Goal: Task Accomplishment & Management: Complete application form

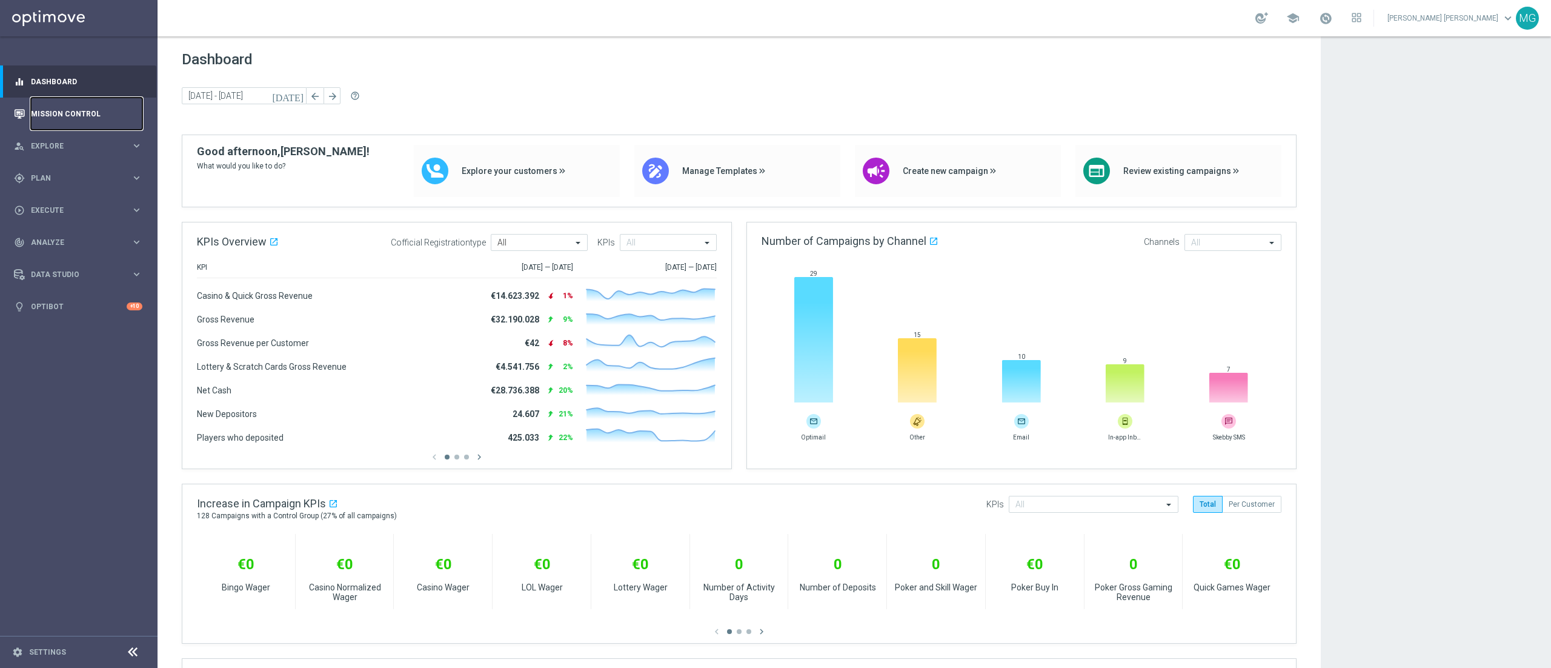
click at [80, 111] on link "Mission Control" at bounding box center [86, 114] width 111 height 32
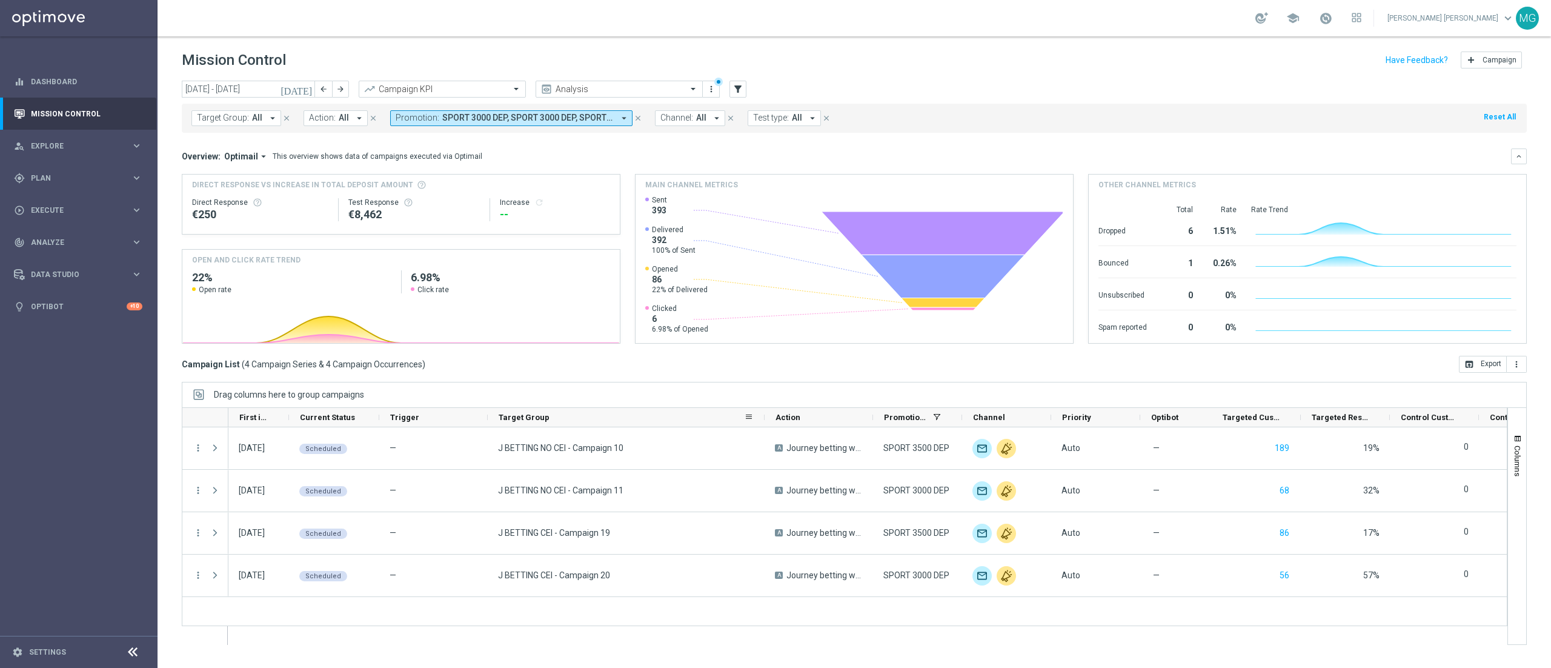
drag, startPoint x: 594, startPoint y: 419, endPoint x: 762, endPoint y: 424, distance: 168.5
click at [762, 424] on div at bounding box center [764, 417] width 5 height 19
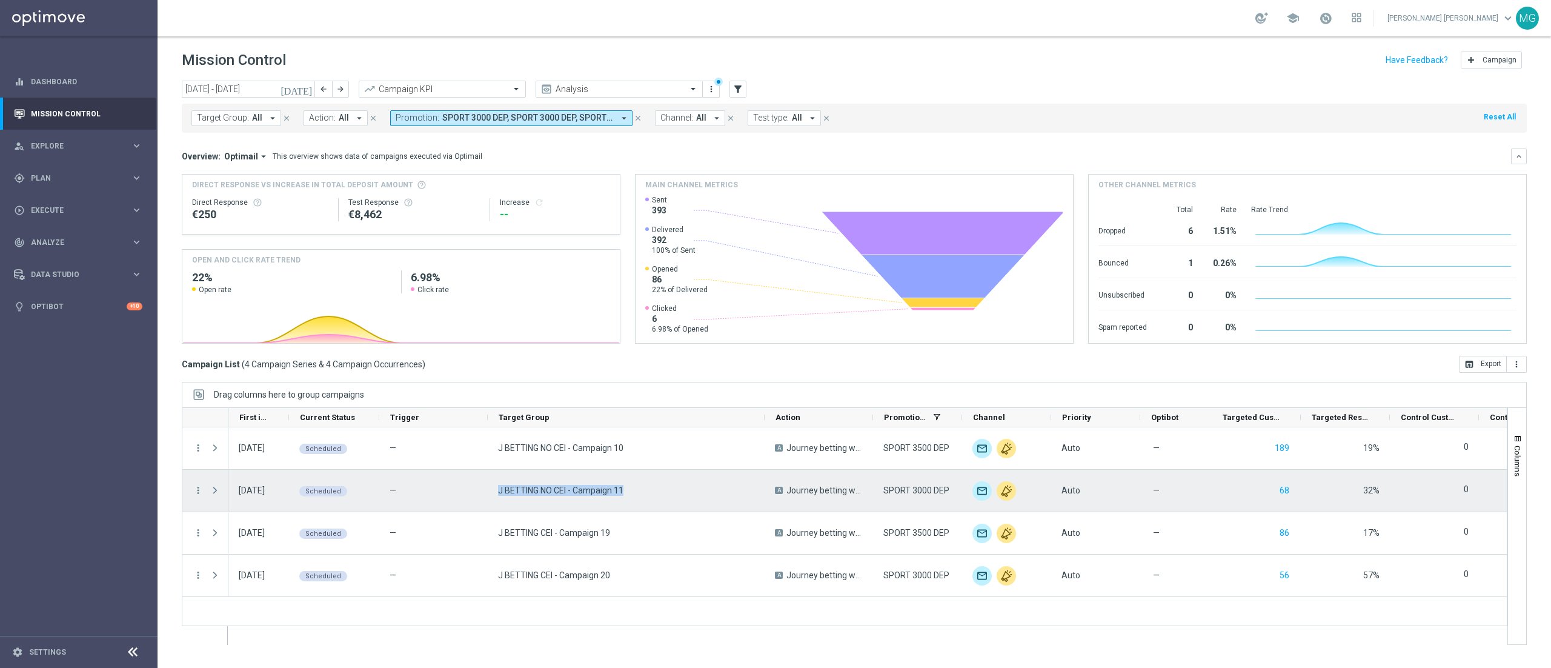
drag, startPoint x: 497, startPoint y: 490, endPoint x: 643, endPoint y: 508, distance: 147.1
click at [643, 508] on div "J BETTING NO CEI - Campaign 11" at bounding box center [626, 491] width 277 height 42
click at [635, 498] on div "J BETTING NO CEI - Campaign 11" at bounding box center [626, 491] width 277 height 42
drag, startPoint x: 635, startPoint y: 498, endPoint x: 496, endPoint y: 496, distance: 139.4
click at [496, 496] on div "J BETTING NO CEI - Campaign 11" at bounding box center [626, 491] width 277 height 42
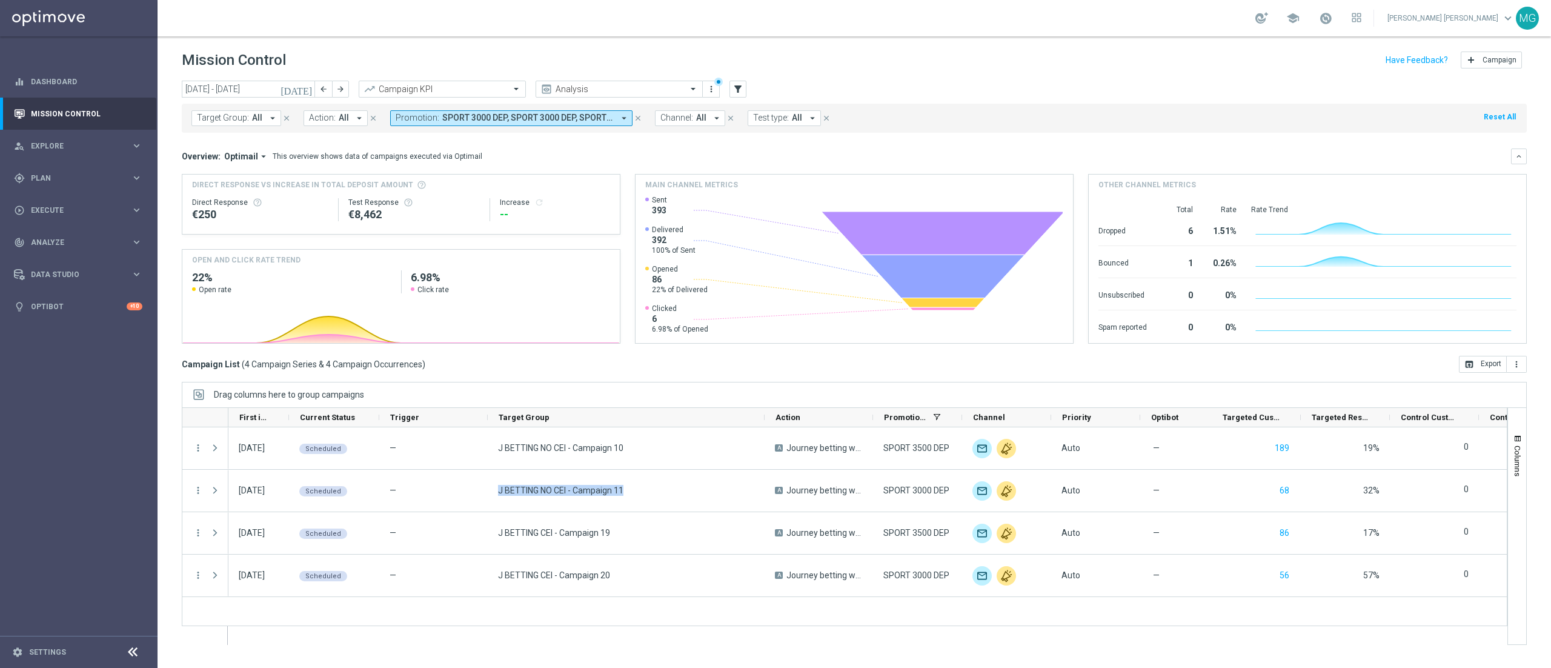
click at [590, 121] on span "SPORT 3000 DEP, SPORT 3000 DEP, SPORT 3500 DEP, SPORT 3500 DEP" at bounding box center [527, 118] width 171 height 10
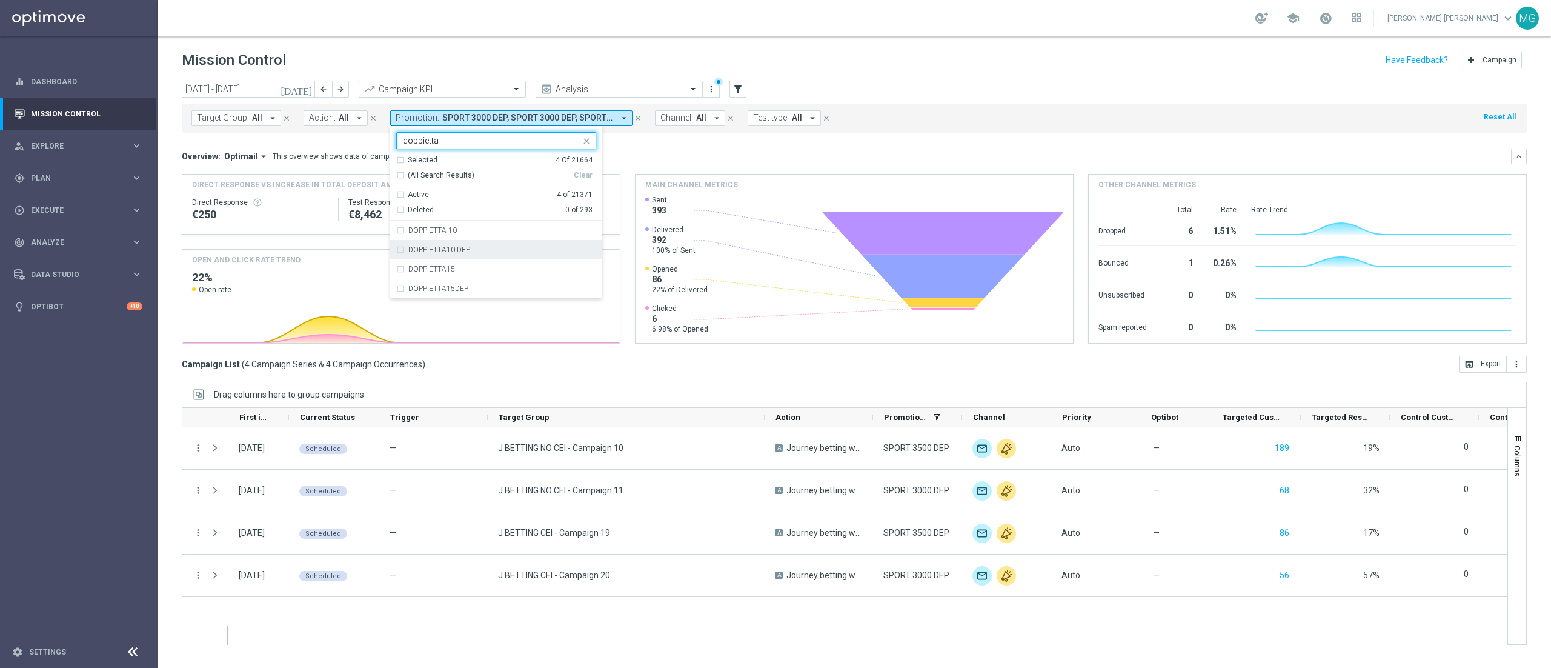
click at [469, 247] on div "DOPPIETTA10 DEP" at bounding box center [502, 249] width 188 height 7
type input "doppietta"
click at [775, 154] on div "Overview: Optimail arrow_drop_down This overview shows data of campaigns execut…" at bounding box center [846, 156] width 1329 height 11
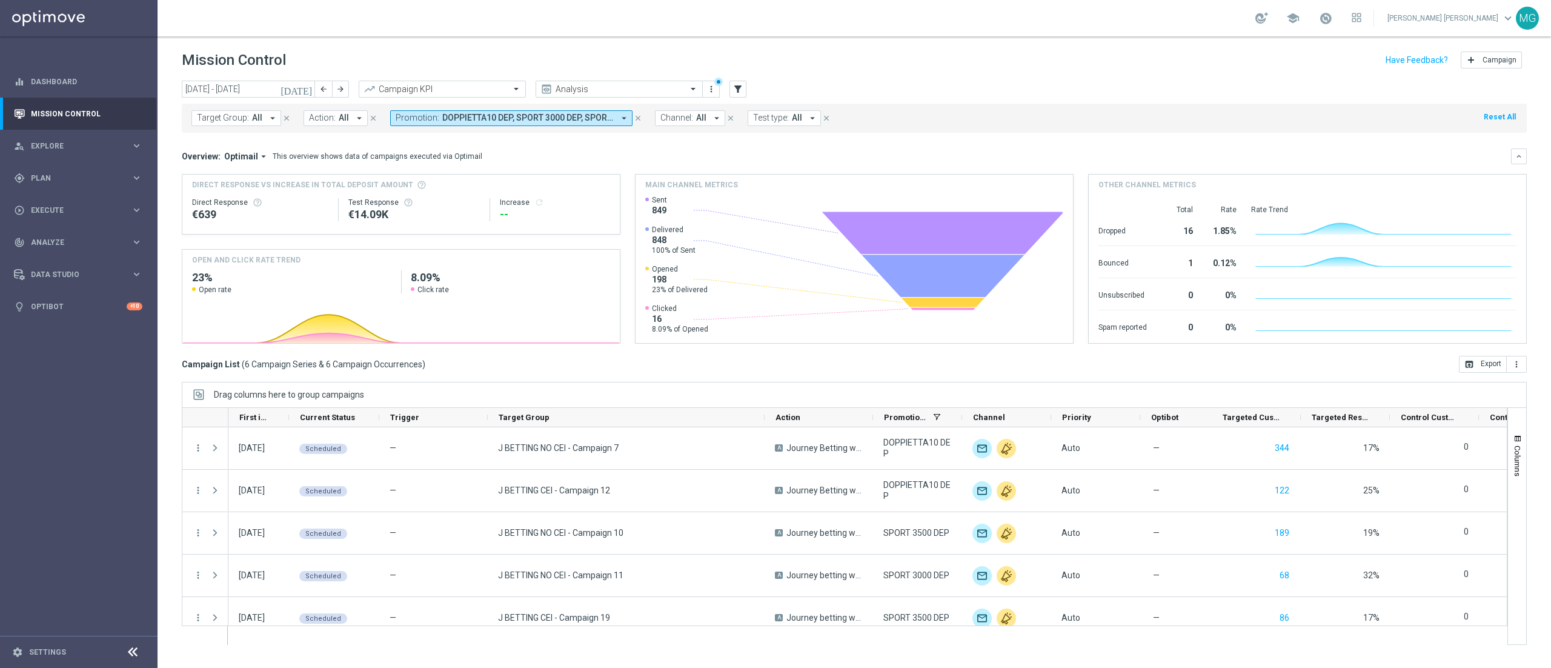
click at [258, 118] on span "All" at bounding box center [257, 118] width 10 height 10
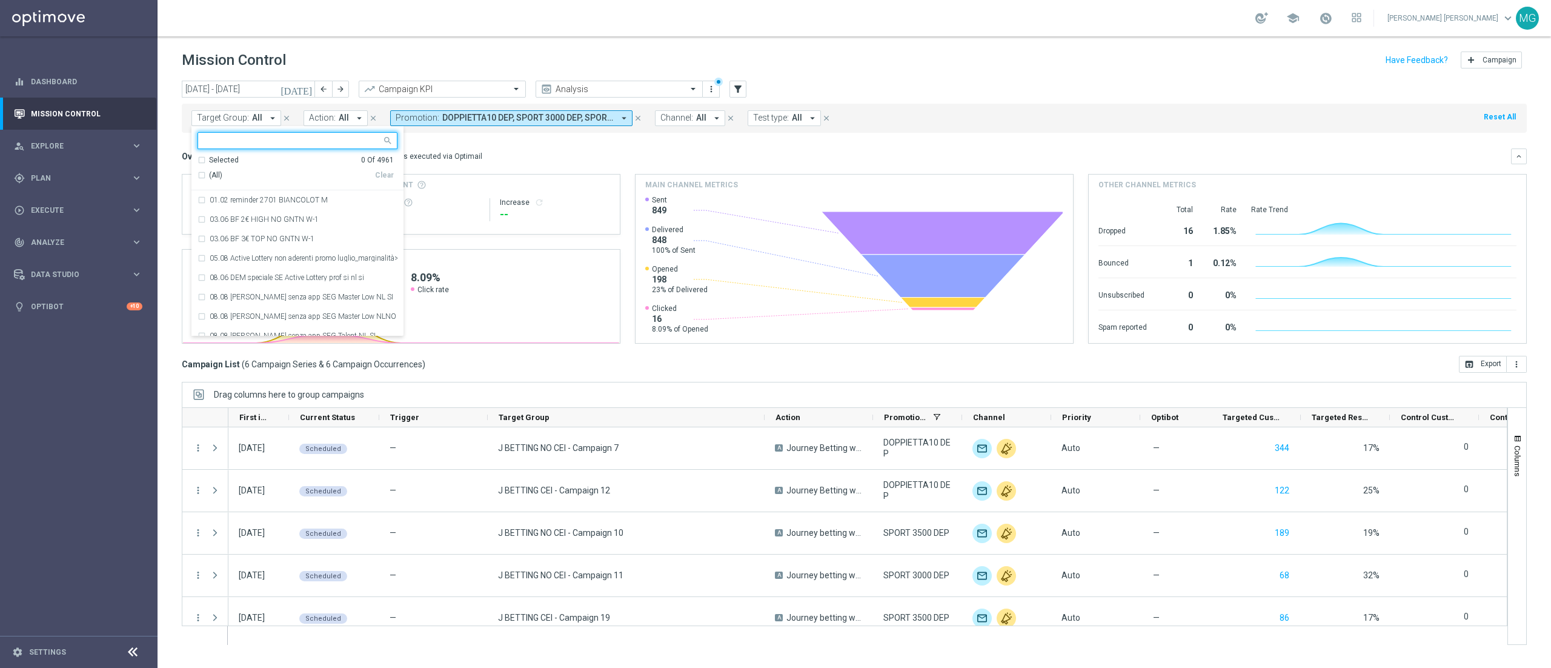
click at [958, 149] on div "Overview: Optimail arrow_drop_down This overview shows data of campaigns execut…" at bounding box center [854, 156] width 1345 height 16
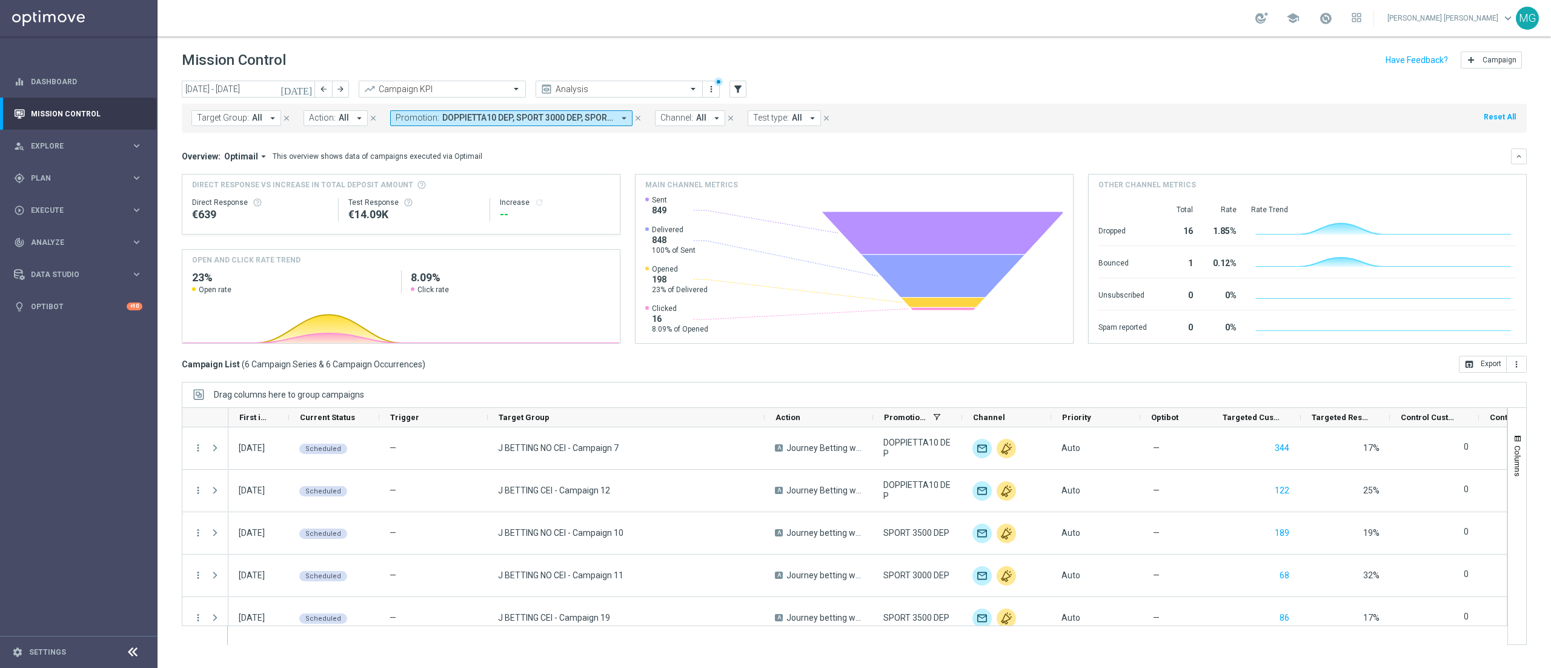
scroll to position [1, 0]
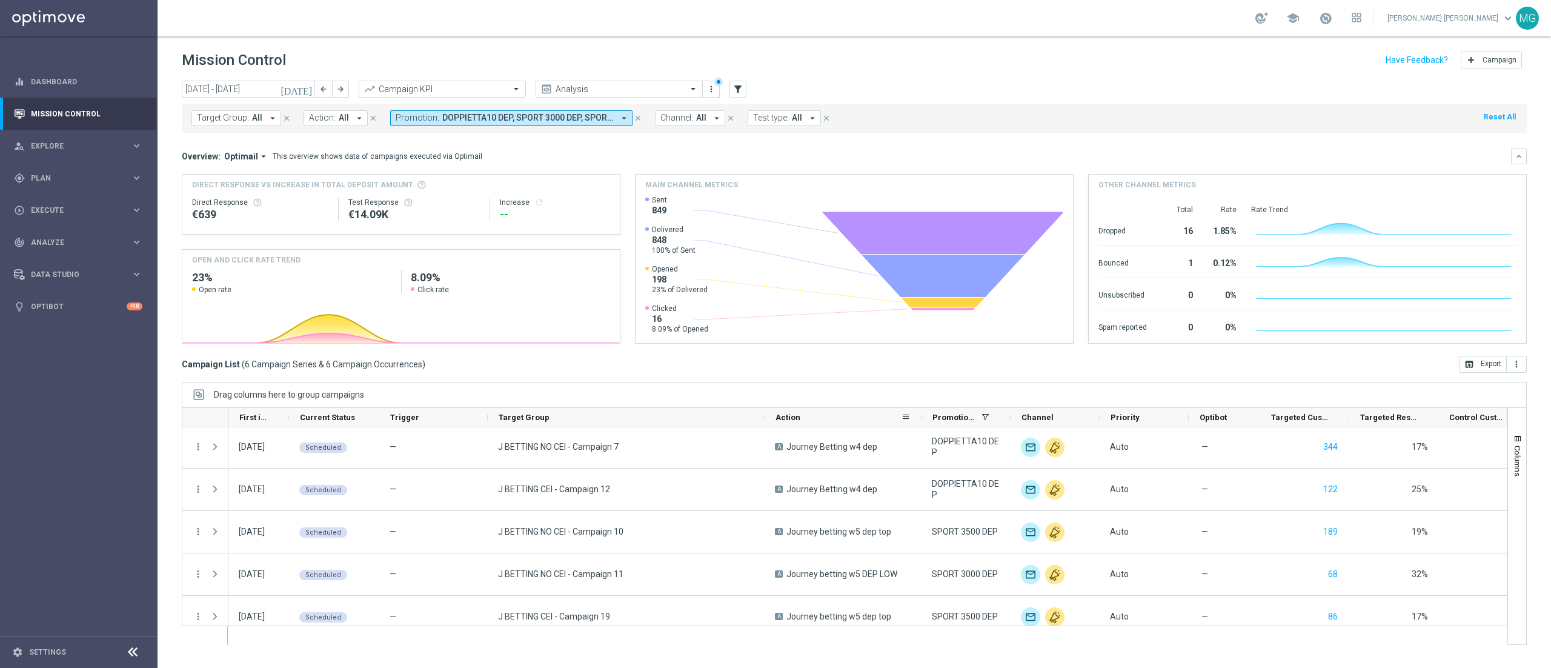
drag, startPoint x: 872, startPoint y: 419, endPoint x: 921, endPoint y: 419, distance: 48.5
click at [921, 419] on div at bounding box center [921, 417] width 5 height 19
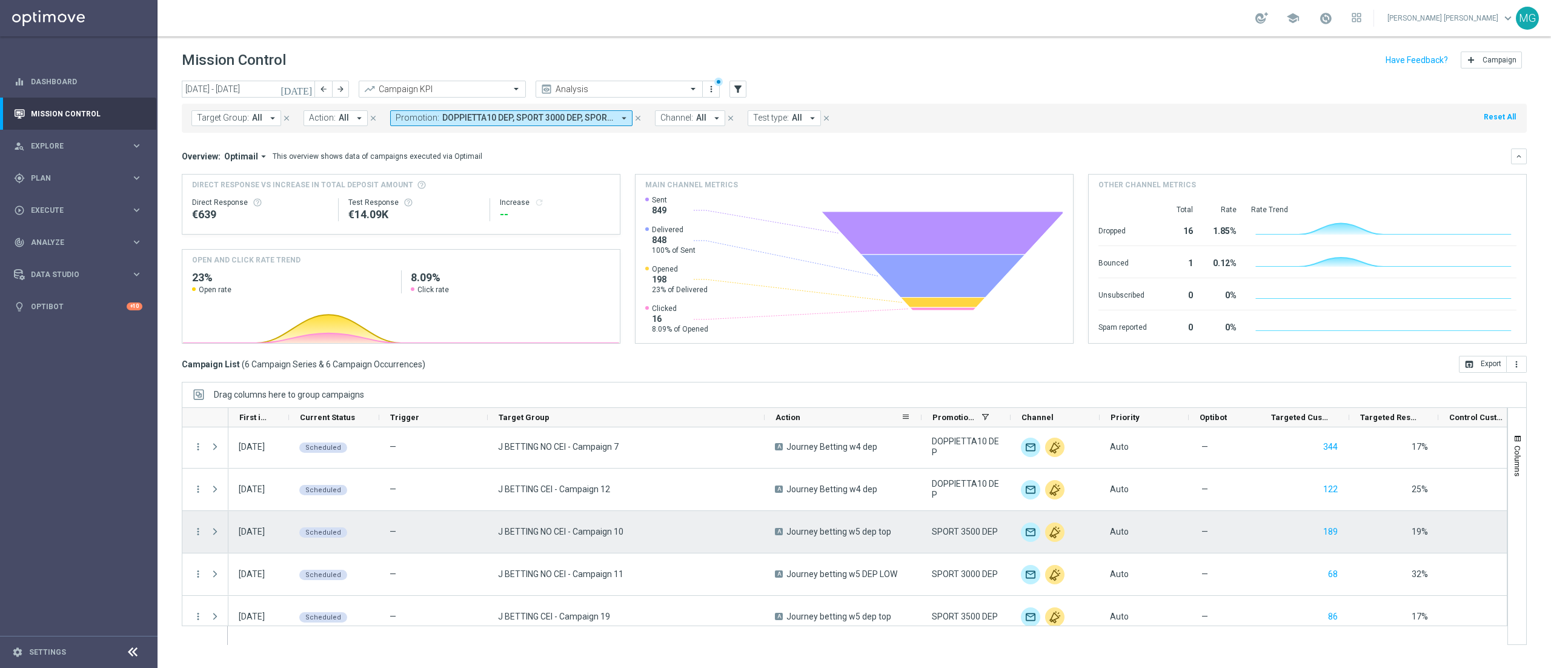
scroll to position [0, 0]
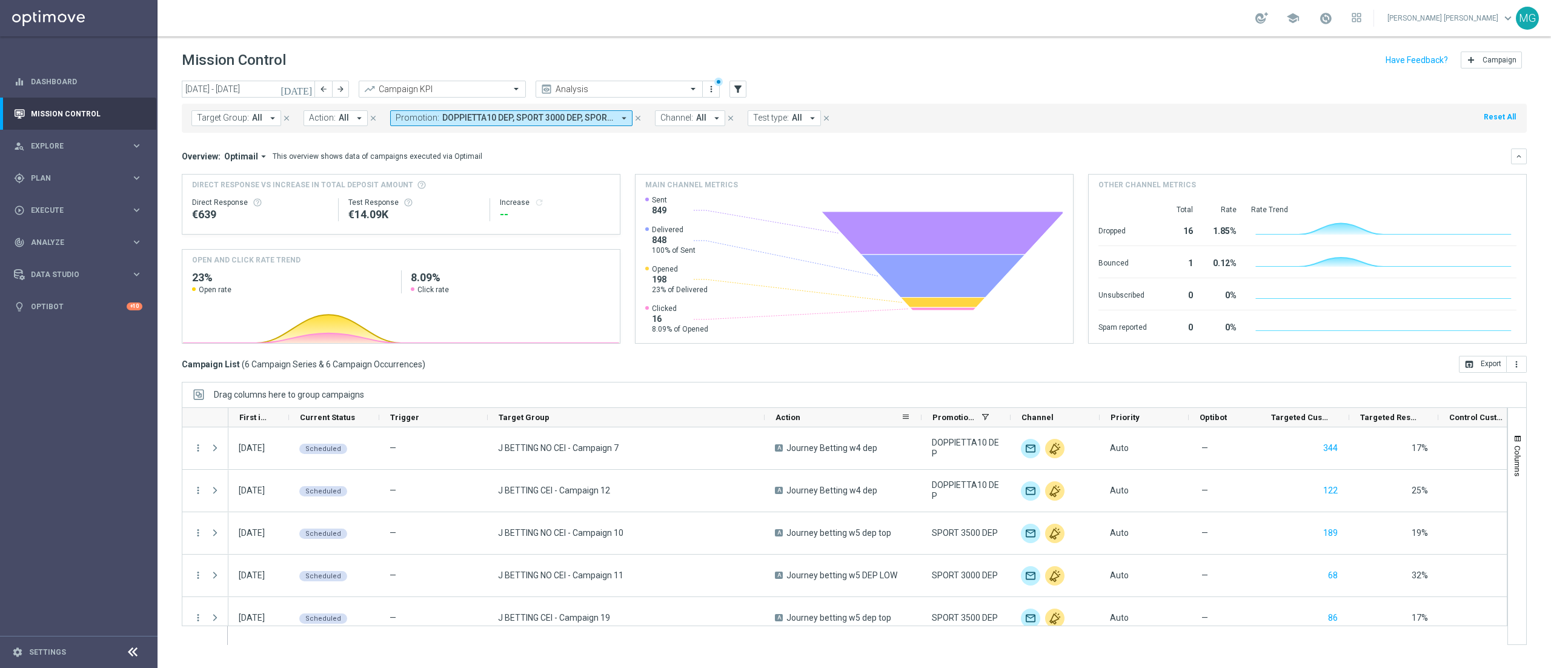
click at [506, 121] on span "DOPPIETTA10 DEP, SPORT 3000 DEP, SPORT 3000 DEP, SPORT 3500 DEP, SPORT 3500 DEP" at bounding box center [527, 118] width 171 height 10
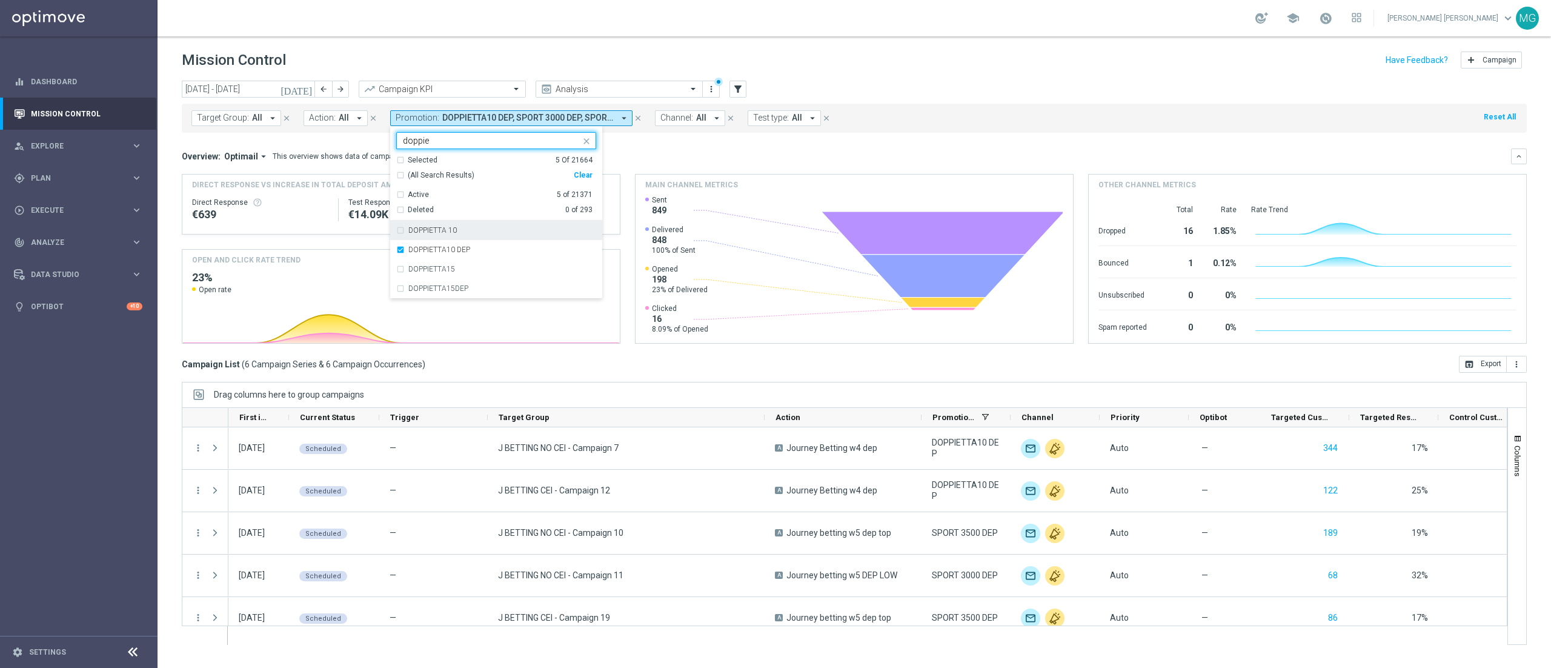
click at [443, 229] on label "DOPPIETTA 10" at bounding box center [432, 230] width 48 height 7
type input "doppie"
click at [817, 159] on div "Overview: Optimail arrow_drop_down This overview shows data of campaigns execut…" at bounding box center [846, 156] width 1329 height 11
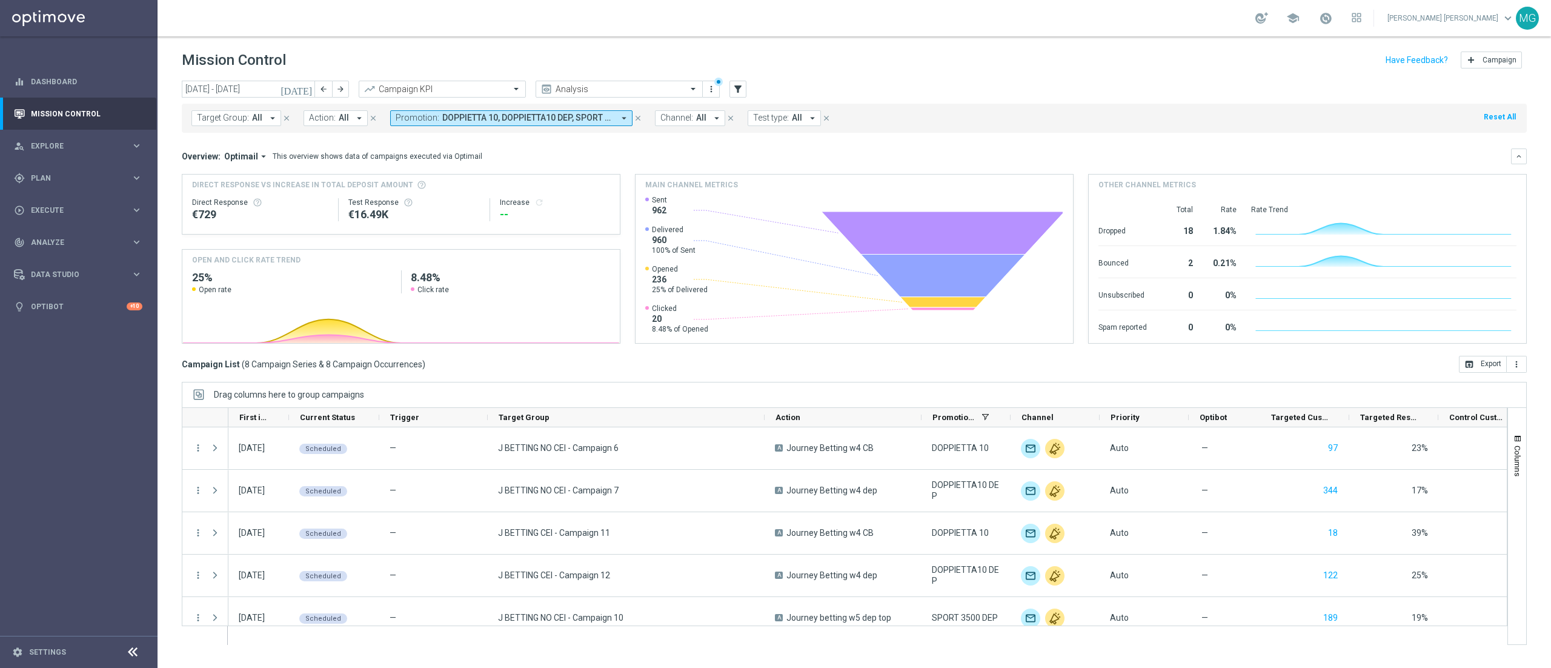
click at [383, 389] on div "Drag columns here to group campaigns" at bounding box center [854, 394] width 1345 height 25
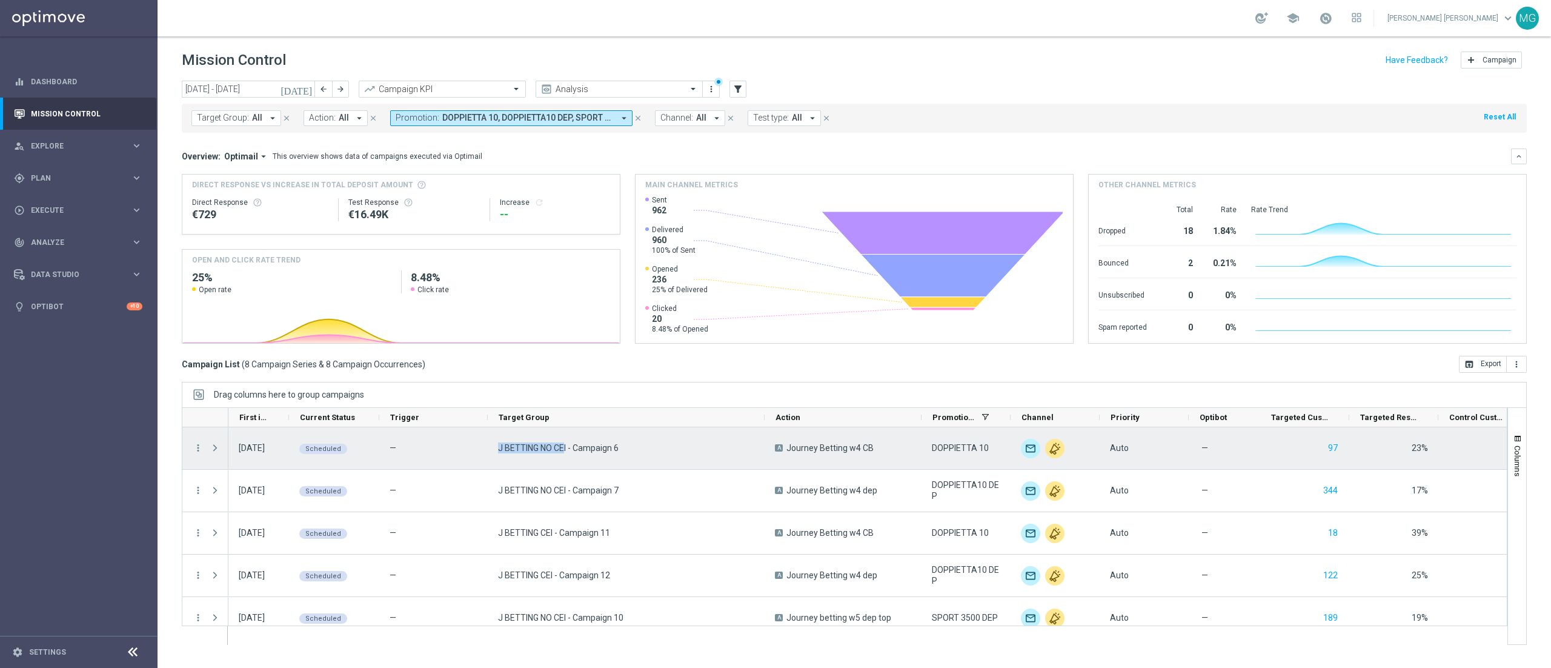
drag, startPoint x: 497, startPoint y: 450, endPoint x: 567, endPoint y: 458, distance: 70.2
click at [567, 458] on div "J BETTING NO CEI - Campaign 6" at bounding box center [626, 448] width 277 height 42
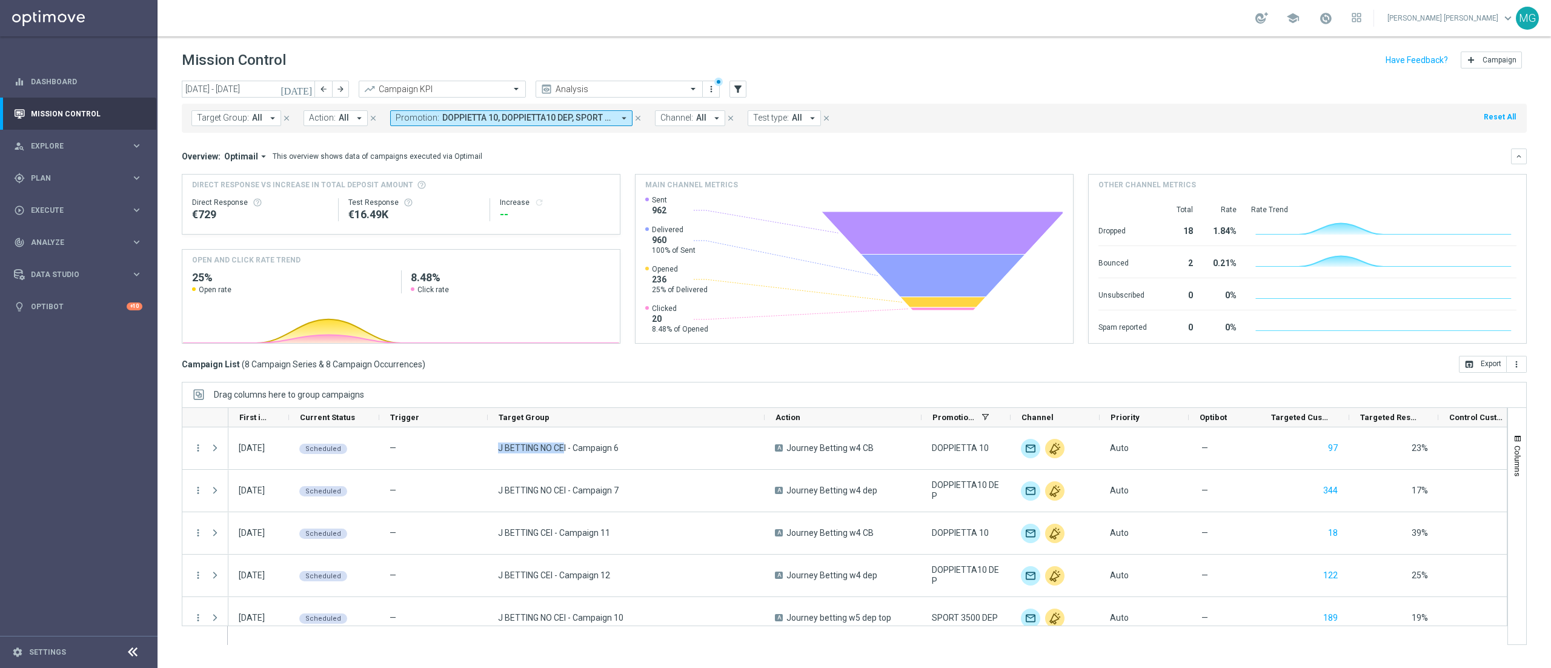
click at [637, 121] on icon "close" at bounding box center [638, 118] width 8 height 8
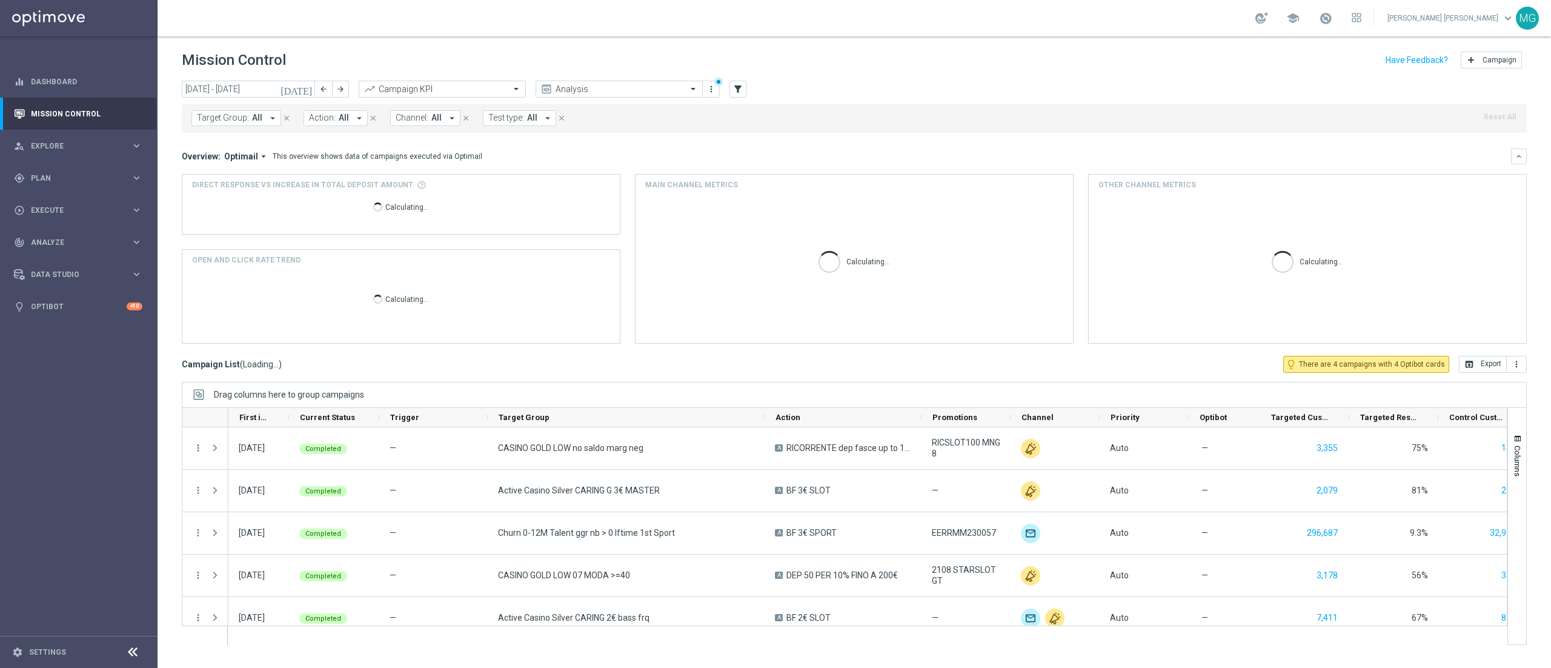
click at [246, 122] on span "Target Group:" at bounding box center [223, 118] width 52 height 10
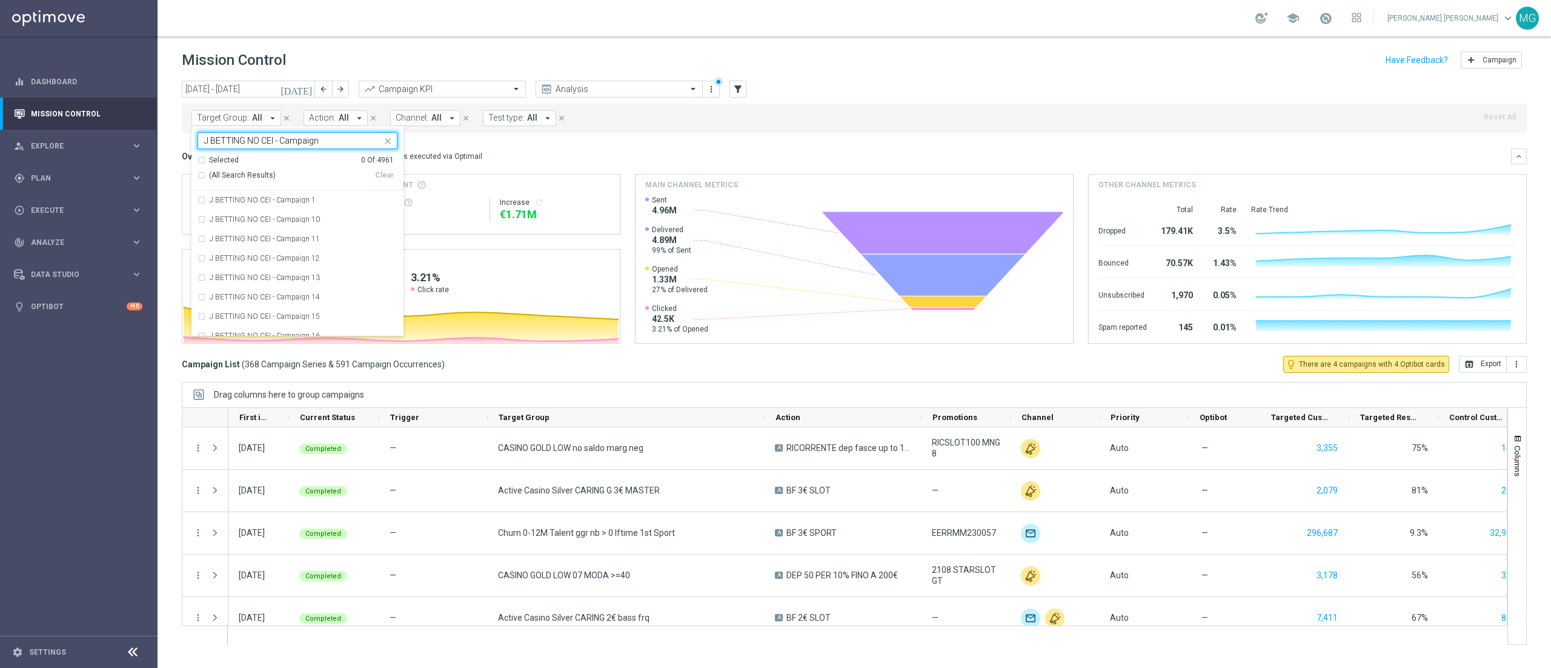
click at [250, 182] on div "(All Search Results) Clear" at bounding box center [296, 175] width 196 height 20
click at [228, 174] on span "(All Search Results)" at bounding box center [242, 175] width 67 height 10
type input "J BETTING NO CEI - Campaign"
click at [743, 134] on mini-dashboard "Overview: Optimail arrow_drop_down This overview shows data of campaigns execut…" at bounding box center [854, 244] width 1345 height 223
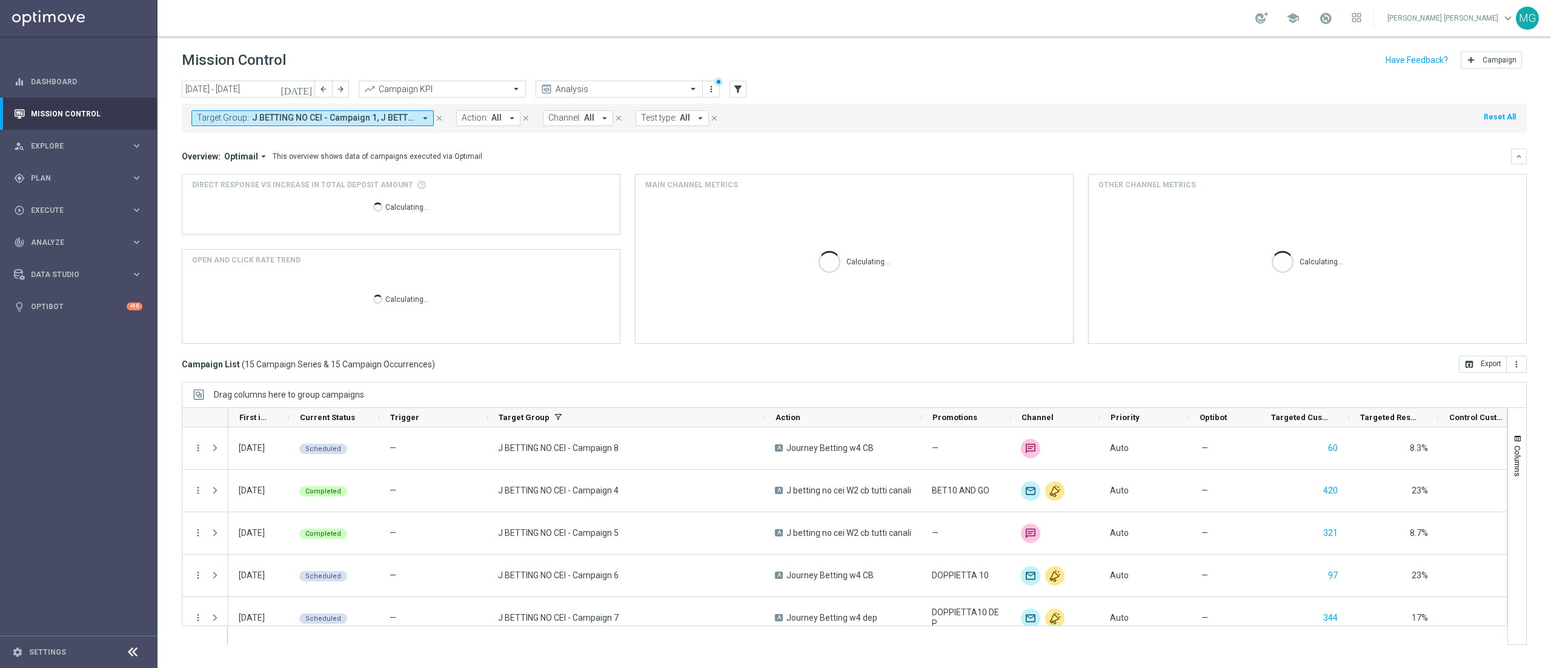
click at [596, 126] on div "Target Group: J BETTING NO CEI - Campaign 1, J BETTING NO CEI - Campaign 10, J …" at bounding box center [854, 118] width 1345 height 29
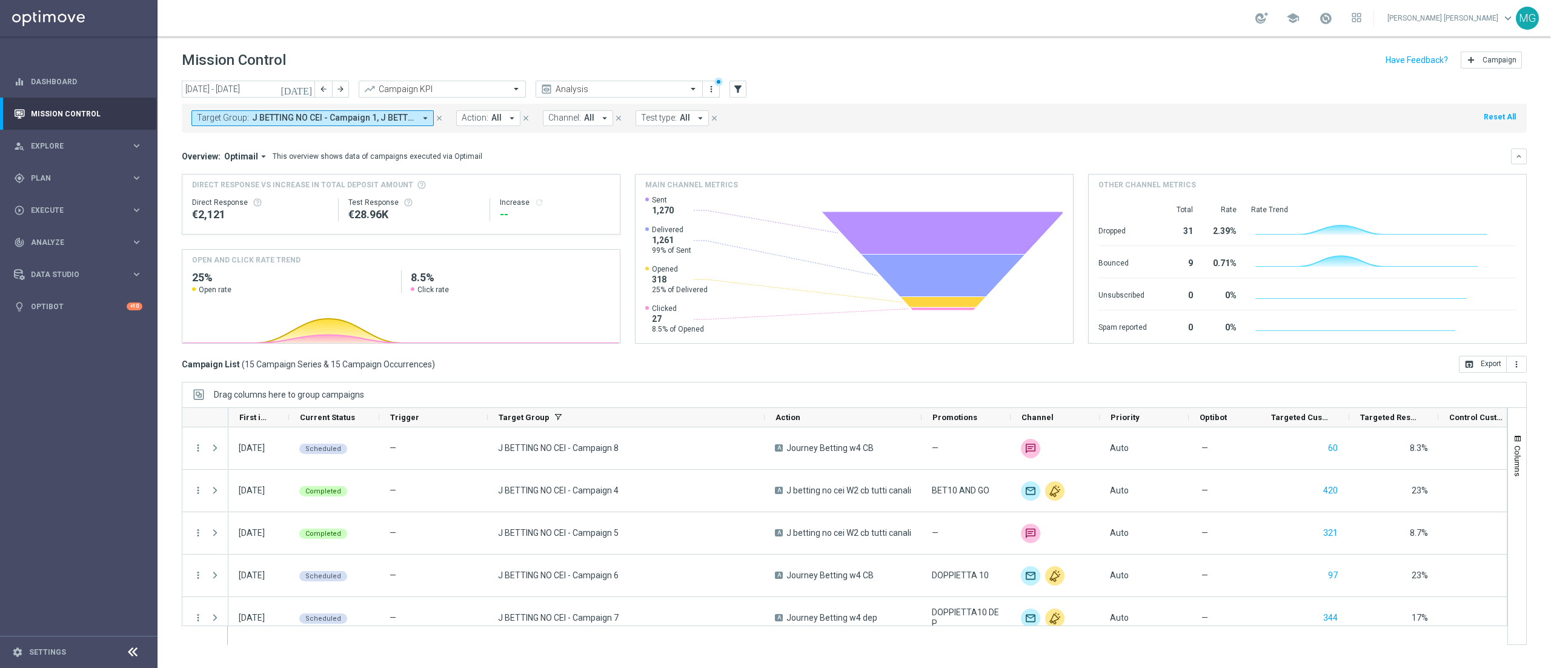
click at [596, 116] on button "Channel: All arrow_drop_down" at bounding box center [578, 118] width 70 height 16
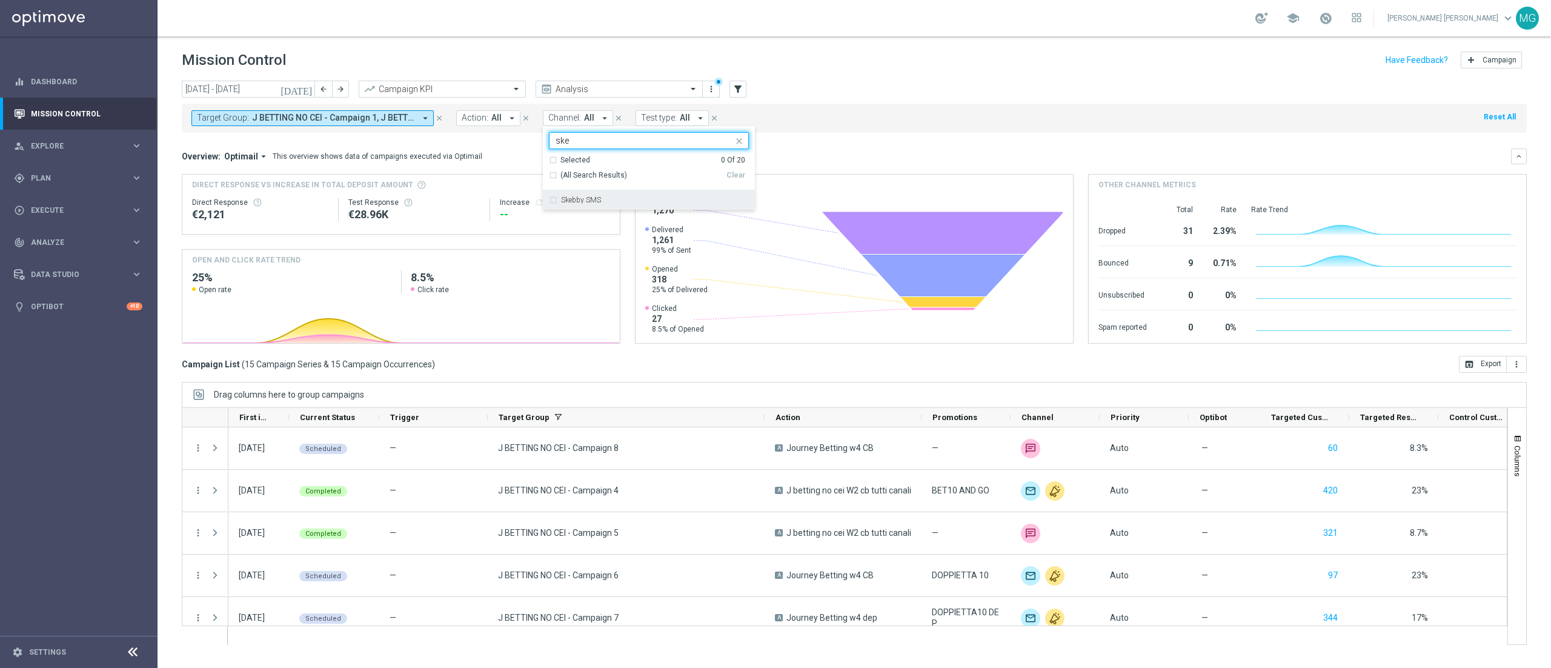
click at [582, 203] on label "Skebby SMS" at bounding box center [581, 199] width 40 height 7
type input "ske"
click at [858, 145] on mini-dashboard "Overview: Optimail arrow_drop_down This overview shows data of campaigns execut…" at bounding box center [854, 244] width 1345 height 223
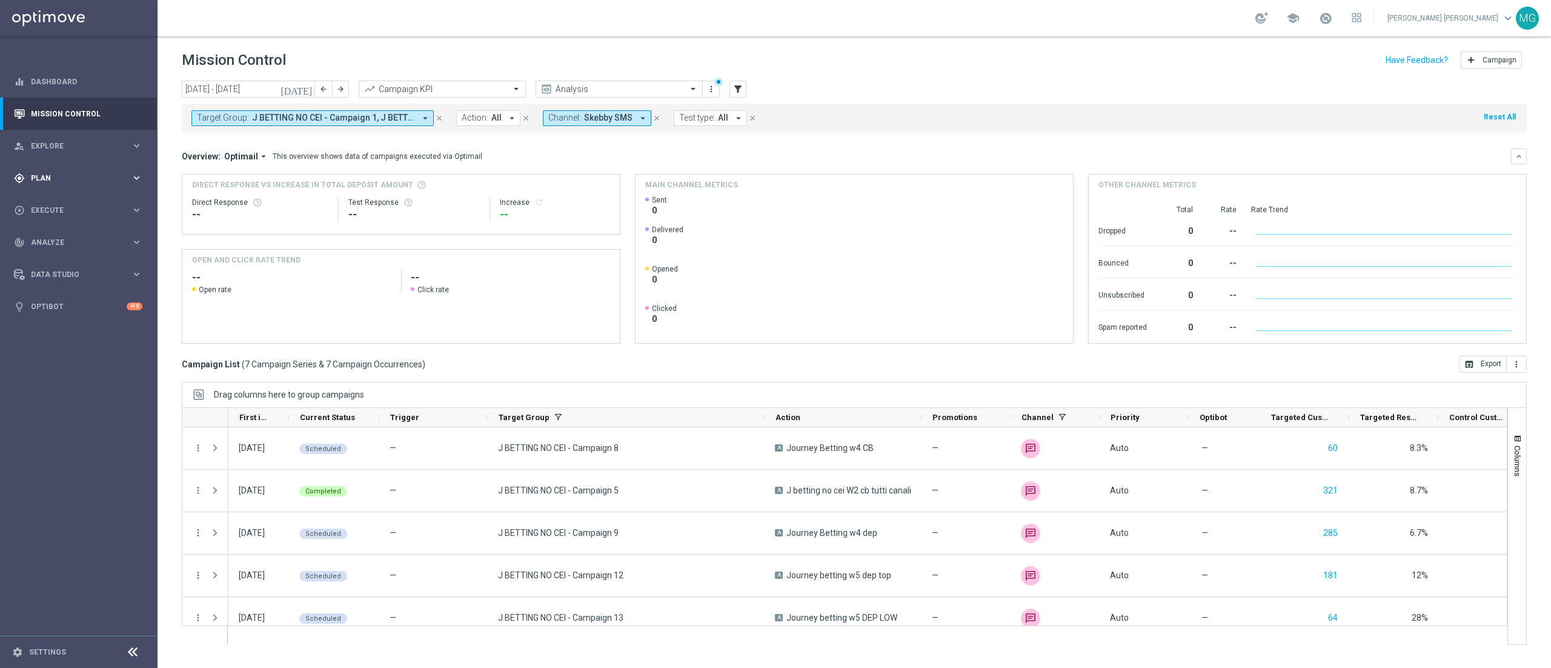
click at [44, 188] on div "gps_fixed Plan keyboard_arrow_right" at bounding box center [78, 178] width 156 height 32
click at [49, 207] on link "Target Groups" at bounding box center [79, 203] width 95 height 10
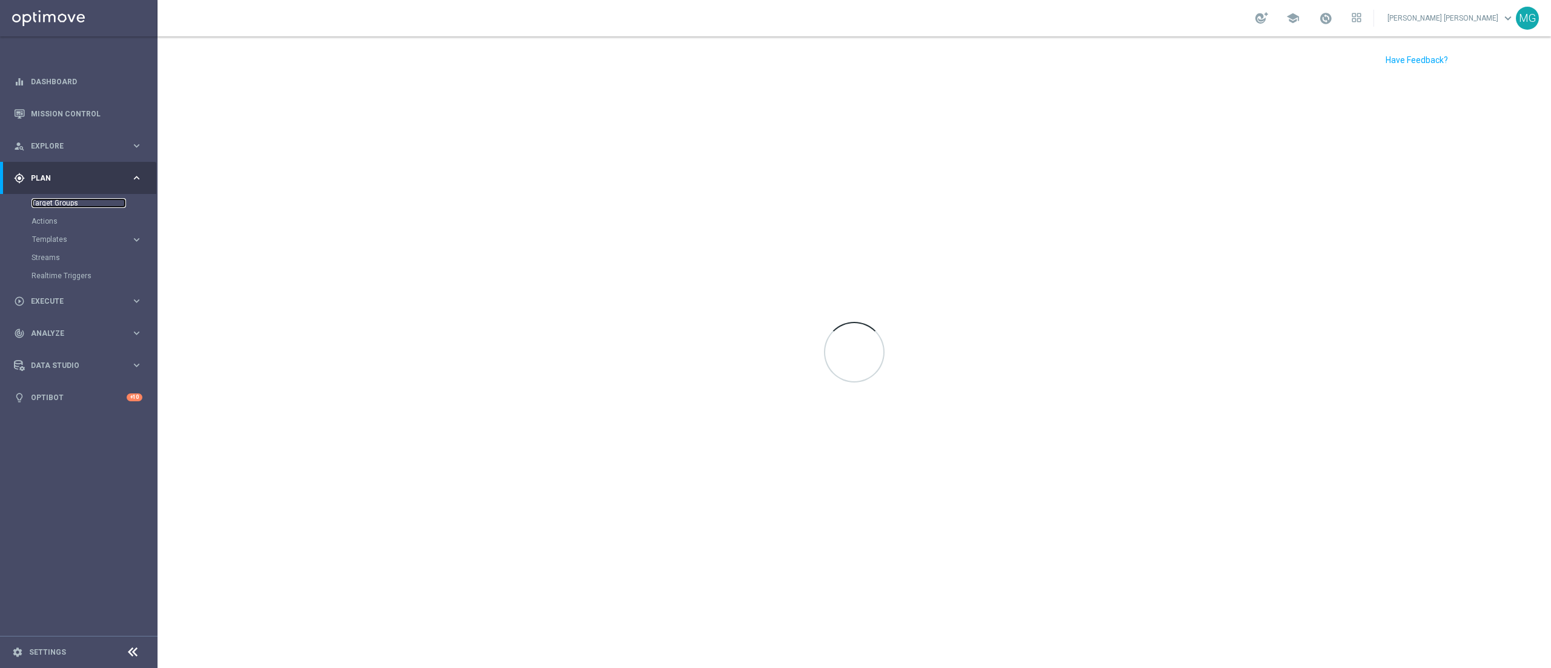
click at [67, 201] on link "Target Groups" at bounding box center [79, 203] width 95 height 10
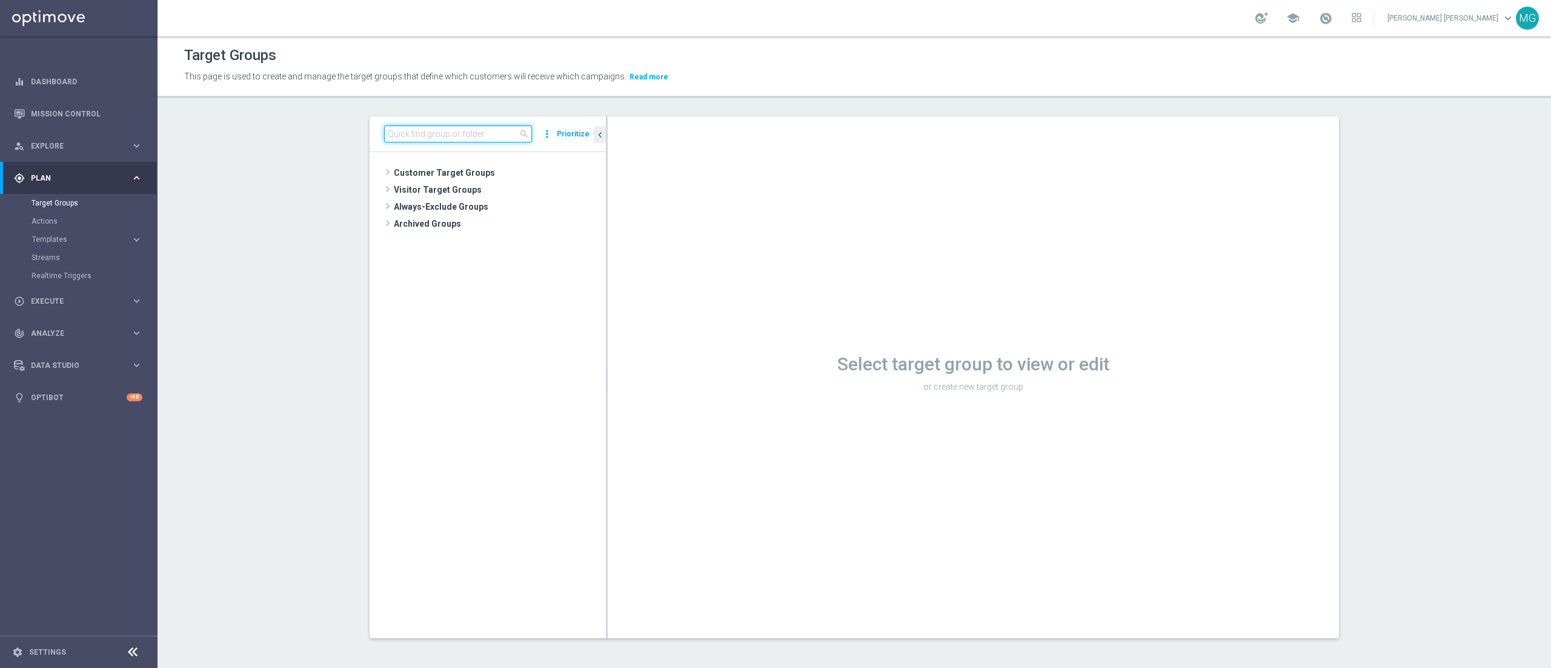
click at [436, 135] on input at bounding box center [458, 133] width 148 height 17
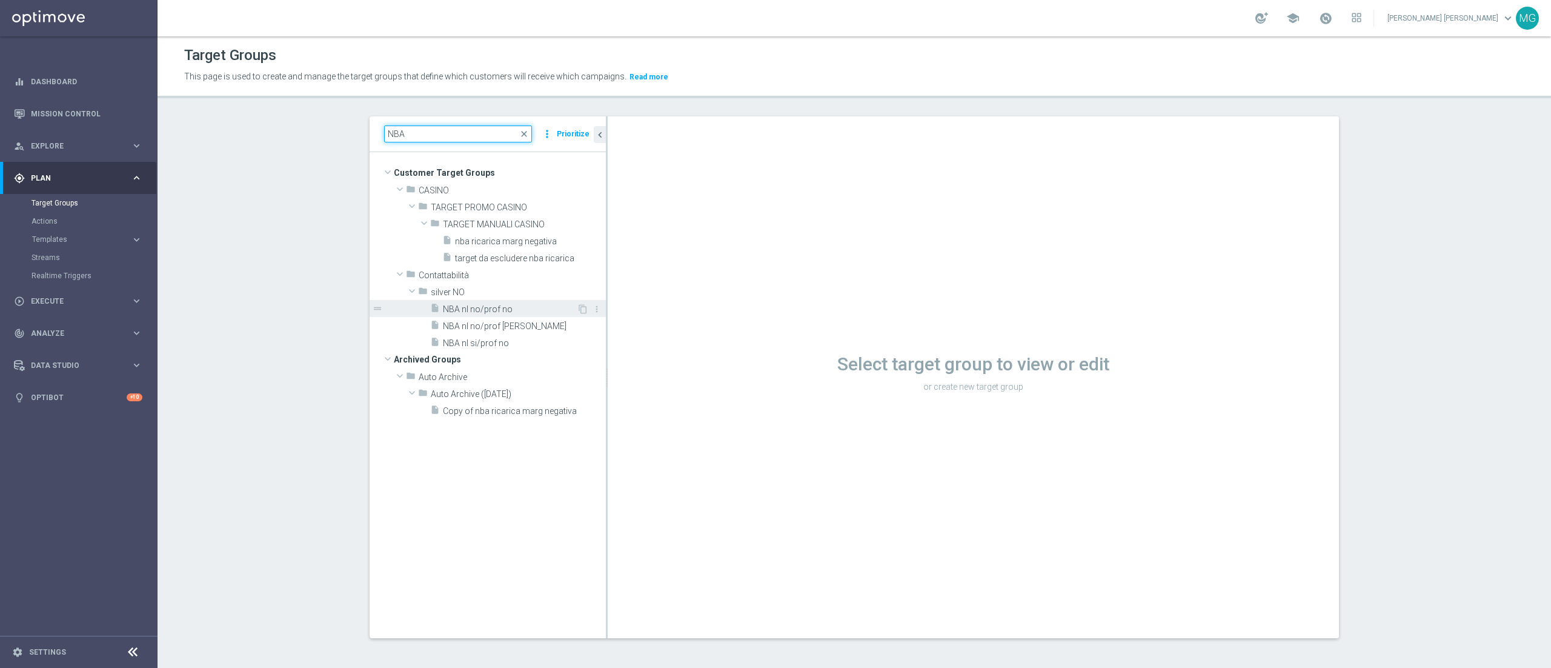
type input "NBA"
click at [494, 311] on span "NBA nl no/prof no" at bounding box center [510, 309] width 134 height 10
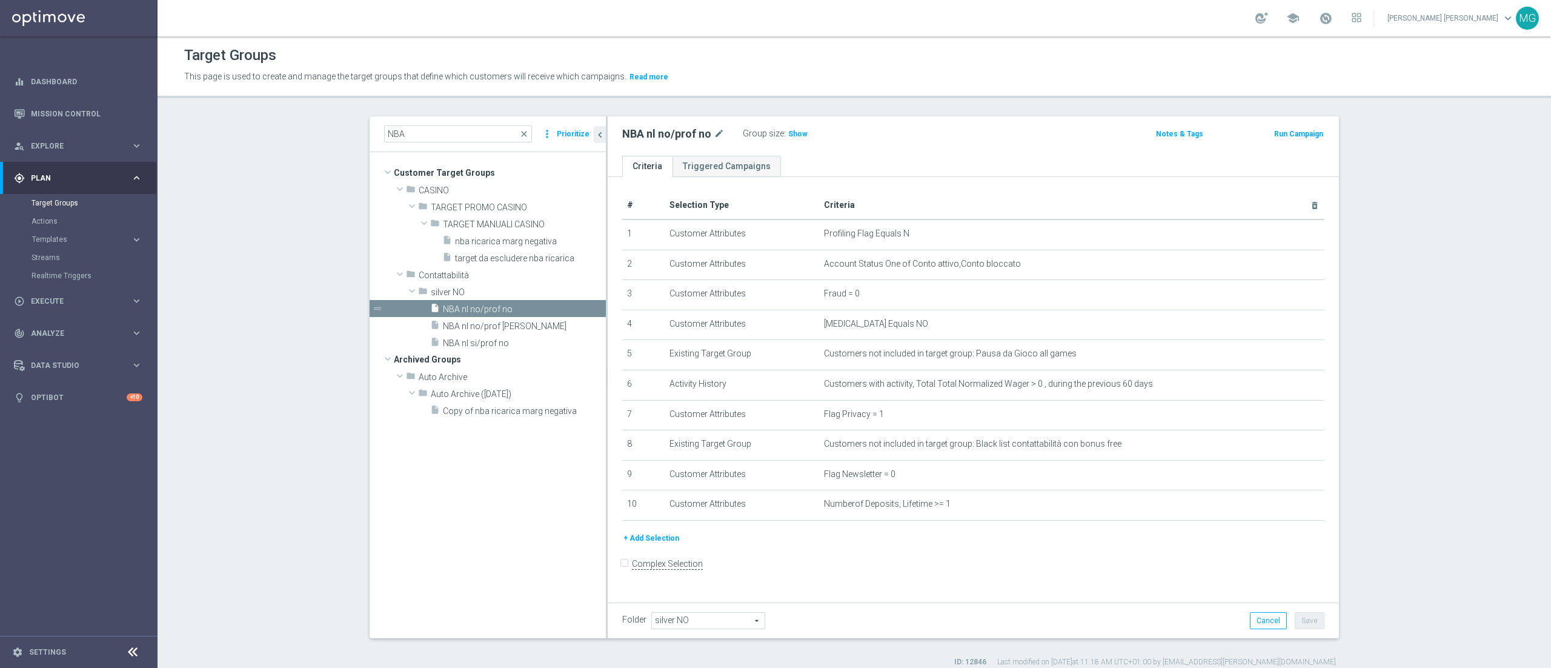
click at [1287, 130] on button "Run Campaign" at bounding box center [1298, 133] width 51 height 13
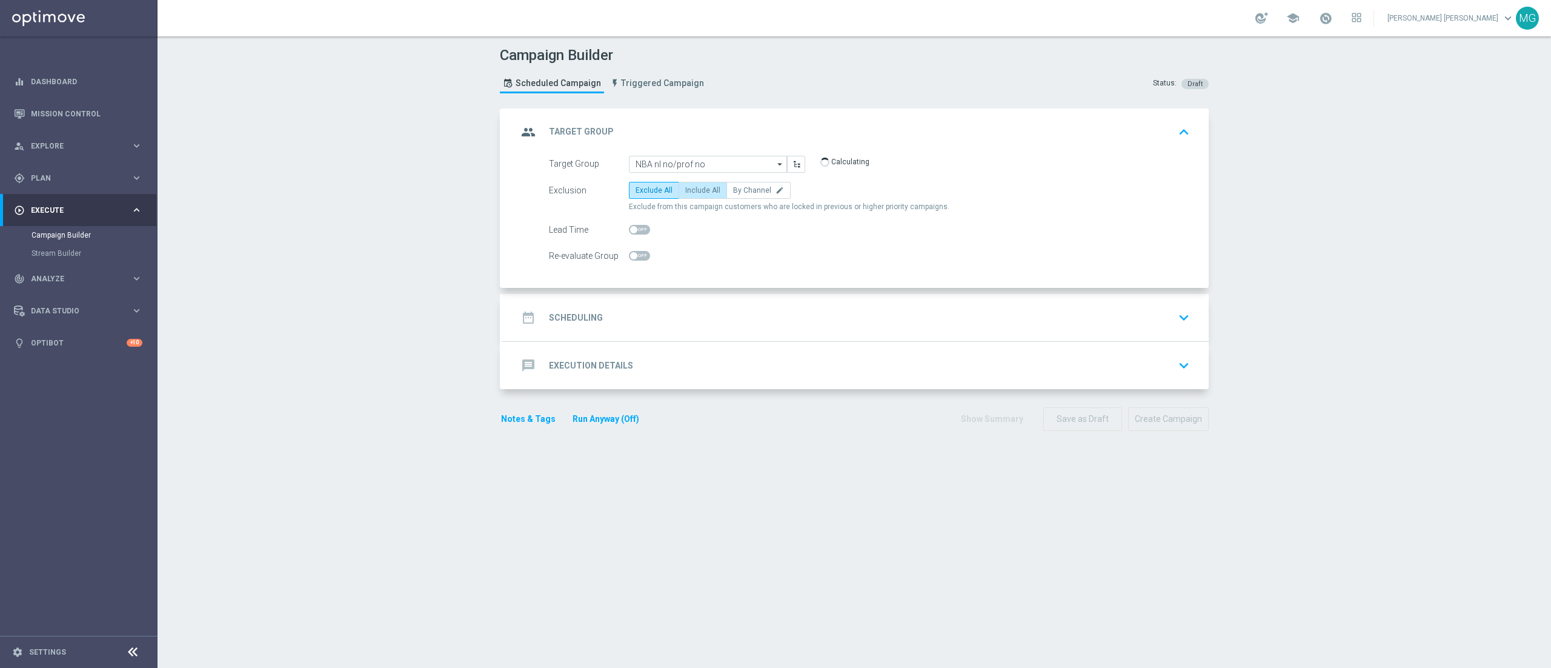
click at [685, 193] on span "Include All" at bounding box center [702, 190] width 35 height 8
click at [685, 193] on input "Include All" at bounding box center [689, 192] width 8 height 8
radio input "true"
click at [626, 328] on div "date_range Scheduling keyboard_arrow_down" at bounding box center [855, 317] width 677 height 23
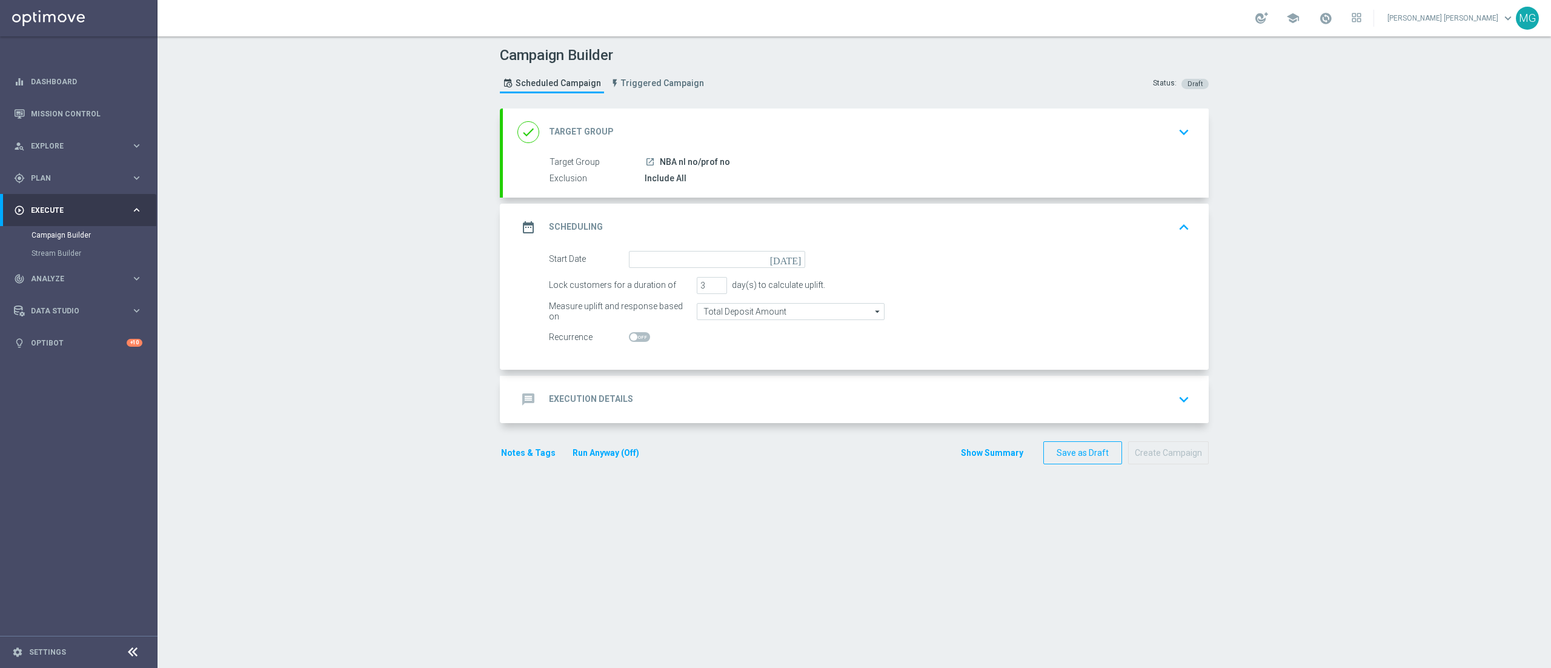
click at [785, 258] on icon "[DATE]" at bounding box center [788, 257] width 36 height 13
click at [668, 410] on span "26" at bounding box center [677, 404] width 19 height 19
type input "26 Aug 2025"
drag, startPoint x: 699, startPoint y: 285, endPoint x: 663, endPoint y: 291, distance: 36.2
click at [663, 291] on div "Lock customers for a duration of 3 day(s) to calculate uplift." at bounding box center [869, 285] width 659 height 17
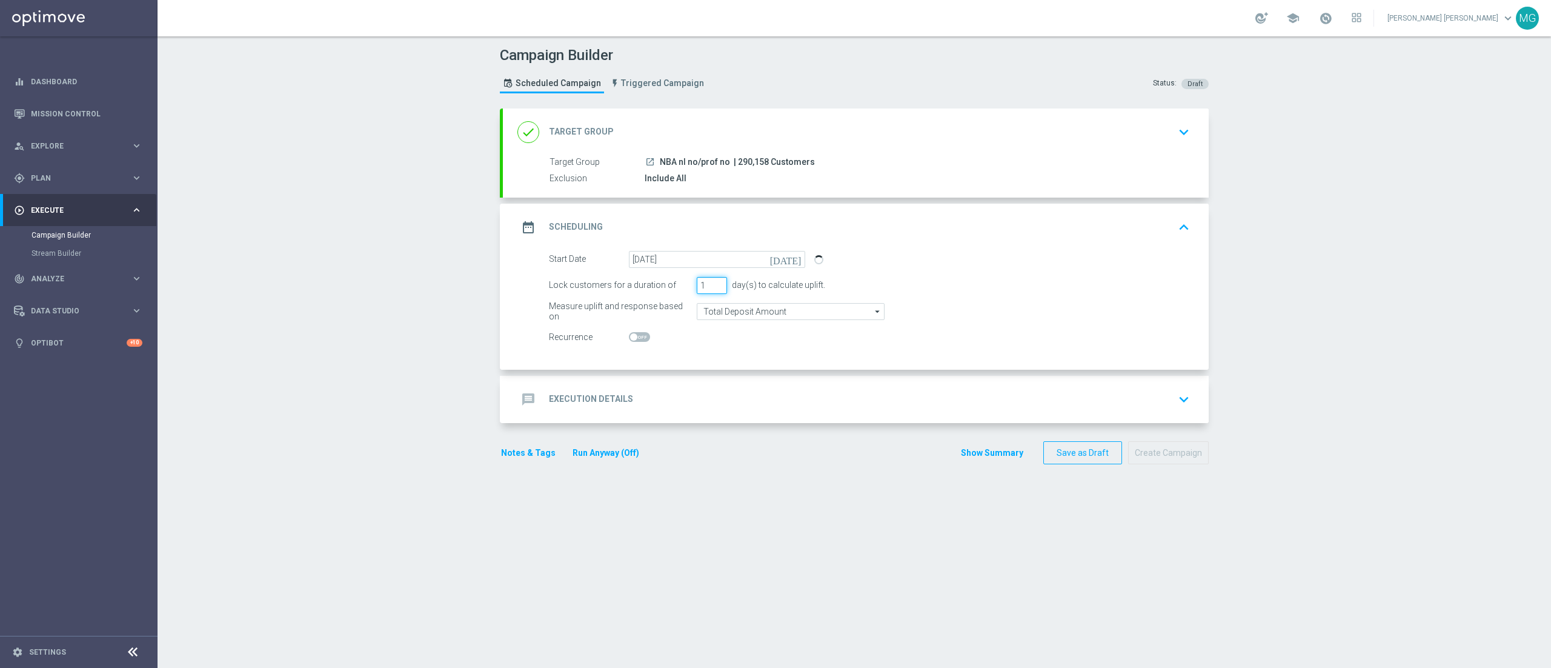
type input "1"
click at [704, 259] on input "26 Aug 2025" at bounding box center [717, 259] width 176 height 17
click at [646, 405] on span "25" at bounding box center [655, 404] width 19 height 19
type input "[DATE]"
click at [635, 406] on div "message Execution Details keyboard_arrow_down" at bounding box center [855, 399] width 677 height 23
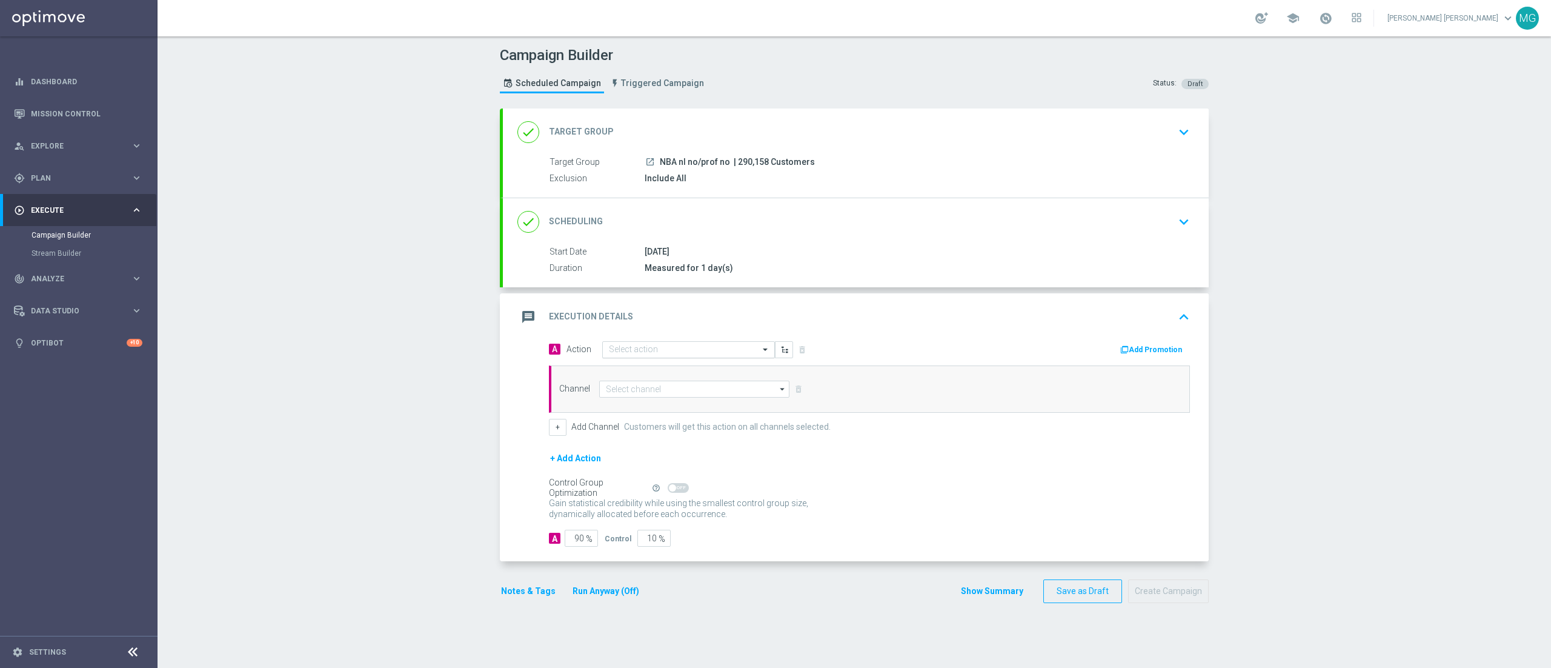
click at [739, 344] on div "Select action" at bounding box center [688, 349] width 173 height 17
type input "nba"
click at [675, 368] on div "NBA recupero consensi edit" at bounding box center [688, 370] width 159 height 20
click at [648, 394] on input at bounding box center [694, 388] width 190 height 17
click at [645, 479] on div "Other" at bounding box center [699, 479] width 180 height 17
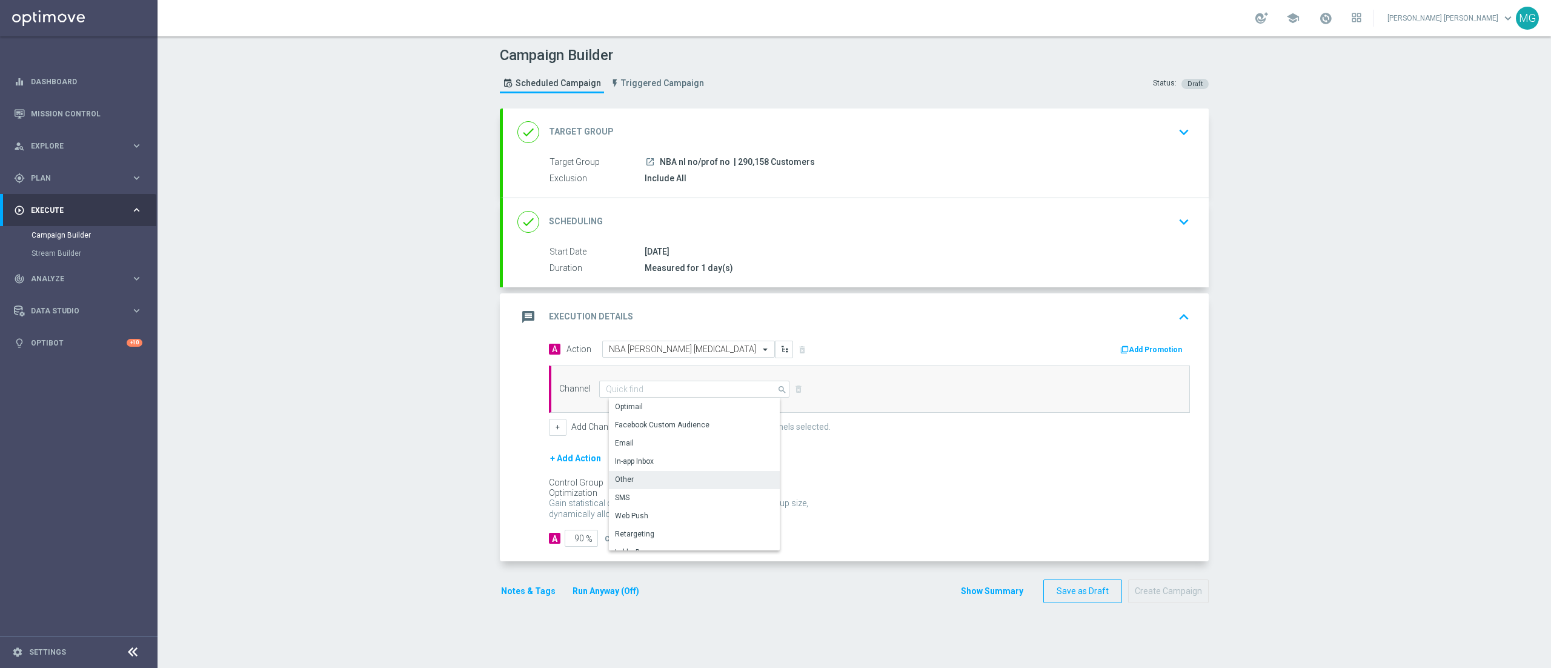
type input "Other"
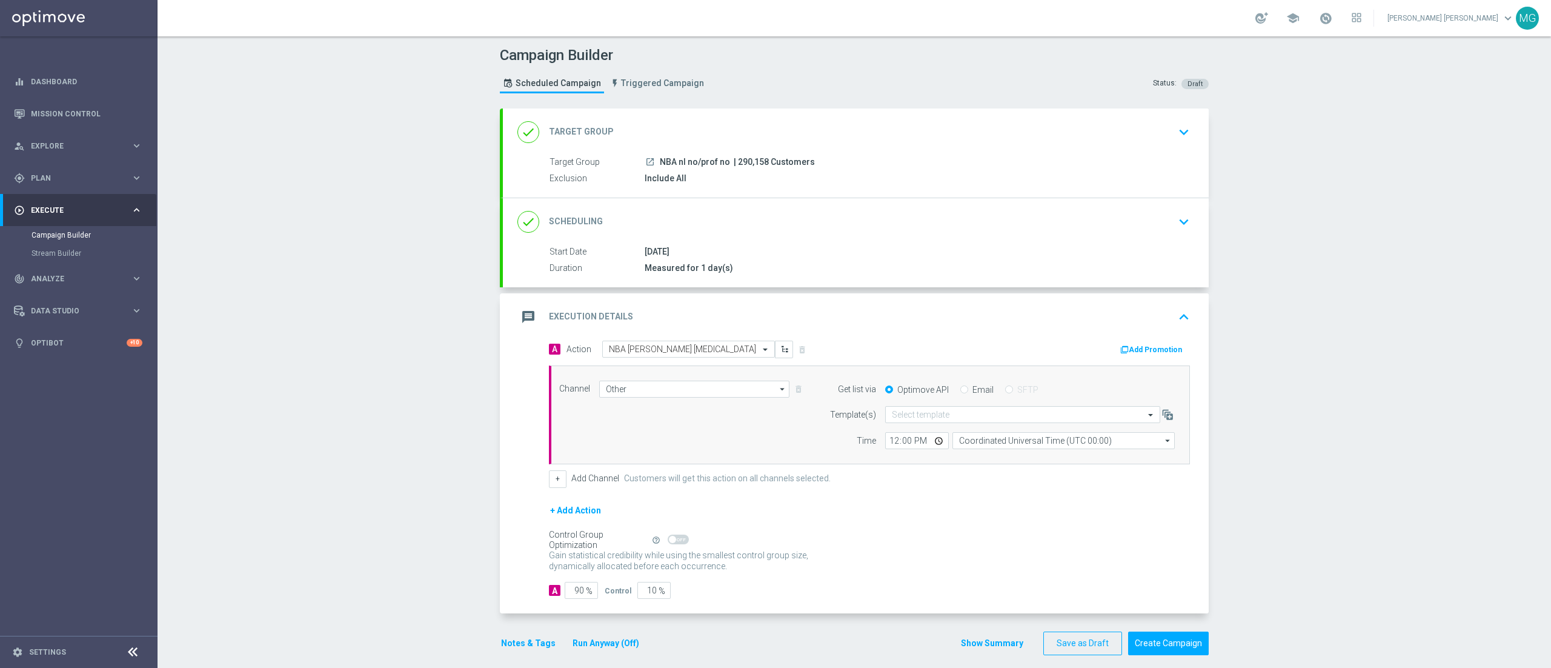
click at [960, 390] on input "Email" at bounding box center [964, 391] width 8 height 8
radio input "true"
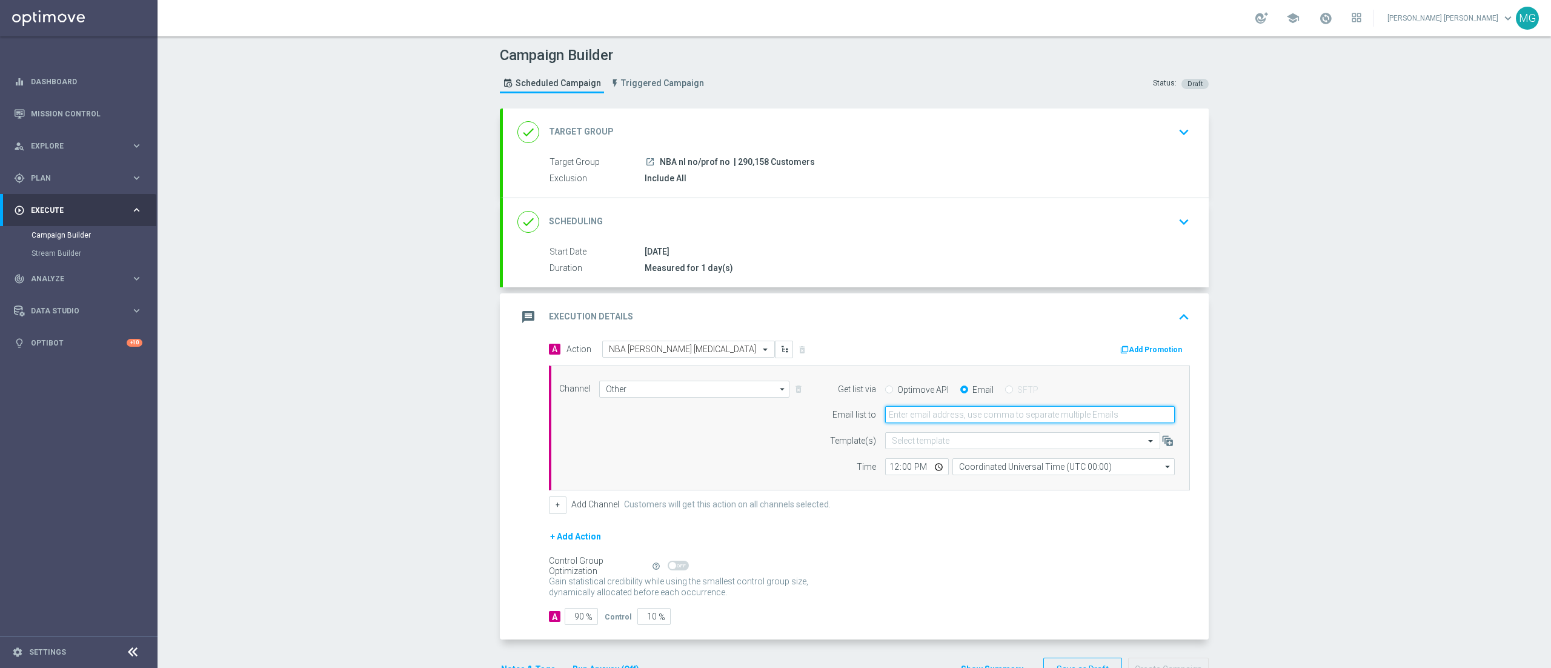
click at [934, 417] on input "email" at bounding box center [1030, 414] width 290 height 17
type input "r"
type input "marco.tombolini@sisal.it"
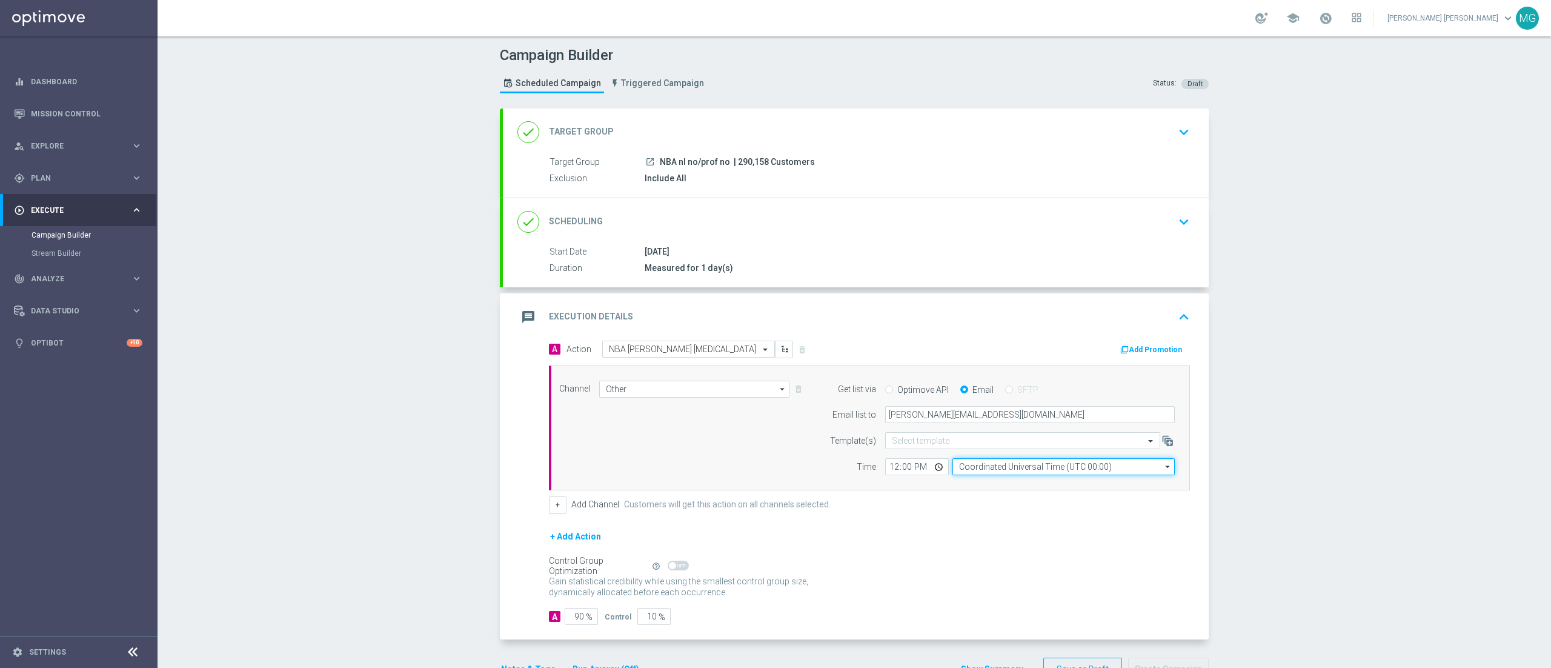
click at [977, 470] on input "Coordinated Universal Time (UTC 00:00)" at bounding box center [1063, 466] width 222 height 17
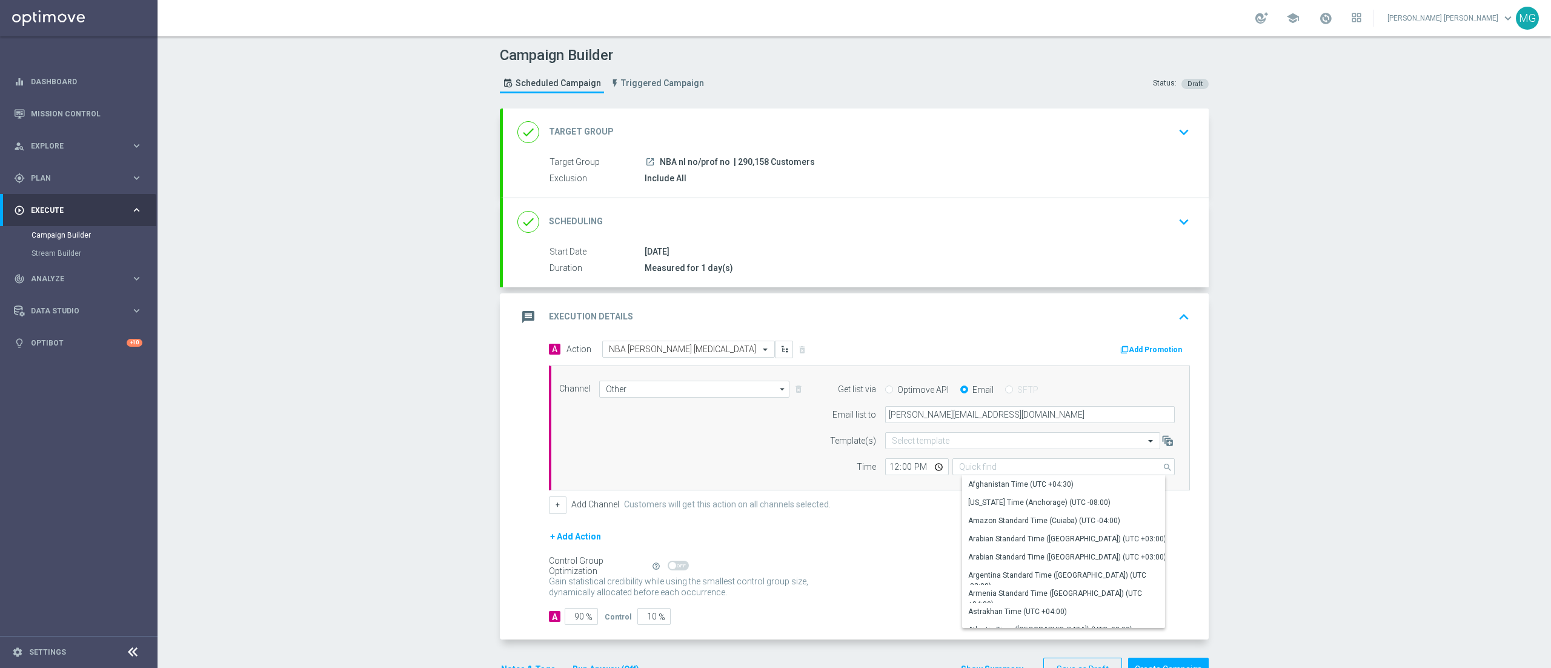
click at [883, 562] on div "Control Group Optimization Self Optimizing Campaign help_outline" at bounding box center [869, 565] width 641 height 13
type input "Coordinated Universal Time (UTC 00:00)"
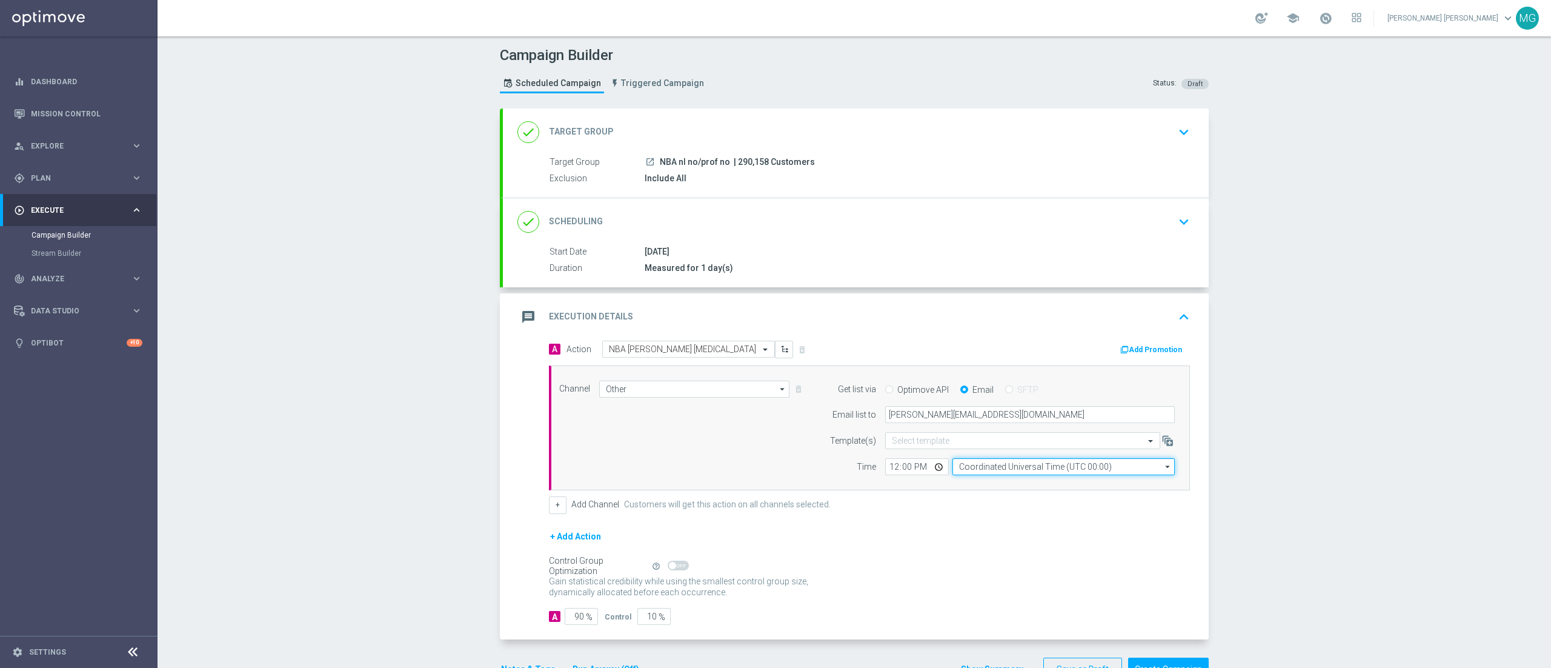
click at [988, 470] on input "Coordinated Universal Time (UTC 00:00)" at bounding box center [1063, 466] width 222 height 17
click at [984, 490] on div "Central European Time (Berlin) (UTC +02:00)" at bounding box center [1068, 484] width 198 height 11
type input "Central European Time (Berlin) (UTC +02:00)"
click at [885, 465] on input "12:00" at bounding box center [917, 466] width 64 height 17
type input "15:00"
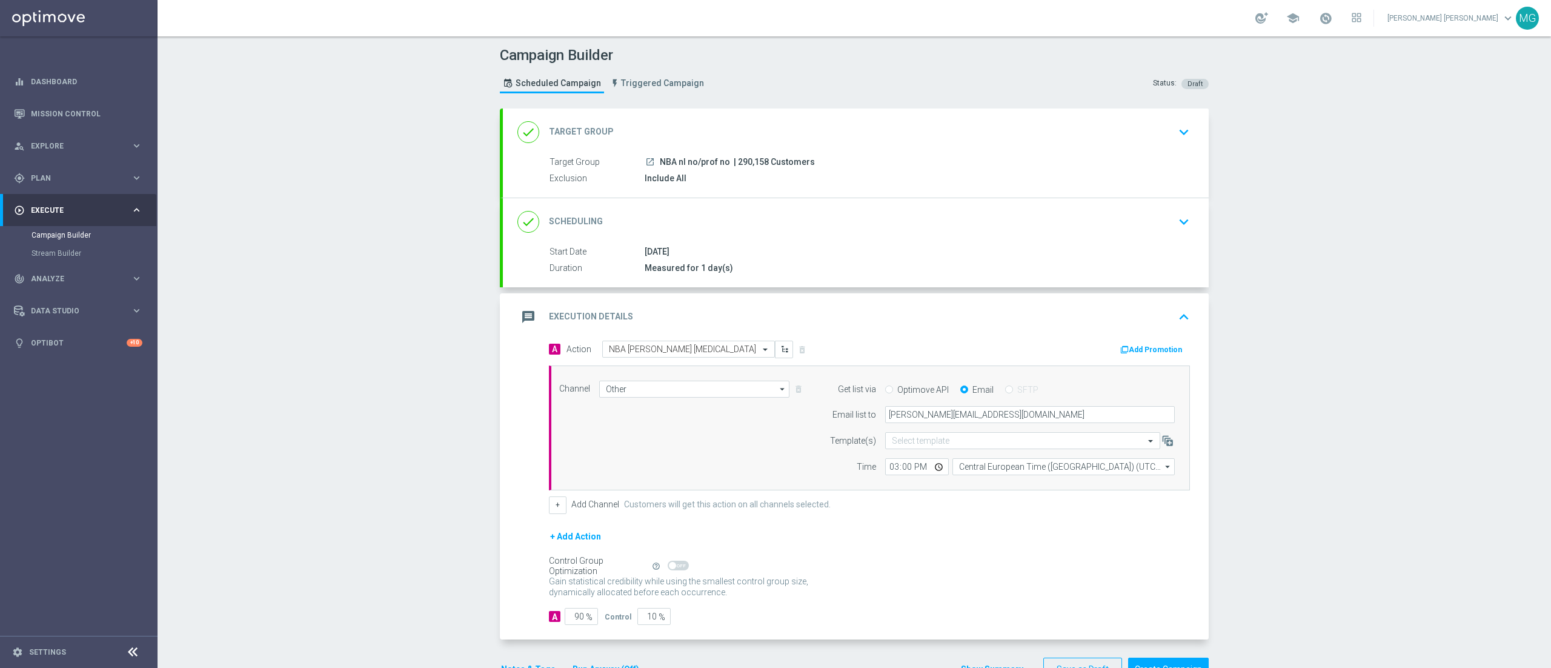
click at [895, 534] on div "+ Add Action" at bounding box center [869, 544] width 641 height 30
drag, startPoint x: 560, startPoint y: 620, endPoint x: 606, endPoint y: 628, distance: 46.1
click at [606, 628] on div "A Action Select action NBA recupero consensi delete_forever Add Promotion Chann…" at bounding box center [856, 489] width 706 height 299
type input "1"
type input "99"
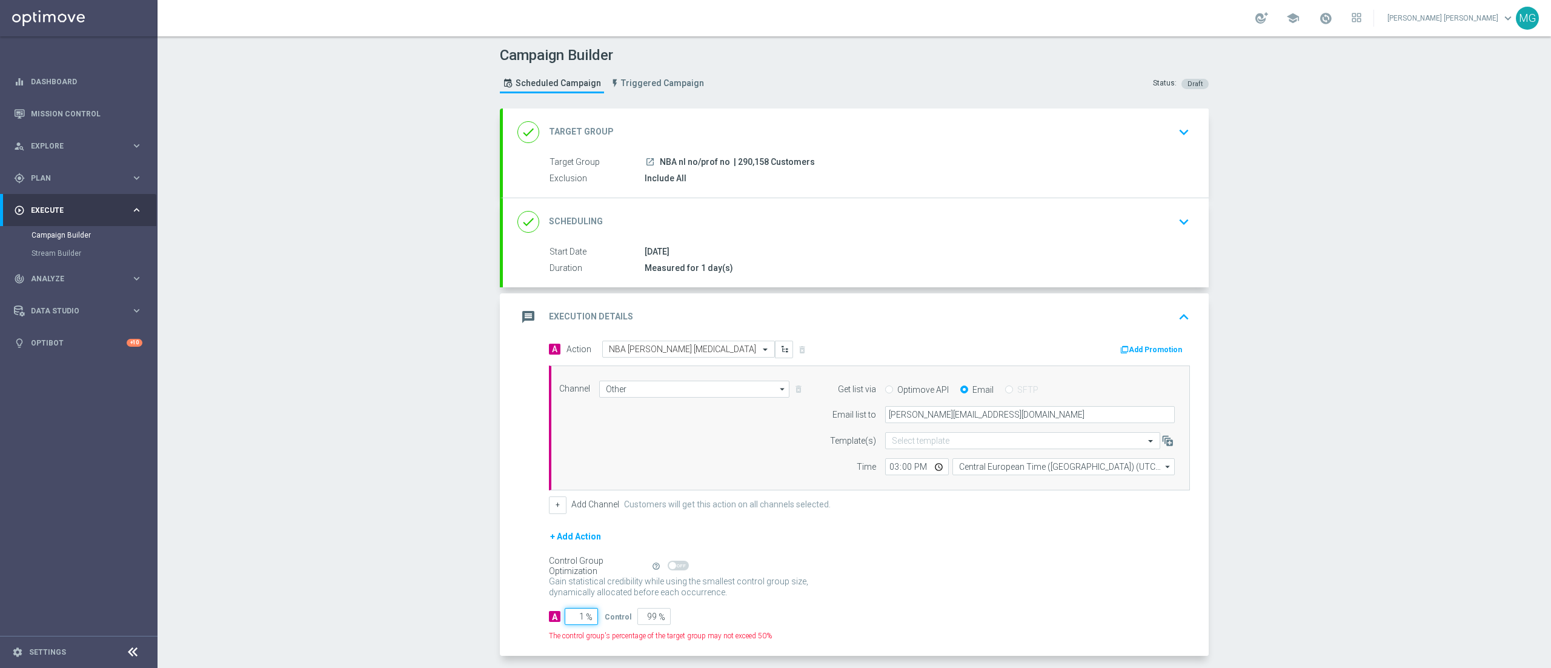
type input "10"
type input "90"
type input "100"
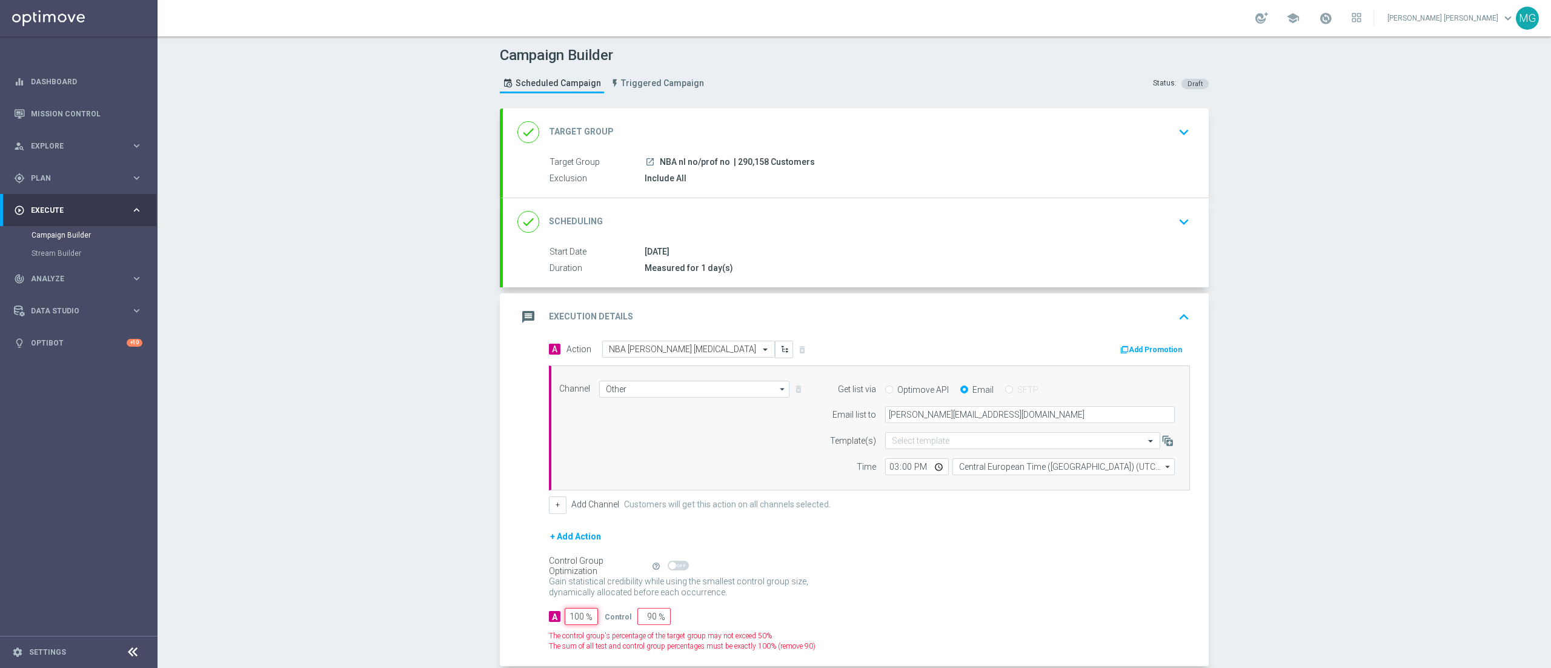
type input "0"
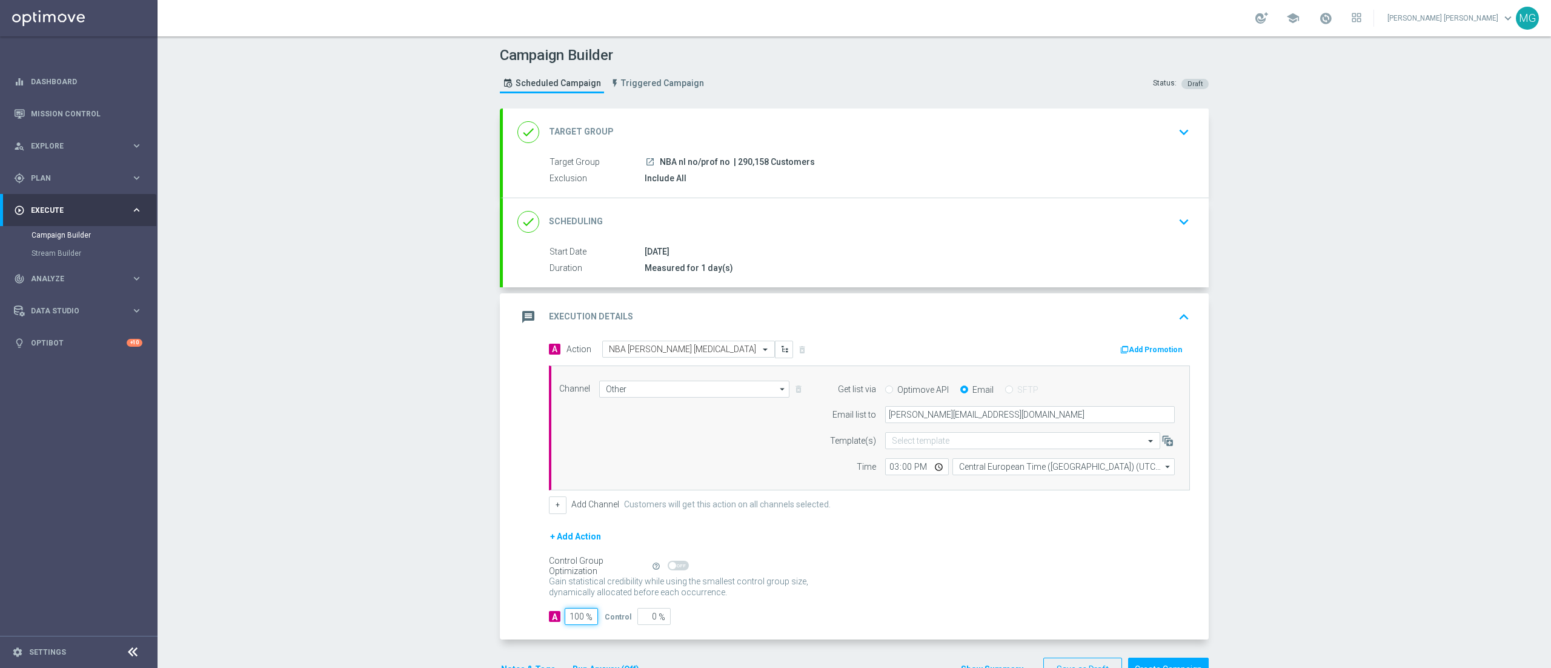
type input "100"
click at [868, 576] on div "Gain statistical credibility while using the smallest control group size, dynam…" at bounding box center [869, 587] width 641 height 29
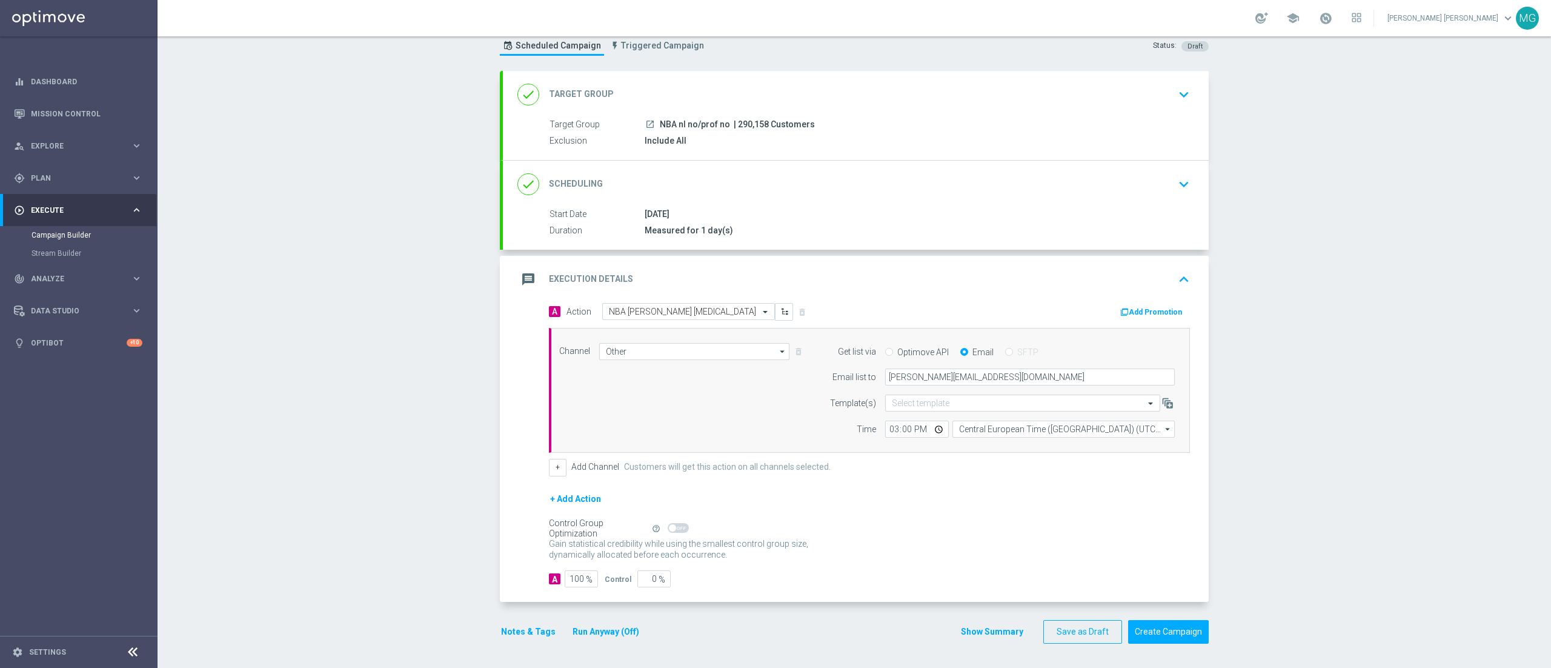
click at [505, 632] on button "Notes & Tags" at bounding box center [528, 631] width 57 height 15
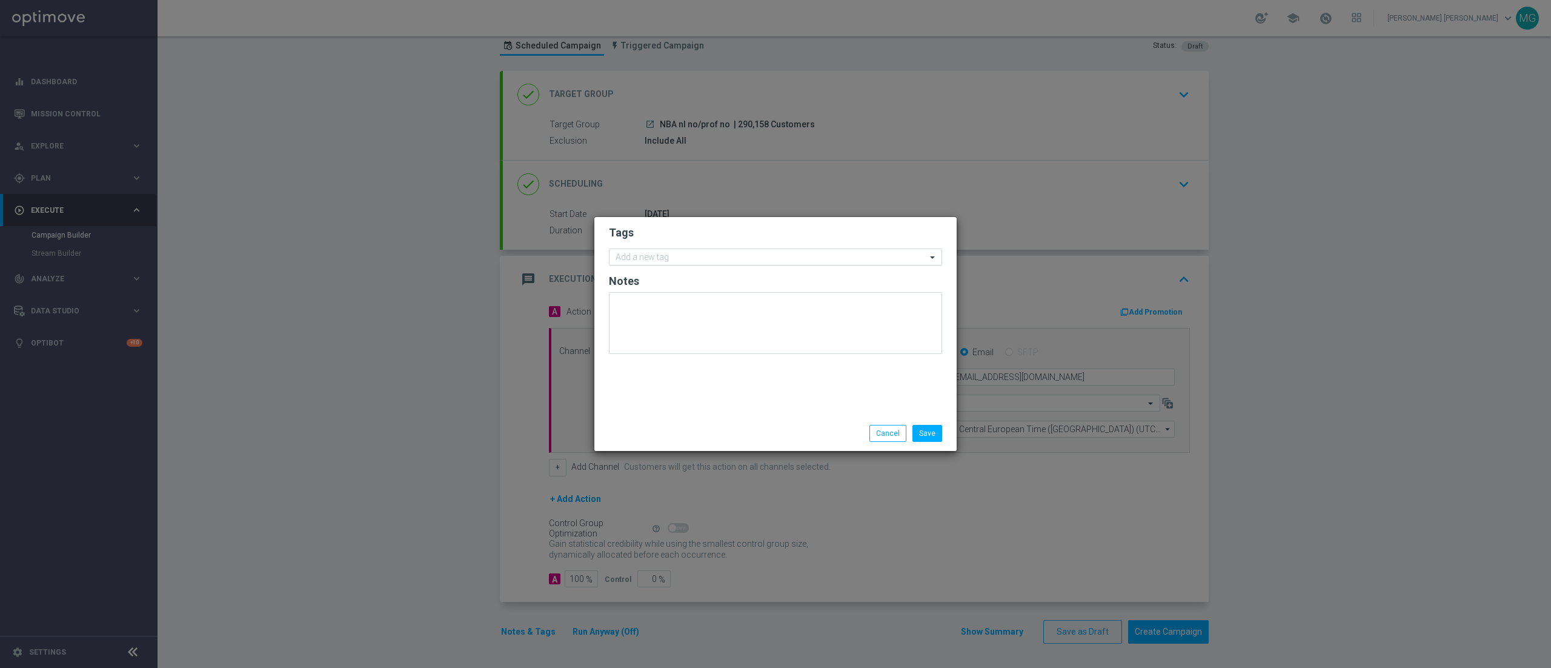
click at [656, 254] on input "text" at bounding box center [771, 258] width 311 height 10
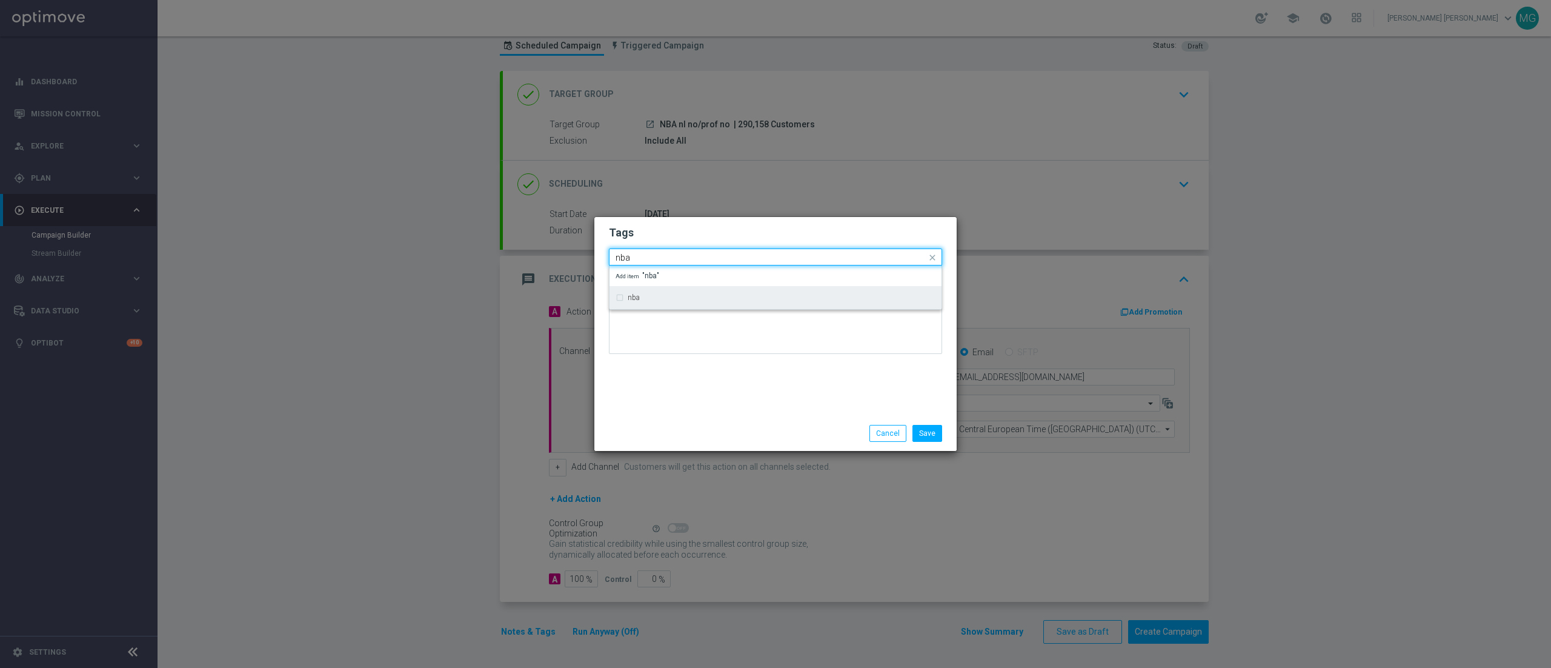
click at [634, 297] on label "nba" at bounding box center [634, 297] width 12 height 7
type input "nba"
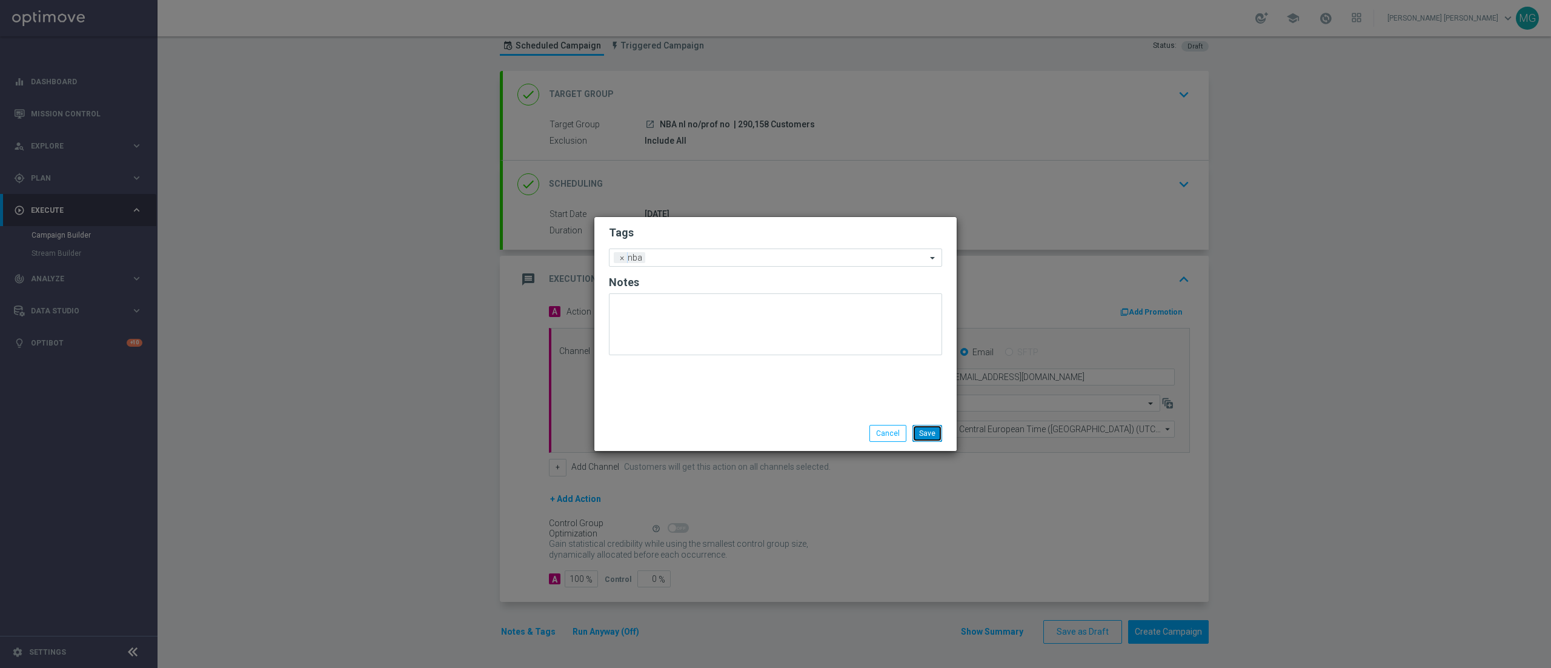
click at [923, 428] on button "Save" at bounding box center [927, 433] width 30 height 17
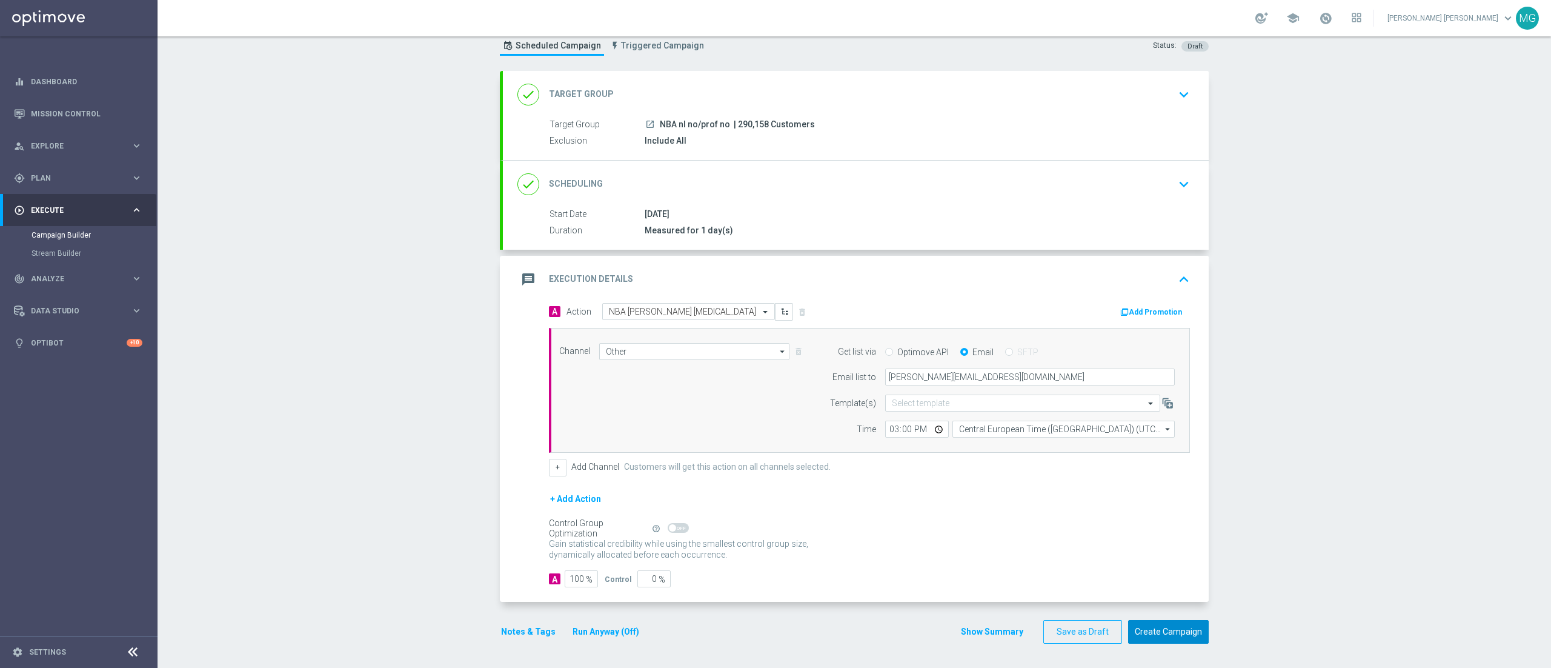
click at [1174, 632] on button "Create Campaign" at bounding box center [1168, 632] width 81 height 24
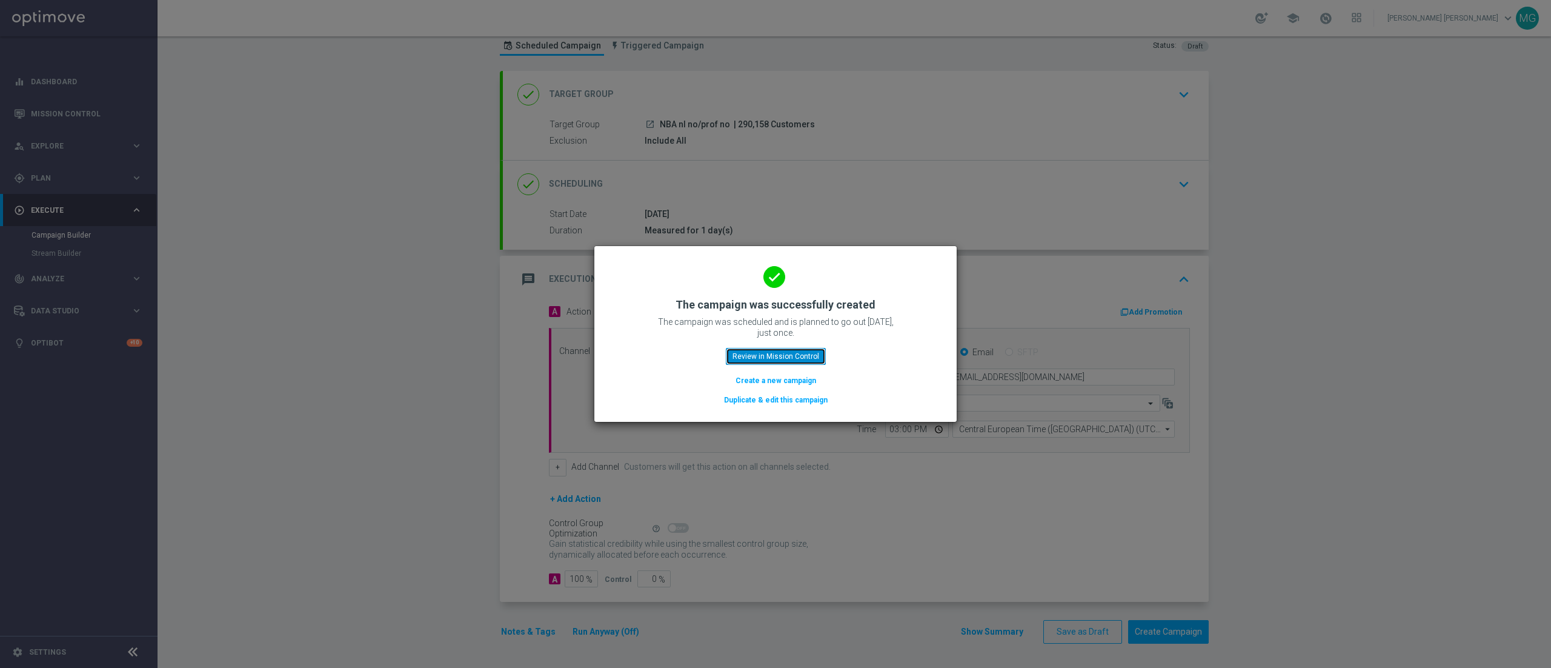
click at [779, 359] on button "Review in Mission Control" at bounding box center [776, 356] width 100 height 17
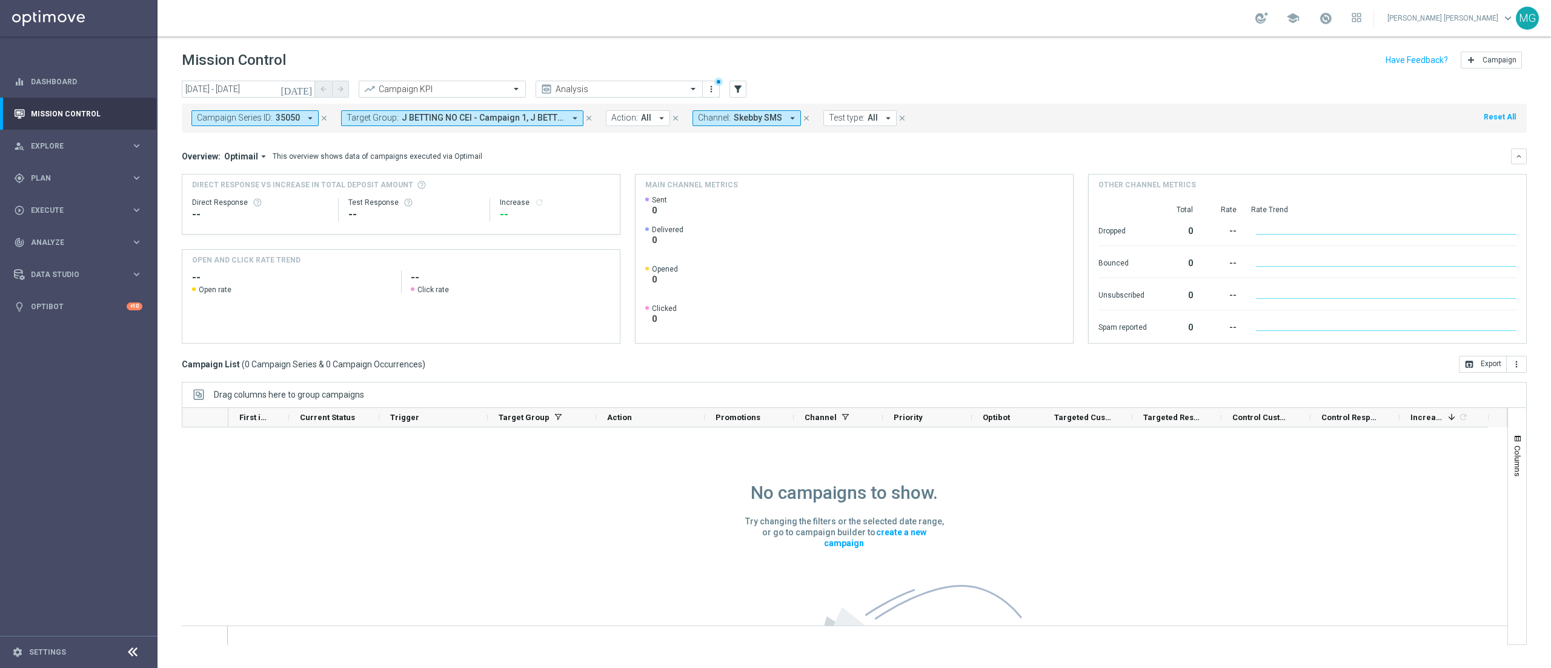
click at [802, 118] on icon "close" at bounding box center [806, 118] width 8 height 8
click at [585, 120] on icon "close" at bounding box center [589, 118] width 8 height 8
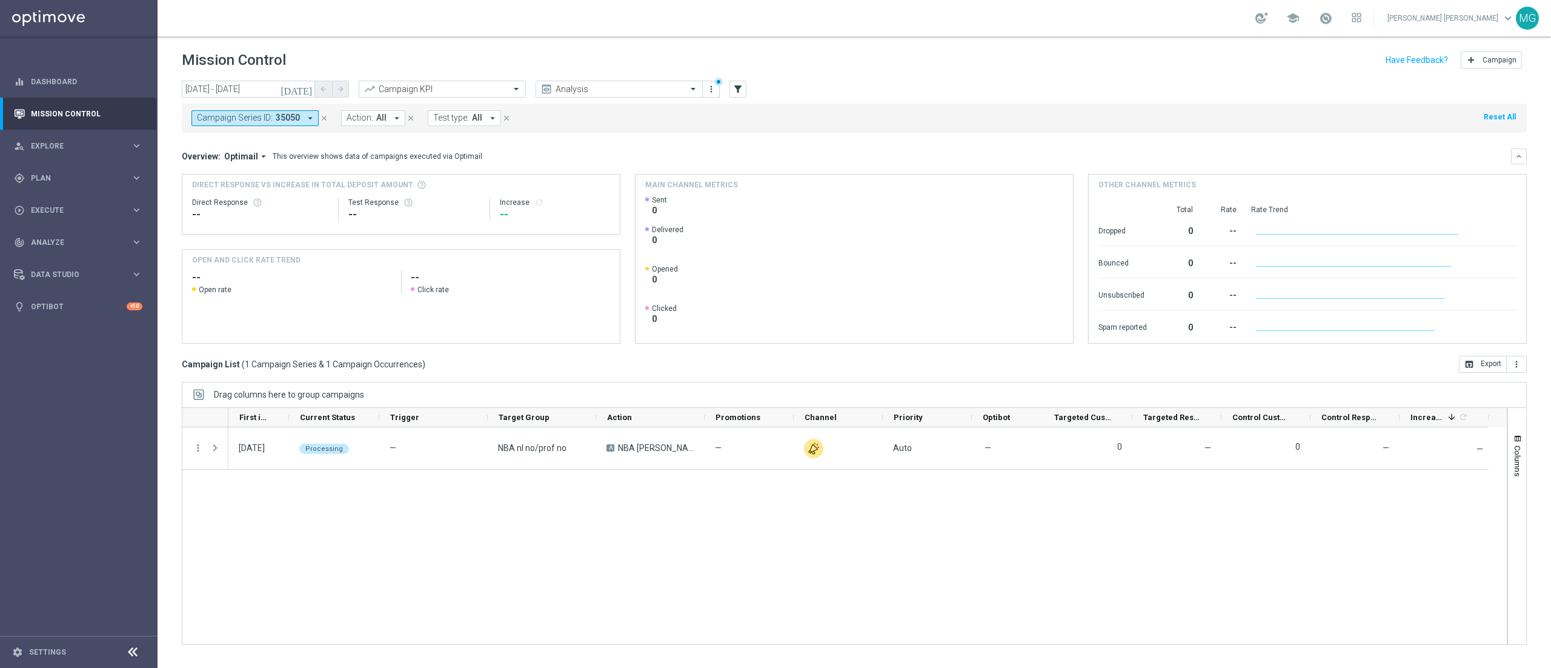
click at [325, 119] on icon "close" at bounding box center [324, 118] width 8 height 8
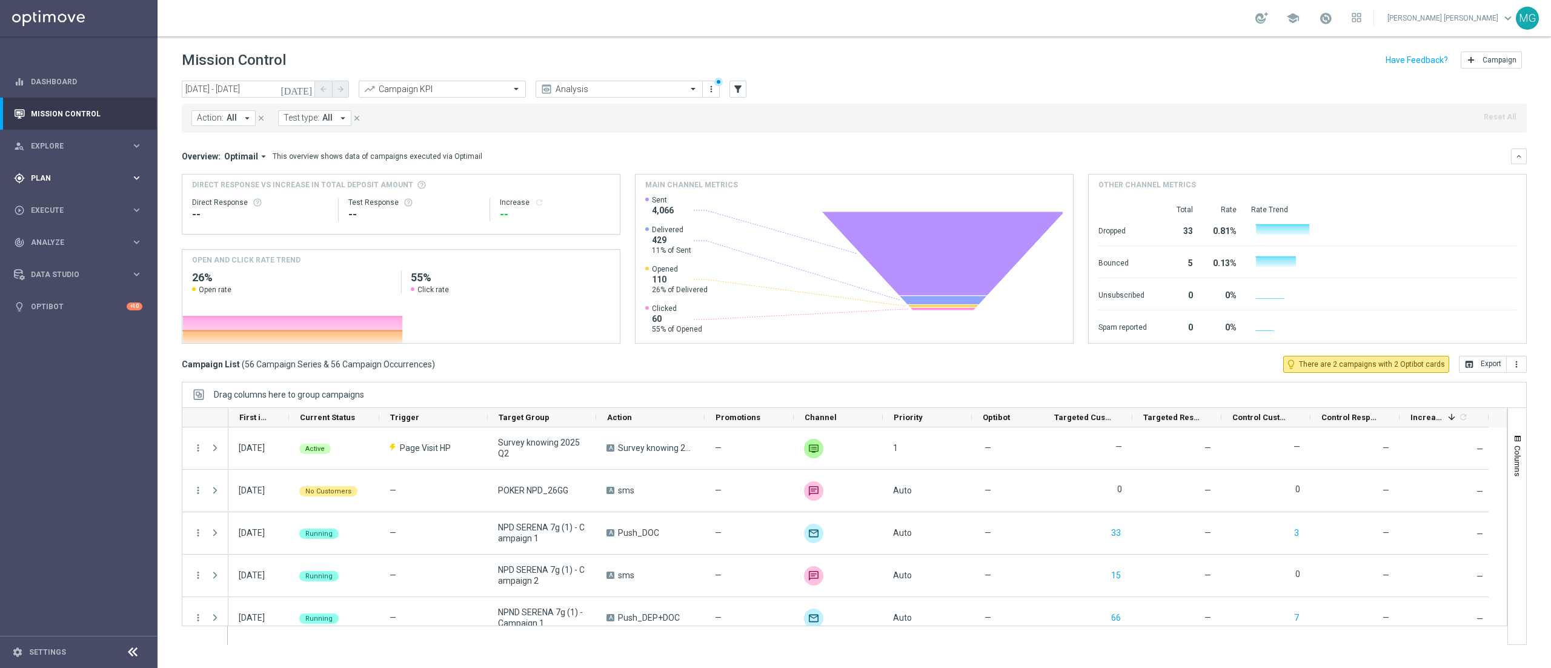
click at [59, 174] on span "Plan" at bounding box center [81, 177] width 100 height 7
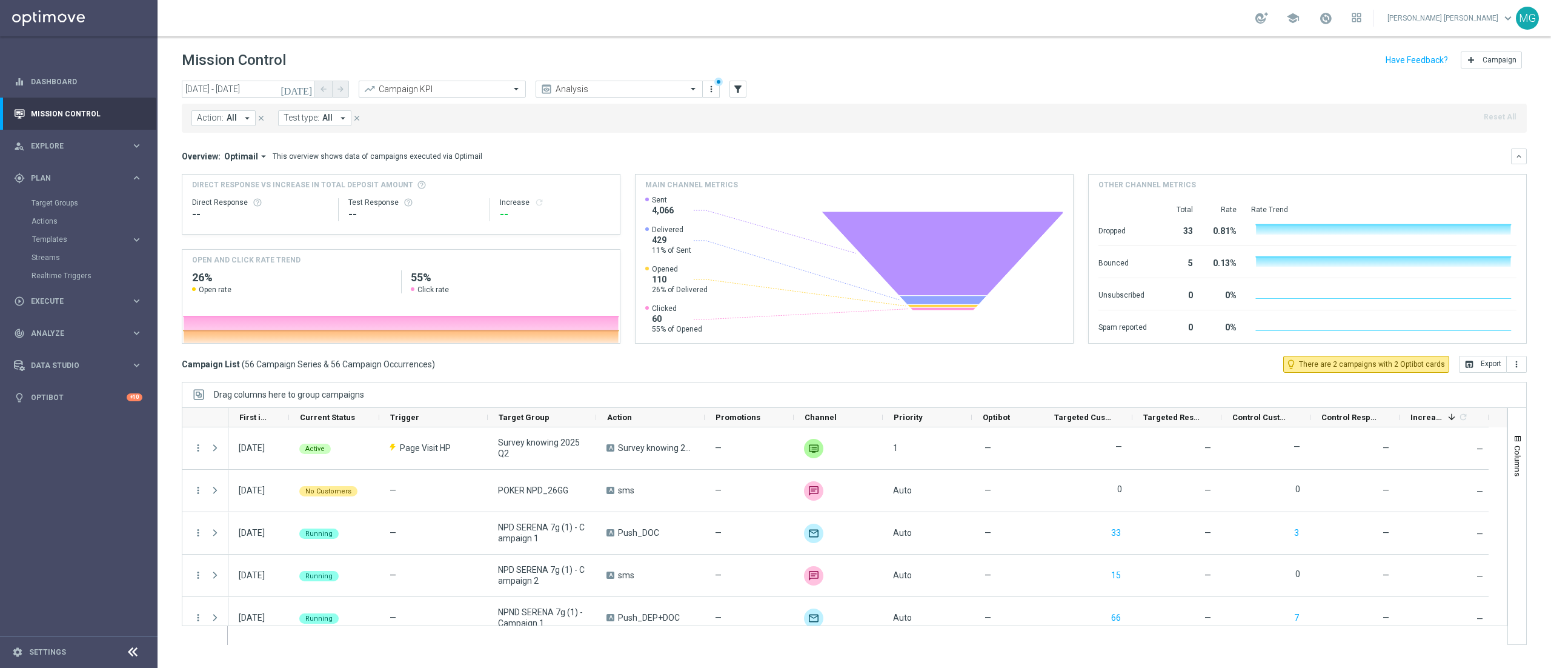
click at [58, 196] on div "Target Groups" at bounding box center [94, 203] width 125 height 18
click at [56, 204] on link "Target Groups" at bounding box center [79, 203] width 95 height 10
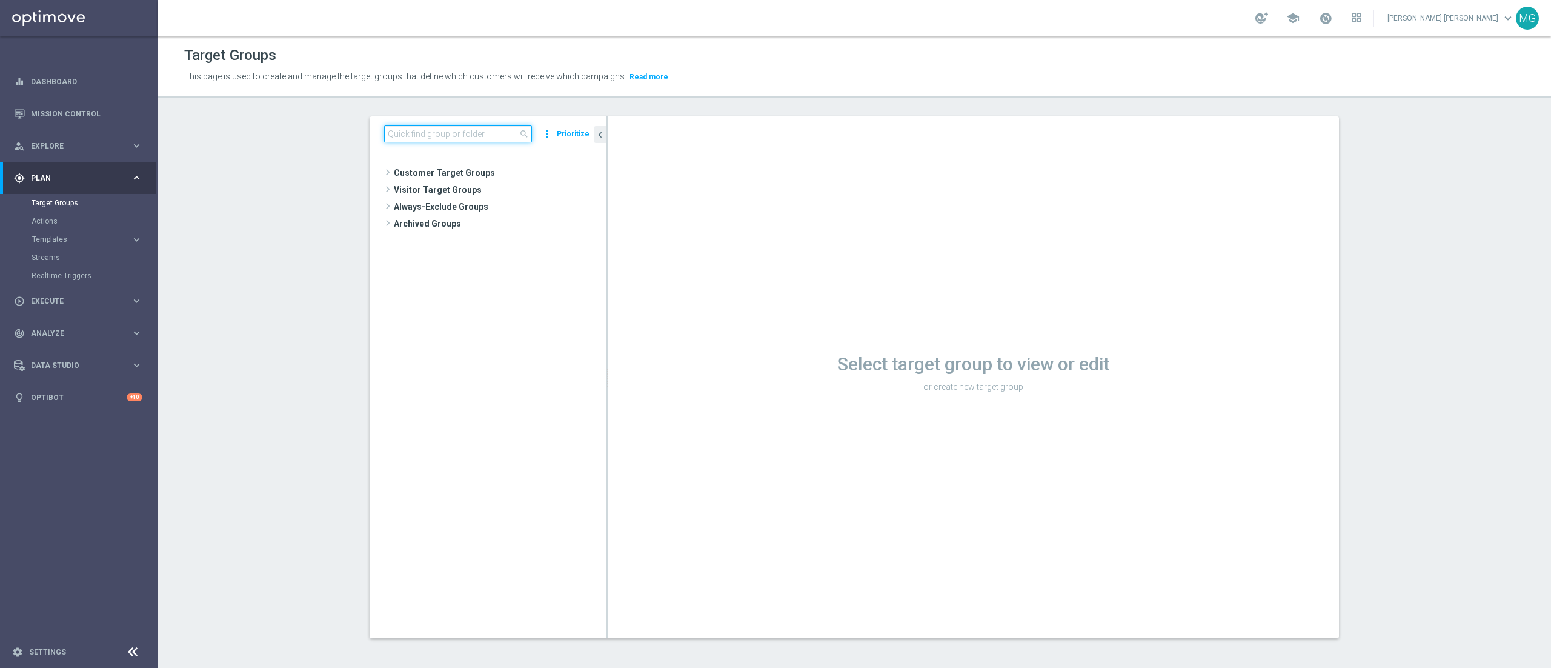
click at [408, 133] on input at bounding box center [458, 133] width 148 height 17
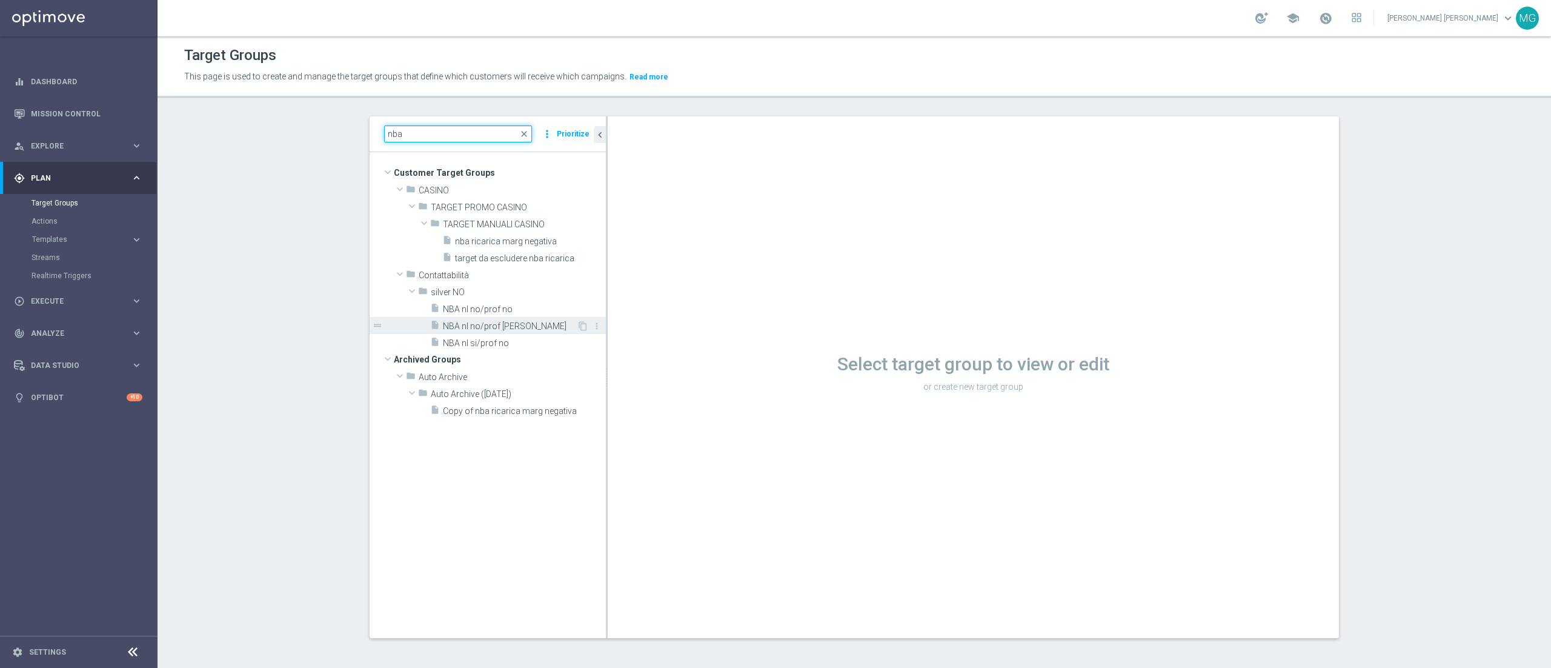
type input "nba"
click at [491, 326] on span "NBA nl no/prof [PERSON_NAME]" at bounding box center [510, 326] width 134 height 10
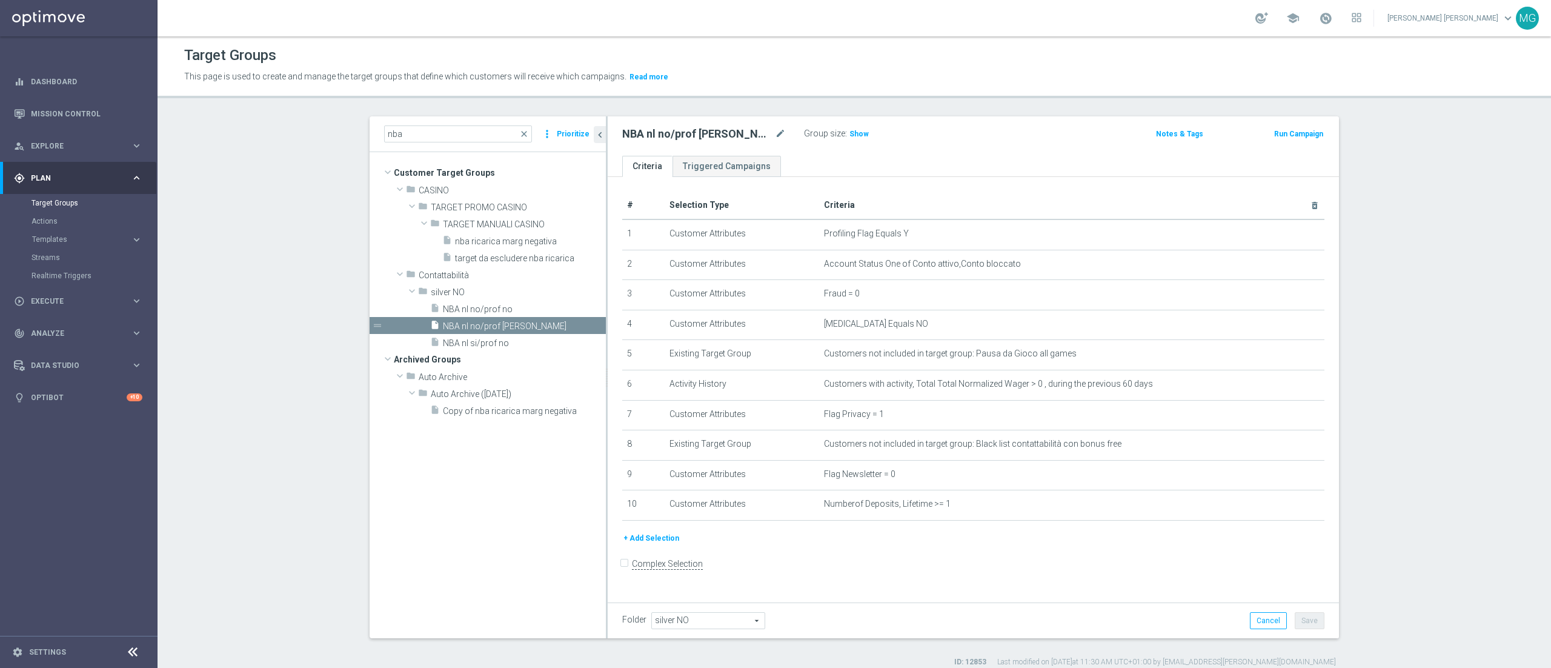
click at [1301, 130] on button "Run Campaign" at bounding box center [1298, 133] width 51 height 13
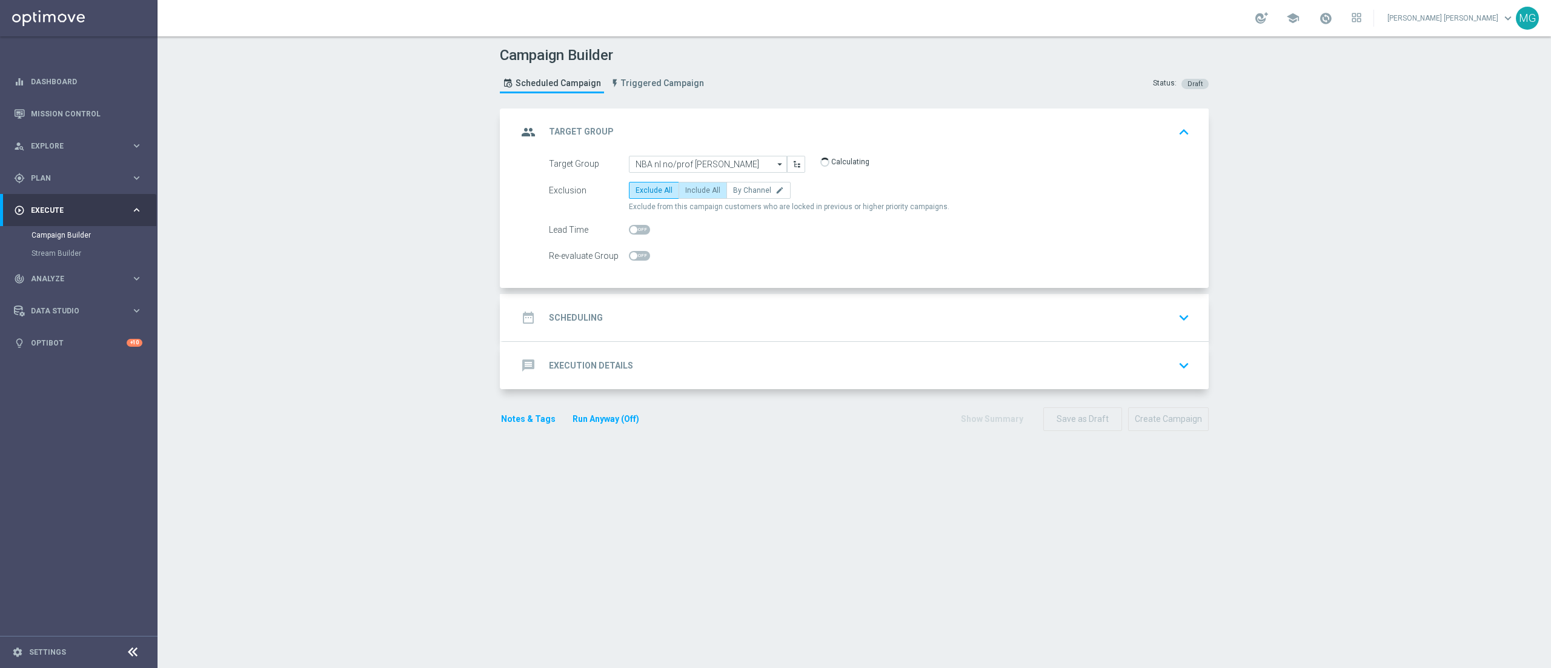
click at [685, 193] on span "Include All" at bounding box center [702, 190] width 35 height 8
click at [685, 193] on input "Include All" at bounding box center [689, 192] width 8 height 8
radio input "true"
click at [671, 300] on div "date_range Scheduling keyboard_arrow_down" at bounding box center [856, 317] width 706 height 47
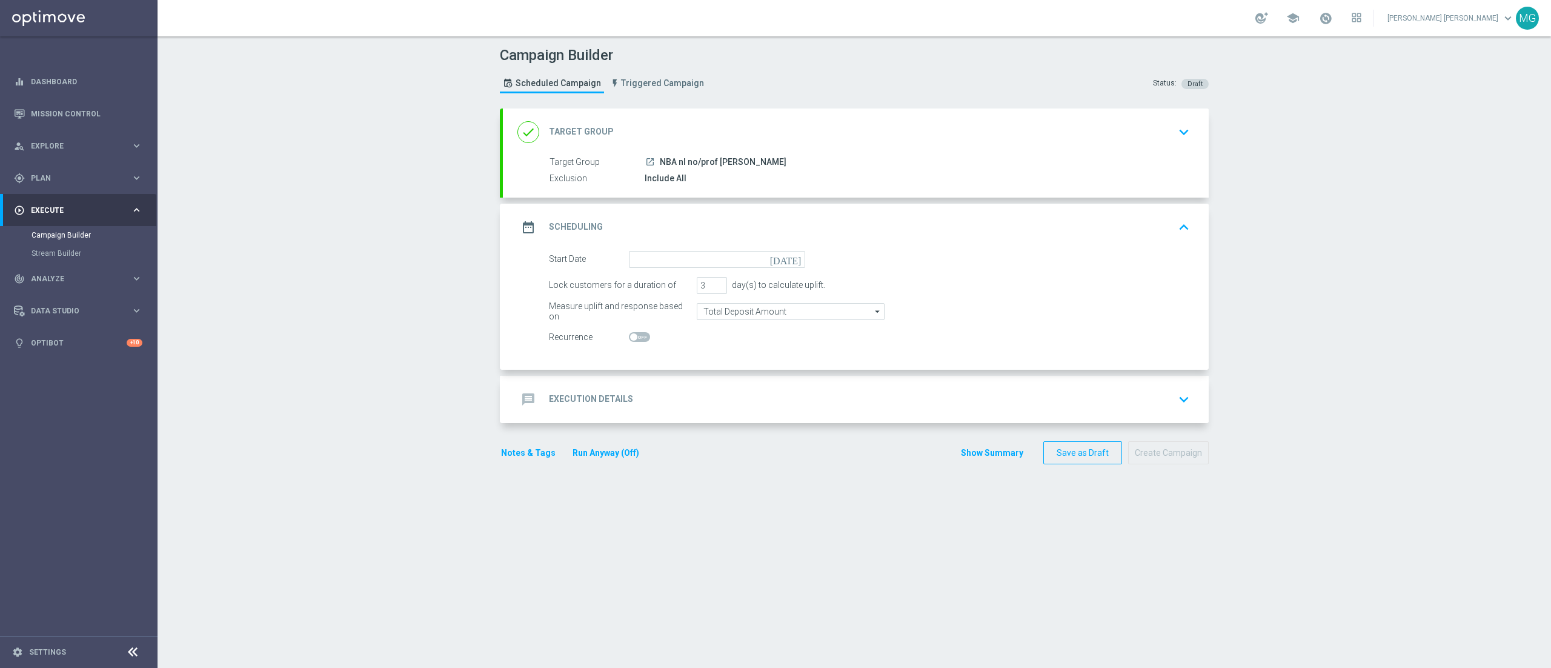
click at [785, 256] on icon "[DATE]" at bounding box center [788, 257] width 36 height 13
click at [648, 403] on span "25" at bounding box center [655, 404] width 19 height 19
type input "[DATE]"
drag, startPoint x: 697, startPoint y: 286, endPoint x: 652, endPoint y: 295, distance: 45.7
click at [652, 295] on form "Start Date 25 Aug 2025 today Lock customers for a duration of 3 day(s) to calcu…" at bounding box center [869, 298] width 641 height 95
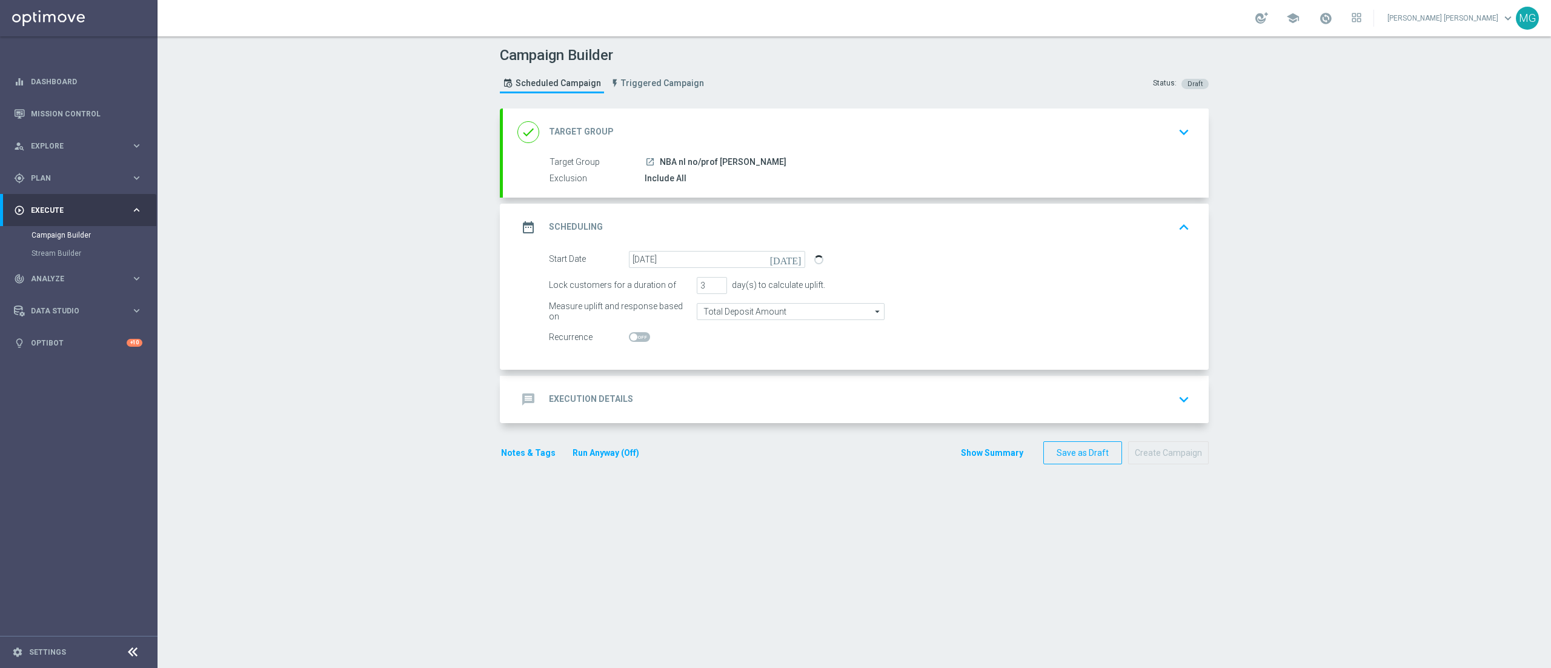
click at [652, 295] on form "Start Date 25 Aug 2025 today Lock customers for a duration of 3 day(s) to calcu…" at bounding box center [869, 298] width 641 height 95
click at [757, 406] on div "message Execution Details keyboard_arrow_down" at bounding box center [855, 399] width 677 height 23
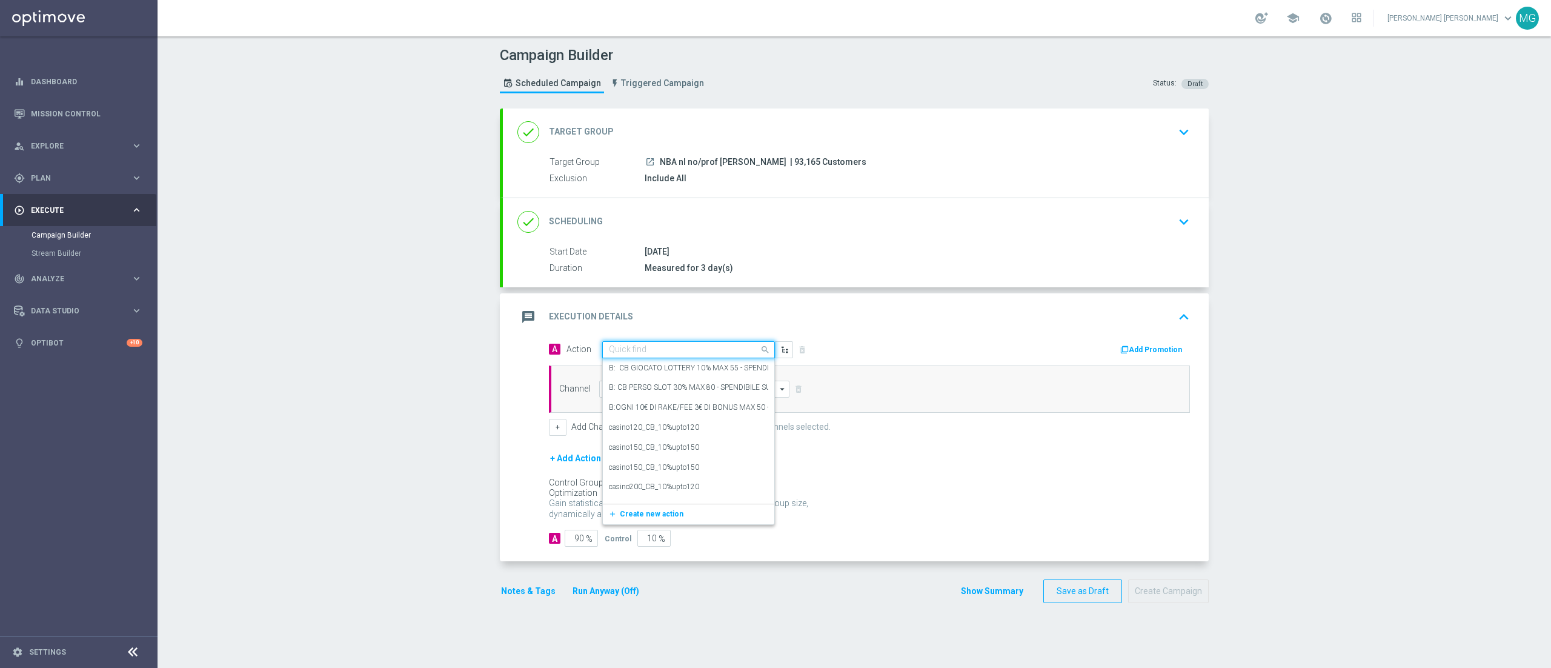
click at [655, 350] on input "text" at bounding box center [676, 350] width 135 height 10
type input "nba re"
click at [645, 371] on label "NBA [PERSON_NAME] [MEDICAL_DATA]" at bounding box center [674, 370] width 131 height 10
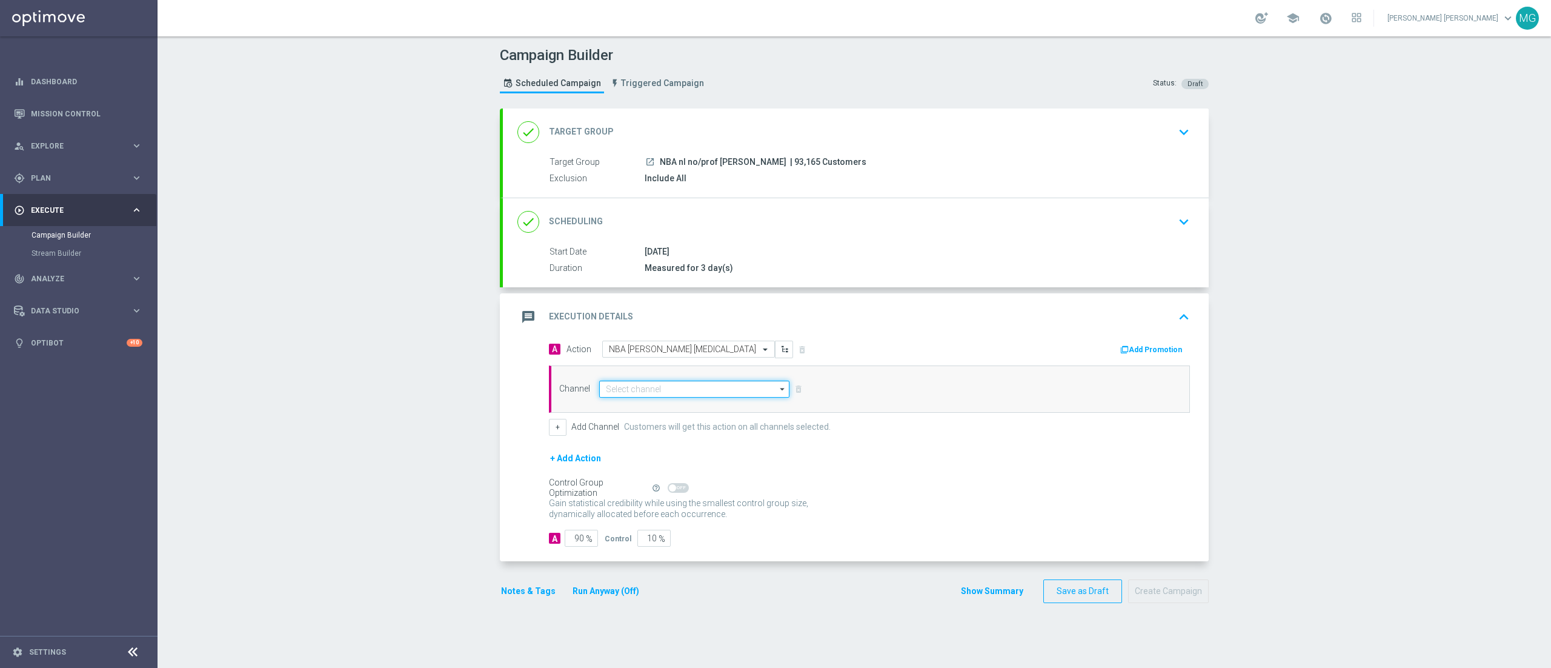
click at [634, 392] on input at bounding box center [694, 388] width 190 height 17
click at [635, 486] on div "Other" at bounding box center [699, 479] width 180 height 17
type input "Other"
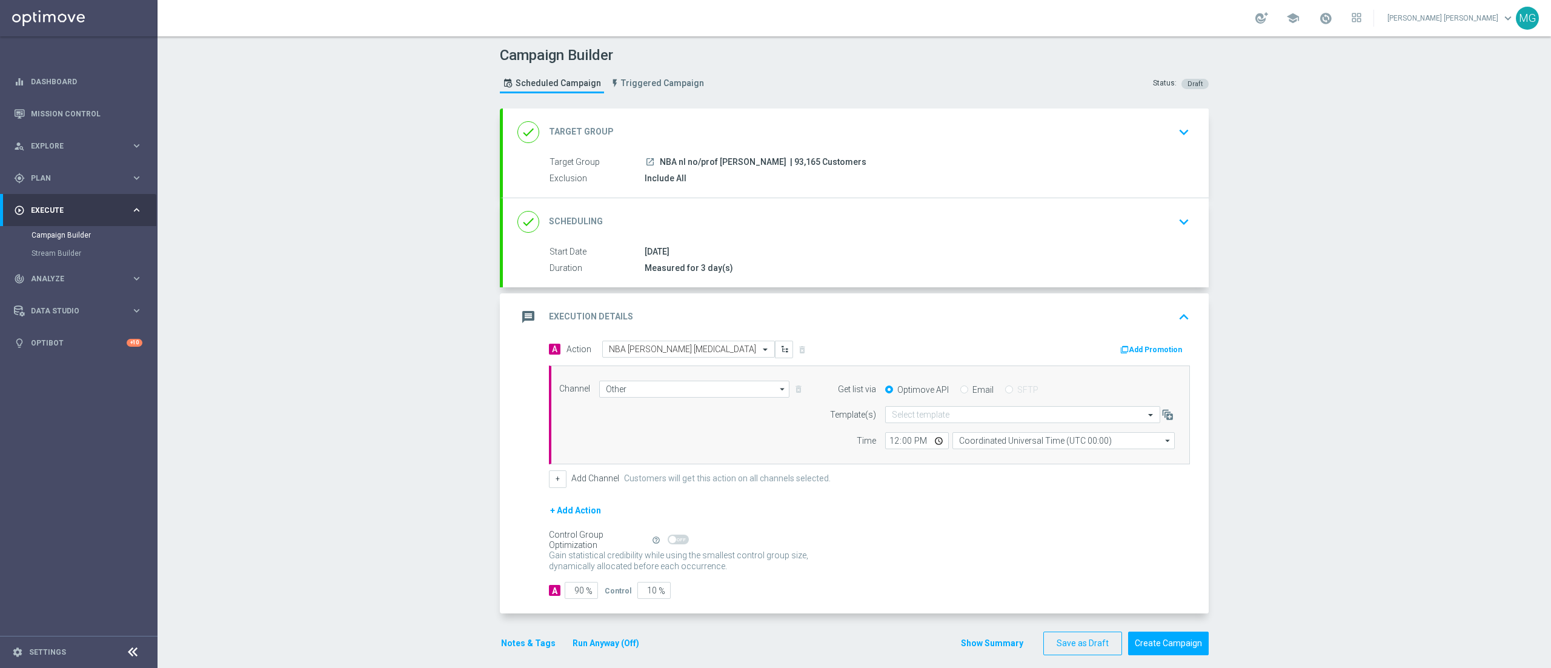
click at [960, 393] on input "Email" at bounding box center [964, 391] width 8 height 8
radio input "true"
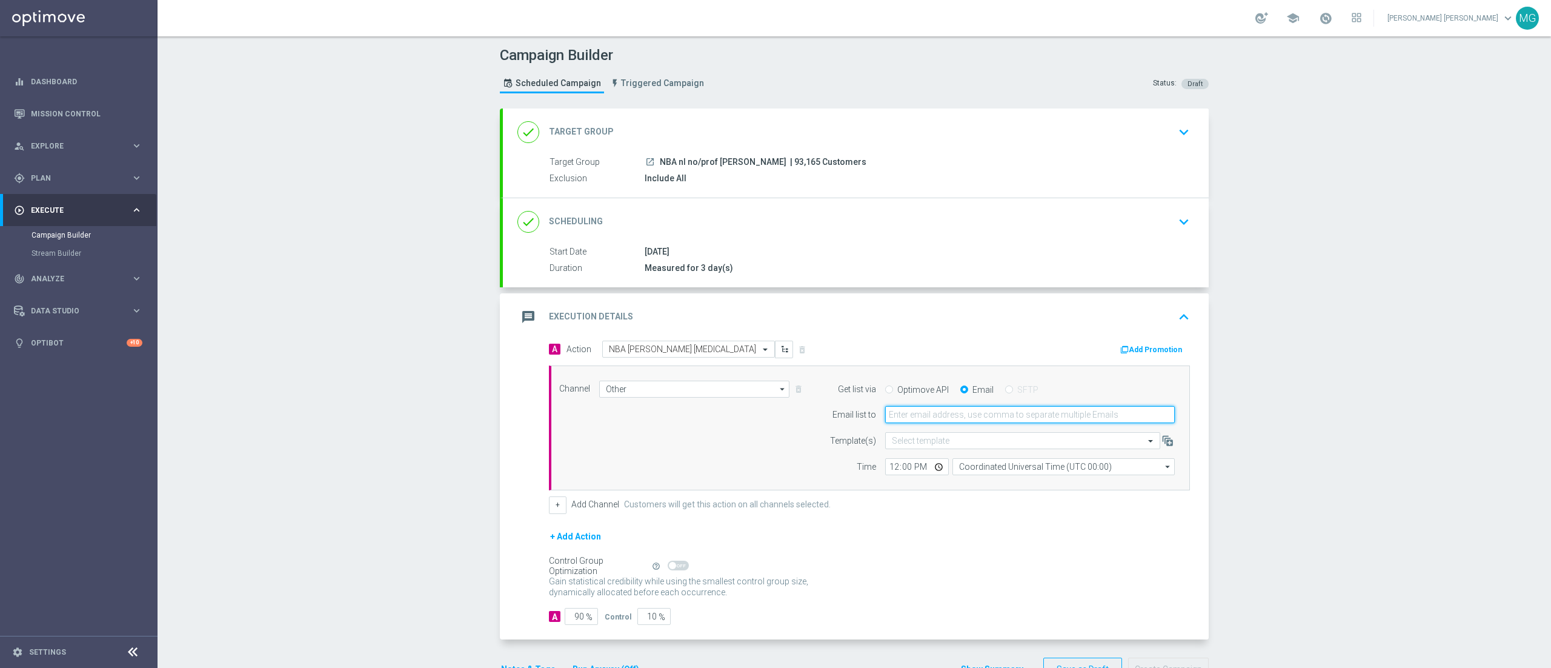
click at [937, 414] on input "email" at bounding box center [1030, 414] width 290 height 17
type input "marco.tombolini@sisal.it"
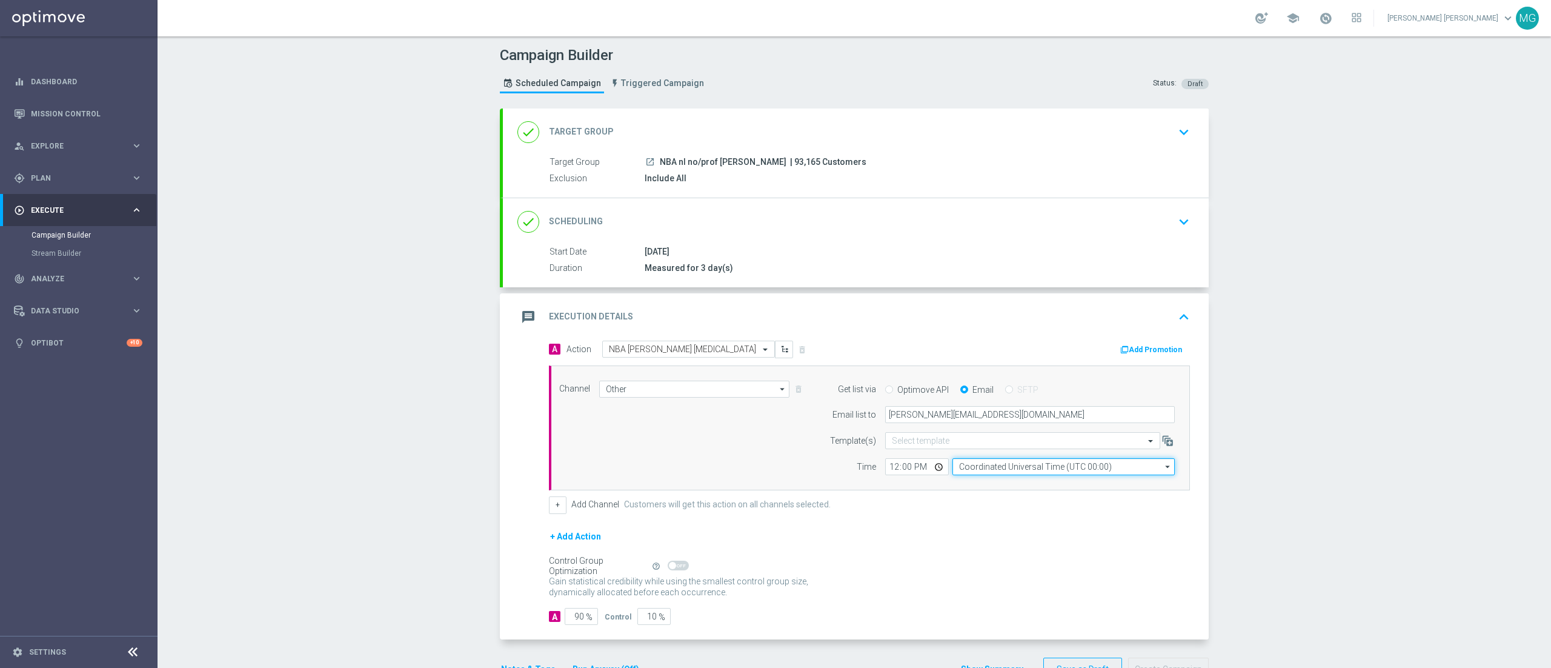
click at [970, 468] on input "Coordinated Universal Time (UTC 00:00)" at bounding box center [1063, 466] width 222 height 17
click at [983, 489] on div "Central European Time (Berlin) (UTC +02:00)" at bounding box center [1067, 484] width 198 height 11
type input "Central European Time (Berlin) (UTC +02:00)"
click at [876, 472] on div "12:00 Central European Time (Berlin) (UTC +02:00) Central European Time (Berlin…" at bounding box center [1030, 466] width 308 height 17
click at [885, 471] on input "12:00" at bounding box center [917, 466] width 64 height 17
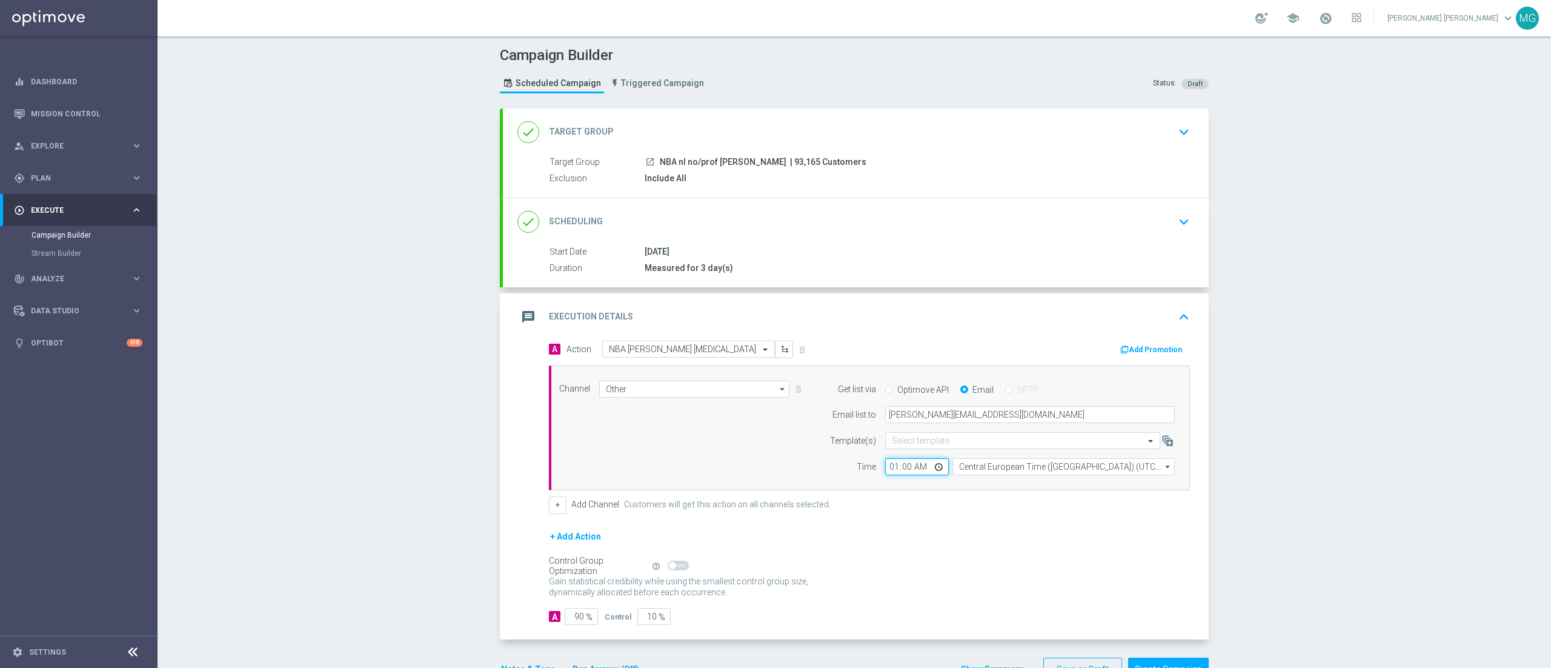
type input "15:00"
click at [877, 549] on div "+ Add Action" at bounding box center [869, 544] width 641 height 30
drag, startPoint x: 561, startPoint y: 617, endPoint x: 602, endPoint y: 620, distance: 40.7
click at [602, 620] on div "A 90 % Control 10 %" at bounding box center [869, 616] width 641 height 17
type input "1"
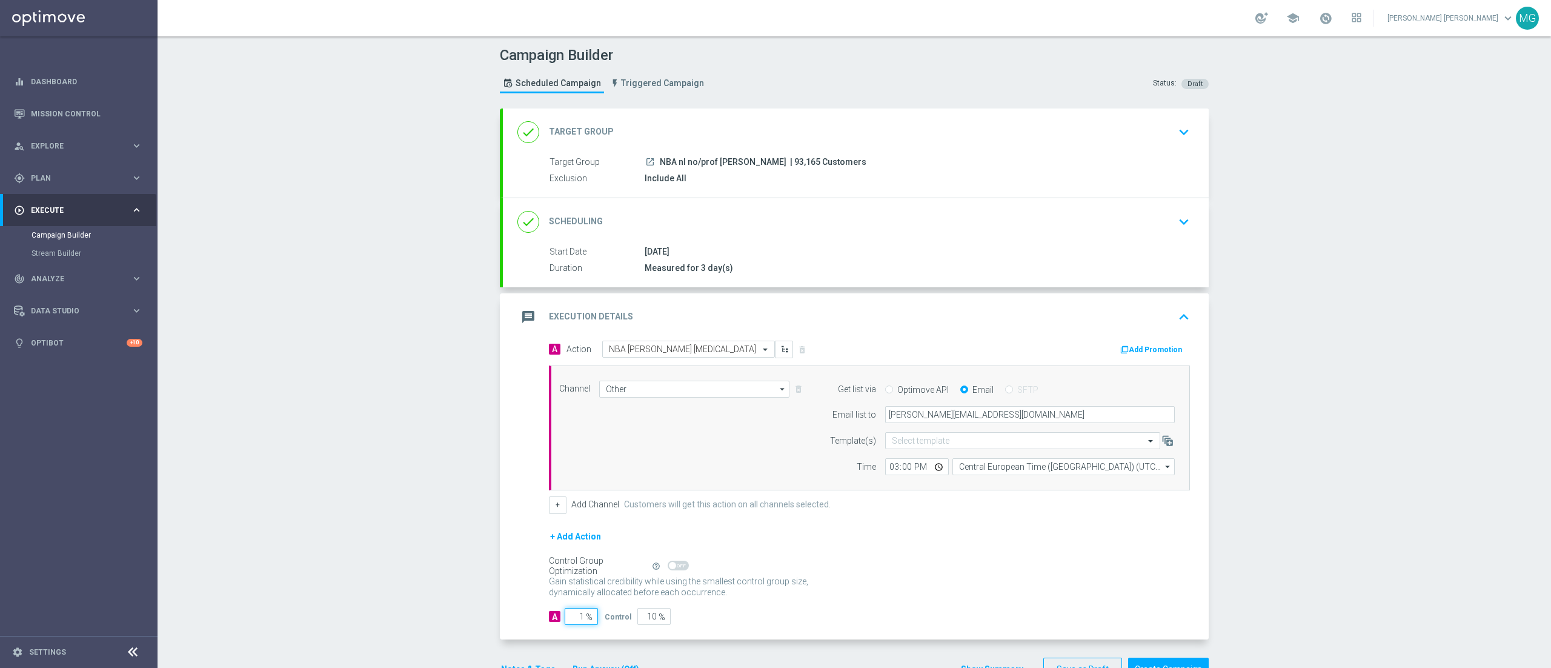
type input "99"
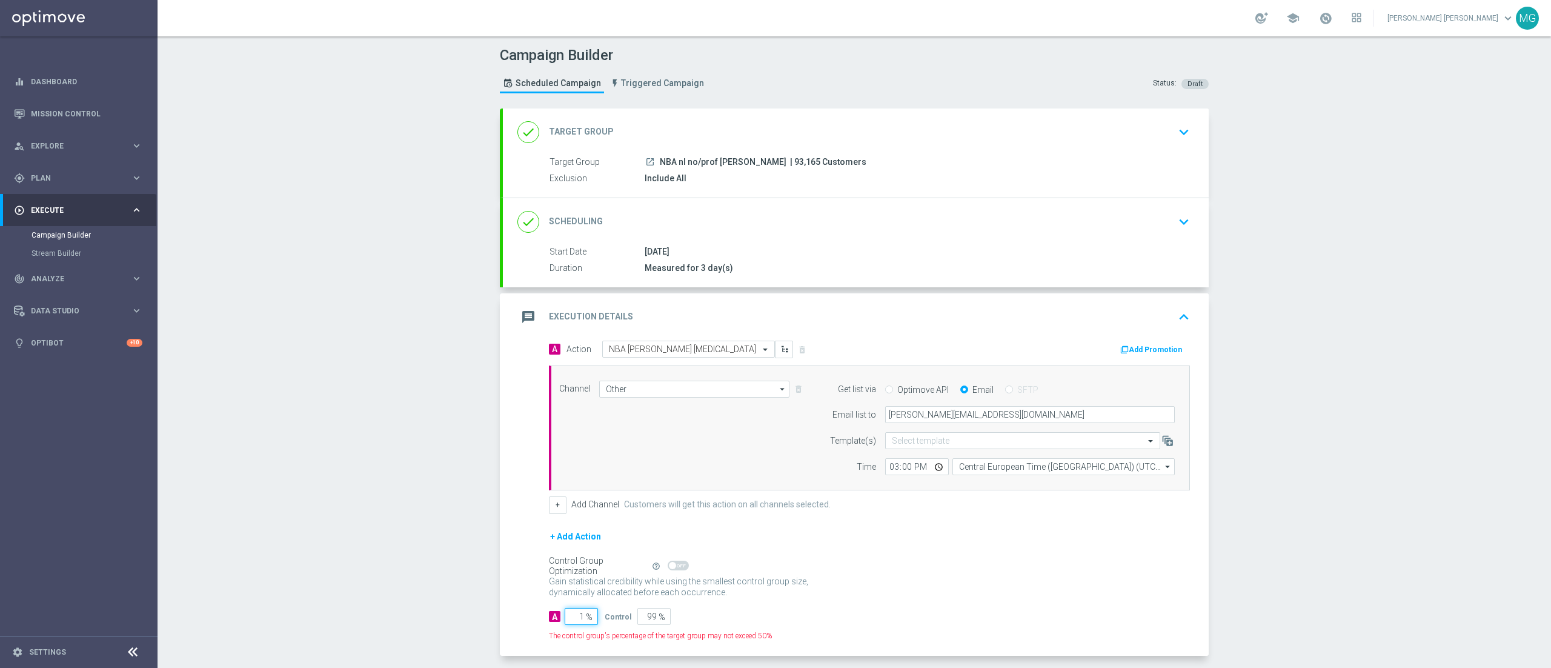
type input "10"
type input "90"
type input "100"
type input "0"
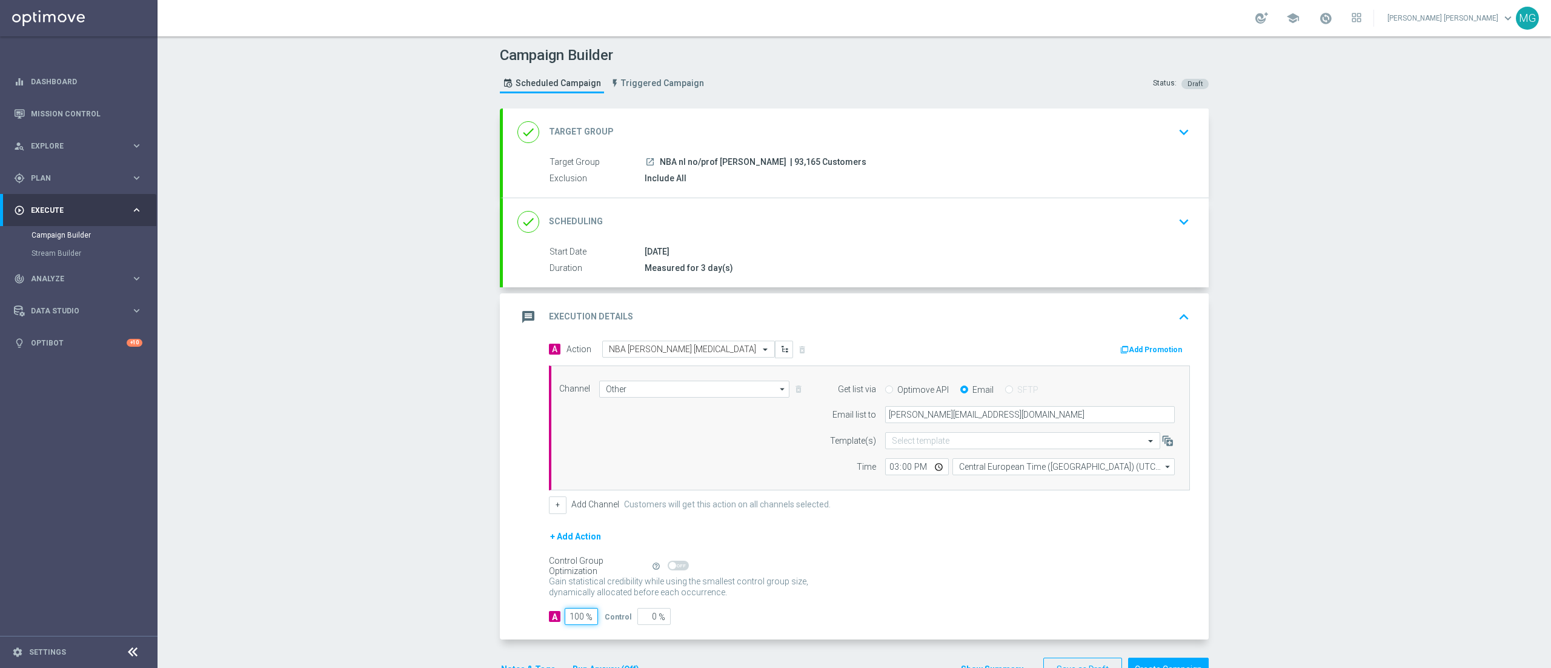
scroll to position [40, 0]
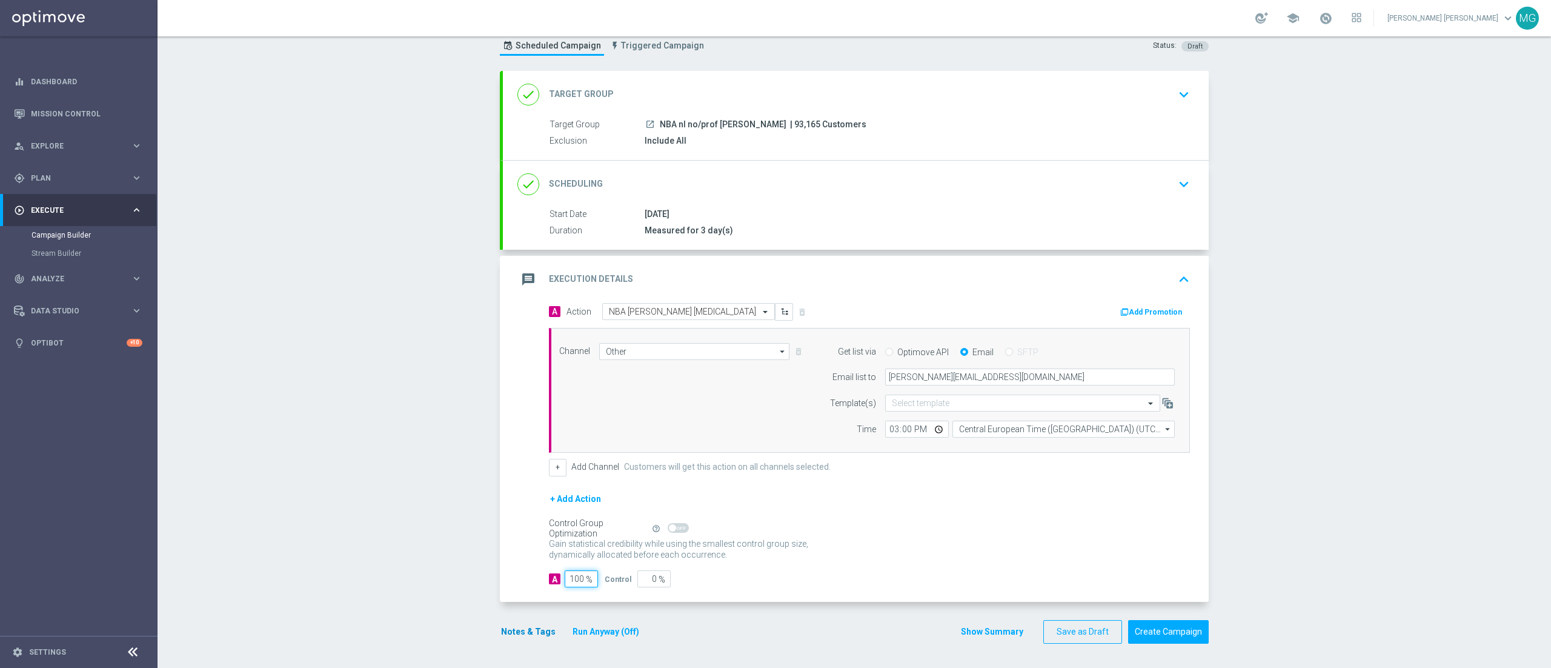
type input "100"
click at [506, 629] on button "Notes & Tags" at bounding box center [528, 631] width 57 height 15
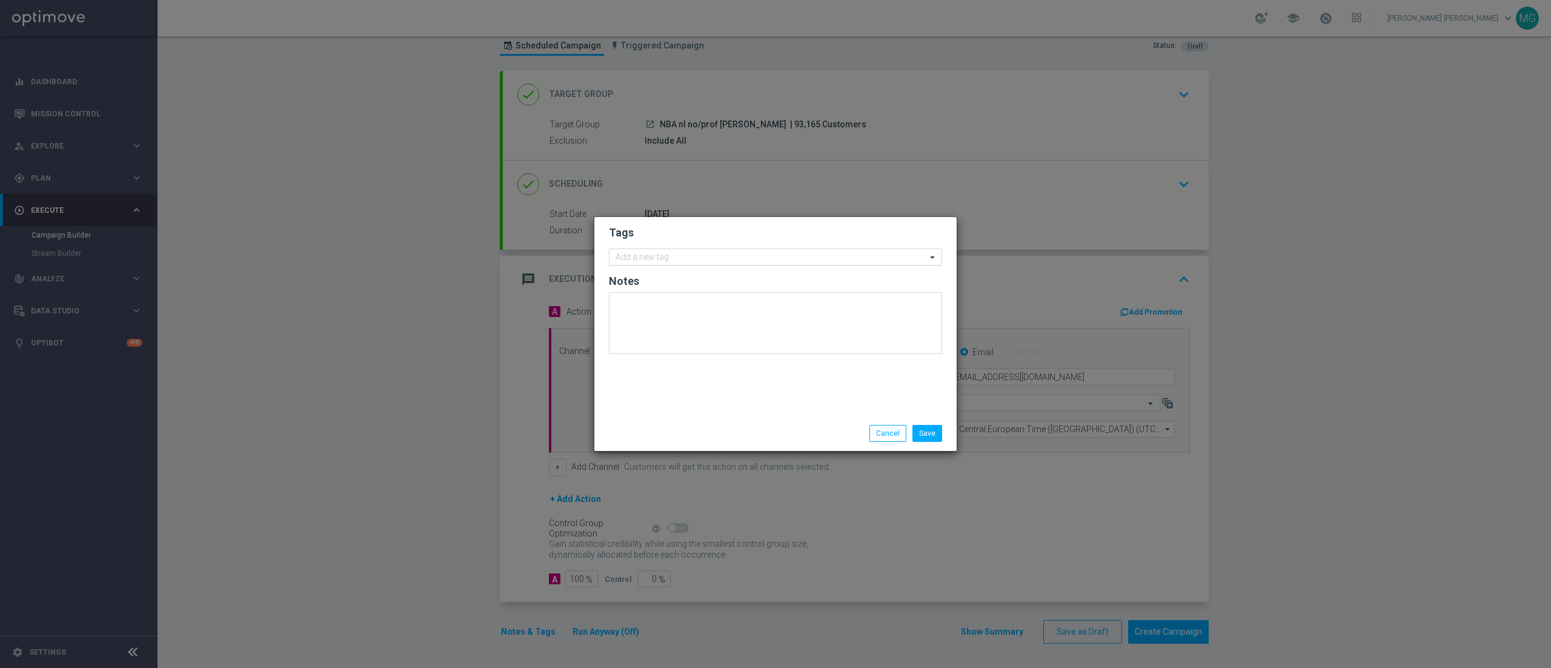
click at [659, 248] on div "Add a new tag" at bounding box center [775, 256] width 333 height 17
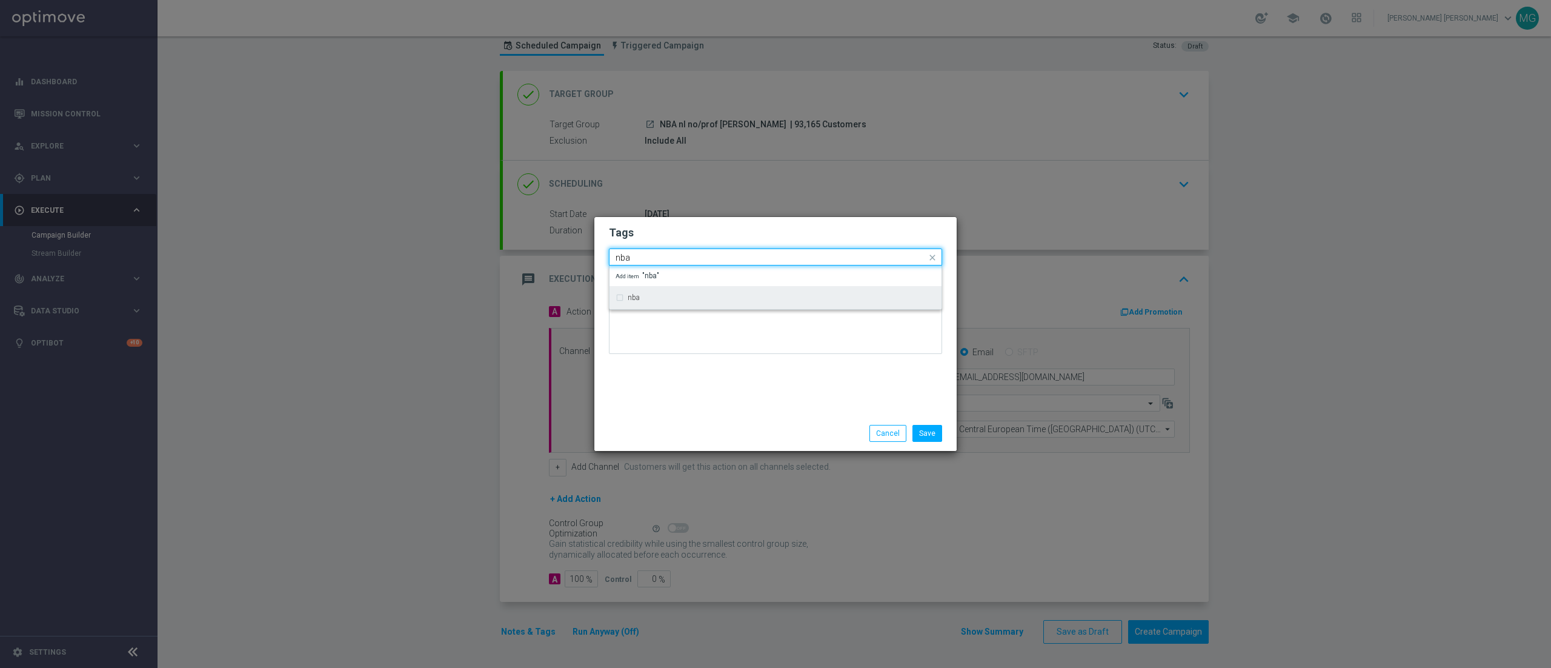
click at [645, 298] on div "nba" at bounding box center [782, 297] width 308 height 7
type input "nba"
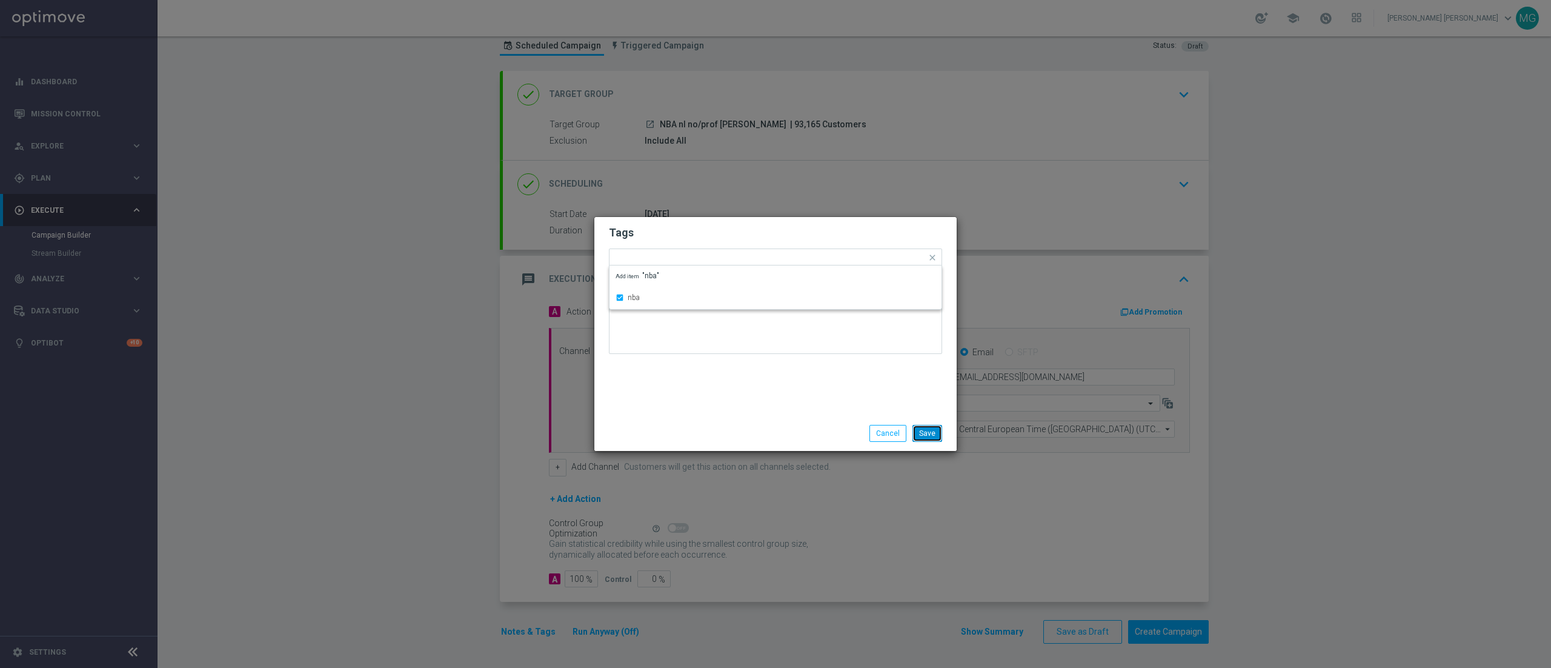
click at [924, 435] on button "Save" at bounding box center [927, 433] width 30 height 17
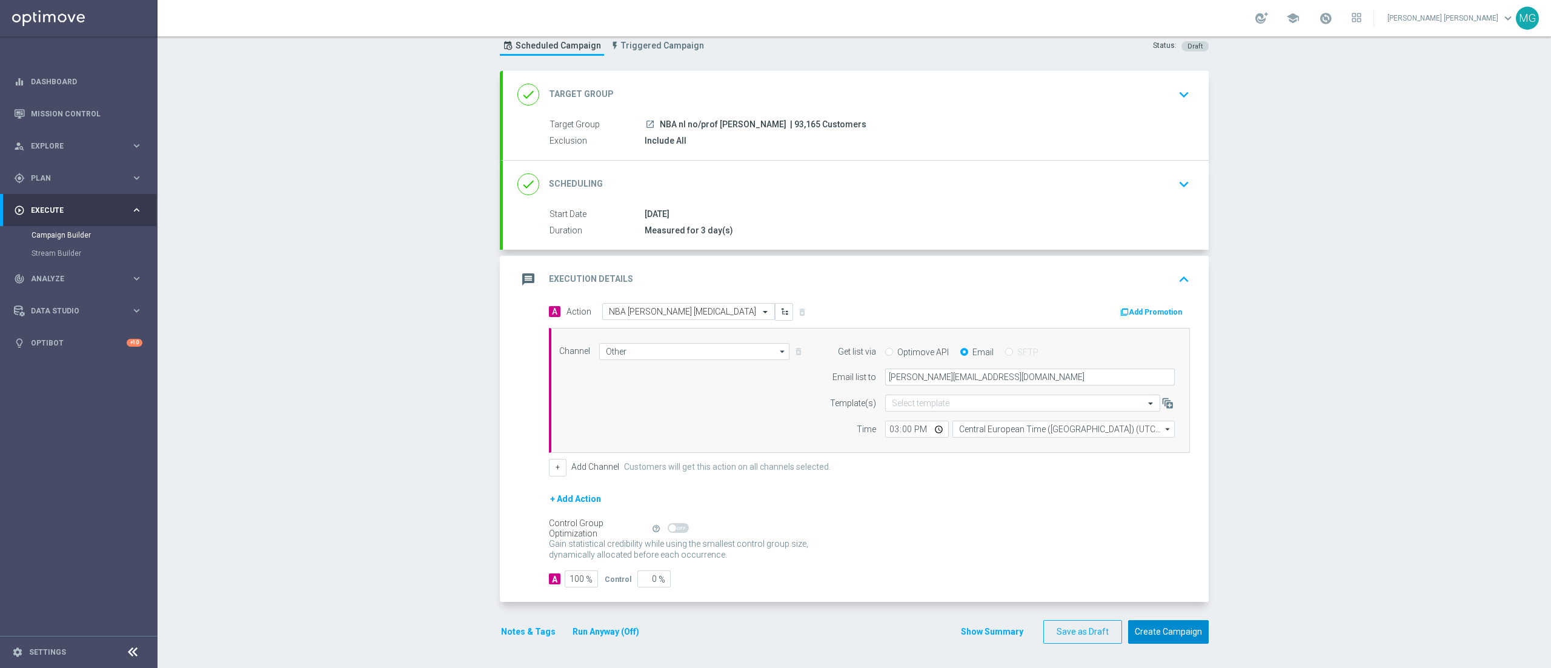
click at [1178, 632] on button "Create Campaign" at bounding box center [1168, 632] width 81 height 24
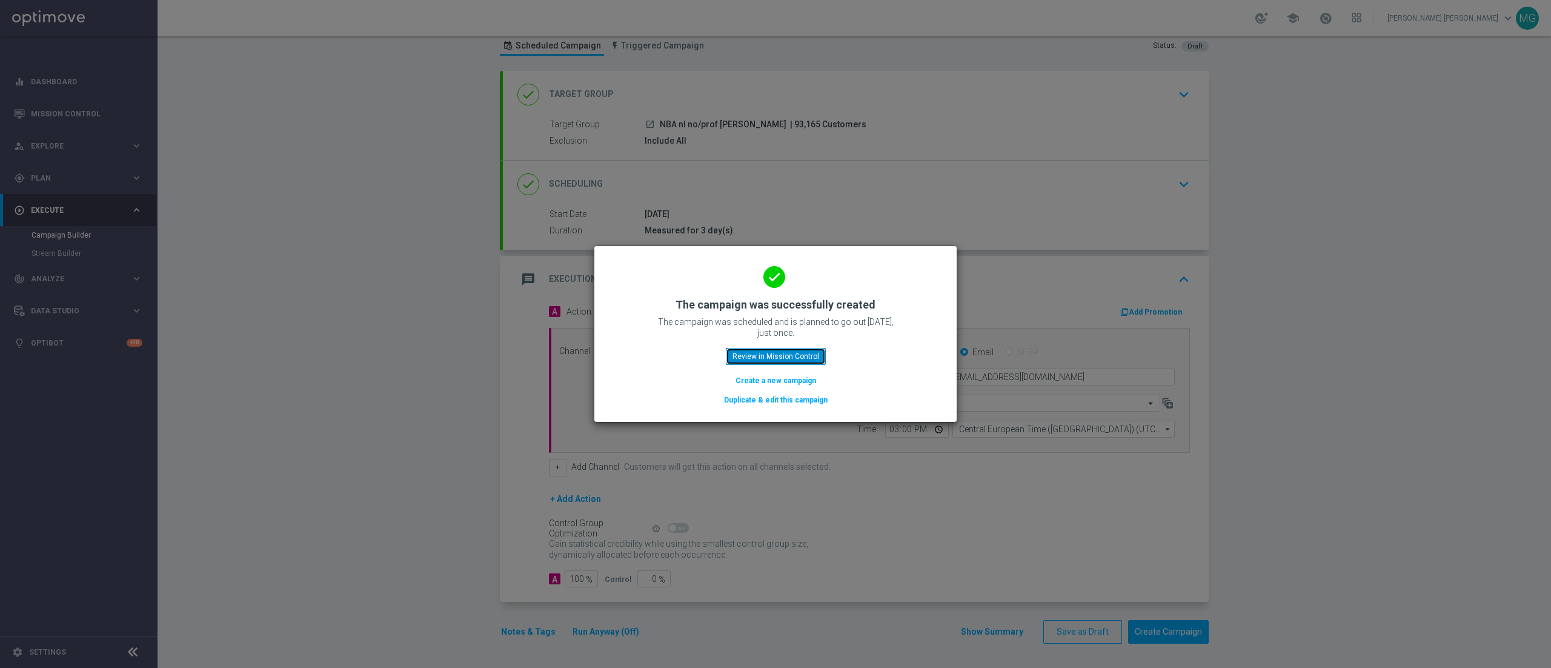
click at [803, 356] on button "Review in Mission Control" at bounding box center [776, 356] width 100 height 17
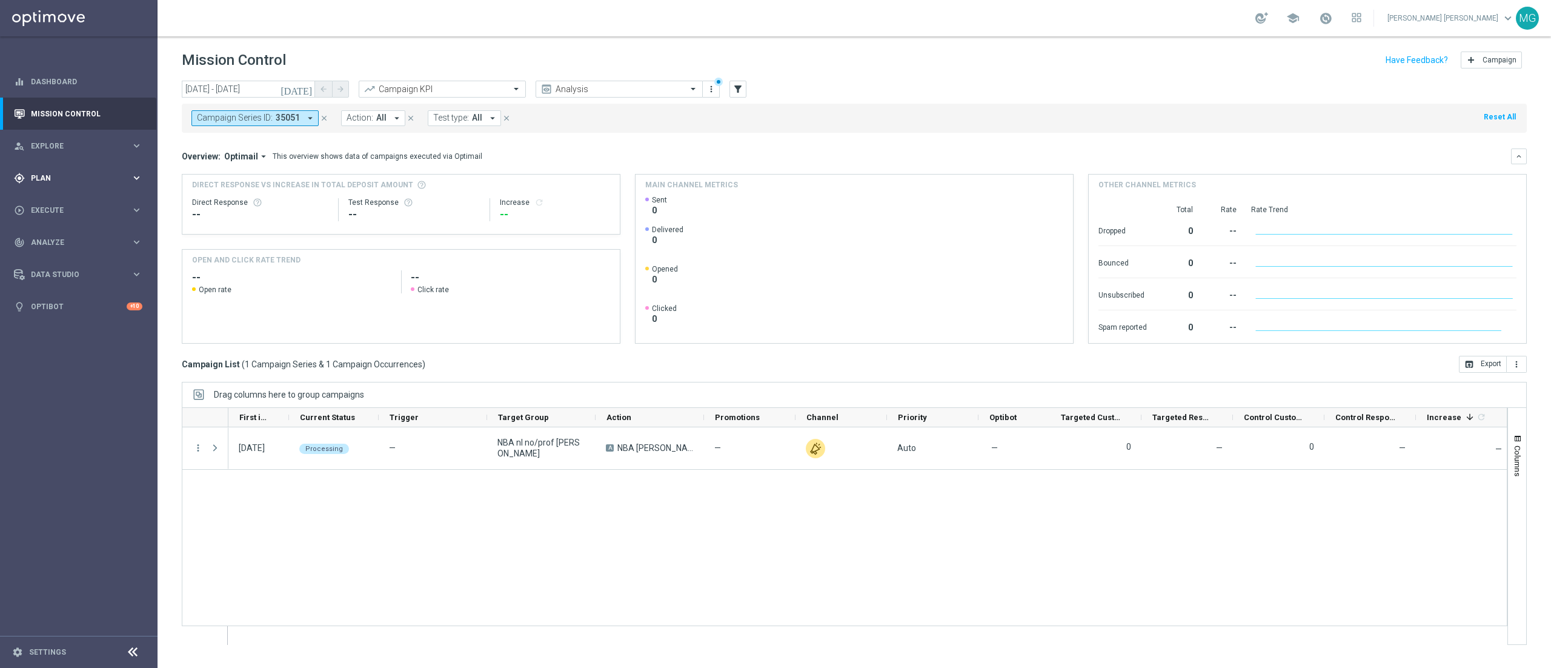
click at [42, 176] on span "Plan" at bounding box center [81, 177] width 100 height 7
click at [62, 206] on link "Target Groups" at bounding box center [79, 203] width 95 height 10
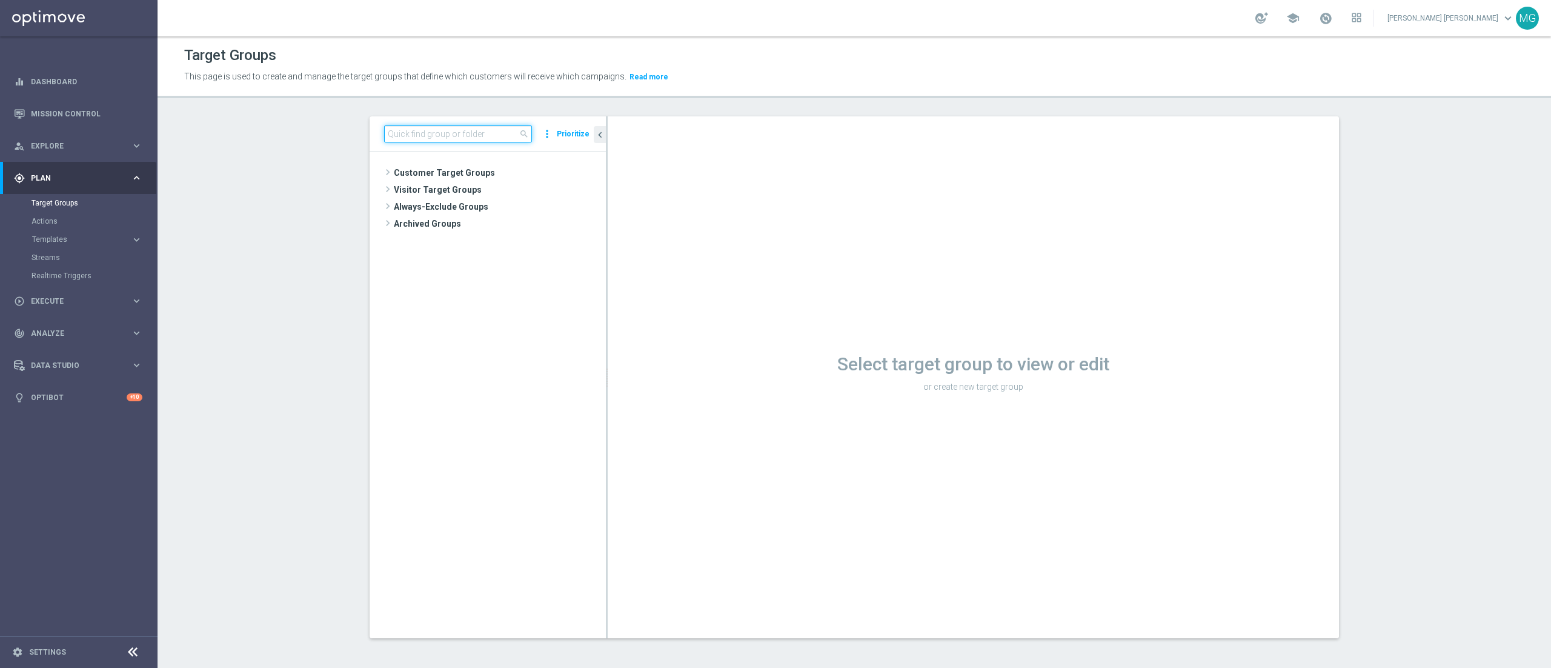
click at [434, 140] on input at bounding box center [458, 133] width 148 height 17
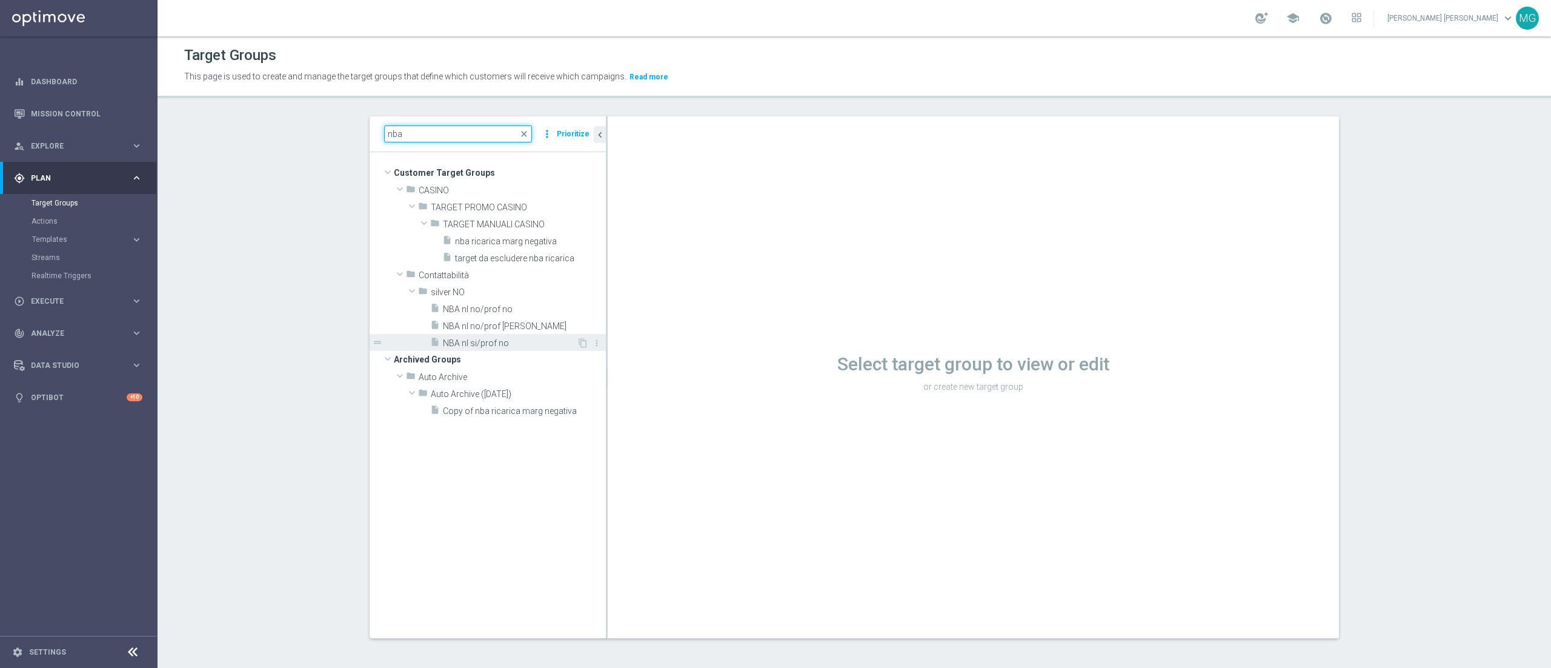
type input "nba"
click at [456, 345] on span "NBA nl si/prof no" at bounding box center [510, 343] width 134 height 10
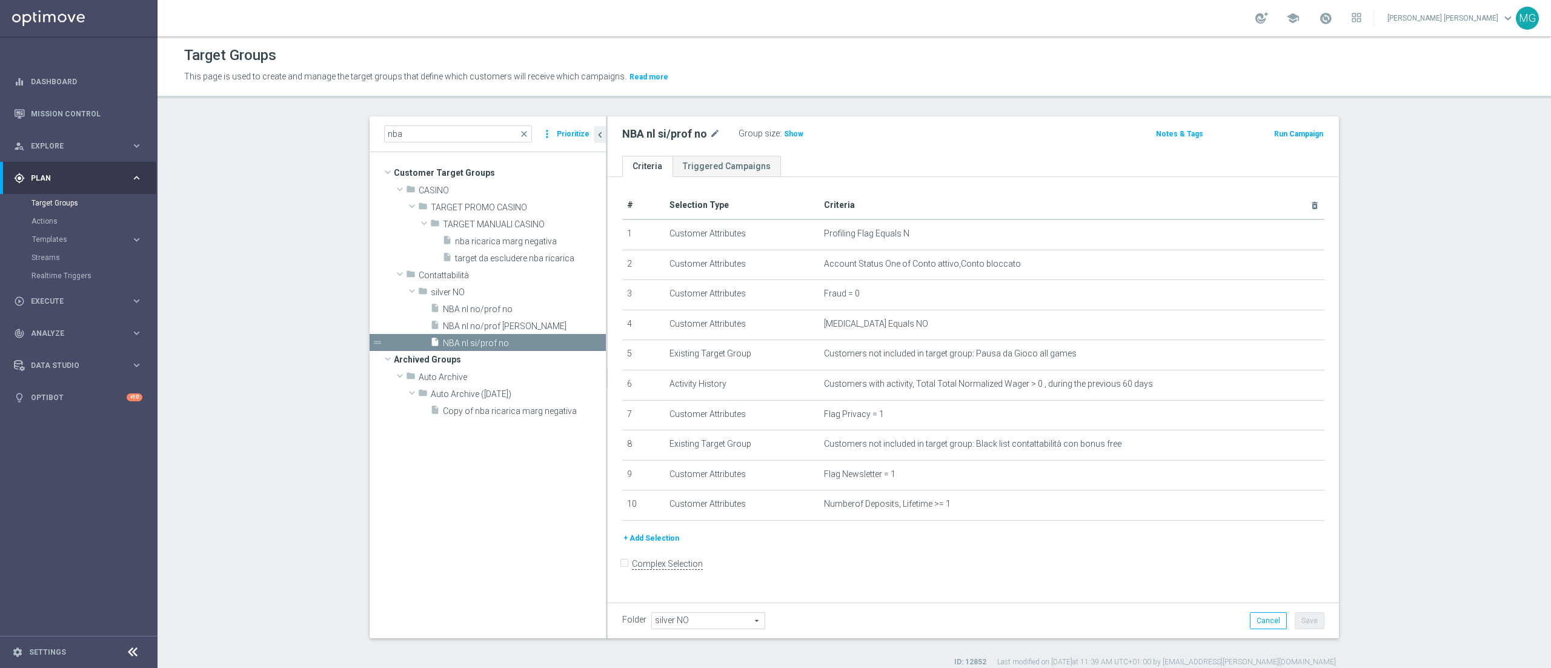
click at [1292, 130] on button "Run Campaign" at bounding box center [1298, 133] width 51 height 13
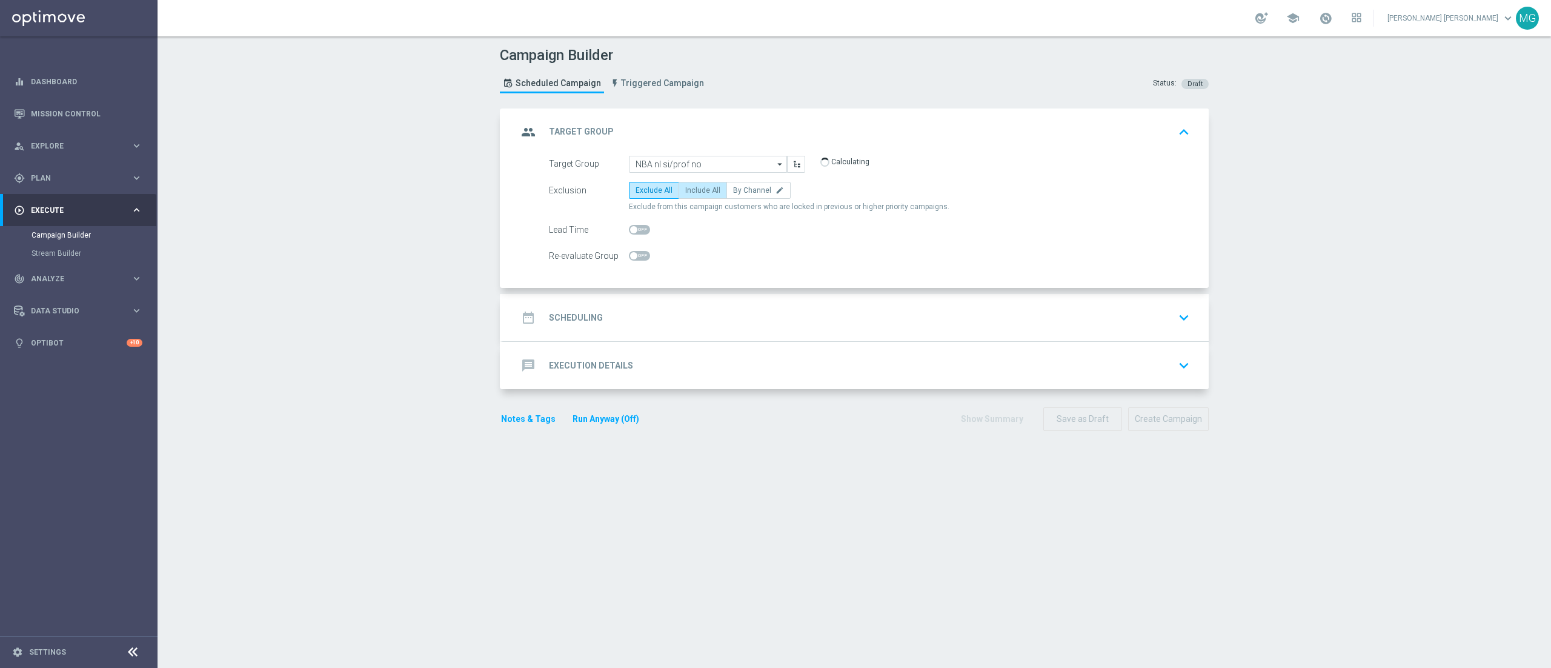
click at [698, 196] on label "Include All" at bounding box center [703, 190] width 48 height 17
click at [693, 196] on input "Include All" at bounding box center [689, 192] width 8 height 8
radio input "true"
click at [605, 329] on div "date_range Scheduling keyboard_arrow_down" at bounding box center [855, 317] width 677 height 23
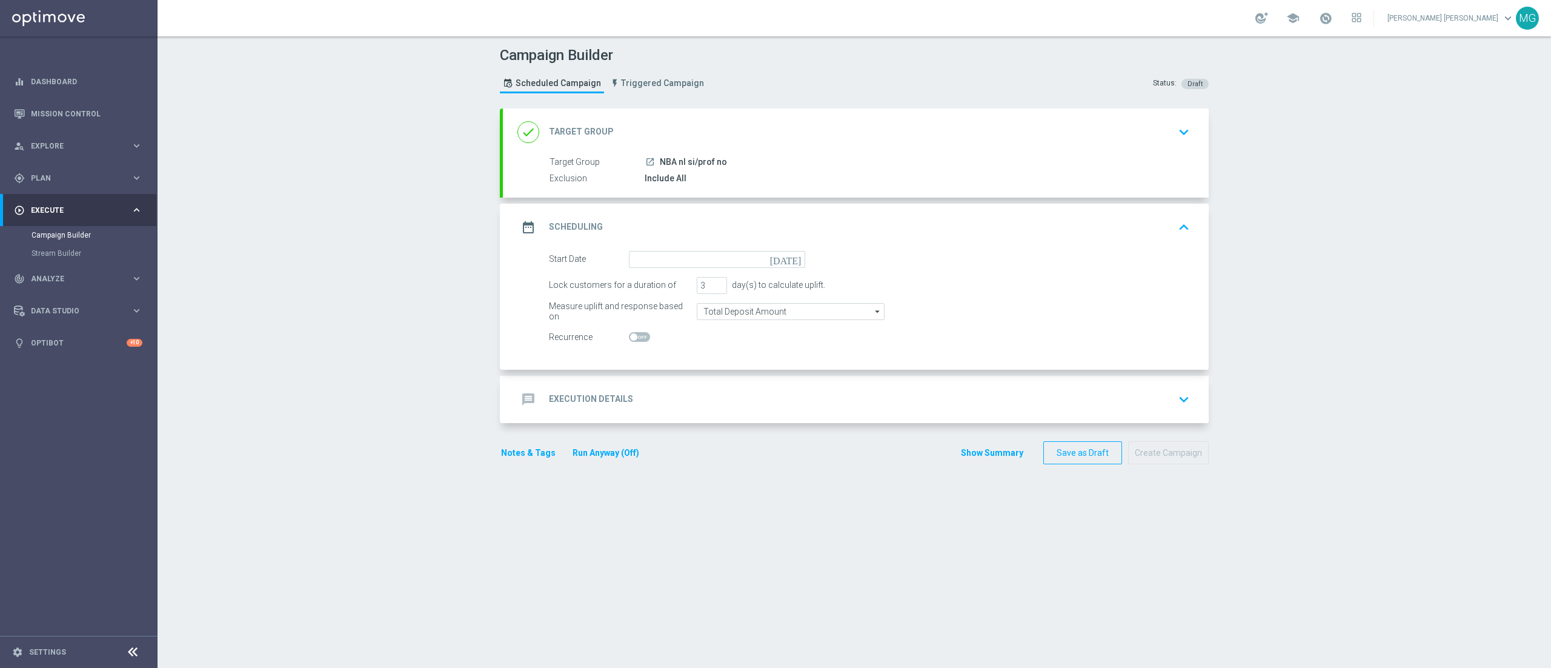
click at [786, 259] on icon "[DATE]" at bounding box center [788, 257] width 36 height 13
click at [646, 407] on span "25" at bounding box center [655, 404] width 19 height 19
type input "[DATE]"
drag, startPoint x: 694, startPoint y: 290, endPoint x: 677, endPoint y: 293, distance: 16.5
click at [677, 293] on div "Lock customers for a duration of 3 day(s) to calculate uplift." at bounding box center [869, 285] width 659 height 17
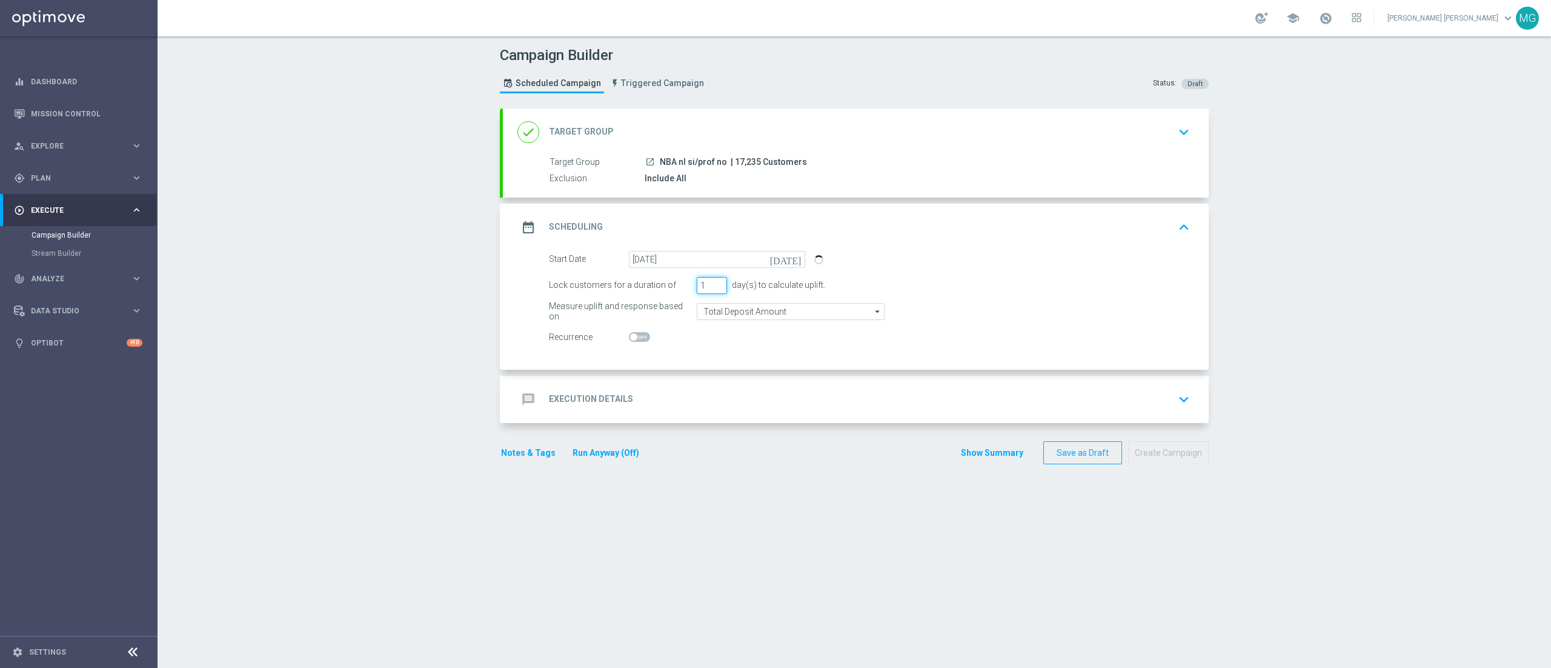
type input "1"
click at [591, 417] on div "message Execution Details keyboard_arrow_down" at bounding box center [856, 399] width 706 height 47
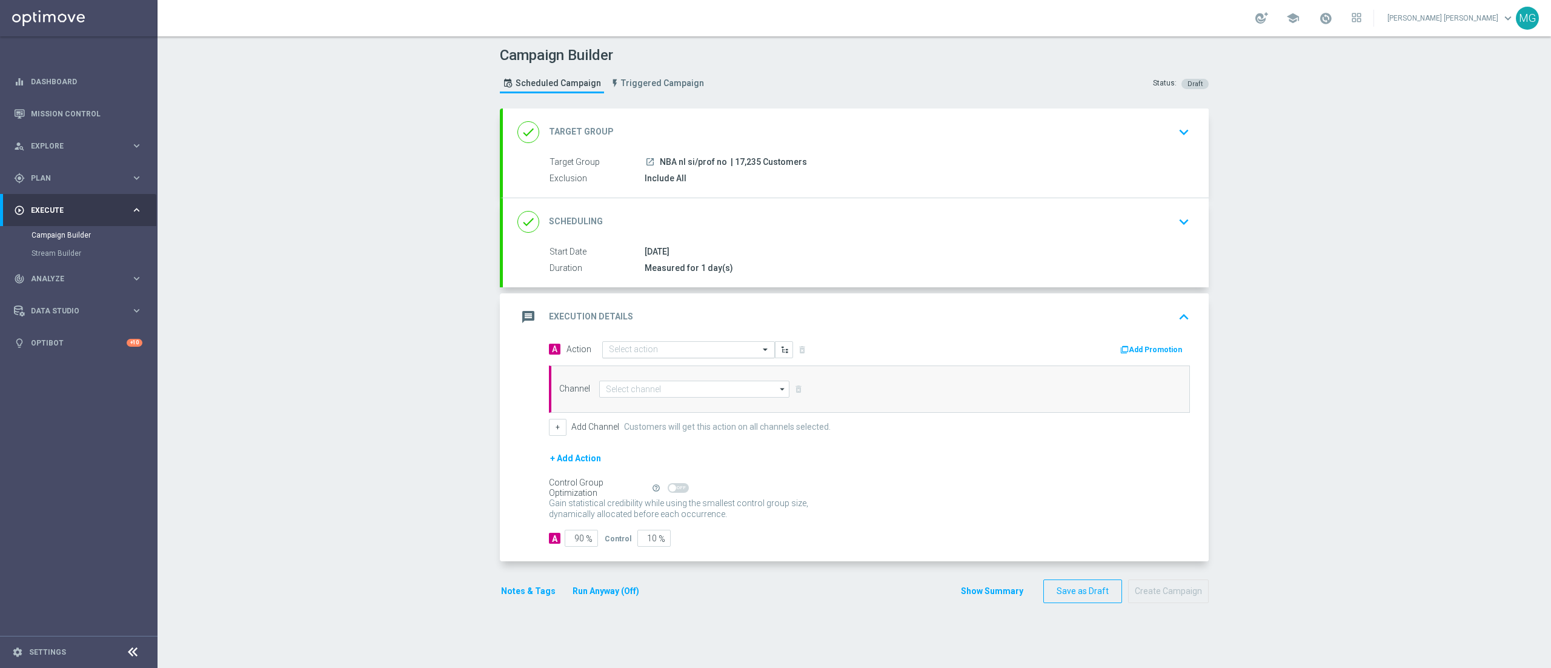
click at [652, 353] on input "text" at bounding box center [676, 350] width 135 height 10
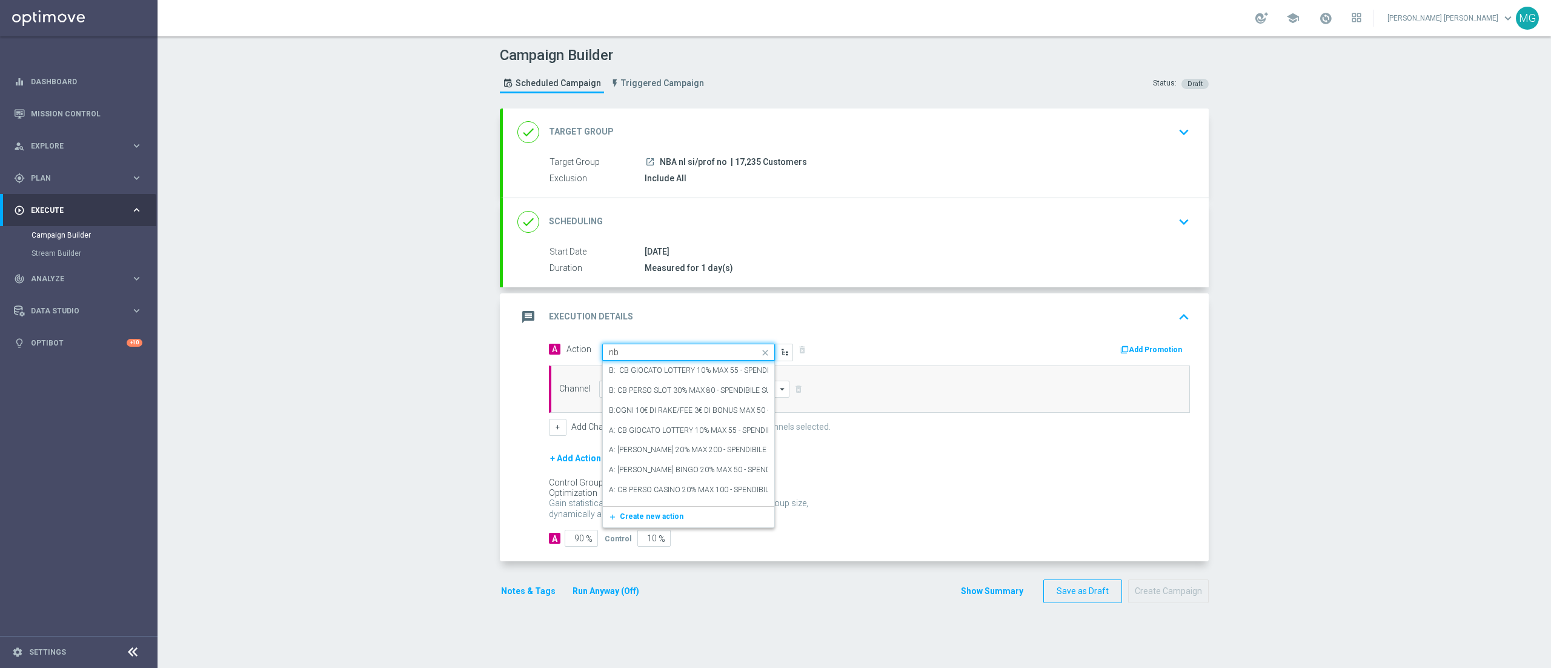
type input "nba"
click at [642, 436] on div "NBA recupero consensi edit" at bounding box center [688, 430] width 159 height 20
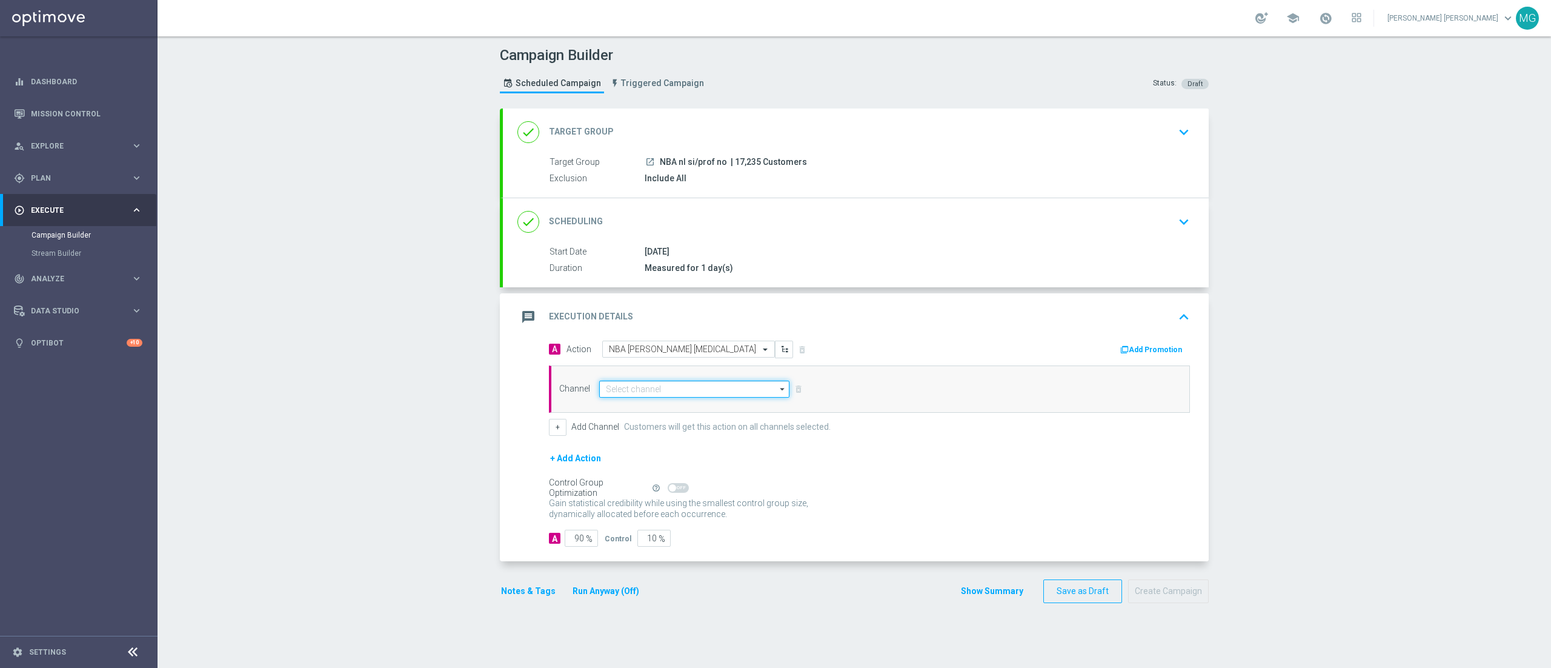
click at [656, 393] on input at bounding box center [694, 388] width 190 height 17
click at [652, 486] on div "Other" at bounding box center [699, 479] width 180 height 17
type input "Other"
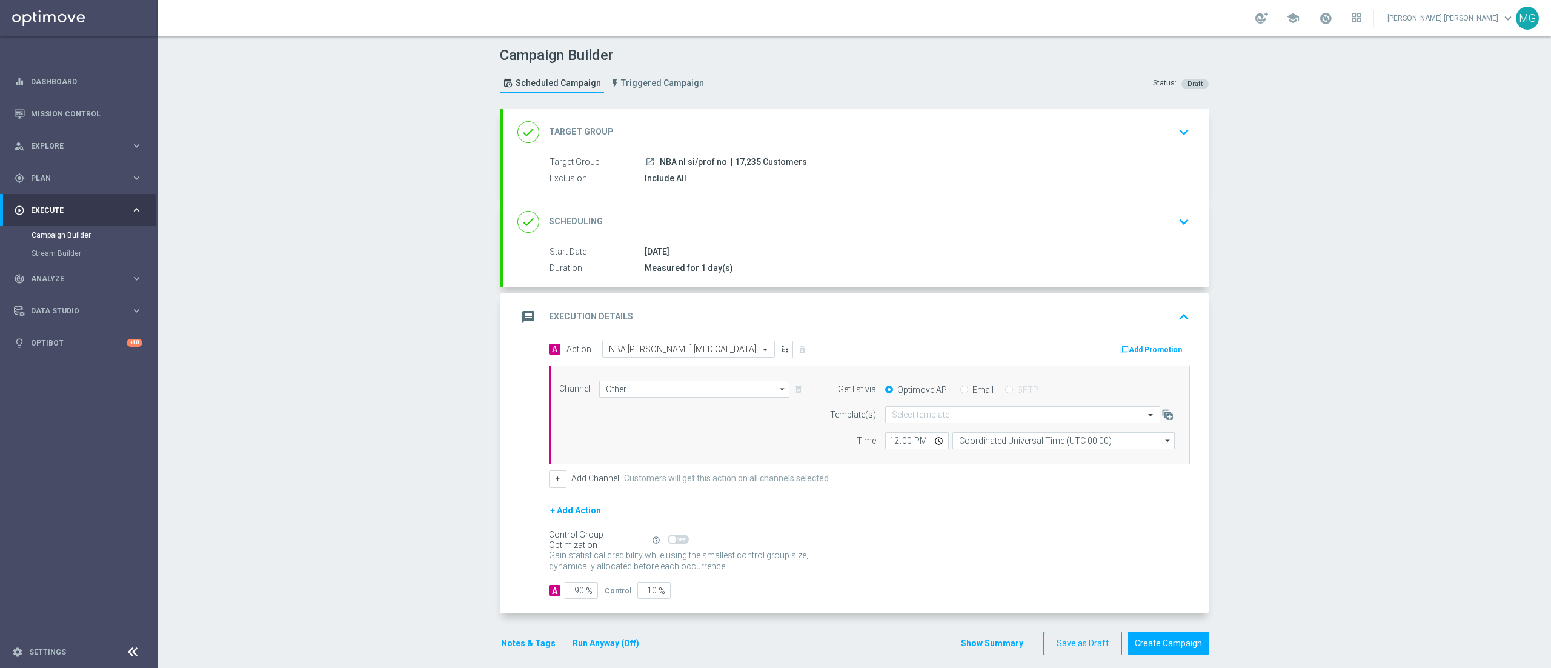
click at [960, 390] on input "Email" at bounding box center [964, 391] width 8 height 8
radio input "true"
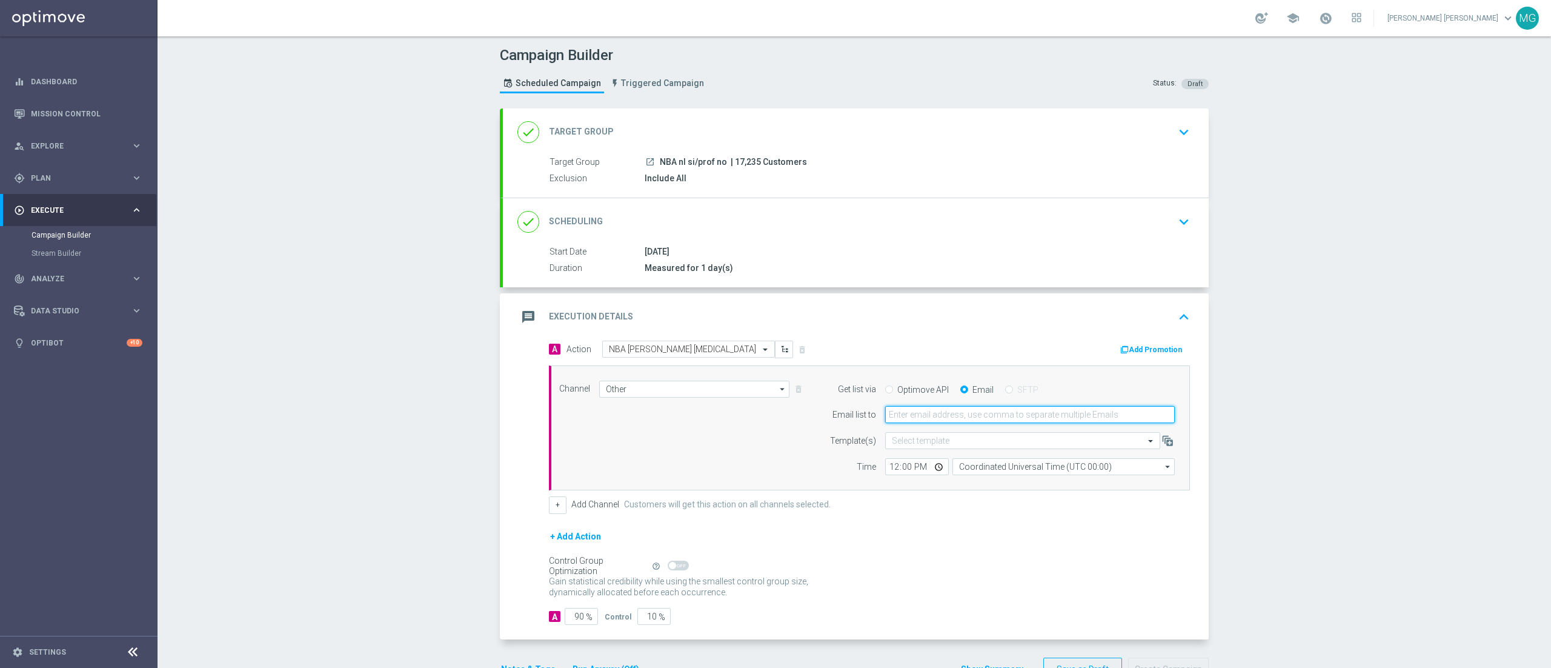
click at [953, 412] on input "email" at bounding box center [1030, 414] width 290 height 17
type input "marco.tombolini@sisal.it"
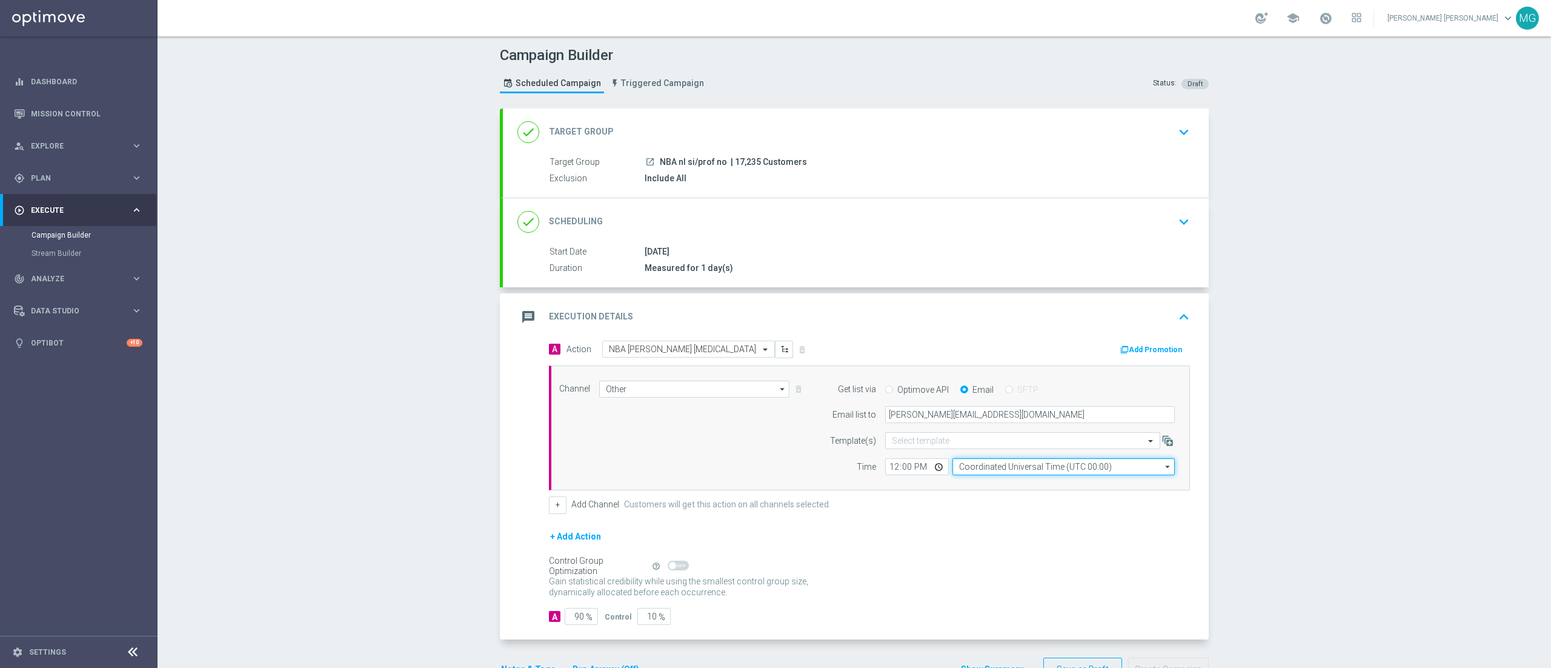
click at [961, 469] on input "Coordinated Universal Time (UTC 00:00)" at bounding box center [1063, 466] width 222 height 17
click at [987, 487] on div "Central European Time (Berlin) (UTC +02:00)" at bounding box center [1067, 484] width 198 height 11
type input "Central European Time (Berlin) (UTC +02:00)"
click at [885, 474] on input "12:00" at bounding box center [917, 466] width 64 height 17
type input "15:02"
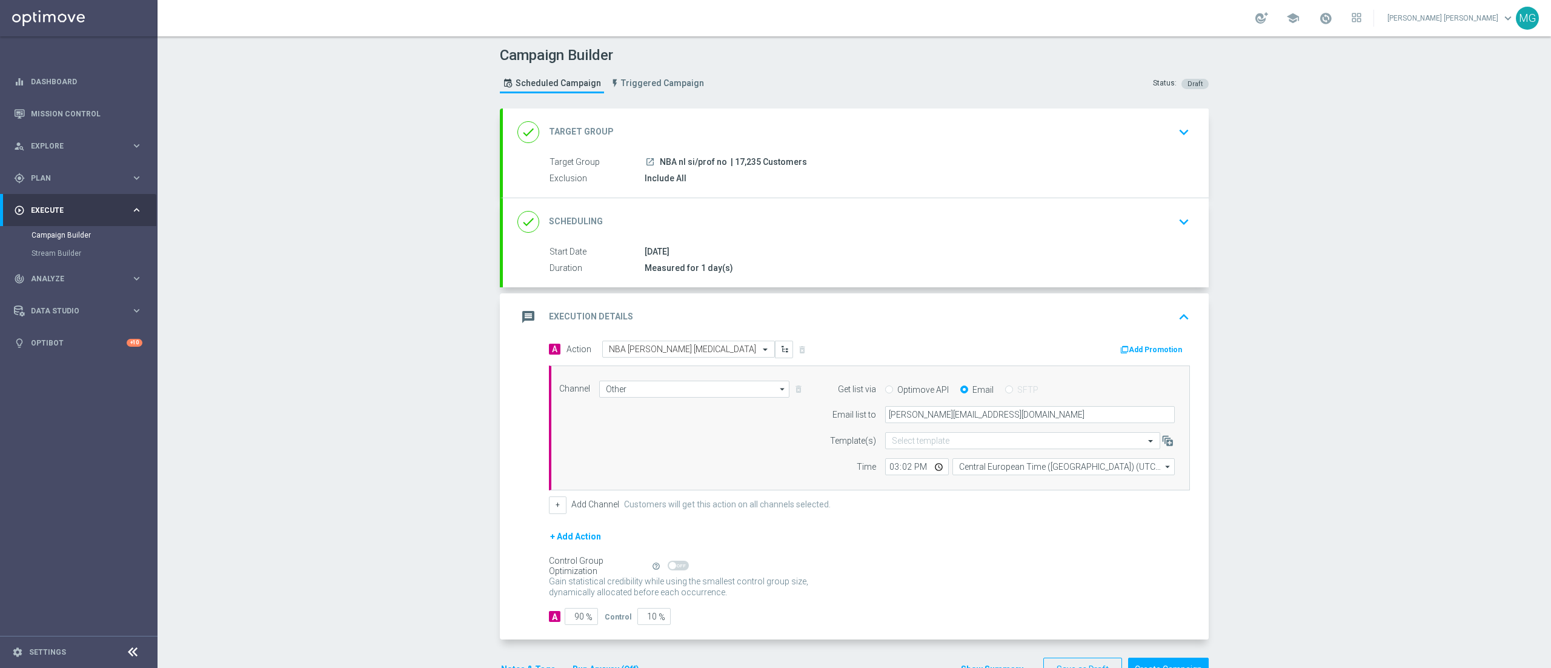
click at [885, 523] on form "A Action Select action NBA recupero consensi delete_forever Add Promotion Chann…" at bounding box center [869, 482] width 641 height 284
drag, startPoint x: 565, startPoint y: 616, endPoint x: 580, endPoint y: 622, distance: 16.3
click at [580, 622] on div "90 %" at bounding box center [580, 616] width 30 height 17
type input "1"
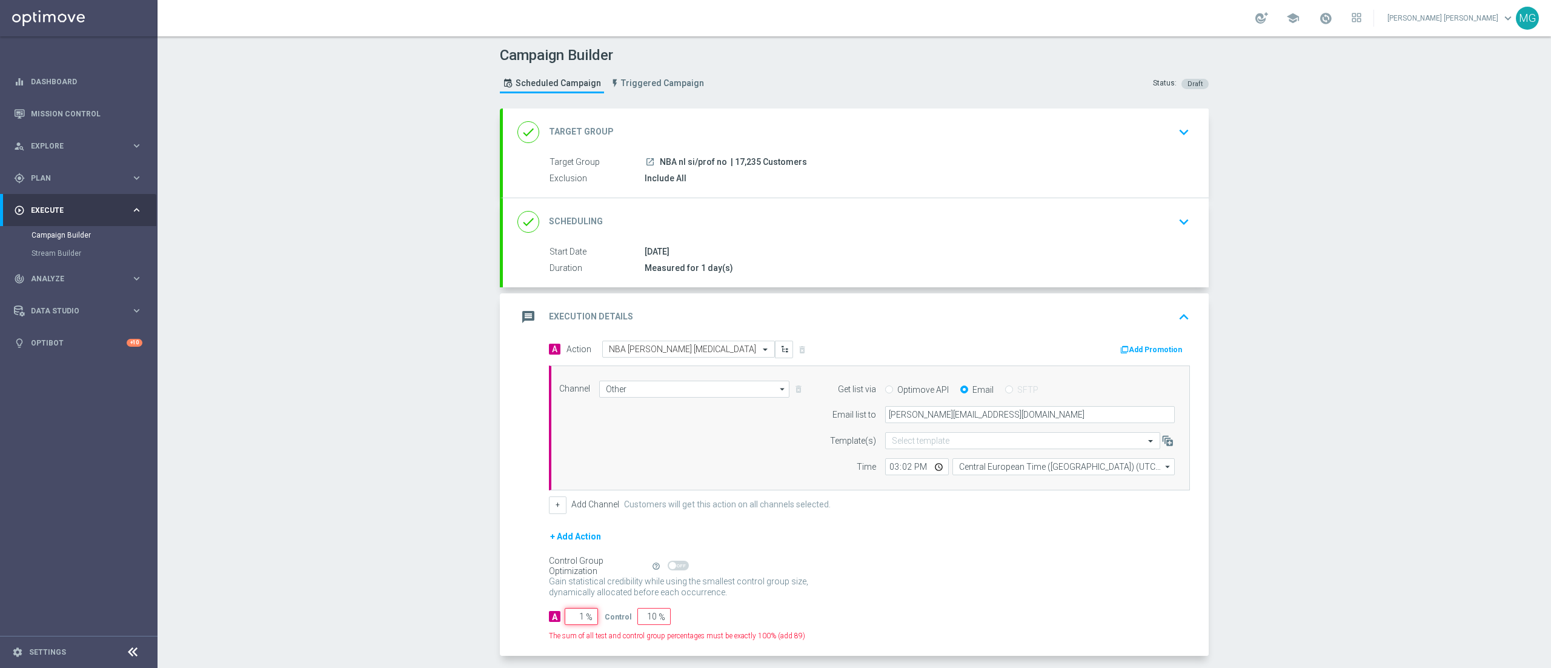
type input "99"
type input "10"
type input "90"
type input "100"
type input "0"
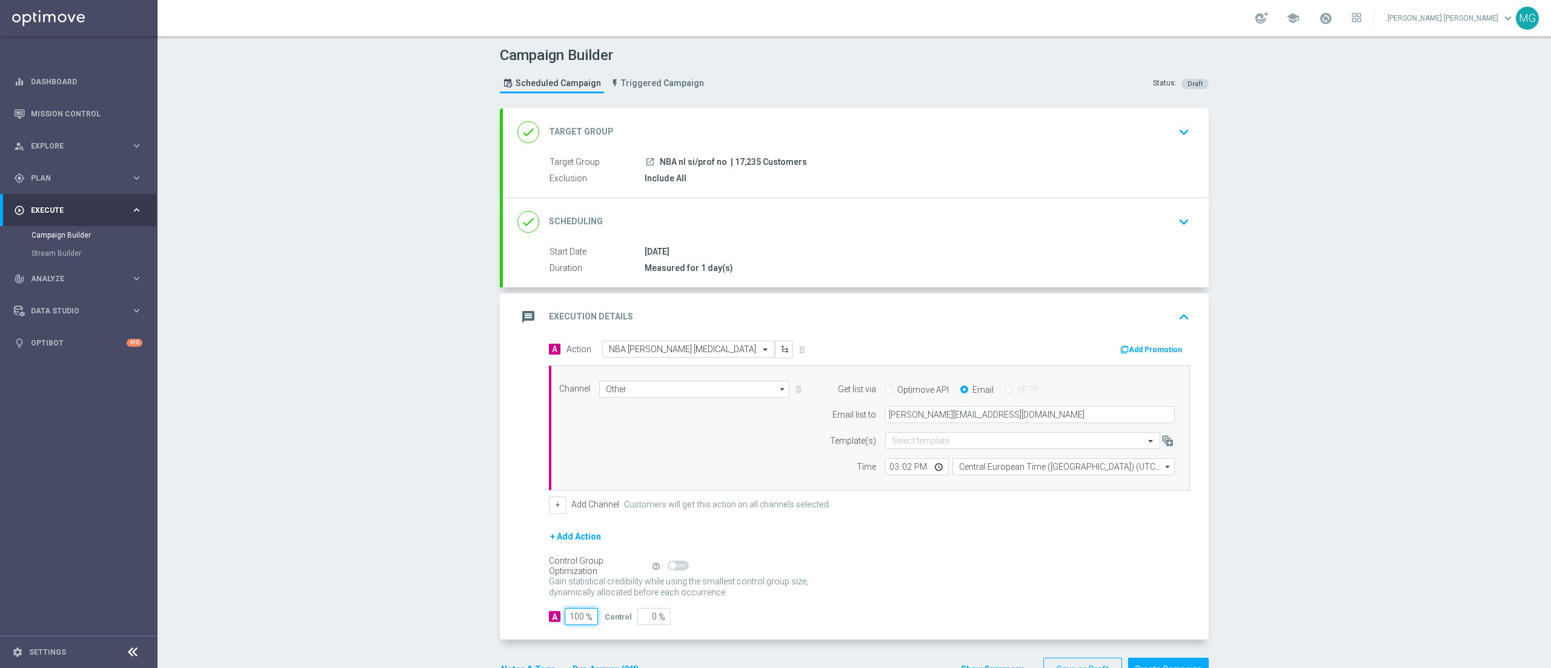
type input "100"
click at [737, 588] on p "Gain higher response rates by matching the most effective action with each cust…" at bounding box center [685, 592] width 273 height 33
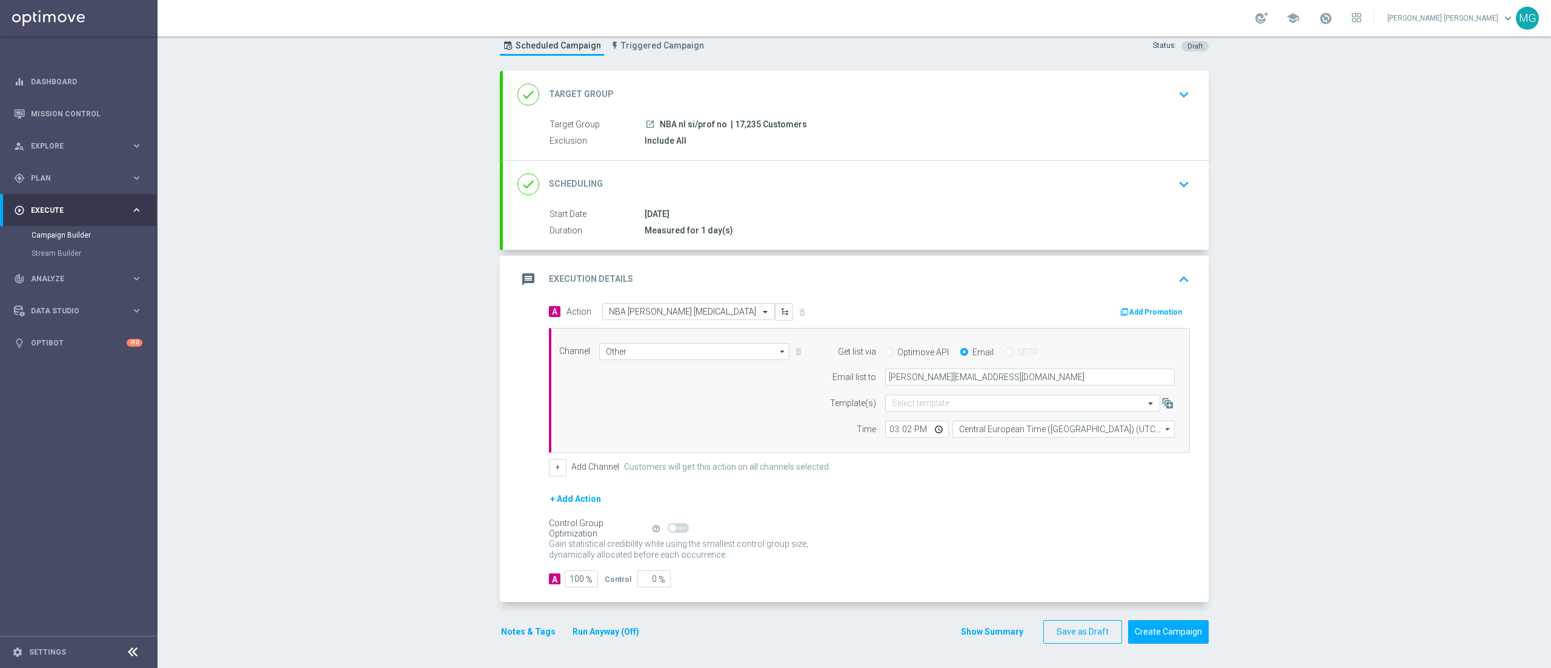
click at [517, 620] on div "Notes & Tags Run Anyway (Off)" at bounding box center [577, 632] width 155 height 24
click at [514, 634] on button "Notes & Tags" at bounding box center [528, 631] width 57 height 15
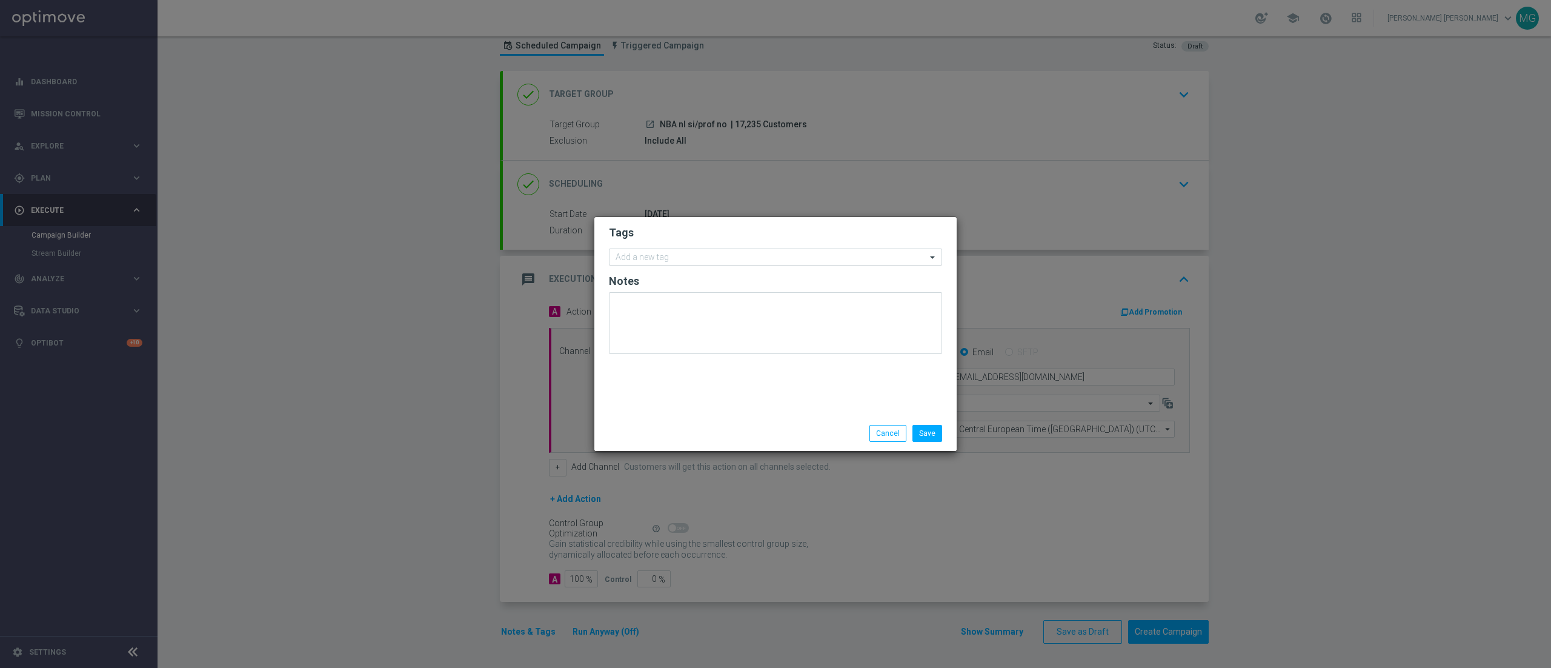
click at [643, 253] on input "text" at bounding box center [771, 258] width 311 height 10
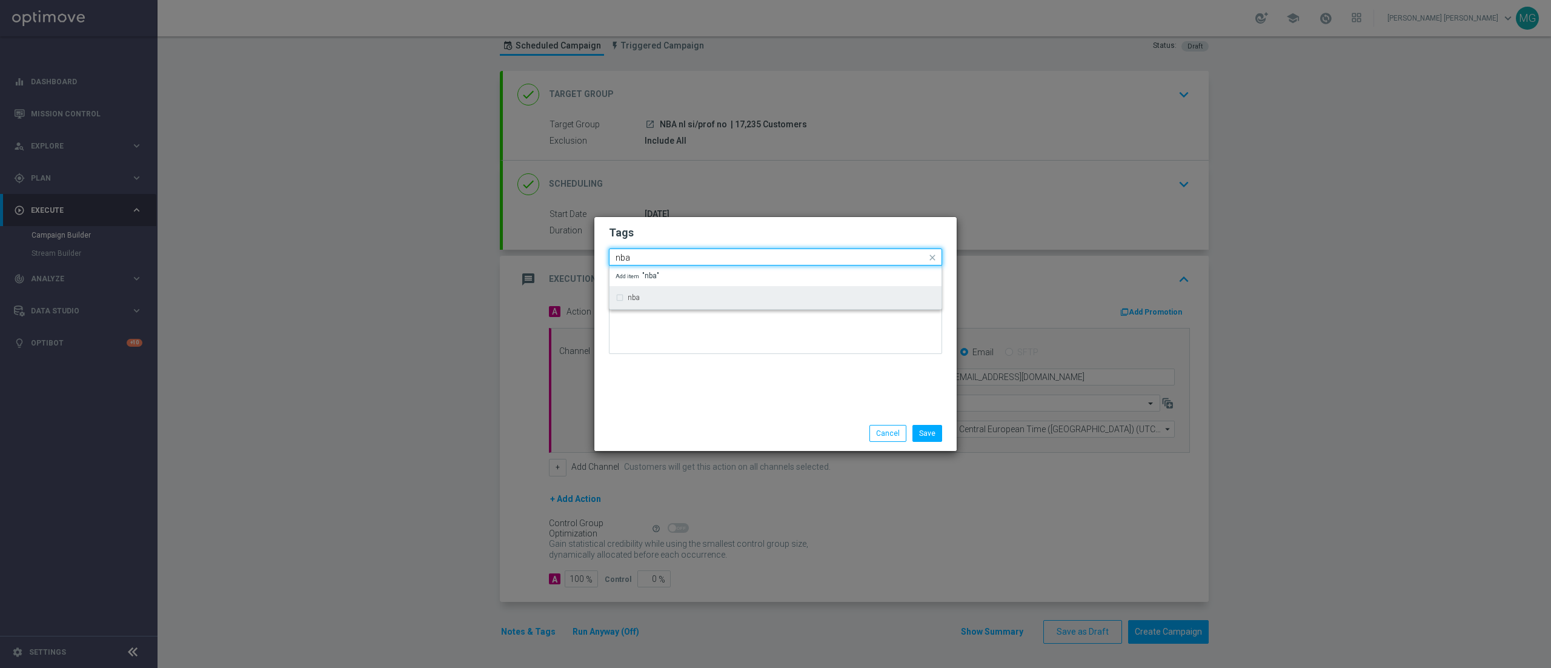
click at [631, 300] on label "nba" at bounding box center [634, 297] width 12 height 7
type input "nba"
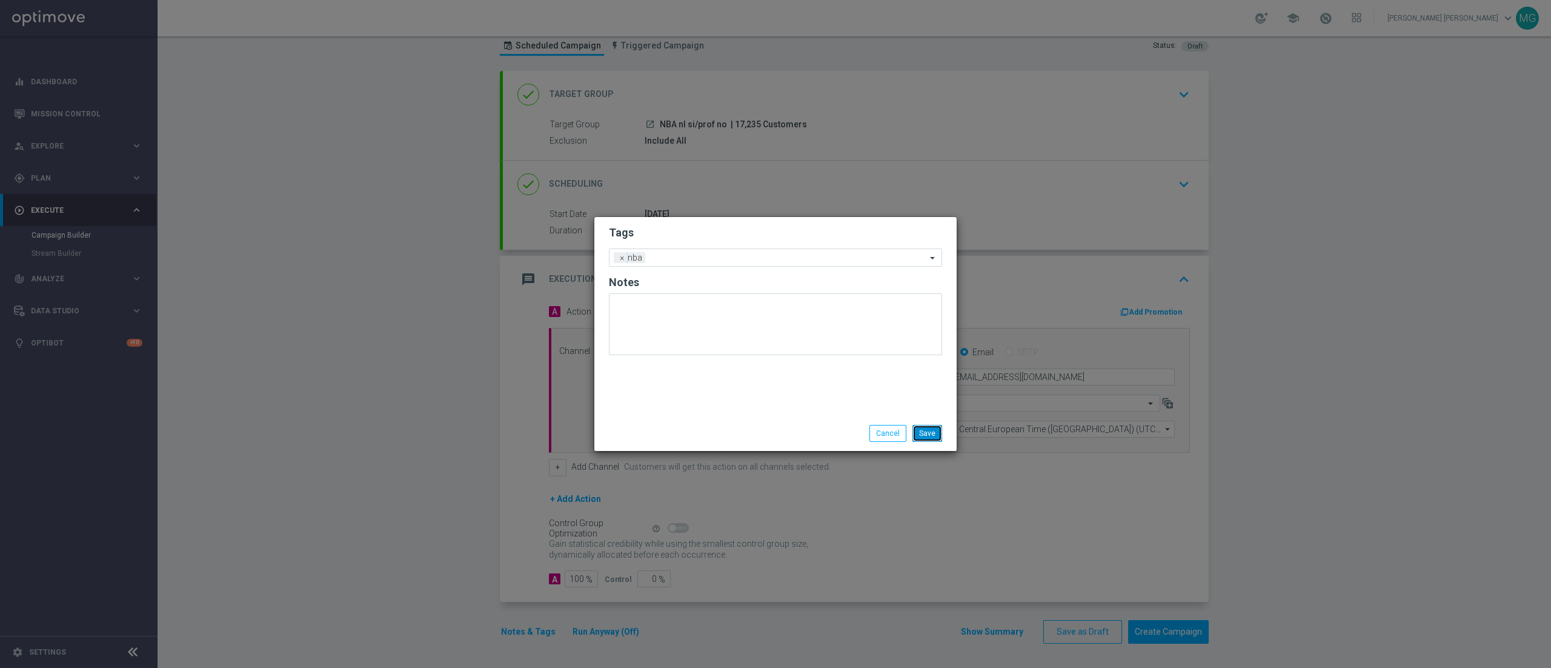
click at [924, 428] on button "Save" at bounding box center [927, 433] width 30 height 17
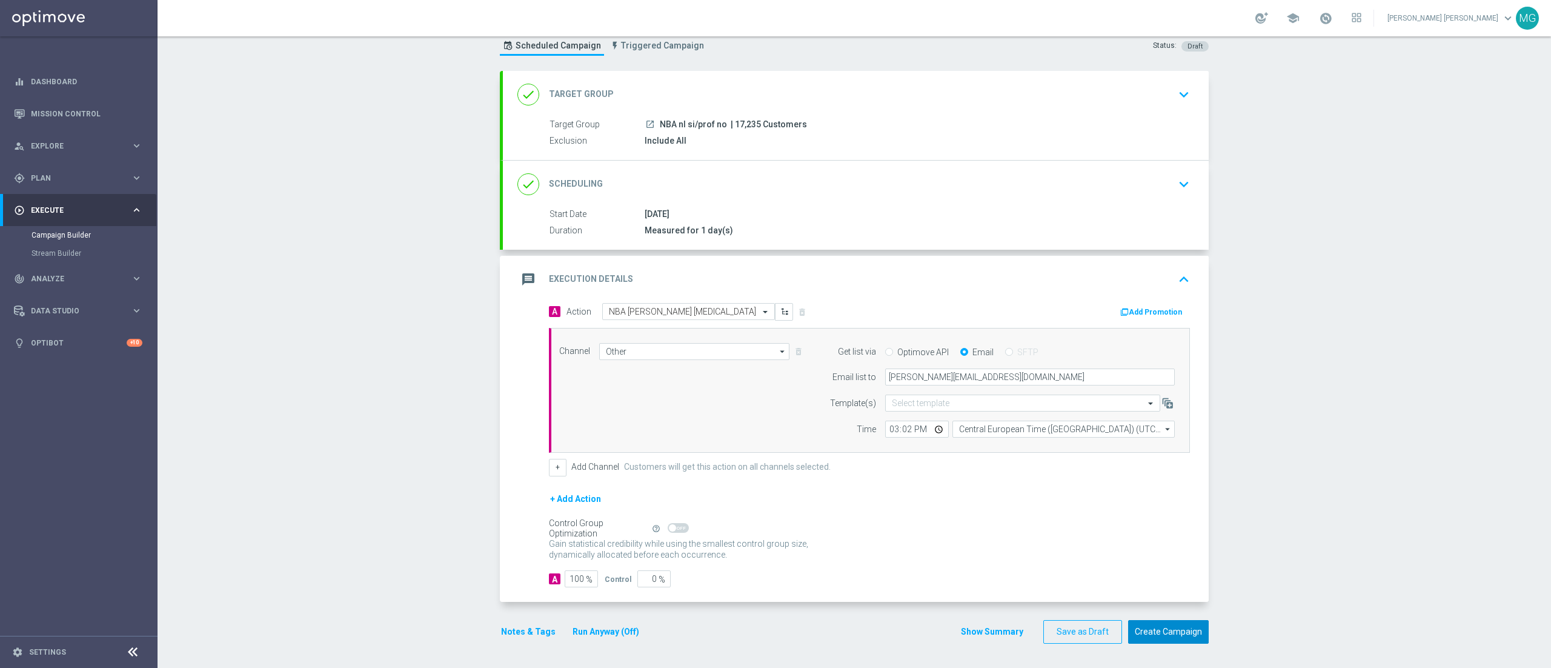
click at [1154, 642] on button "Create Campaign" at bounding box center [1168, 632] width 81 height 24
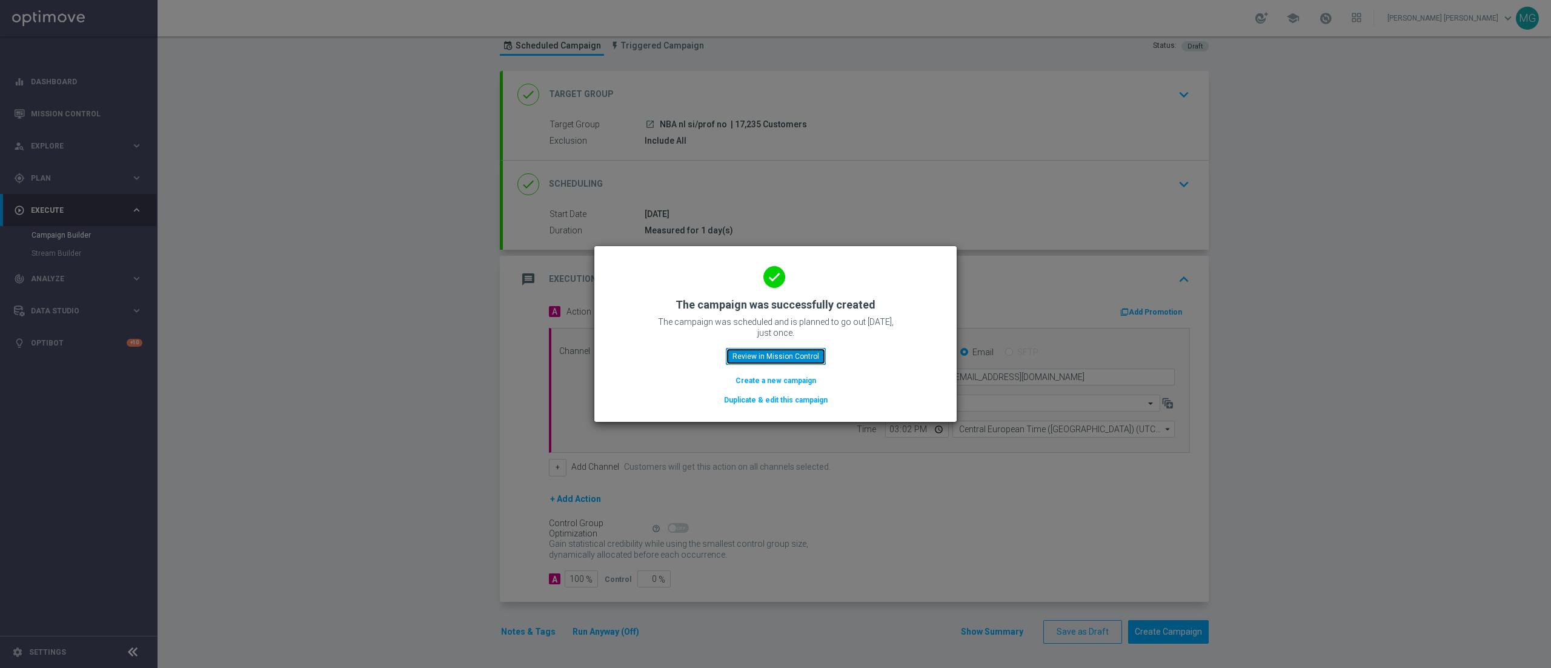
click at [777, 353] on button "Review in Mission Control" at bounding box center [776, 356] width 100 height 17
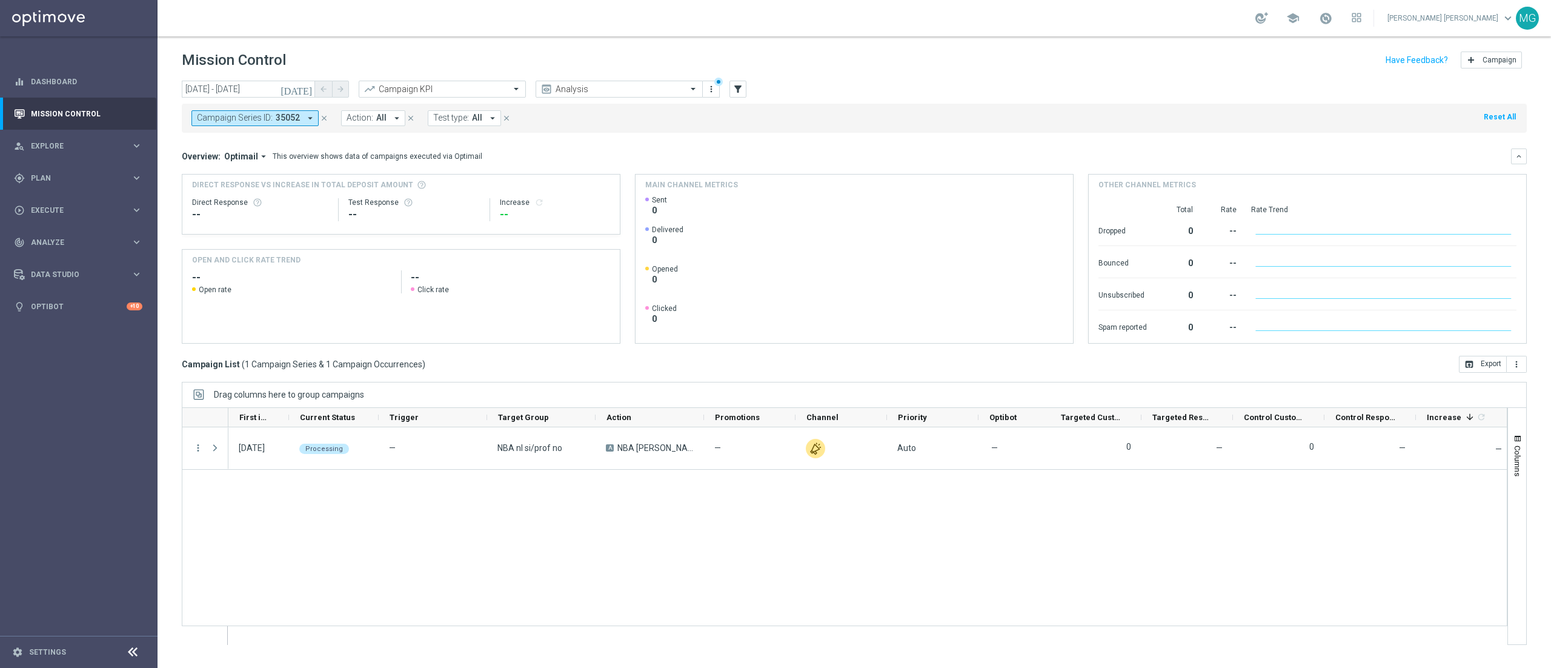
click at [323, 118] on icon "close" at bounding box center [324, 118] width 8 height 8
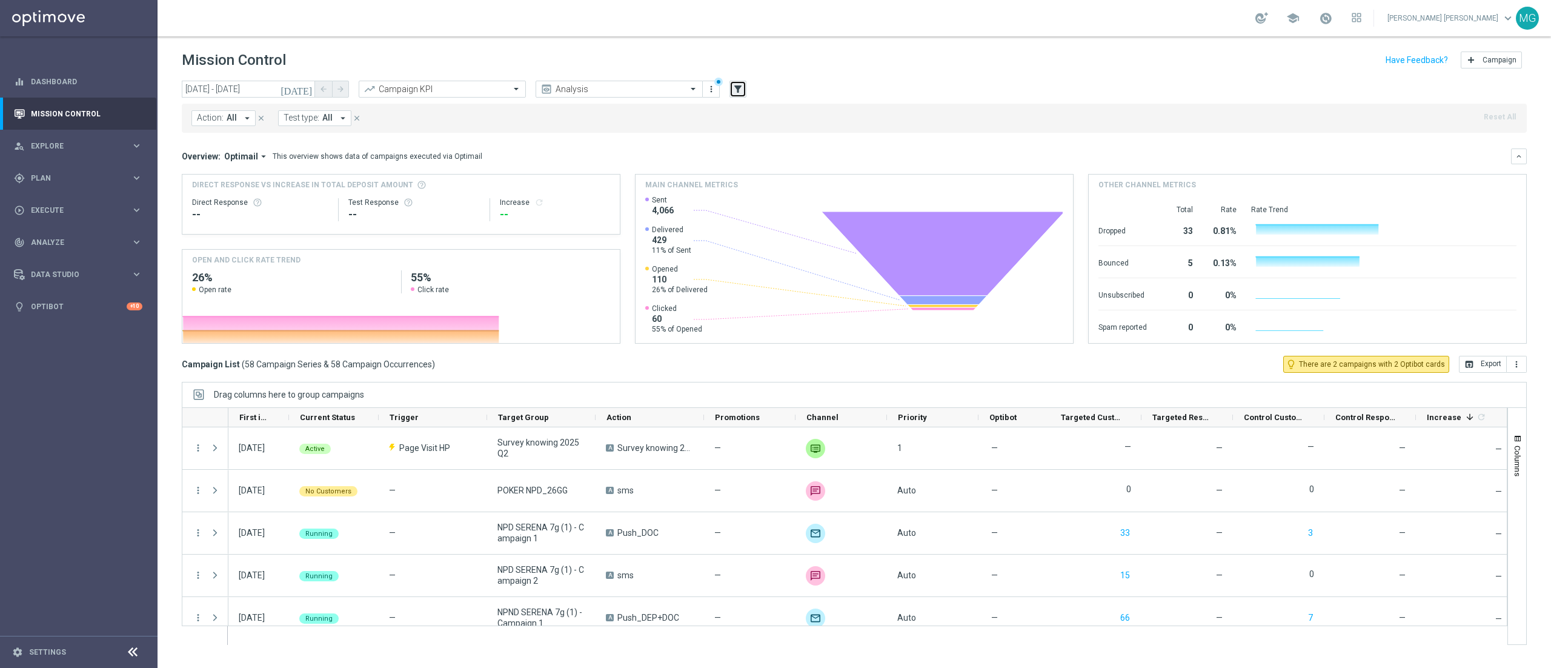
click at [737, 88] on icon "filter_alt" at bounding box center [737, 89] width 11 height 11
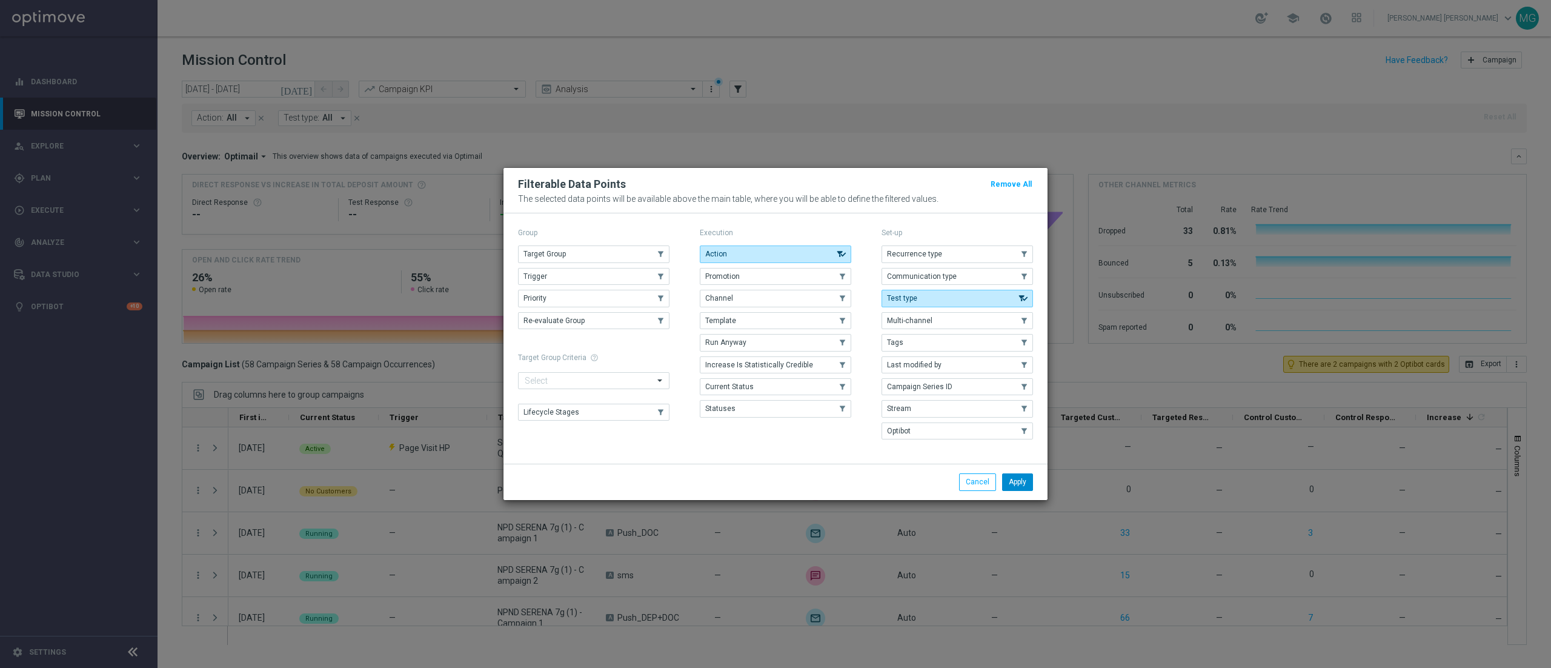
click at [1017, 479] on button "Apply" at bounding box center [1017, 481] width 31 height 17
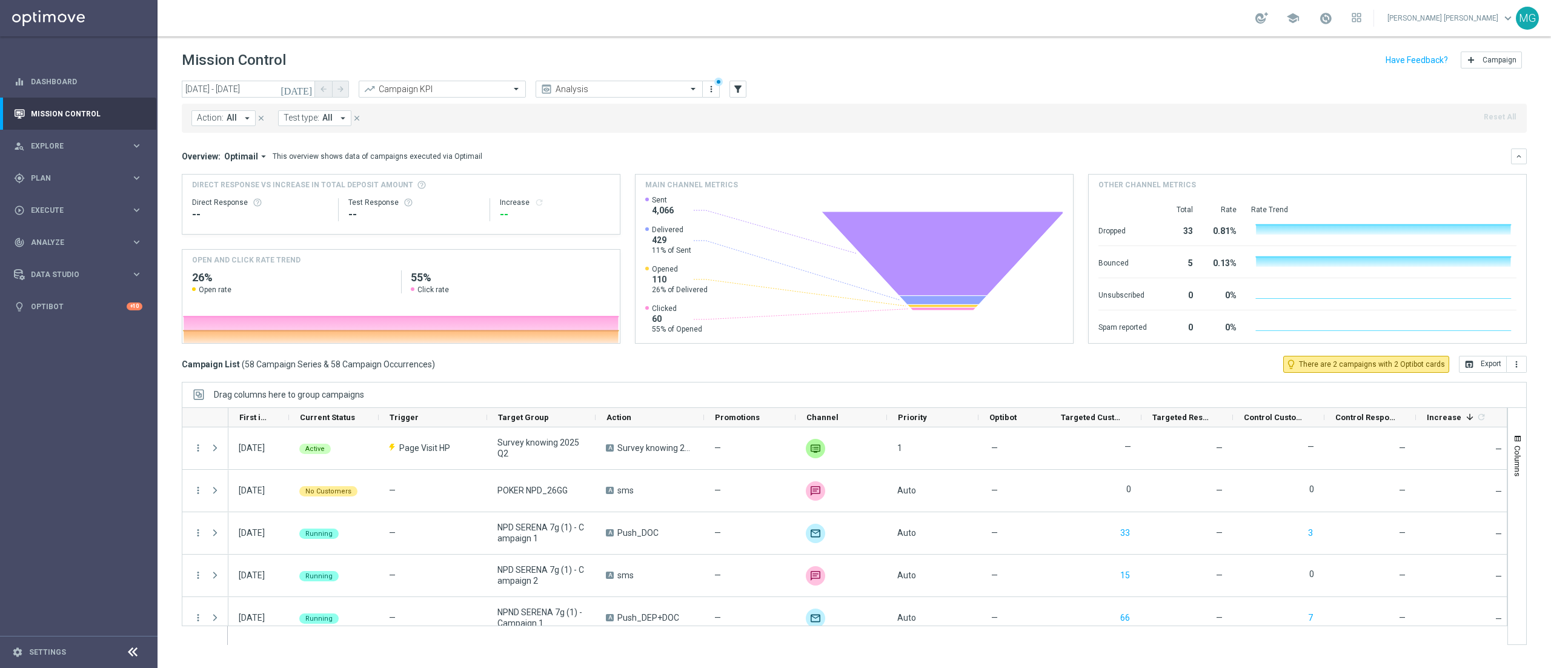
click at [230, 118] on span "All" at bounding box center [232, 118] width 10 height 10
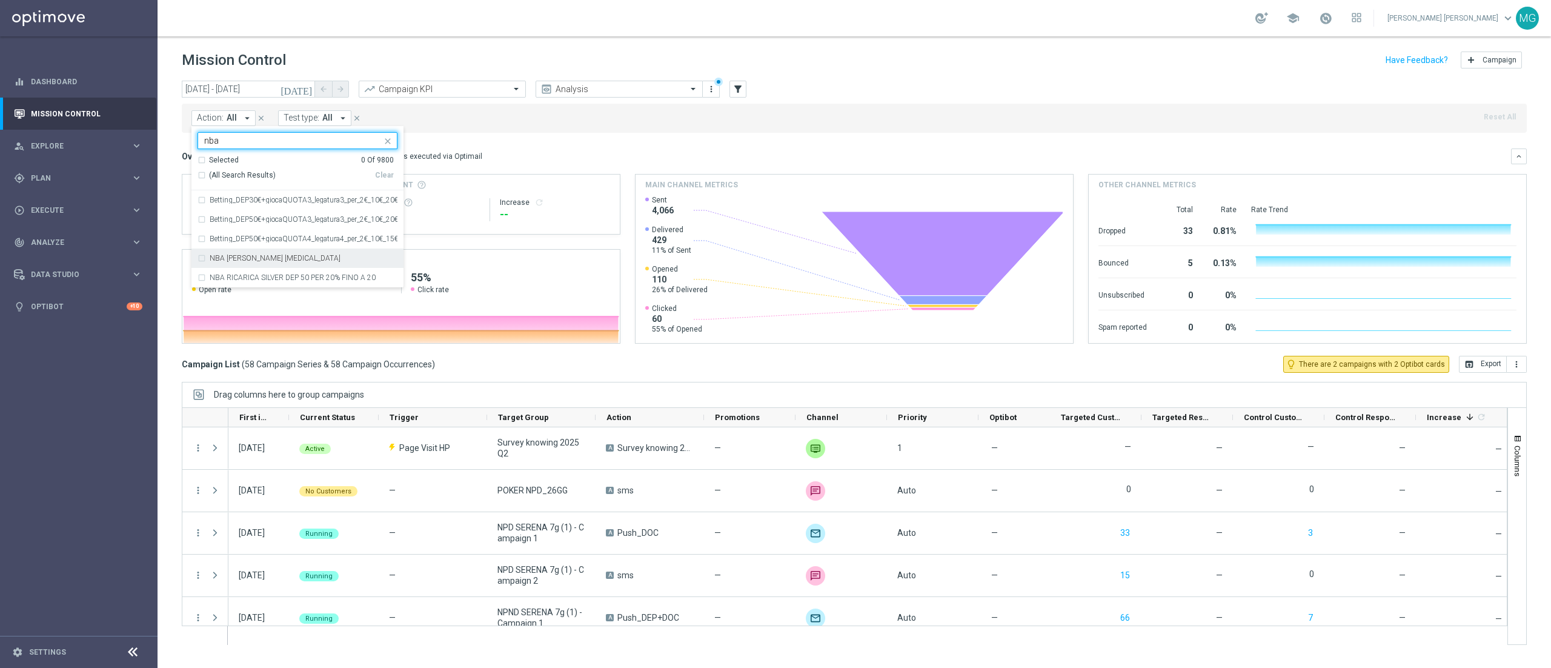
click at [258, 261] on label "NBA [PERSON_NAME] [MEDICAL_DATA]" at bounding box center [275, 257] width 131 height 7
type input "nba"
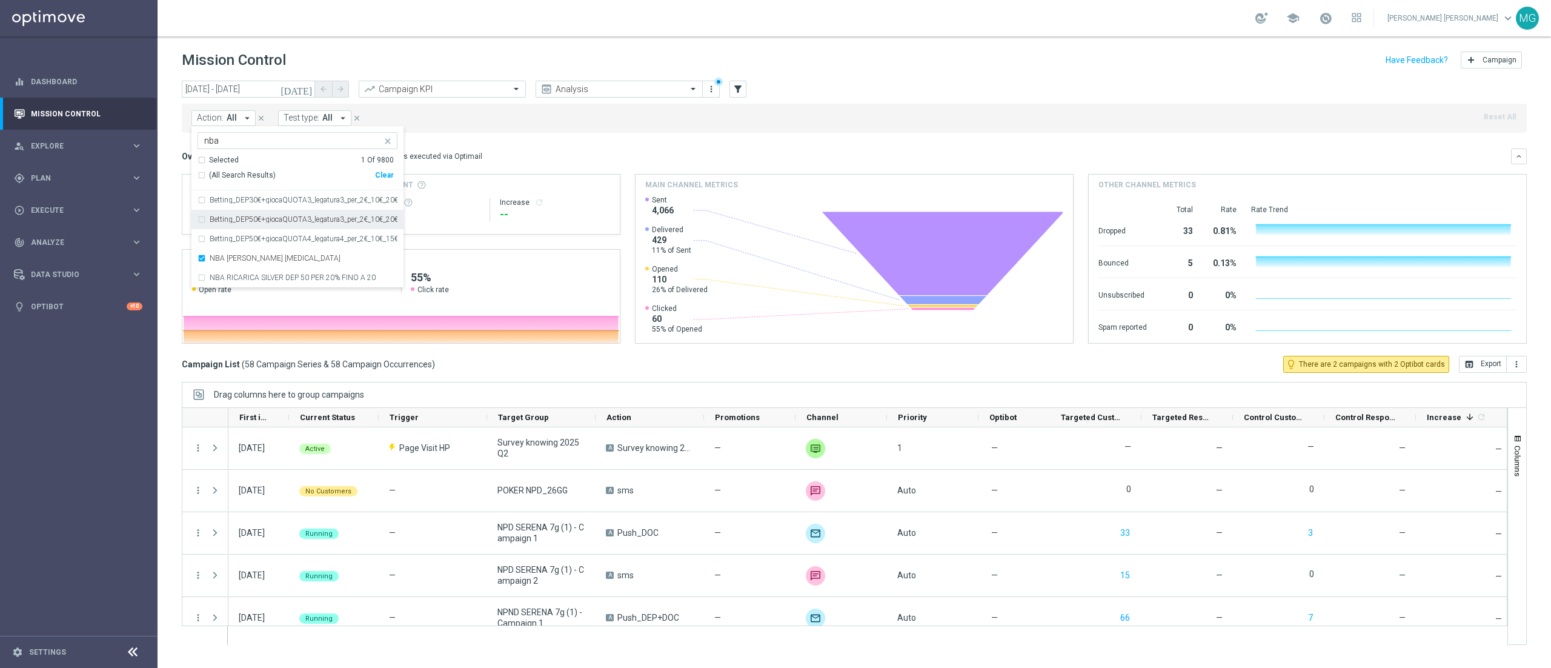
click at [580, 147] on mini-dashboard "Overview: Optimail arrow_drop_down This overview shows data of campaigns execut…" at bounding box center [854, 244] width 1345 height 223
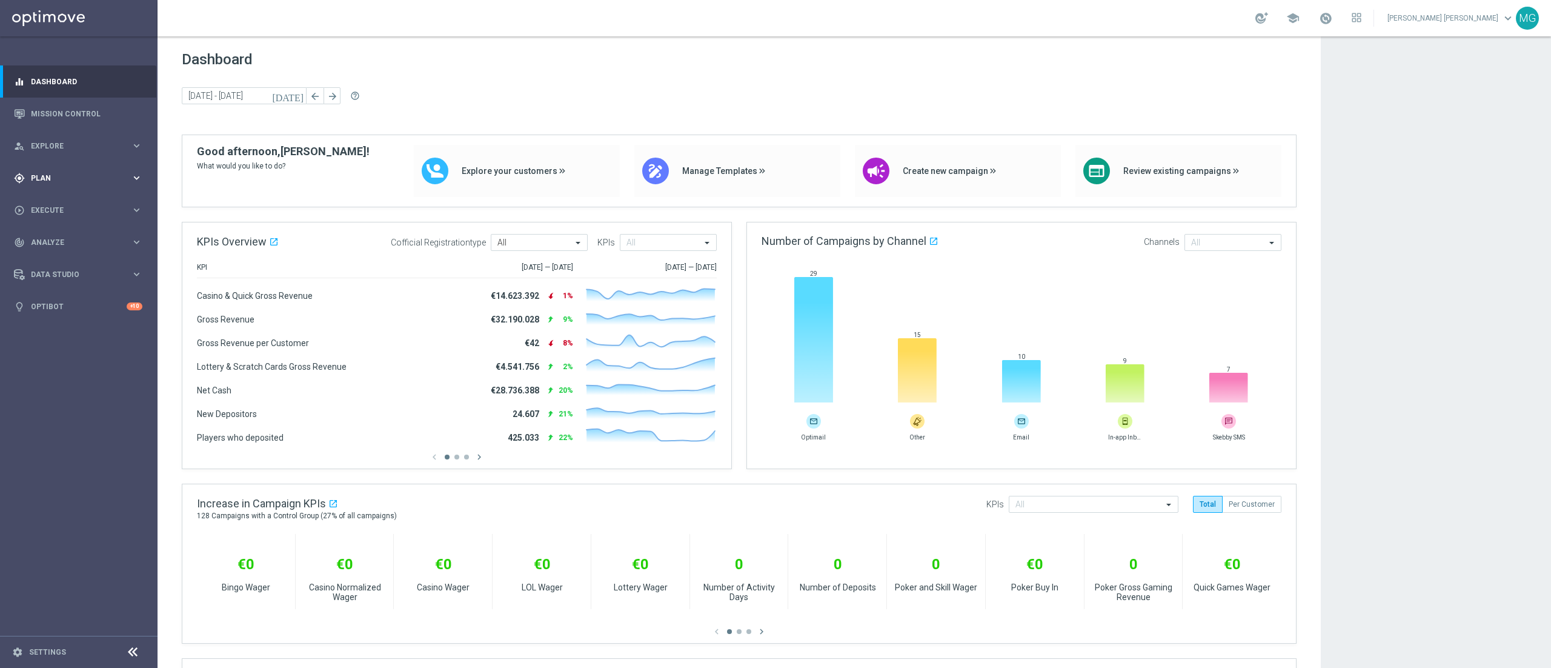
click at [56, 173] on div "gps_fixed Plan" at bounding box center [72, 178] width 117 height 11
click at [51, 201] on link "Target Groups" at bounding box center [79, 203] width 95 height 10
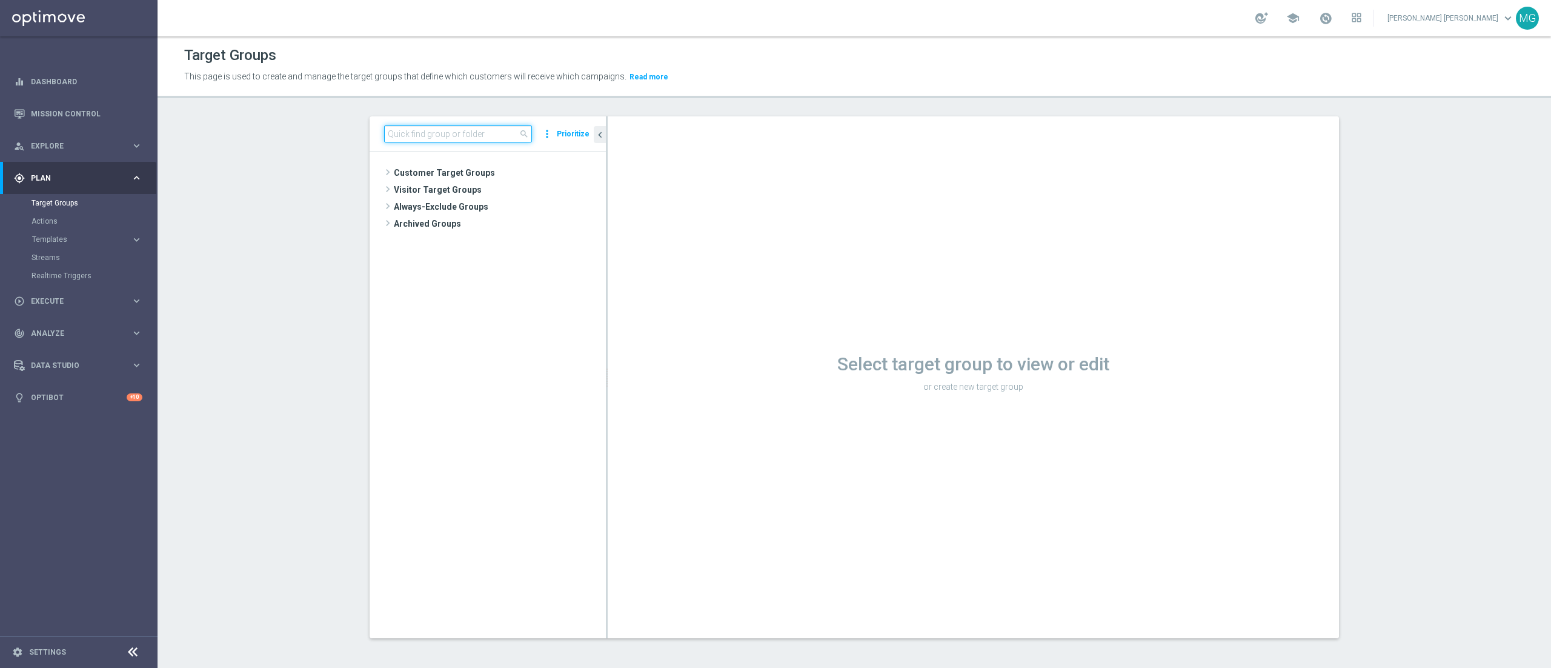
click at [492, 130] on input at bounding box center [458, 133] width 148 height 17
paste input "J BETTING NO CEI - Campaign 11"
type input "J BETTING NO CEI - Campaign 11"
click at [490, 241] on span "J BETTING NO CEI - Campaign 11" at bounding box center [517, 241] width 124 height 10
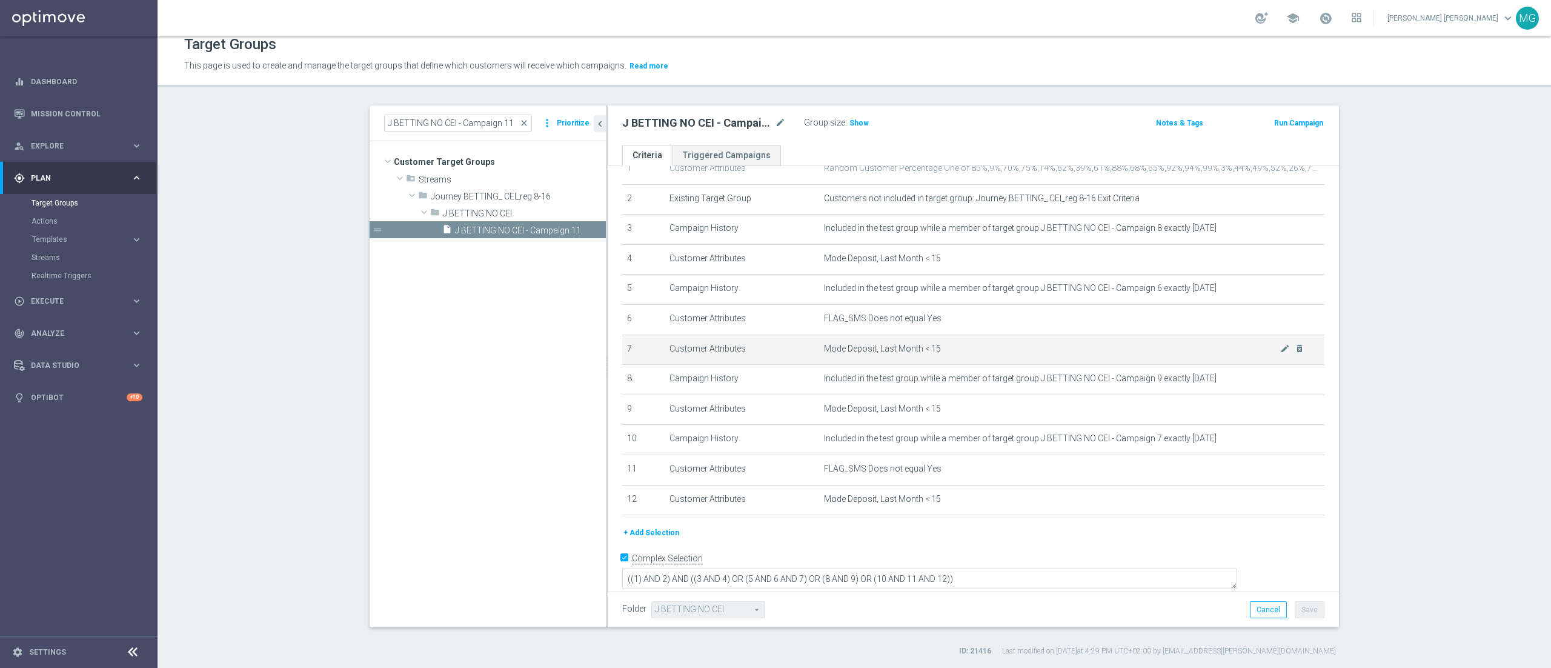
scroll to position [58, 0]
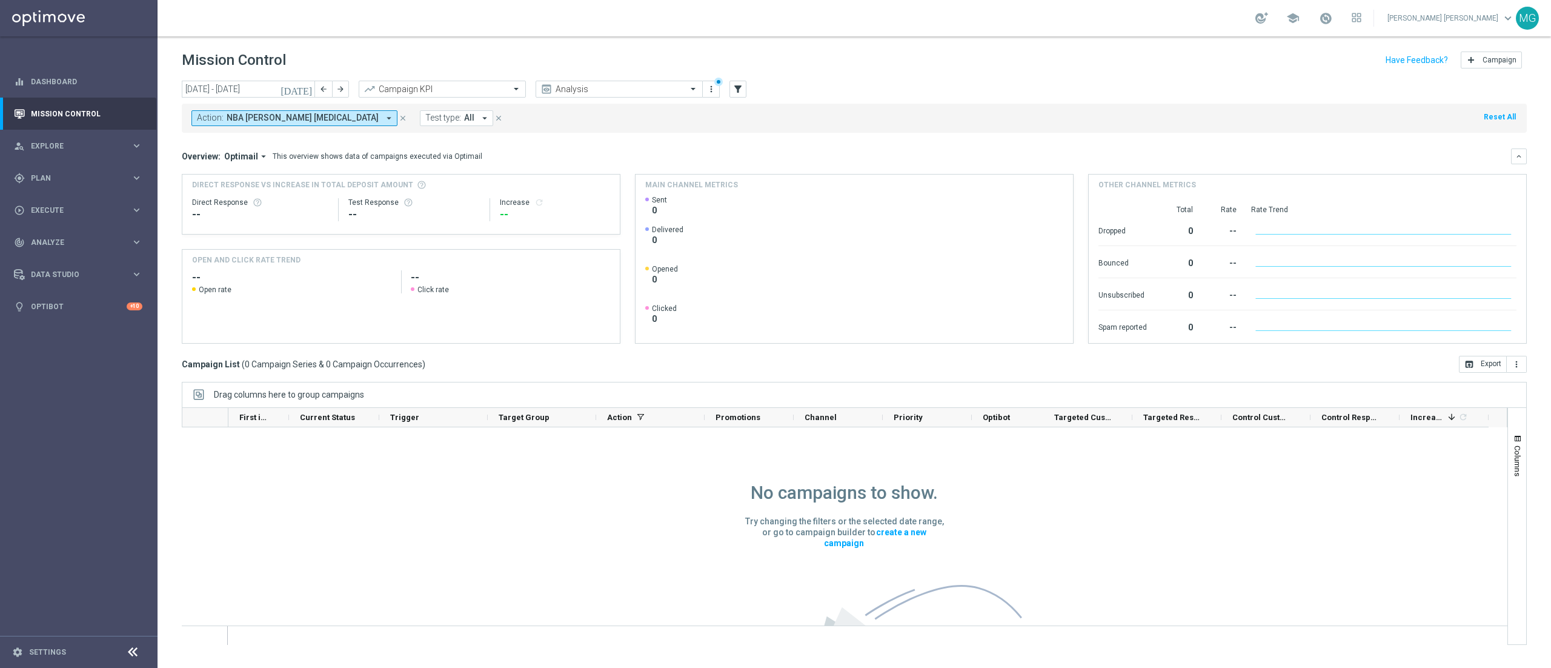
click at [308, 94] on button "[DATE]" at bounding box center [297, 90] width 36 height 18
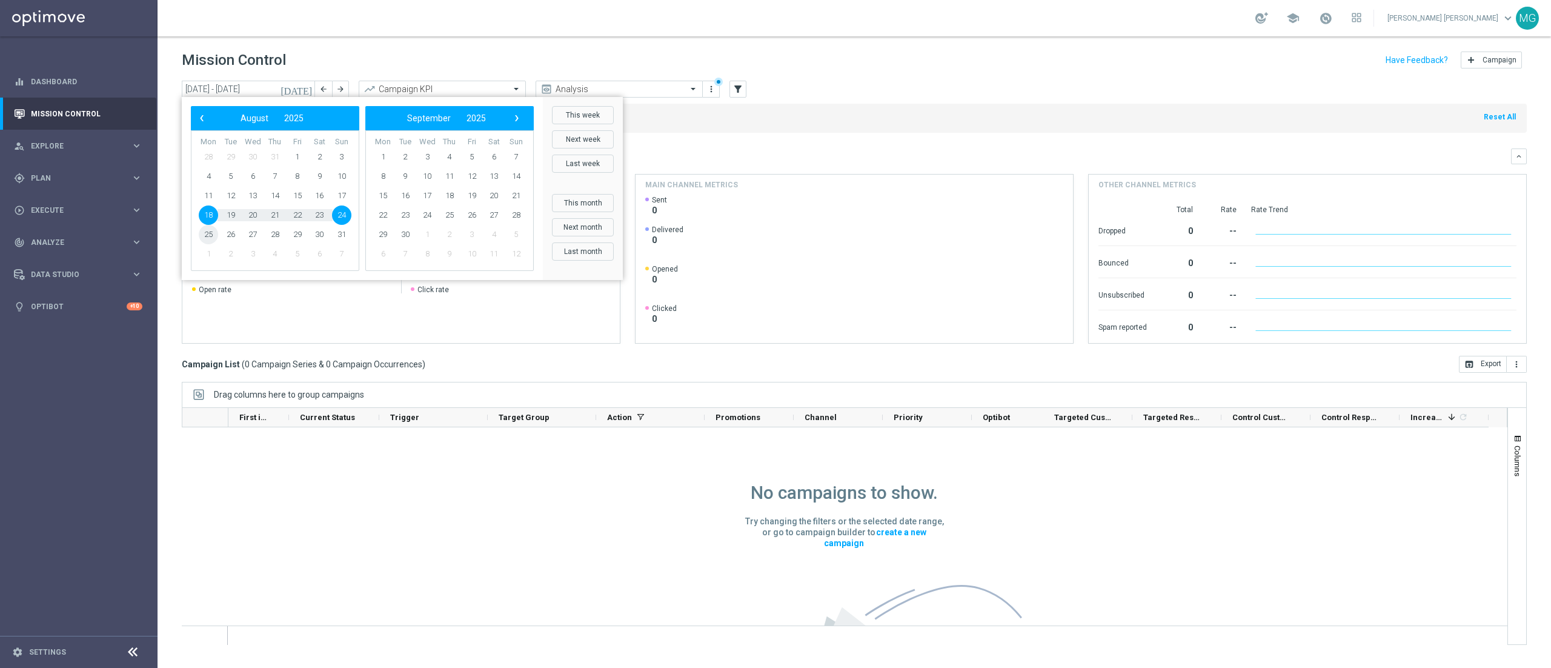
click at [216, 236] on span "25" at bounding box center [208, 234] width 19 height 19
click at [209, 233] on span "25" at bounding box center [208, 234] width 19 height 19
type input "[DATE] - [DATE]"
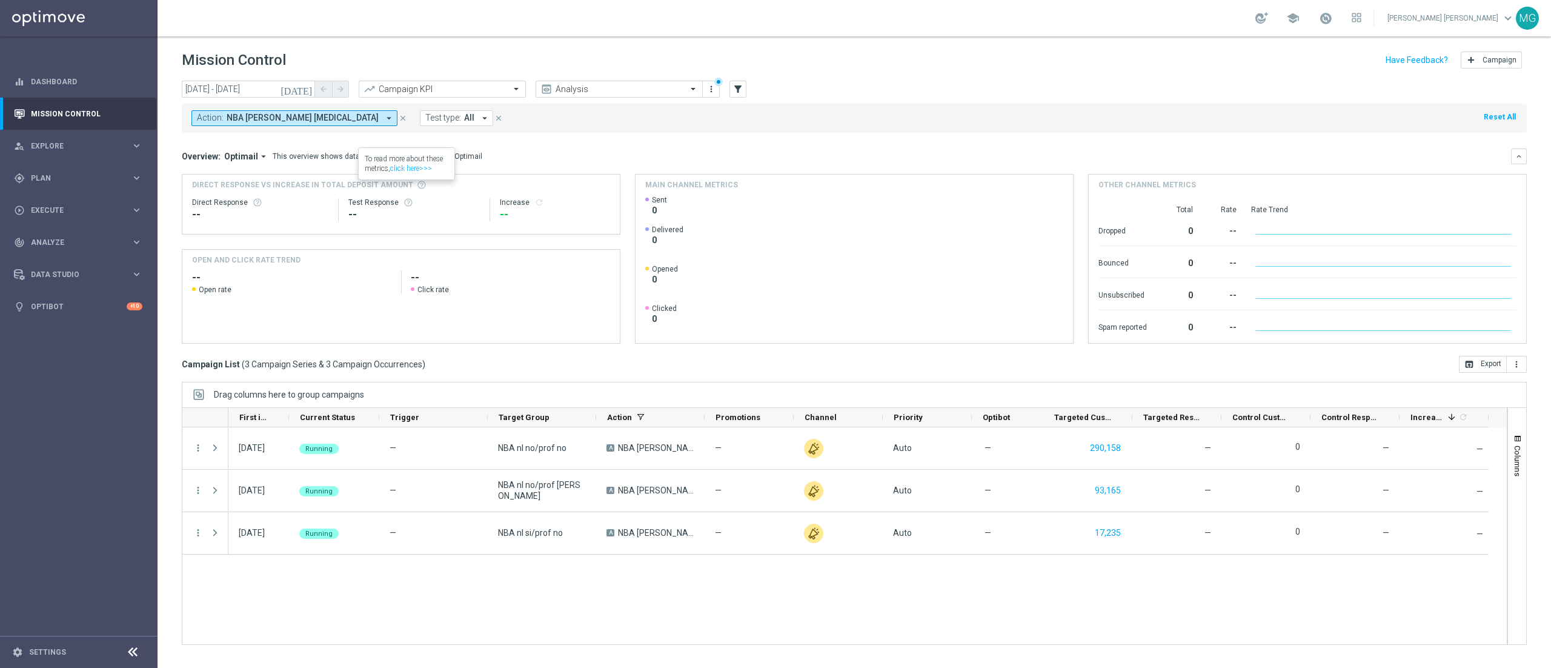
click at [399, 120] on icon "close" at bounding box center [403, 118] width 8 height 8
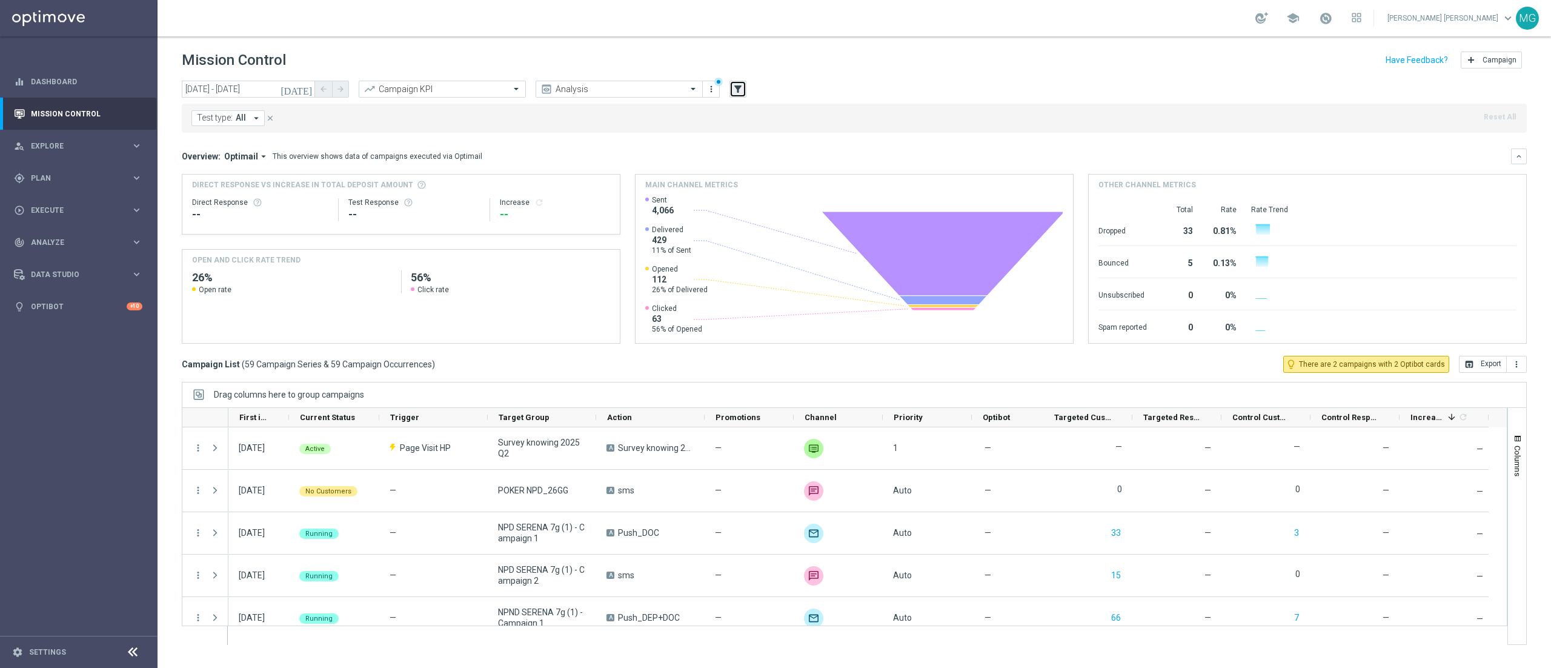
click at [735, 91] on icon "filter_alt" at bounding box center [737, 89] width 11 height 11
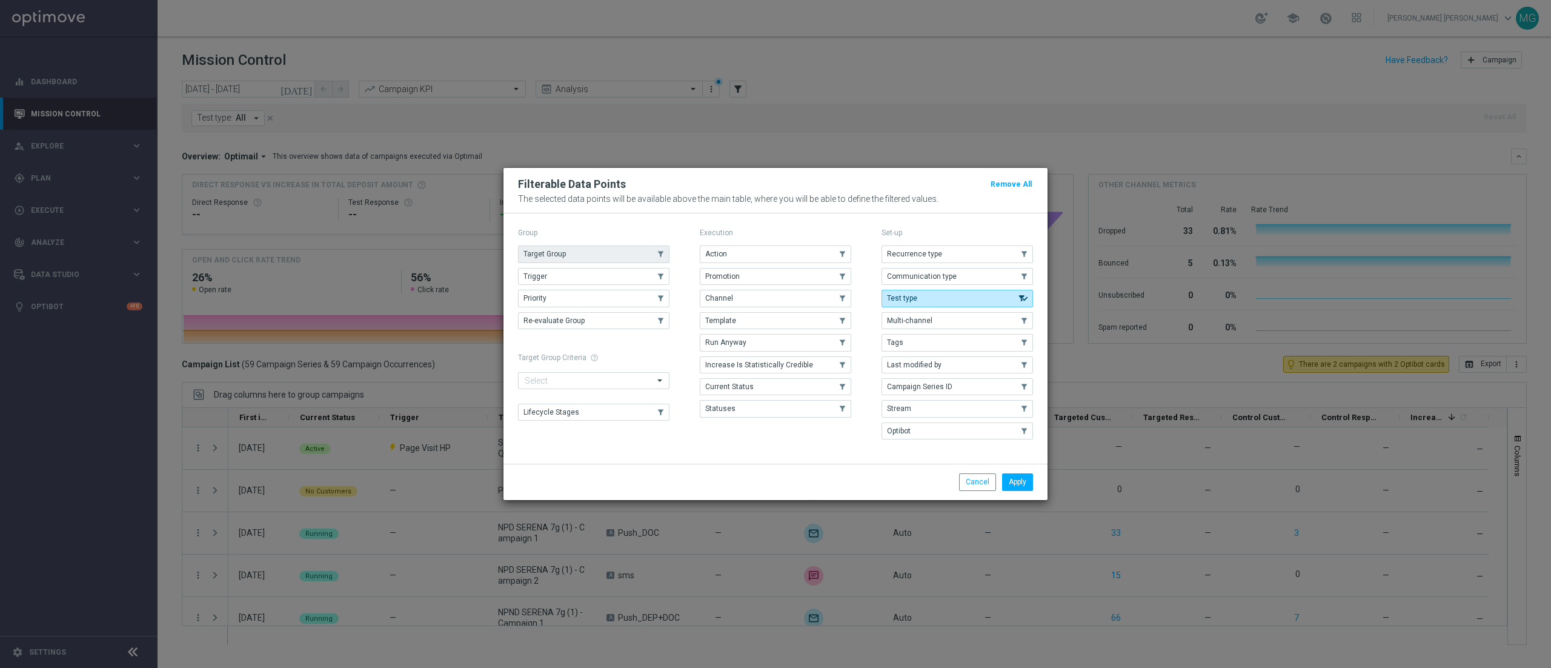
click at [566, 256] on button "Target Group" at bounding box center [593, 253] width 151 height 17
click at [1018, 488] on button "Apply" at bounding box center [1017, 481] width 31 height 17
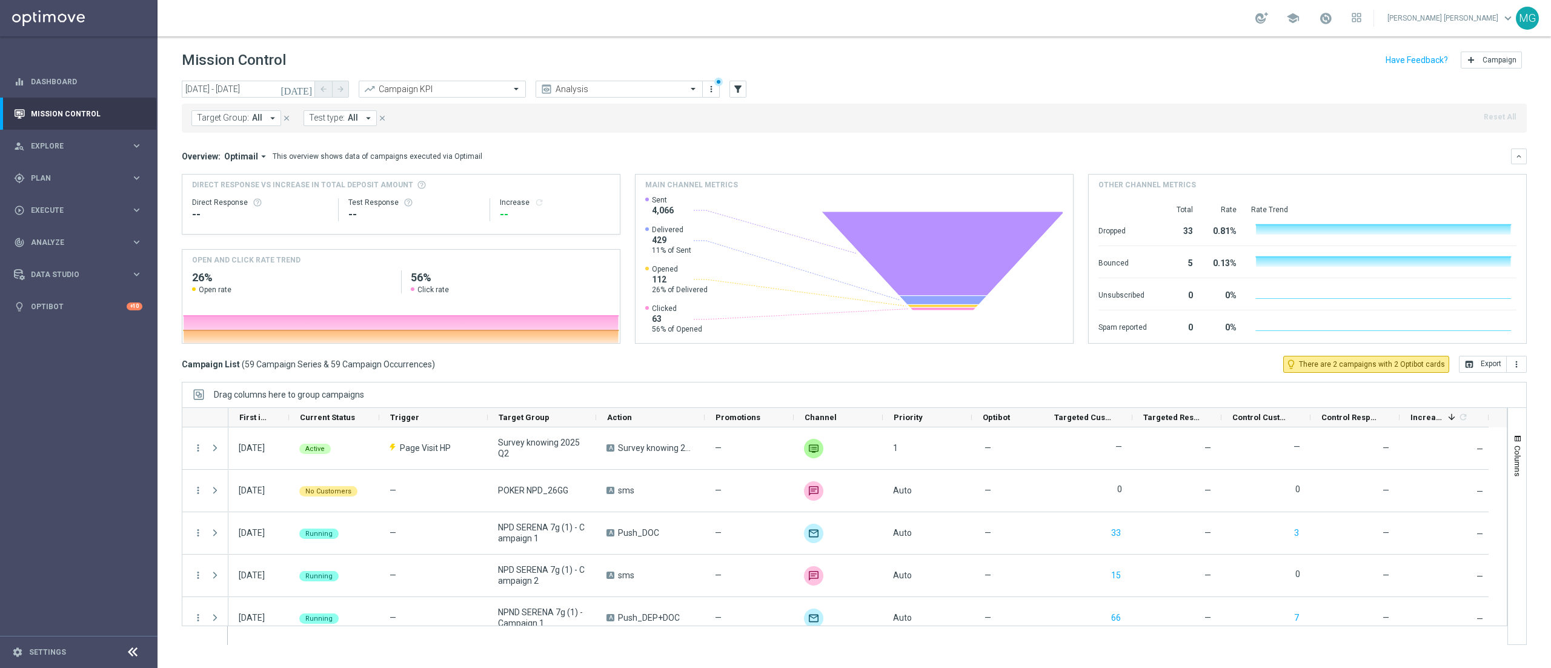
click at [217, 122] on span "Target Group:" at bounding box center [223, 118] width 52 height 10
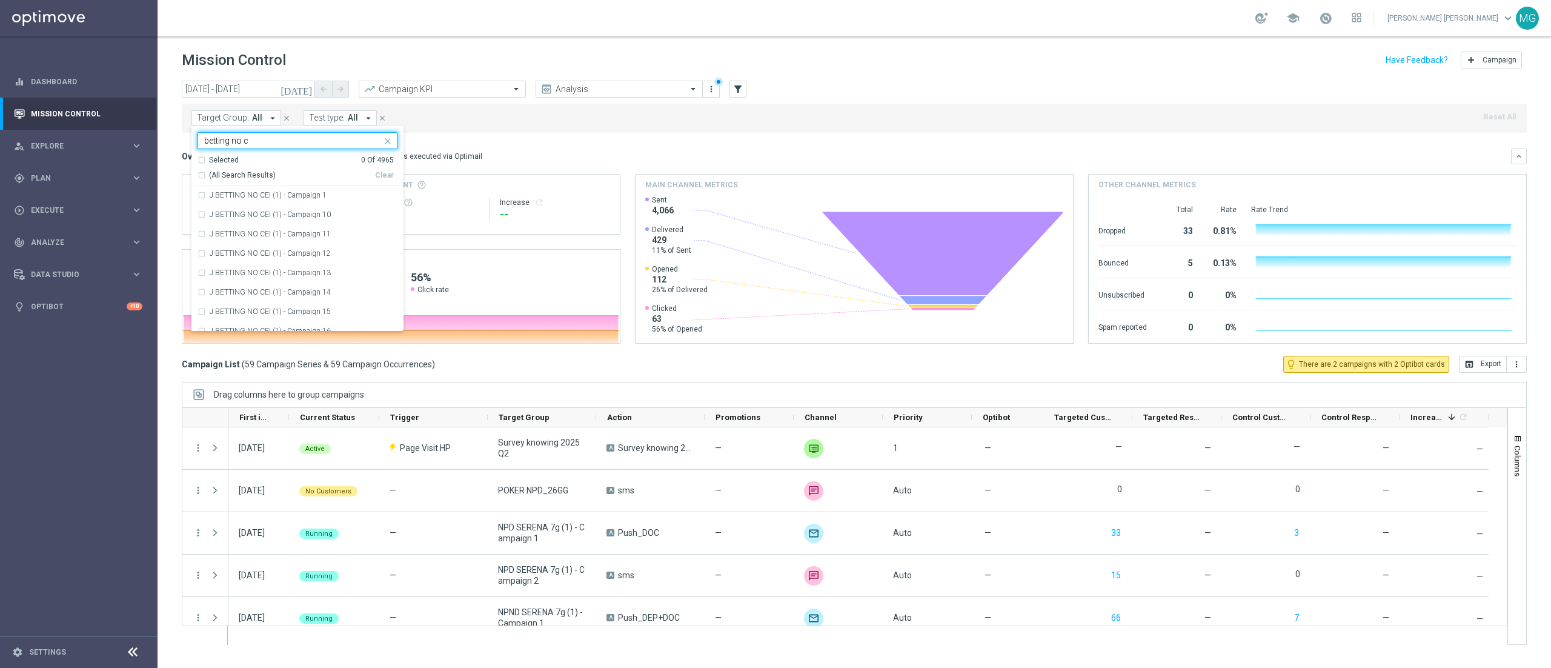
click at [219, 179] on span "(All Search Results)" at bounding box center [242, 175] width 67 height 10
type input "betting no c"
click at [623, 155] on div "Overview: Optimail arrow_drop_down This overview shows data of campaigns execut…" at bounding box center [846, 156] width 1329 height 11
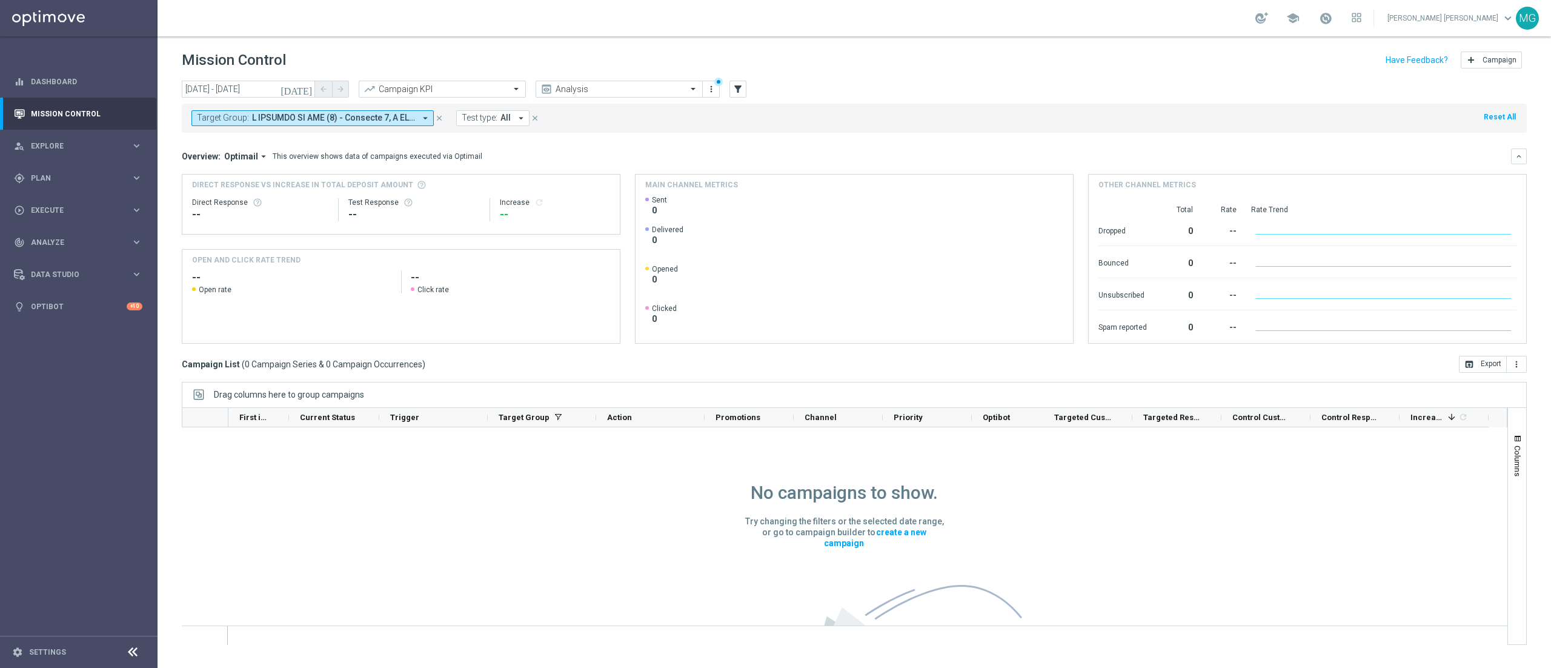
click at [306, 86] on icon "[DATE]" at bounding box center [297, 89] width 33 height 11
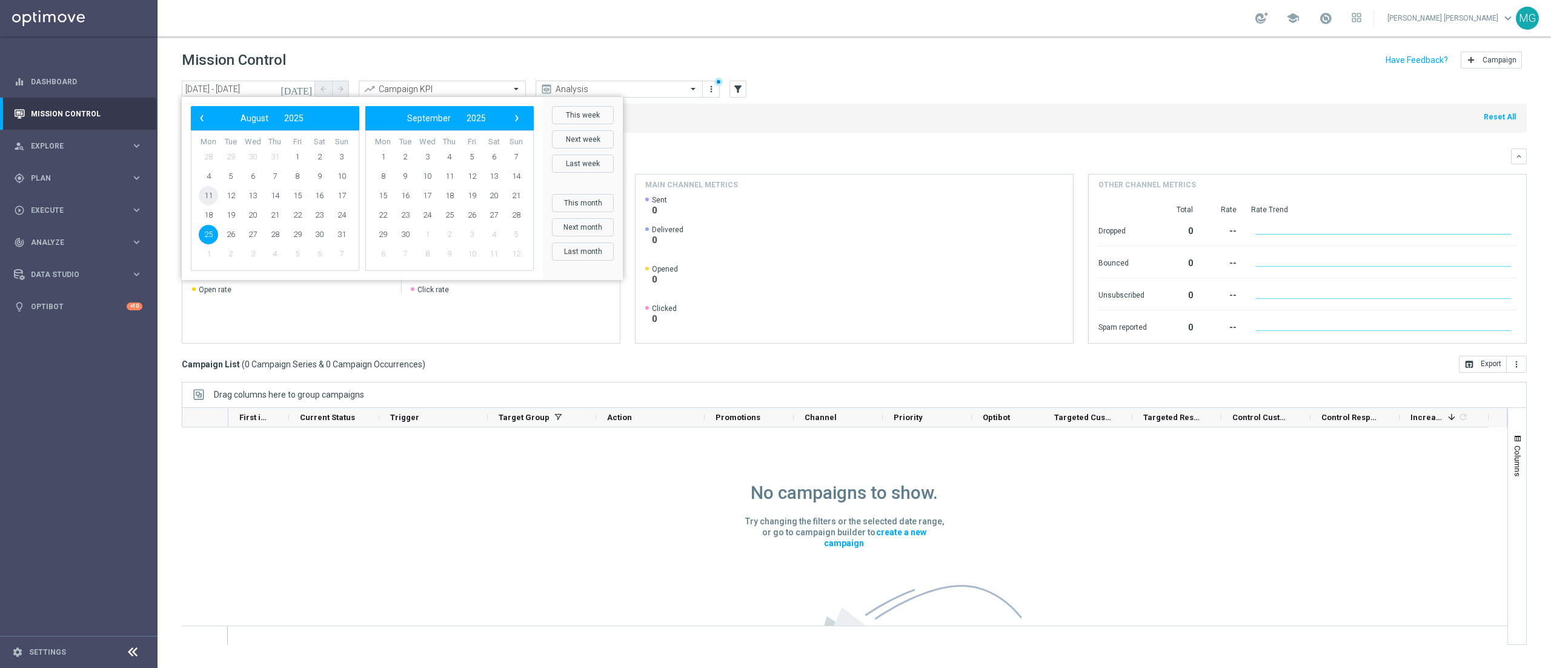
click at [208, 196] on span "11" at bounding box center [208, 195] width 19 height 19
click at [335, 235] on span "31" at bounding box center [341, 234] width 19 height 19
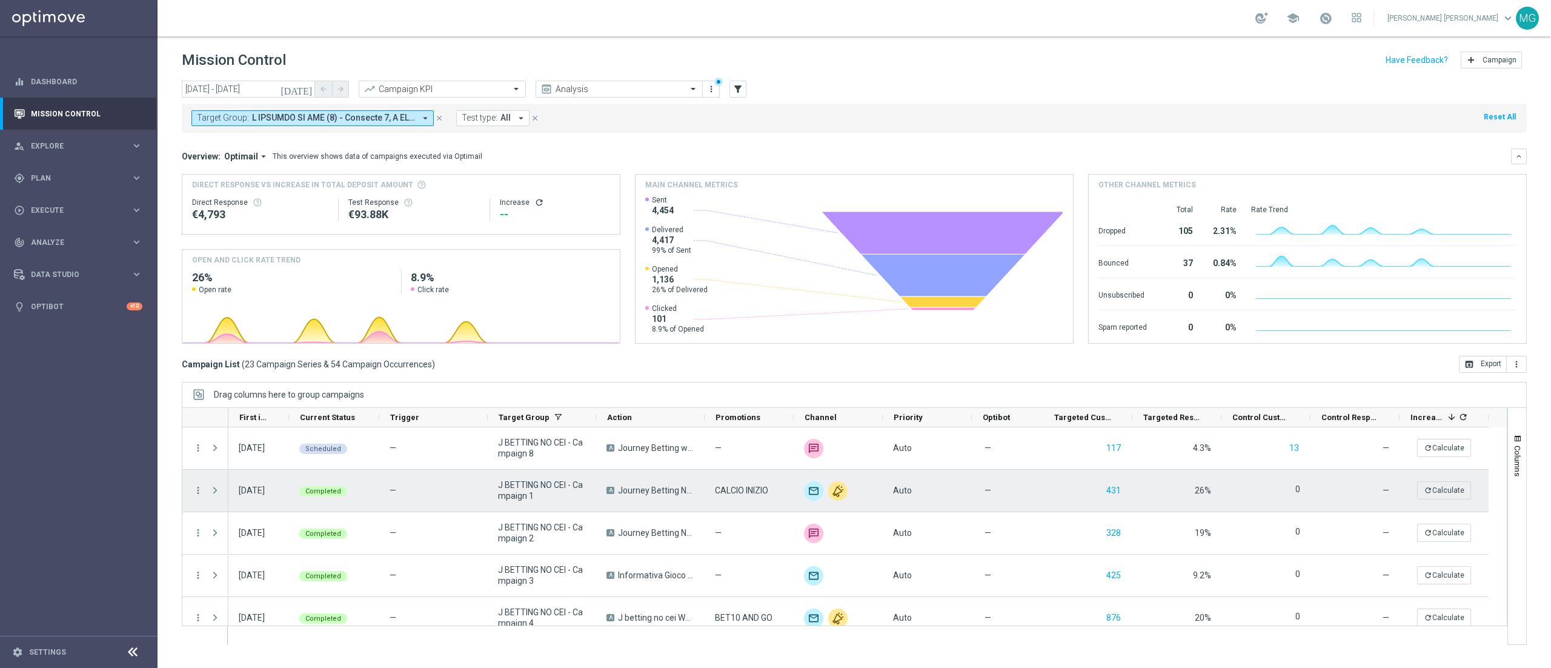
click at [221, 493] on span "Press SPACE to select this row." at bounding box center [216, 490] width 13 height 24
click at [217, 491] on span "Press SPACE to select this row." at bounding box center [215, 490] width 11 height 10
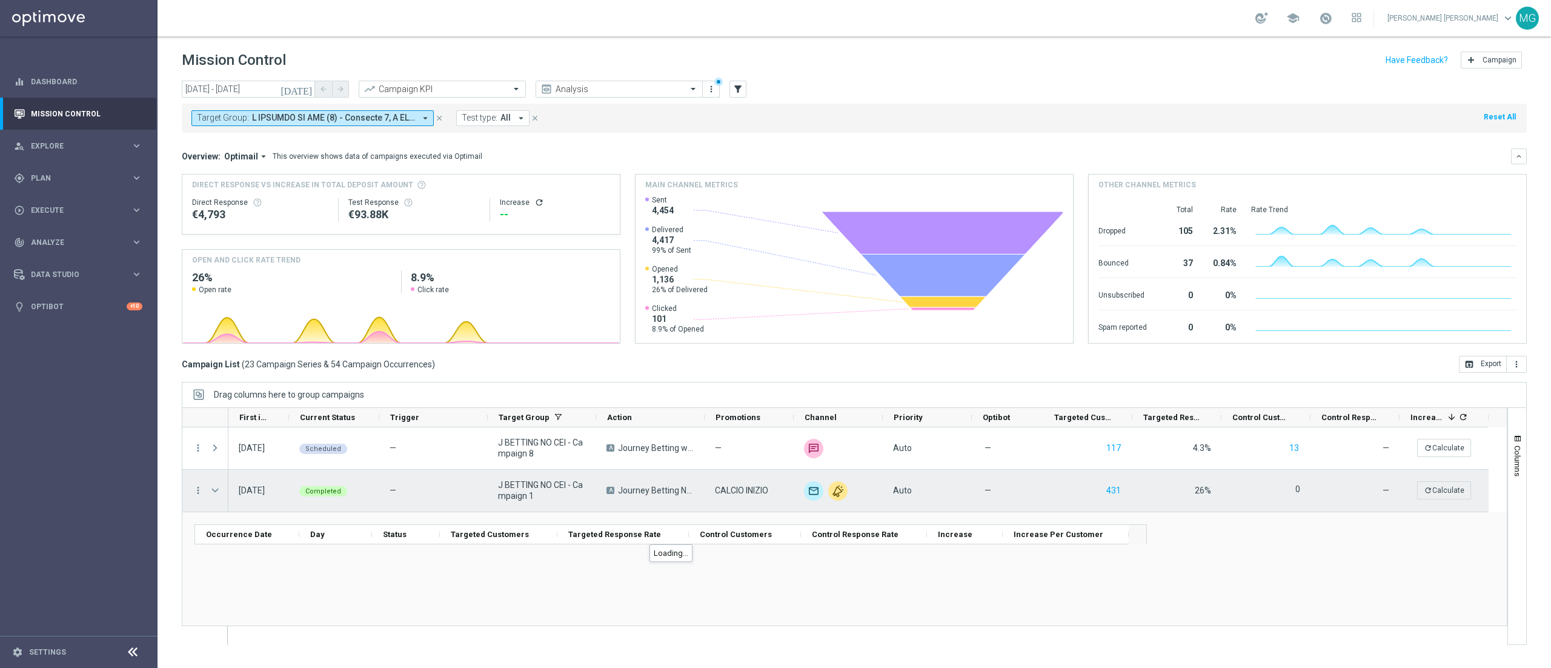
scroll to position [36, 0]
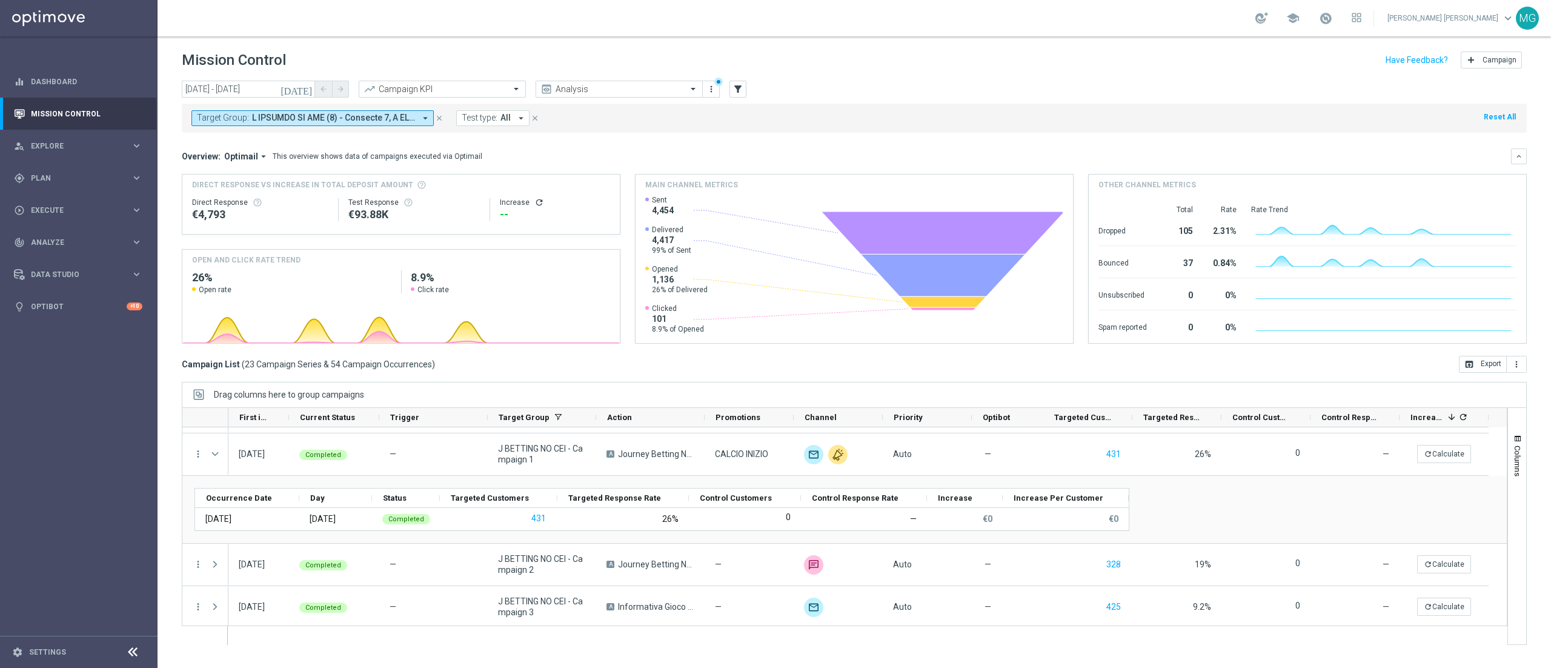
click at [311, 87] on icon "[DATE]" at bounding box center [297, 89] width 33 height 11
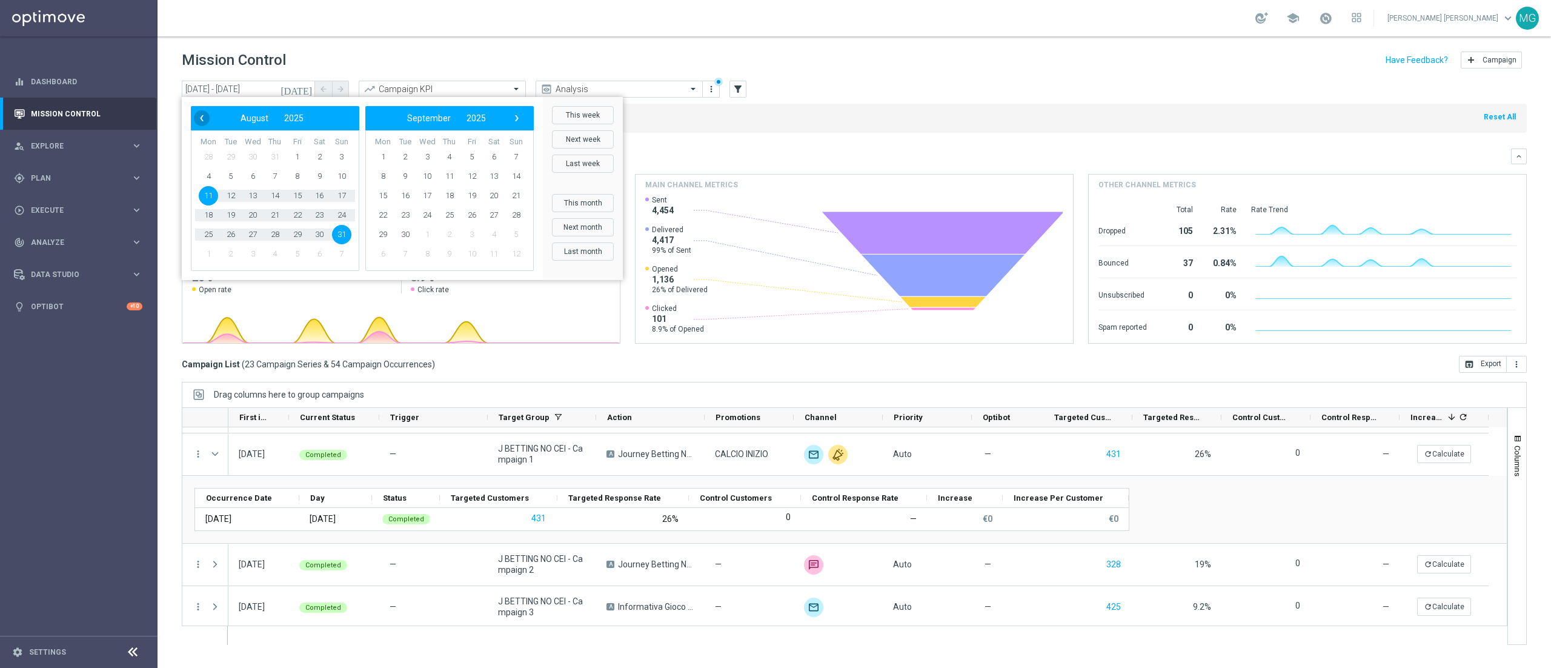
click at [200, 123] on span "‹" at bounding box center [202, 118] width 16 height 16
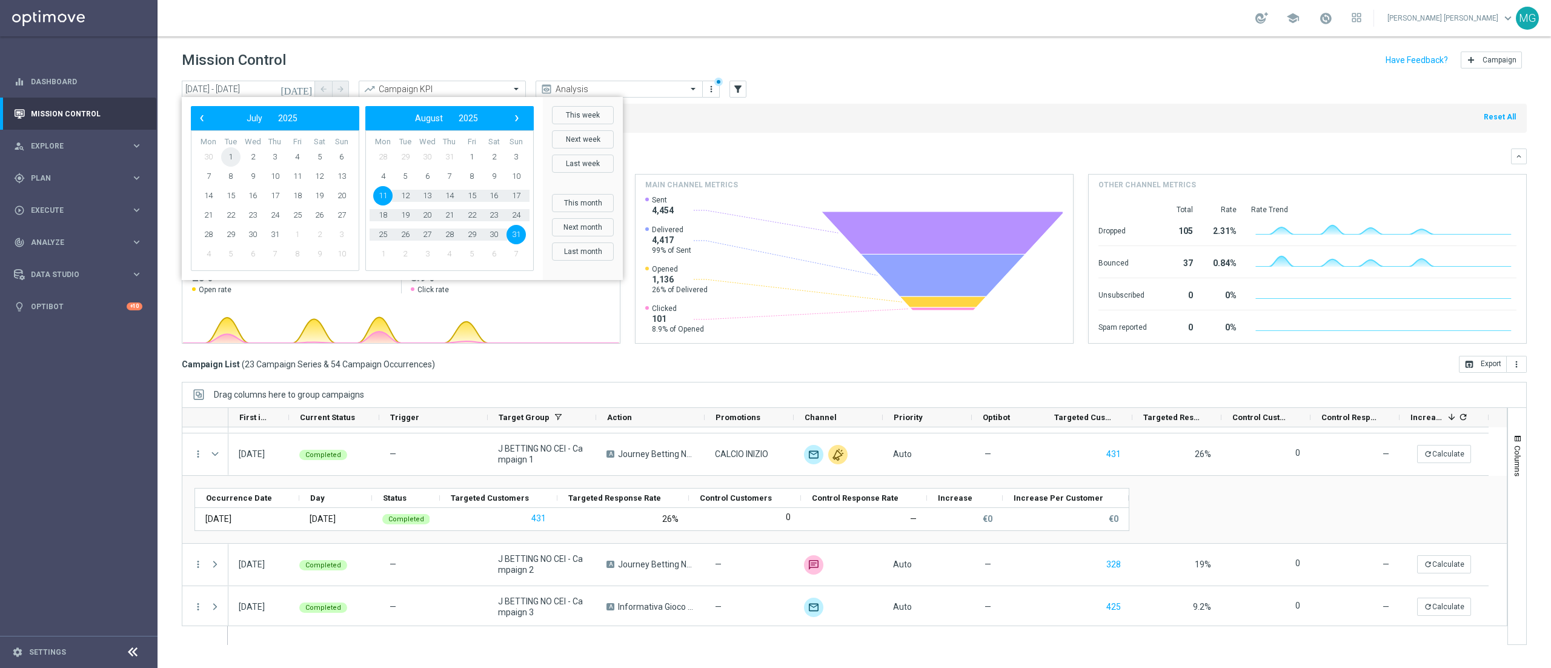
click at [226, 155] on span "1" at bounding box center [230, 156] width 19 height 19
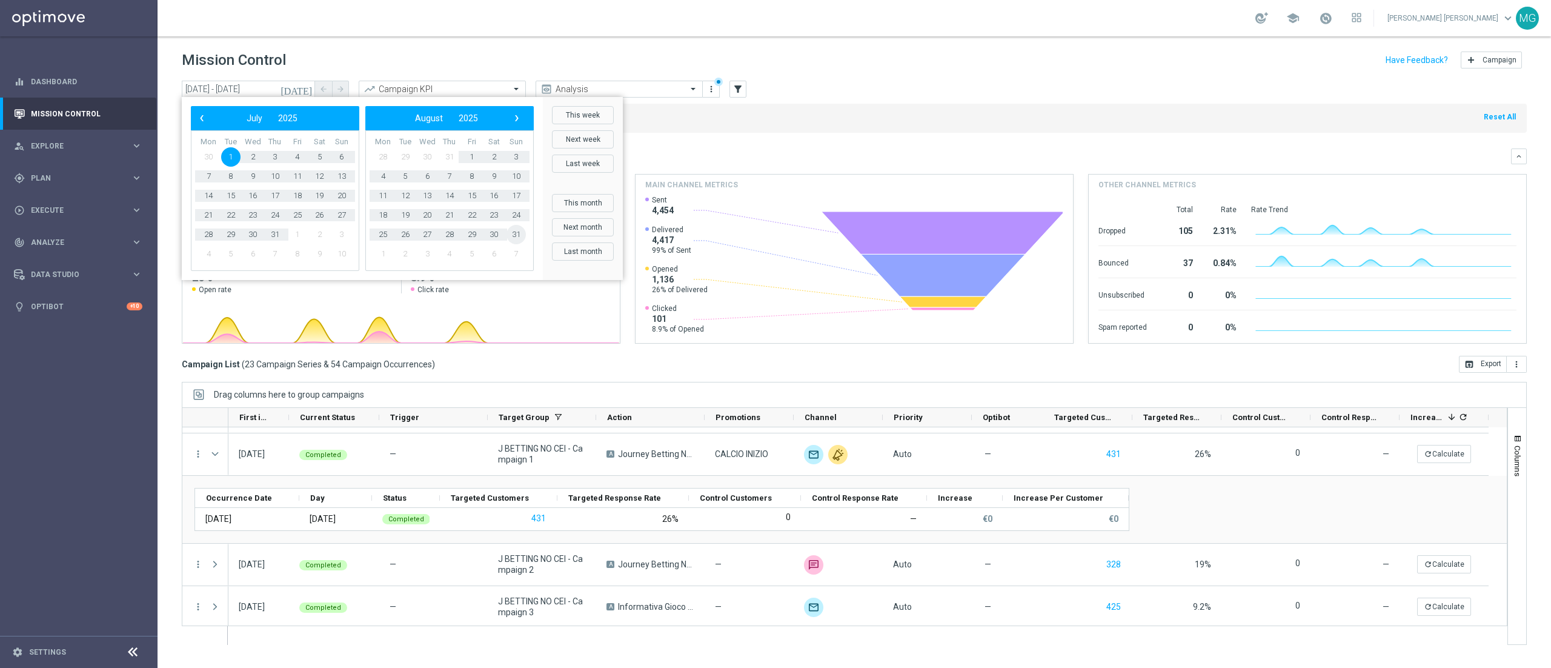
click at [516, 234] on span "31" at bounding box center [515, 234] width 19 height 19
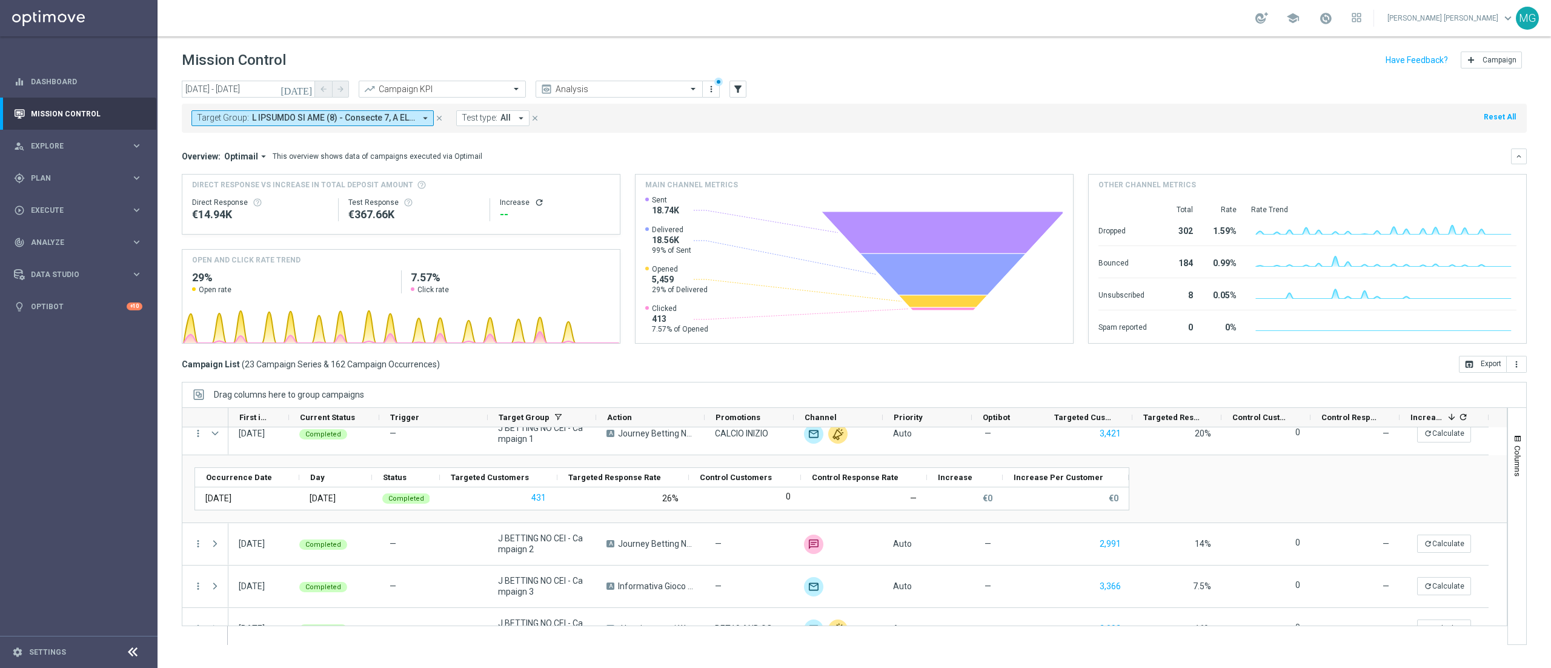
scroll to position [0, 0]
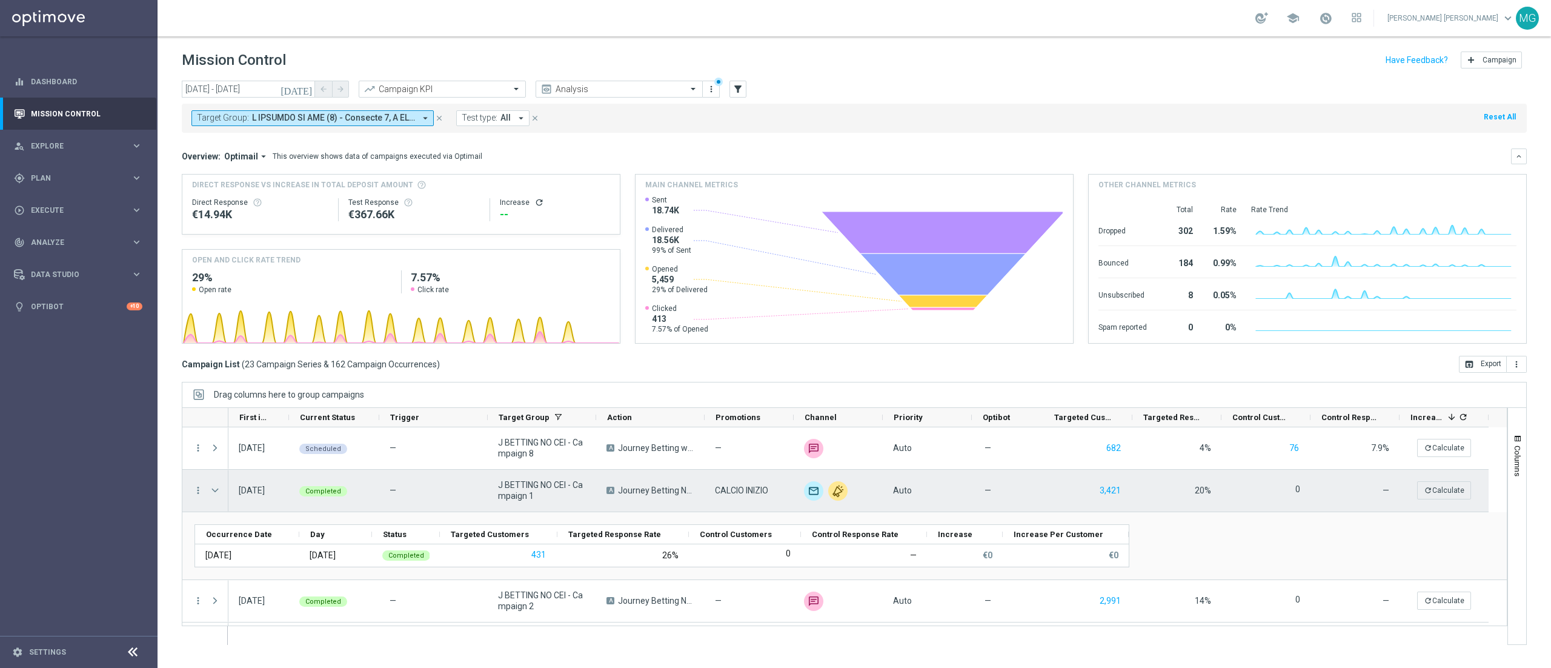
click at [214, 492] on span "Press SPACE to select this row." at bounding box center [215, 490] width 11 height 10
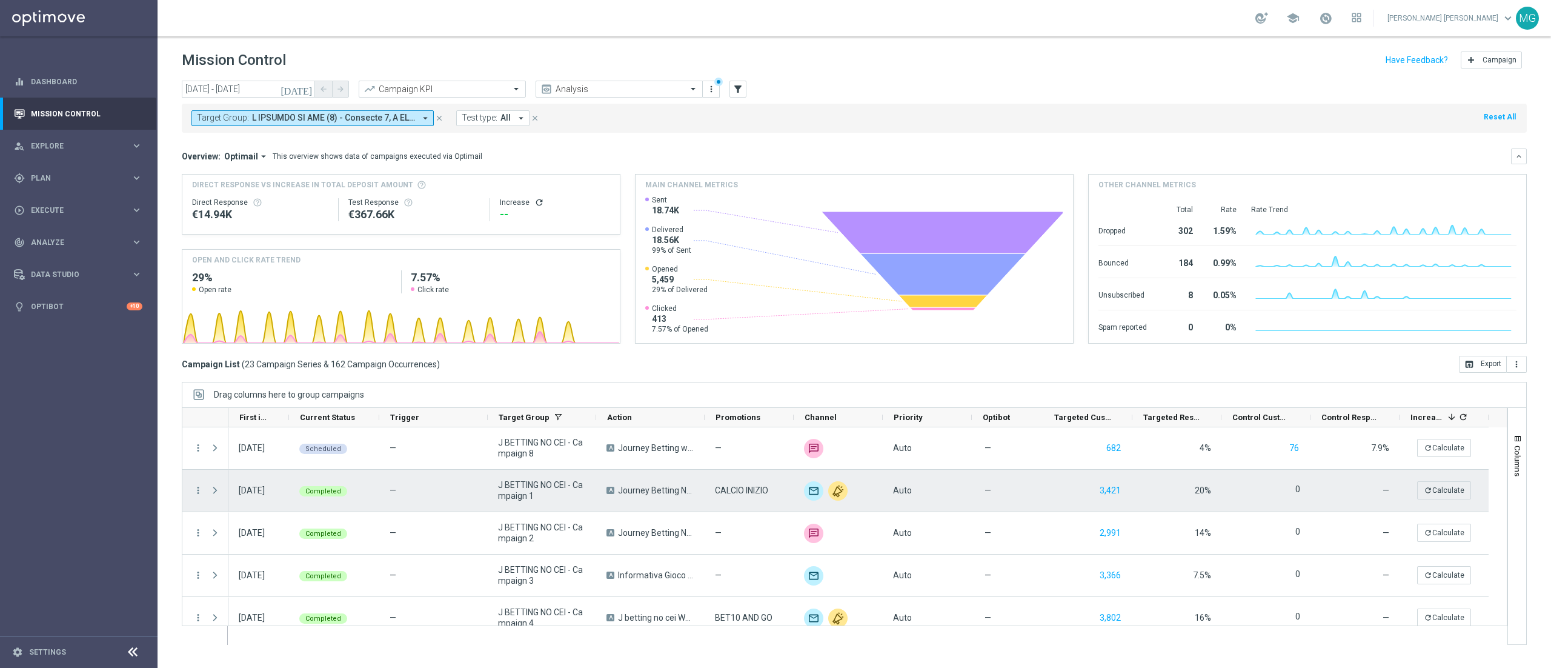
click at [214, 492] on span "Press SPACE to select this row." at bounding box center [215, 490] width 11 height 10
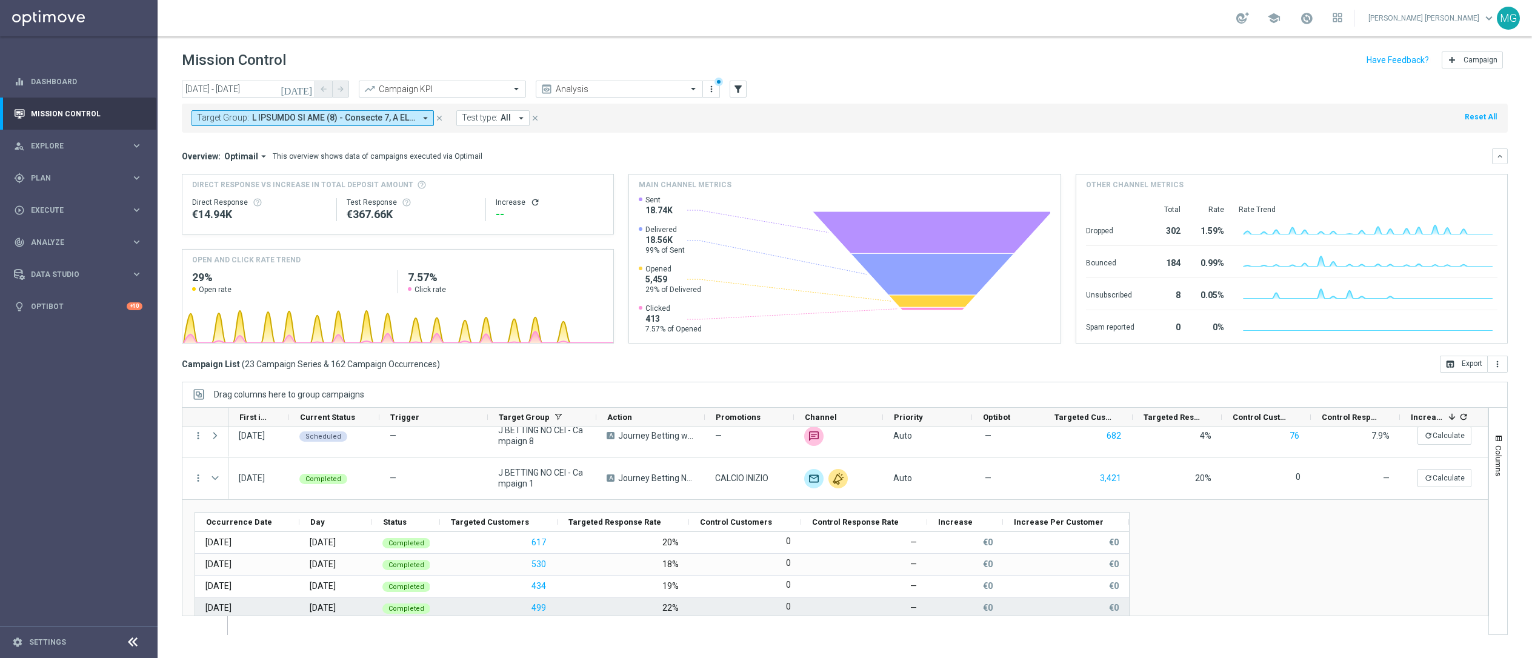
scroll to position [11, 0]
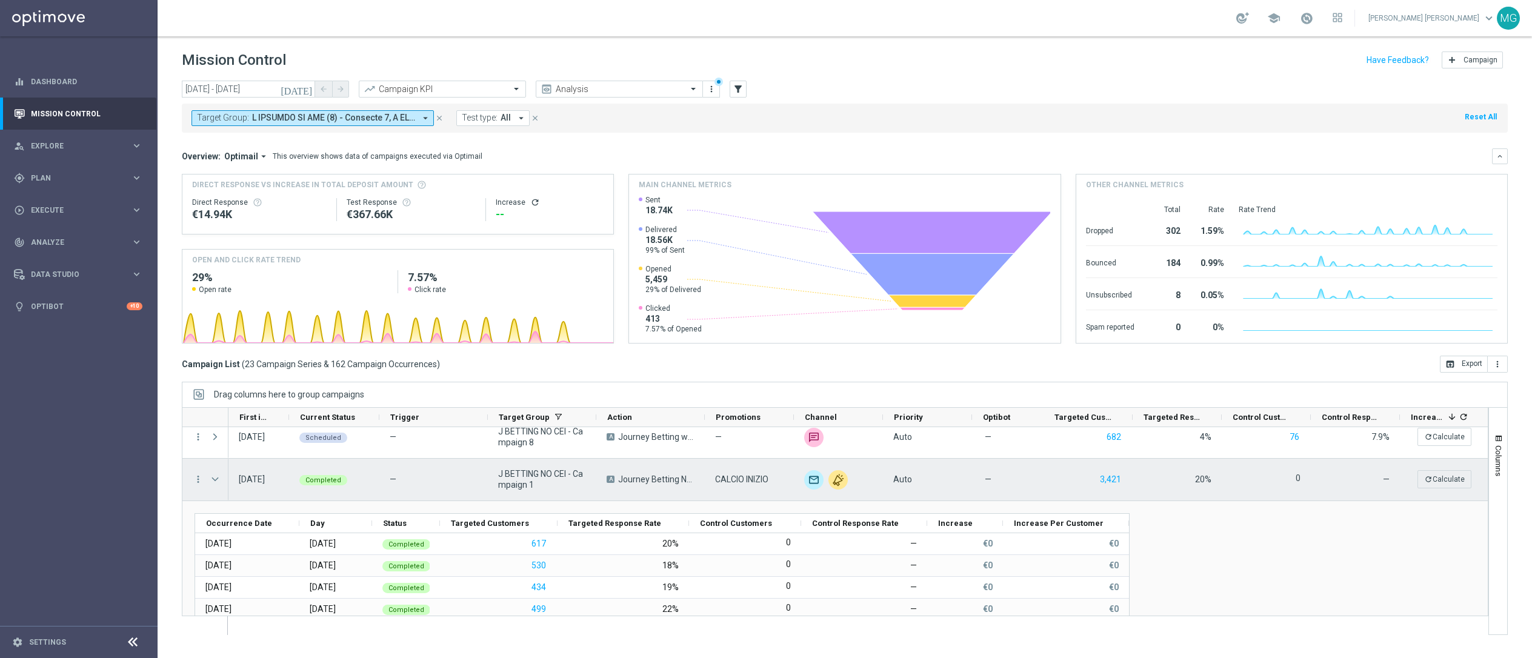
click at [218, 480] on span "Press SPACE to select this row." at bounding box center [215, 479] width 11 height 10
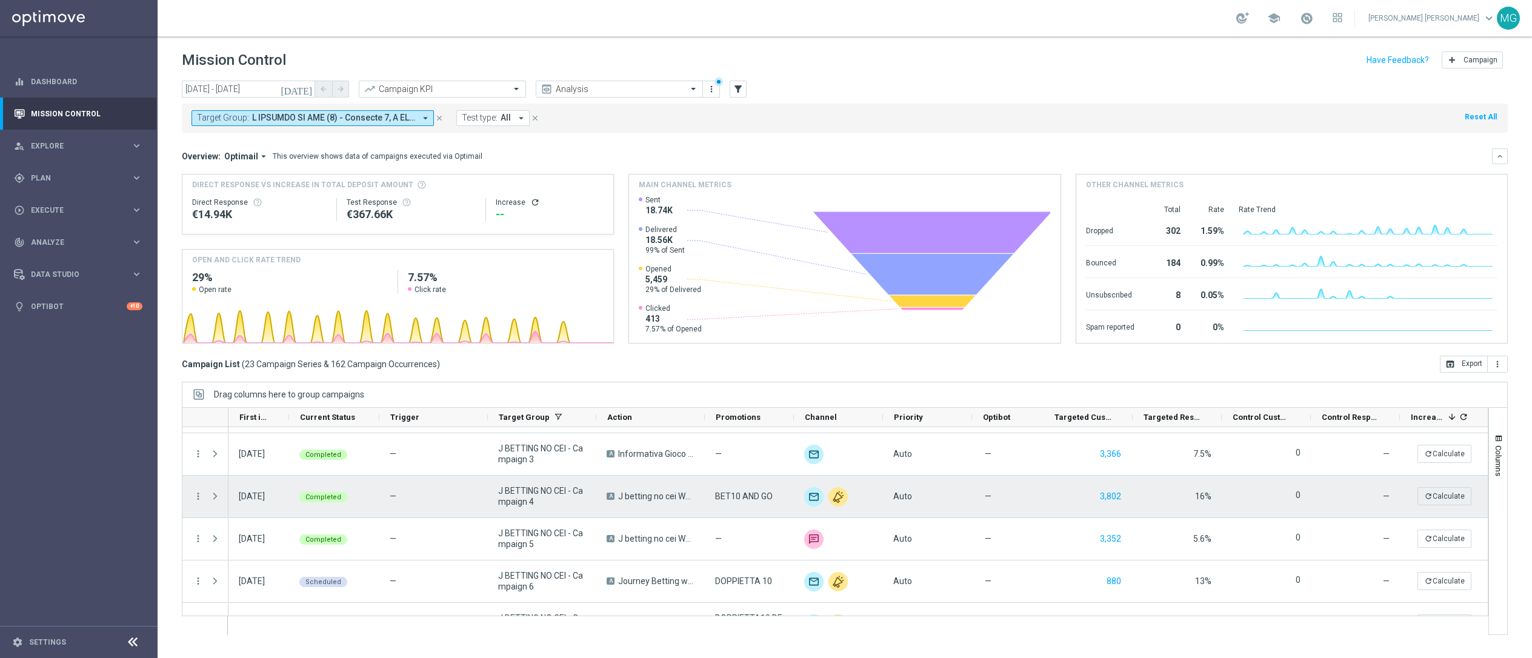
scroll to position [131, 0]
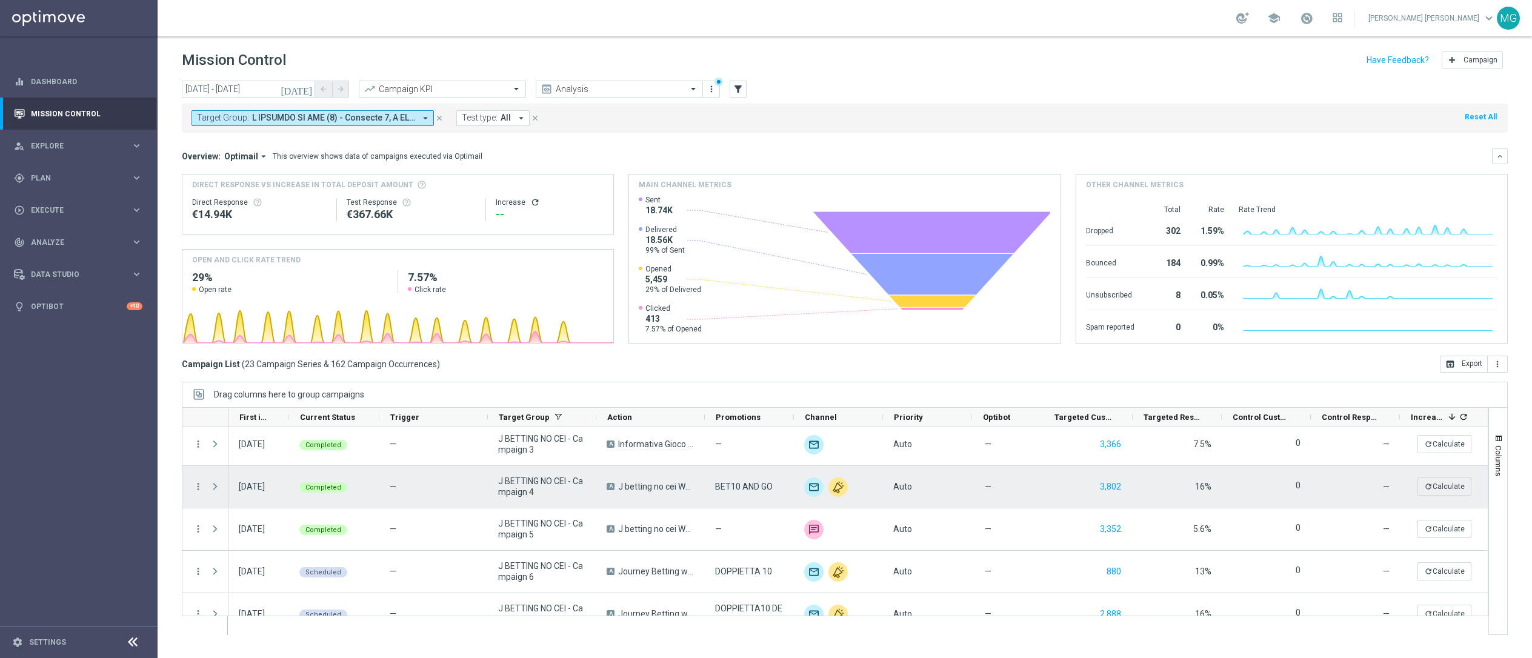
click at [216, 483] on span "Press SPACE to select this row." at bounding box center [215, 487] width 11 height 10
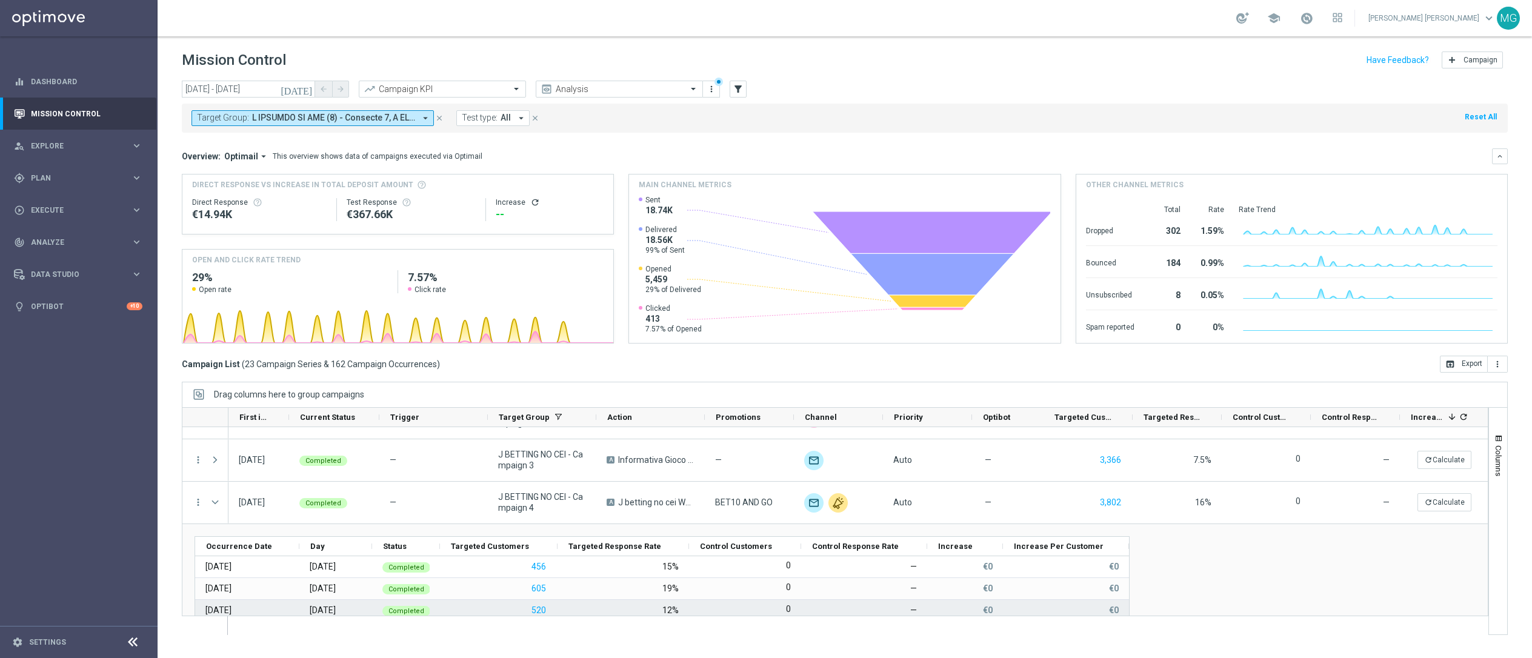
scroll to position [115, 0]
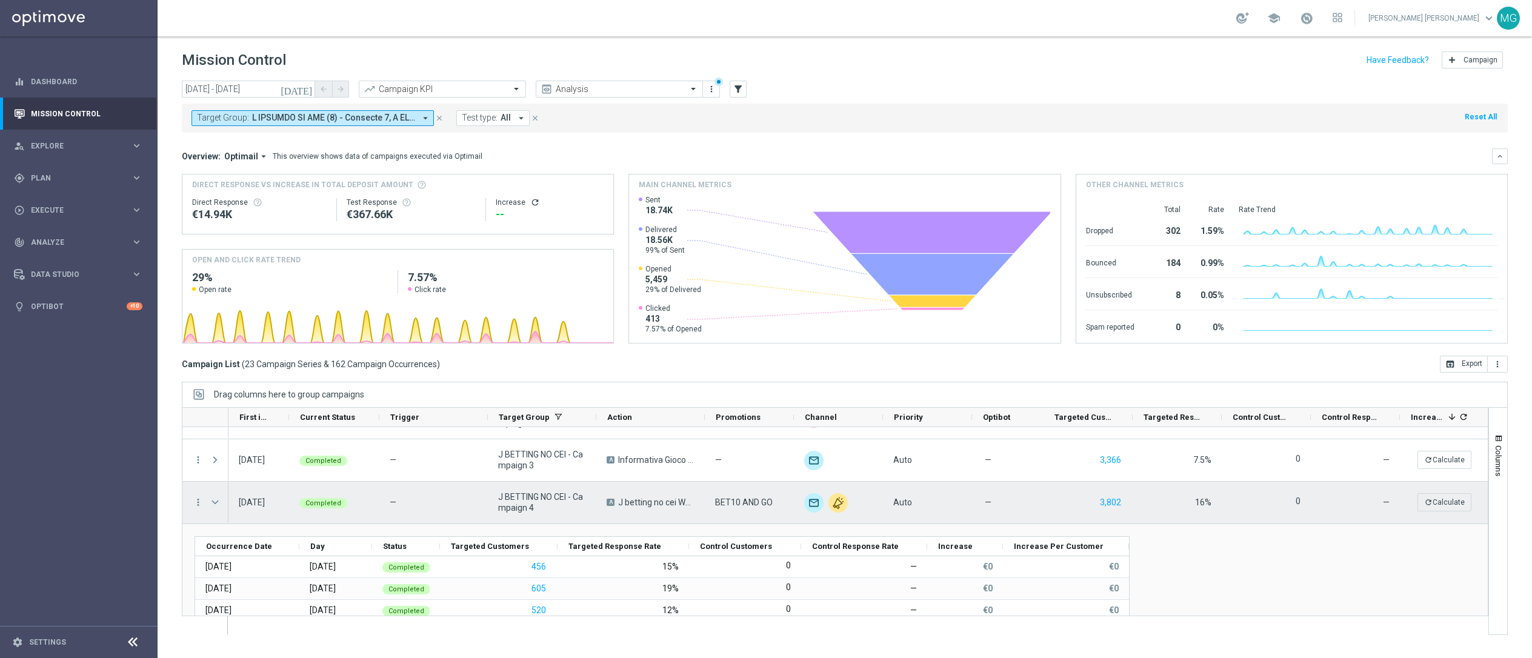
click at [214, 502] on span "Press SPACE to select this row." at bounding box center [215, 502] width 11 height 10
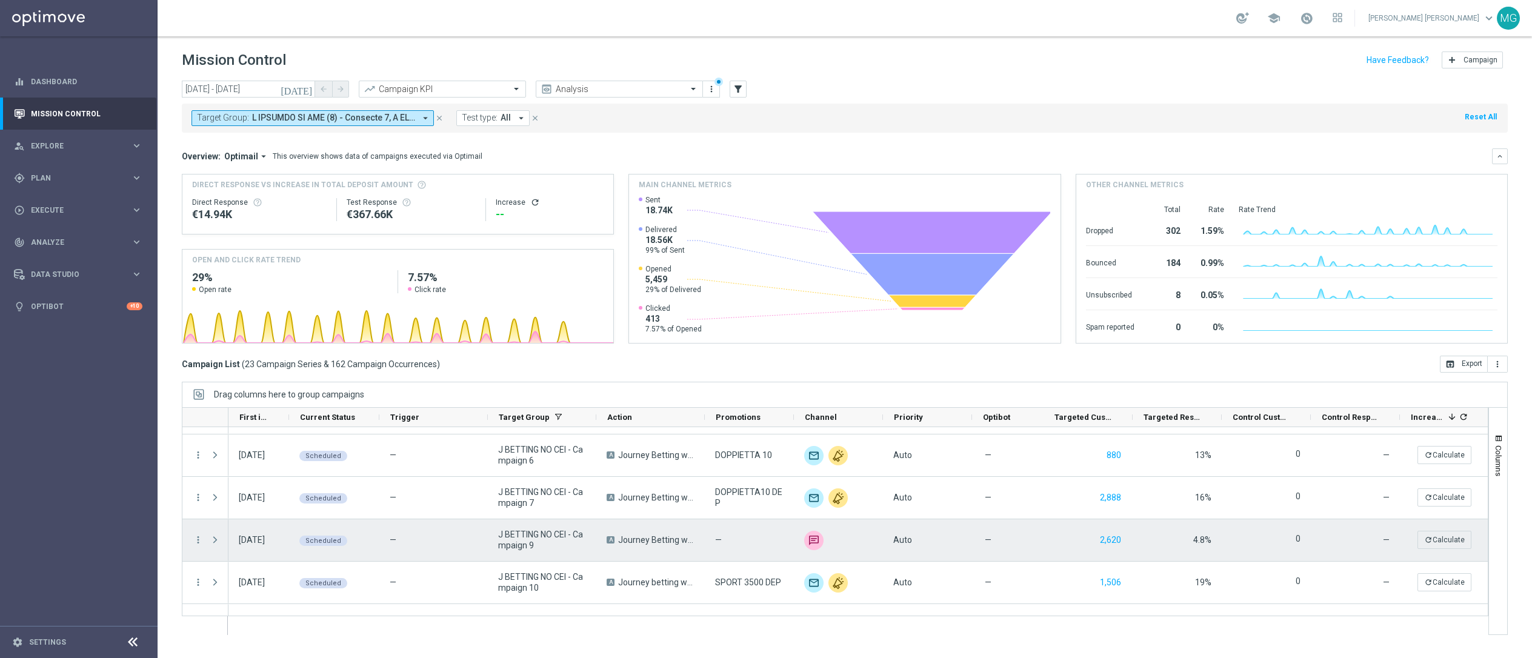
scroll to position [248, 0]
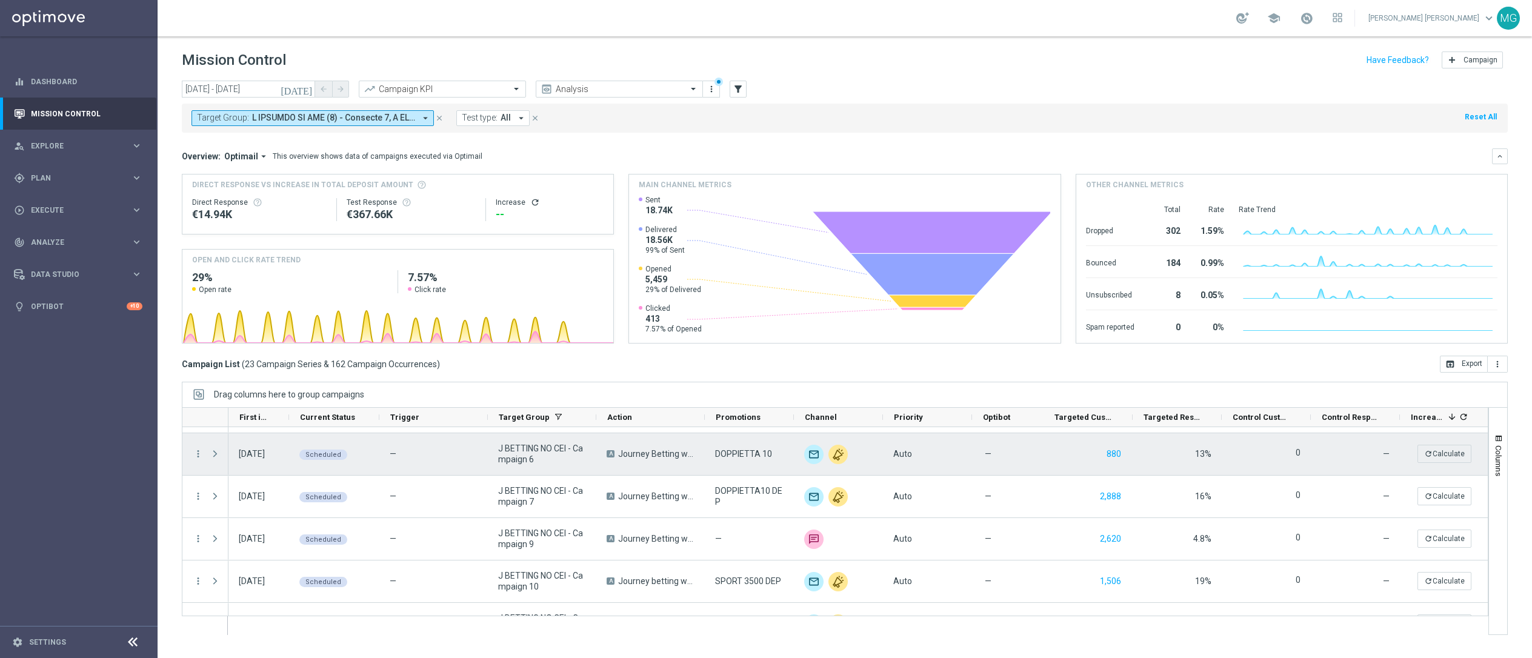
click at [216, 457] on span "Press SPACE to select this row." at bounding box center [215, 454] width 11 height 10
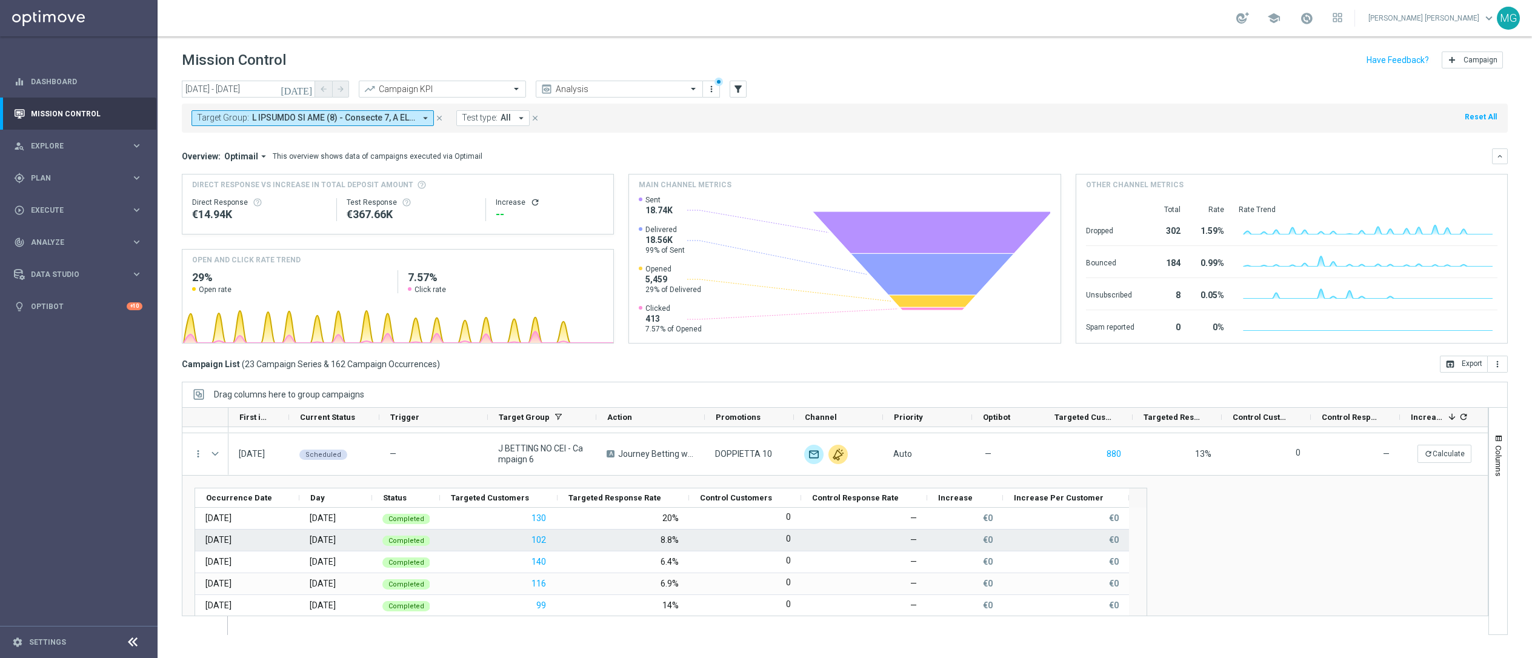
scroll to position [21, 0]
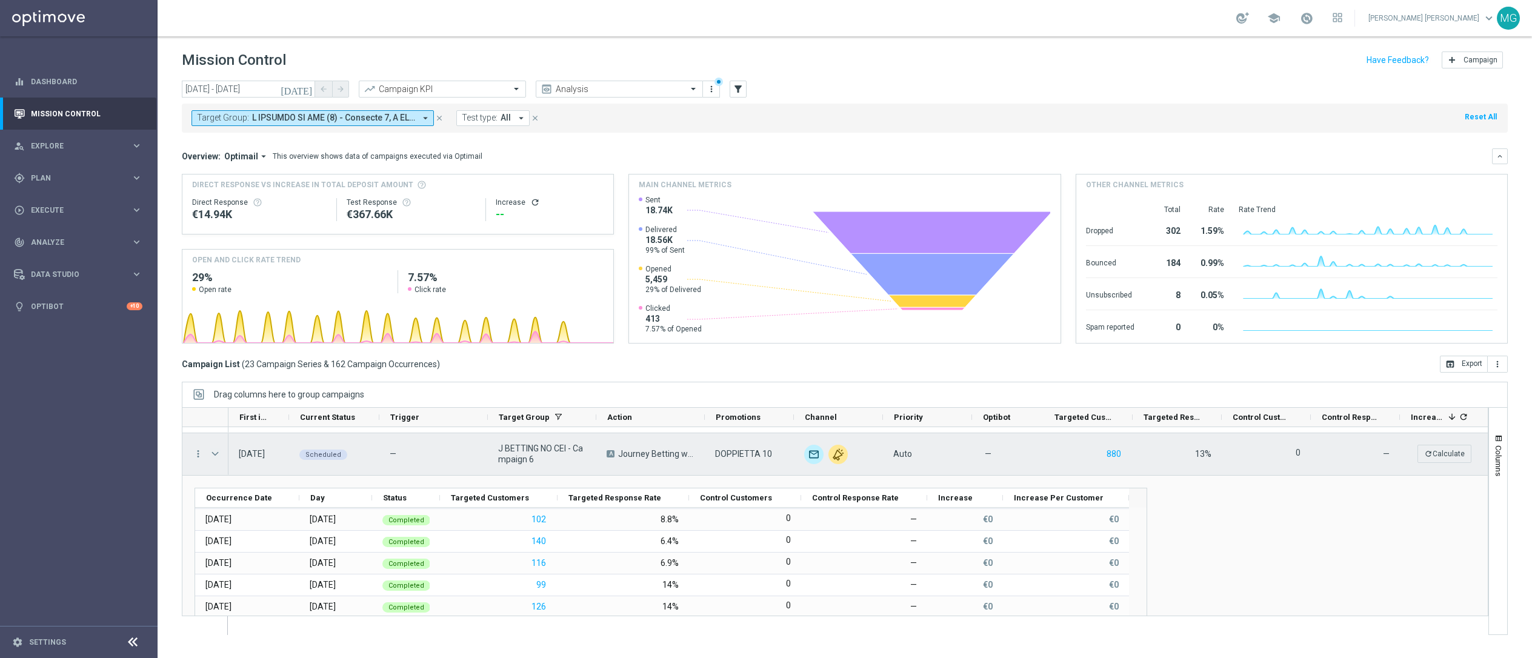
click at [216, 454] on span "Press SPACE to select this row." at bounding box center [215, 454] width 11 height 10
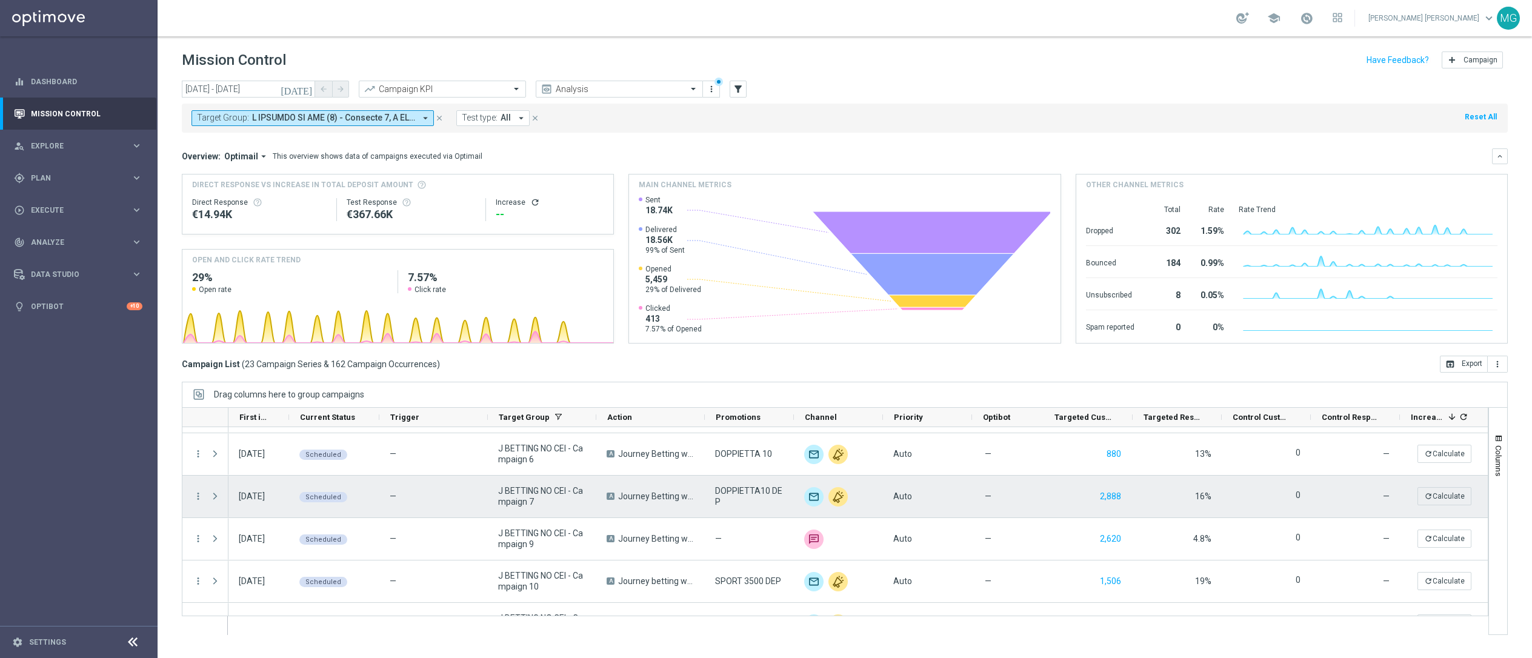
click at [216, 493] on span "Press SPACE to select this row." at bounding box center [215, 496] width 11 height 10
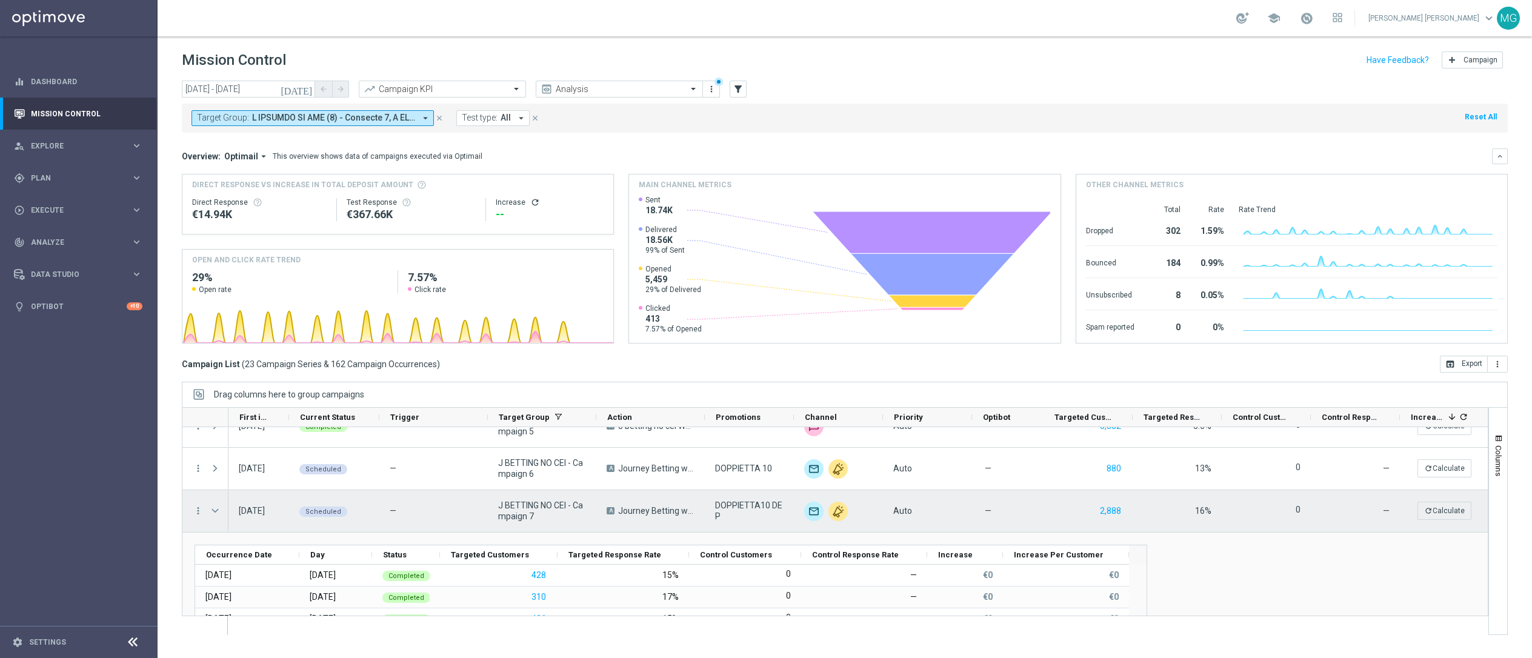
scroll to position [235, 0]
click at [219, 509] on span "Press SPACE to select this row." at bounding box center [215, 510] width 11 height 10
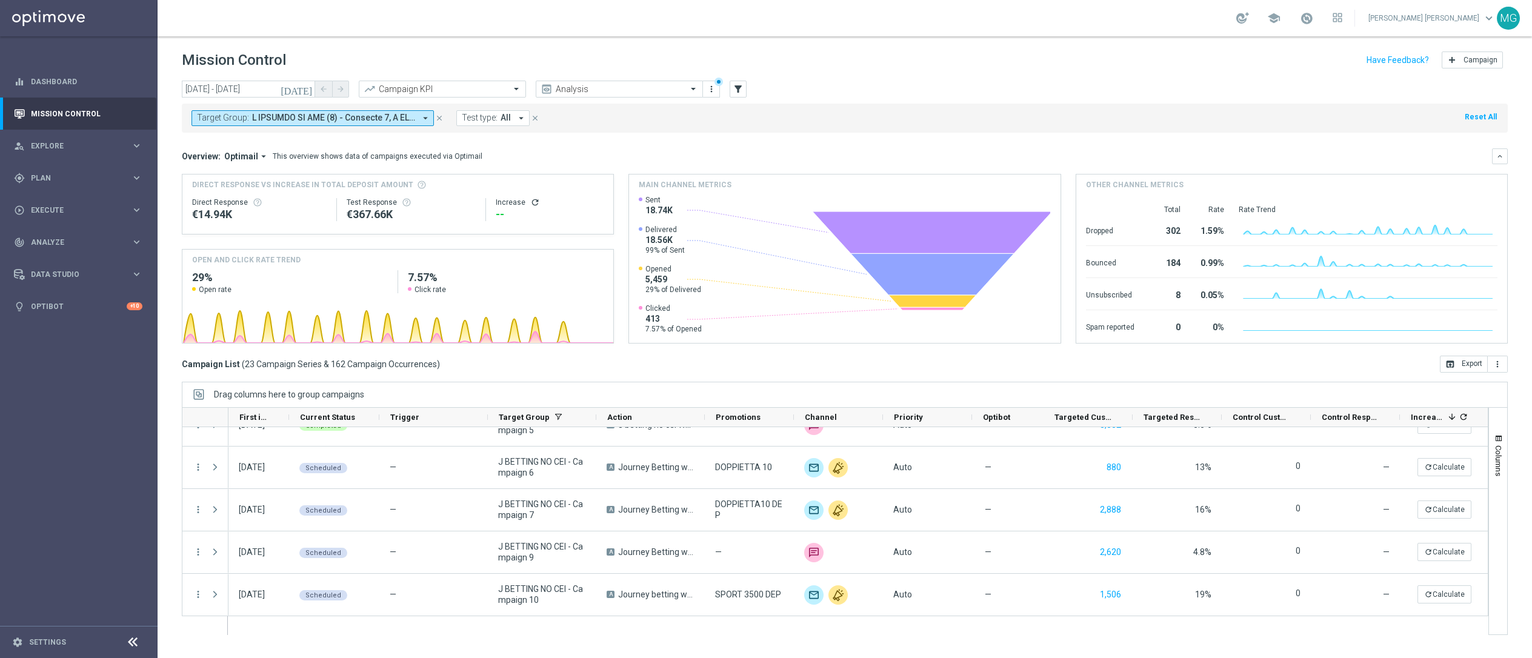
click at [313, 91] on icon "[DATE]" at bounding box center [297, 89] width 33 height 11
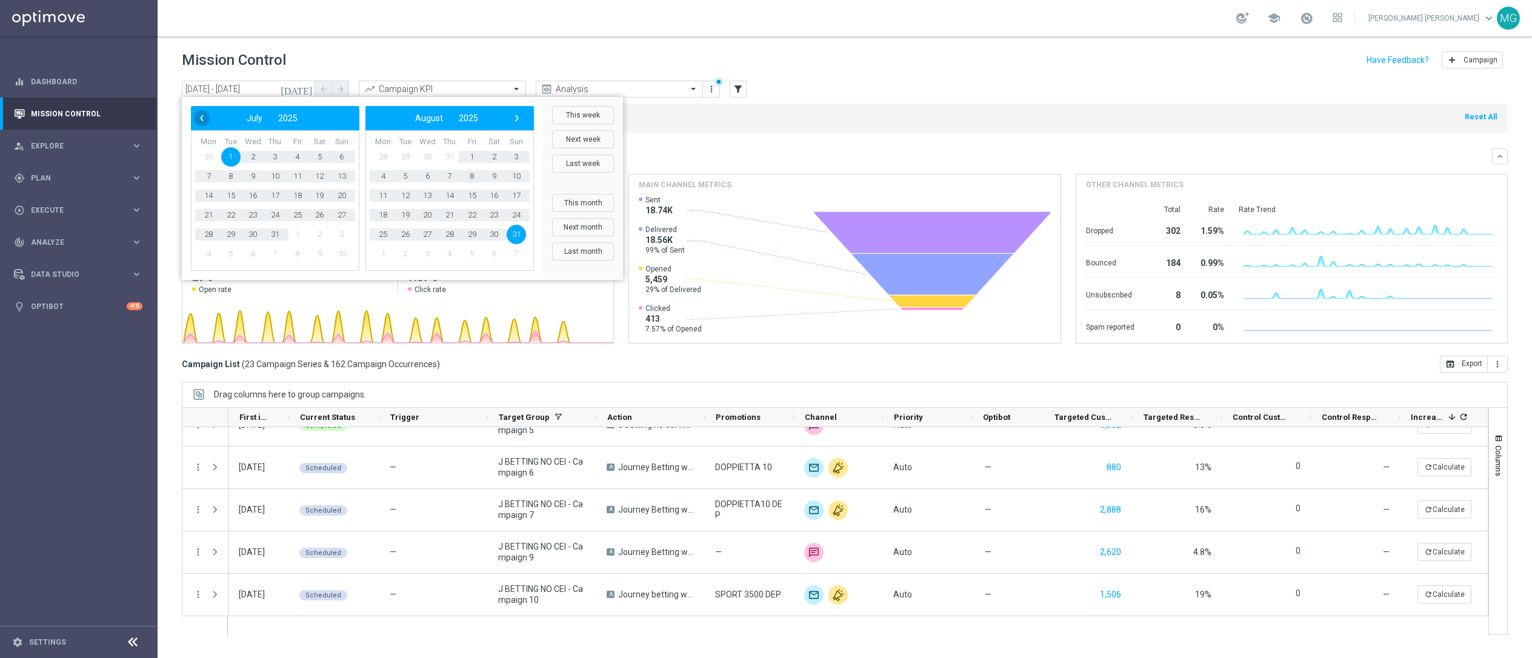
click at [195, 116] on span "‹" at bounding box center [202, 118] width 16 height 16
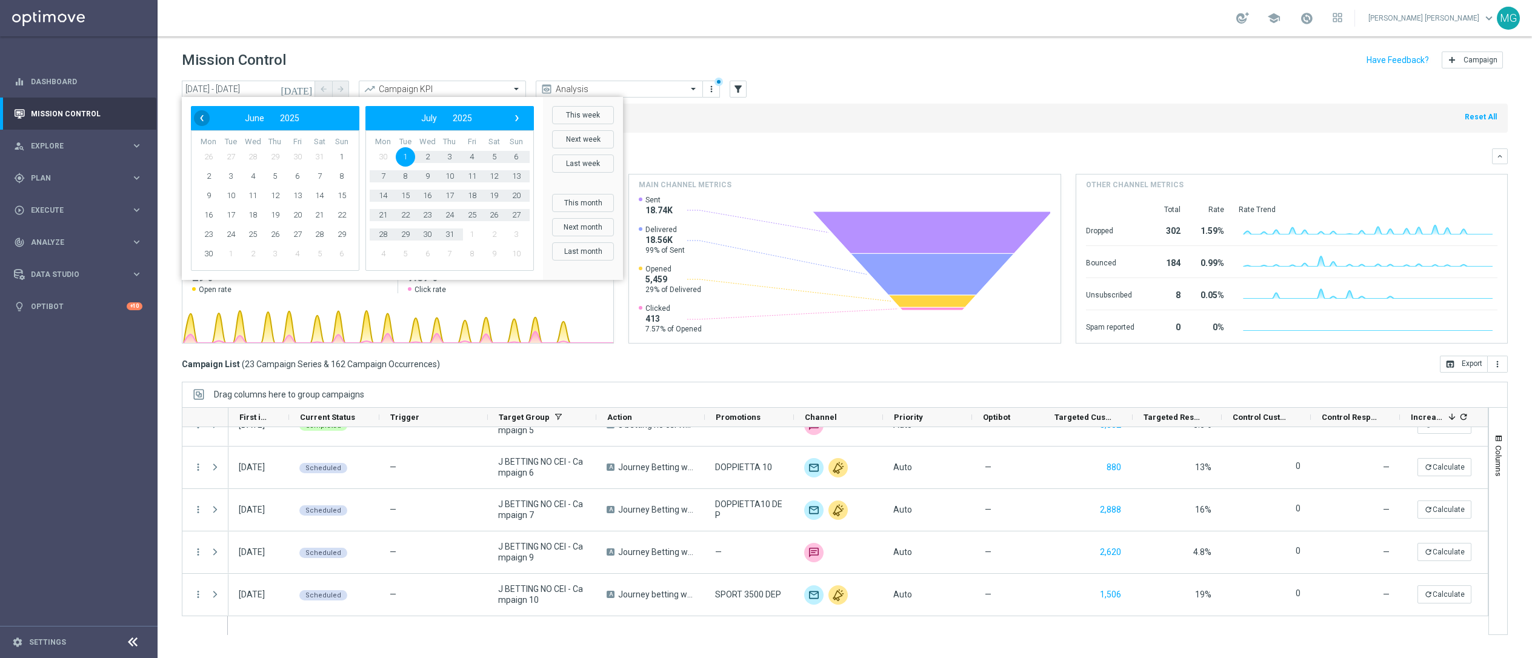
click at [195, 118] on span "‹" at bounding box center [202, 118] width 16 height 16
click at [274, 159] on span "1" at bounding box center [274, 156] width 19 height 19
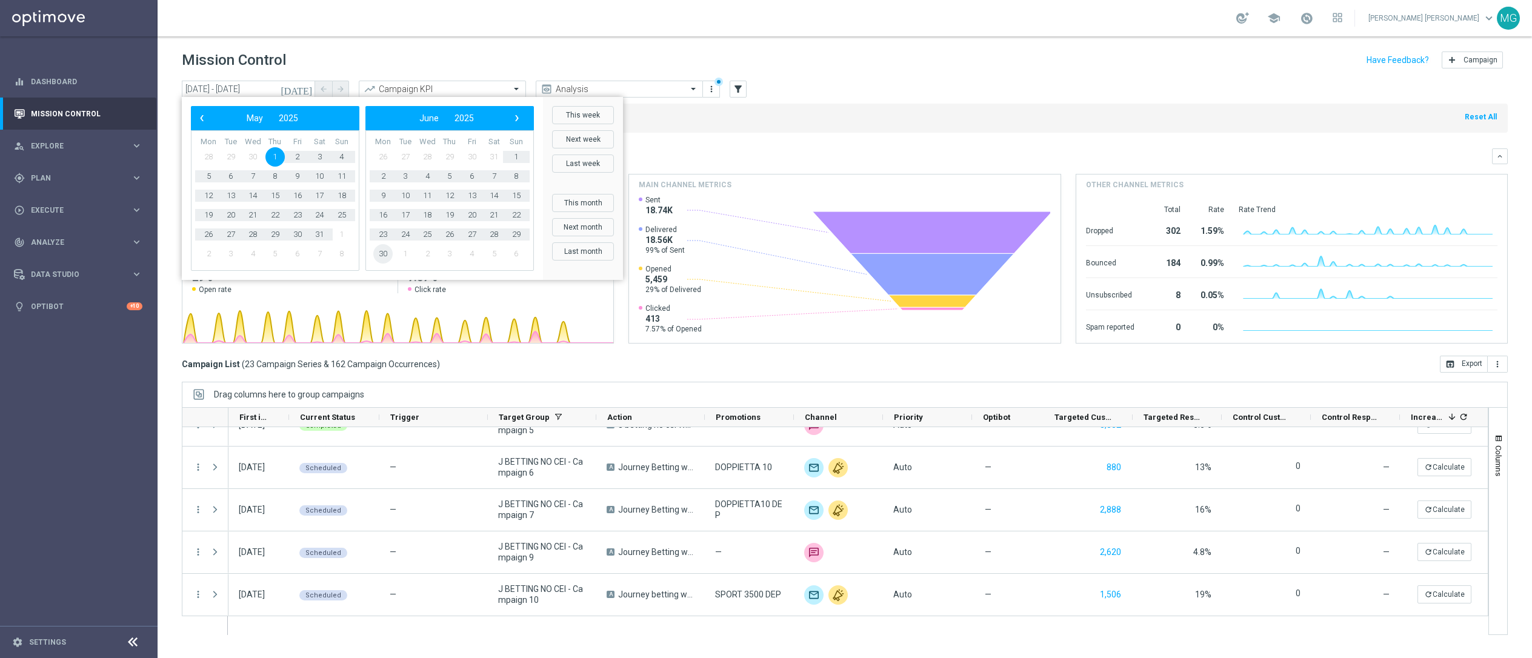
click at [381, 251] on span "30" at bounding box center [382, 253] width 19 height 19
type input "[DATE] - [DATE]"
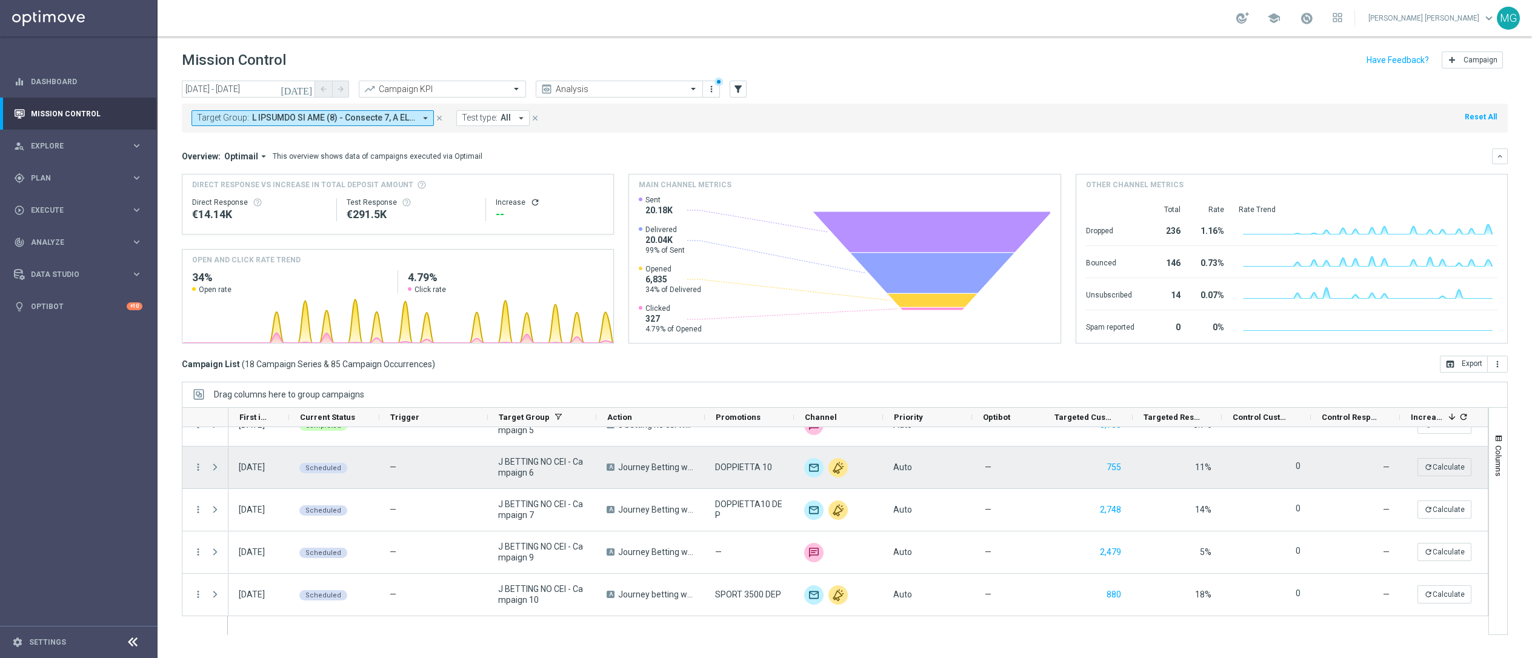
click at [212, 466] on span "Press SPACE to select this row." at bounding box center [215, 467] width 11 height 10
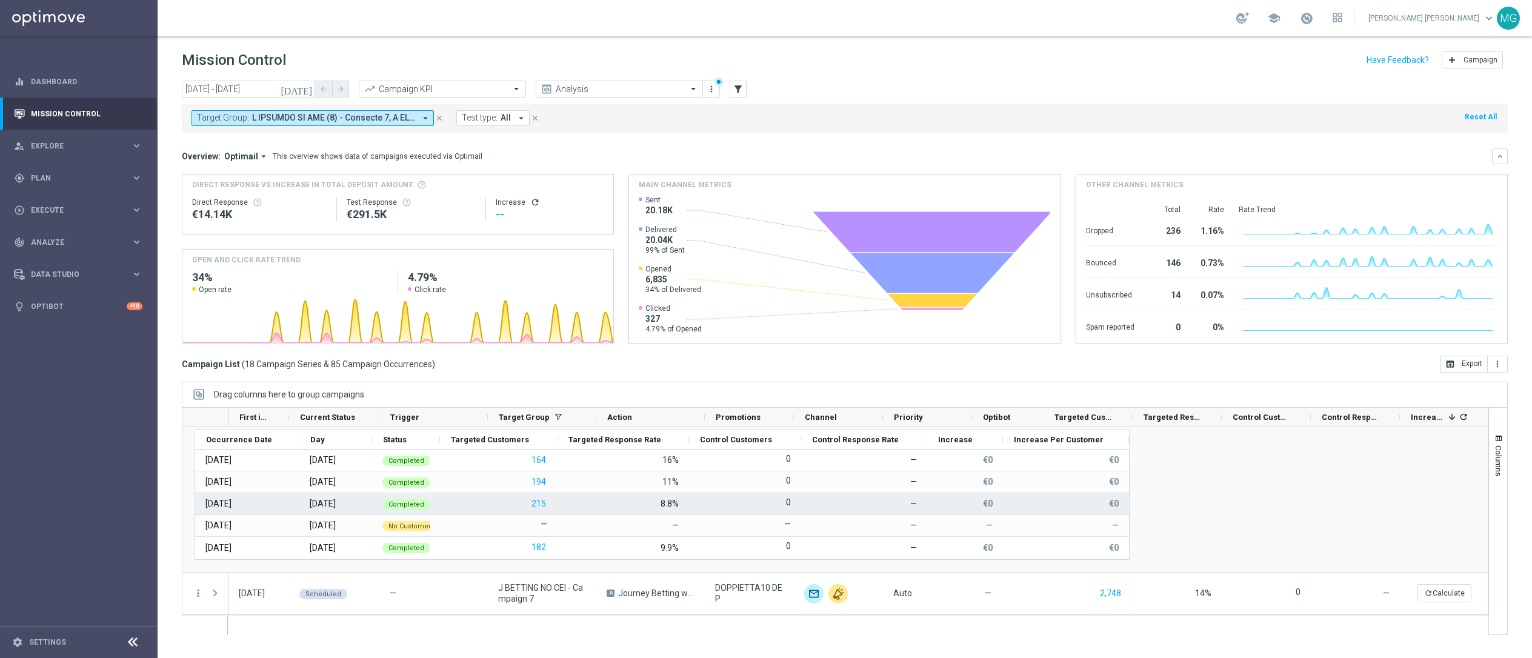
scroll to position [308, 0]
click at [558, 16] on div "school [PERSON_NAME] [PERSON_NAME] keyboard_arrow_down MG" at bounding box center [845, 18] width 1374 height 36
